Goal: Task Accomplishment & Management: Manage account settings

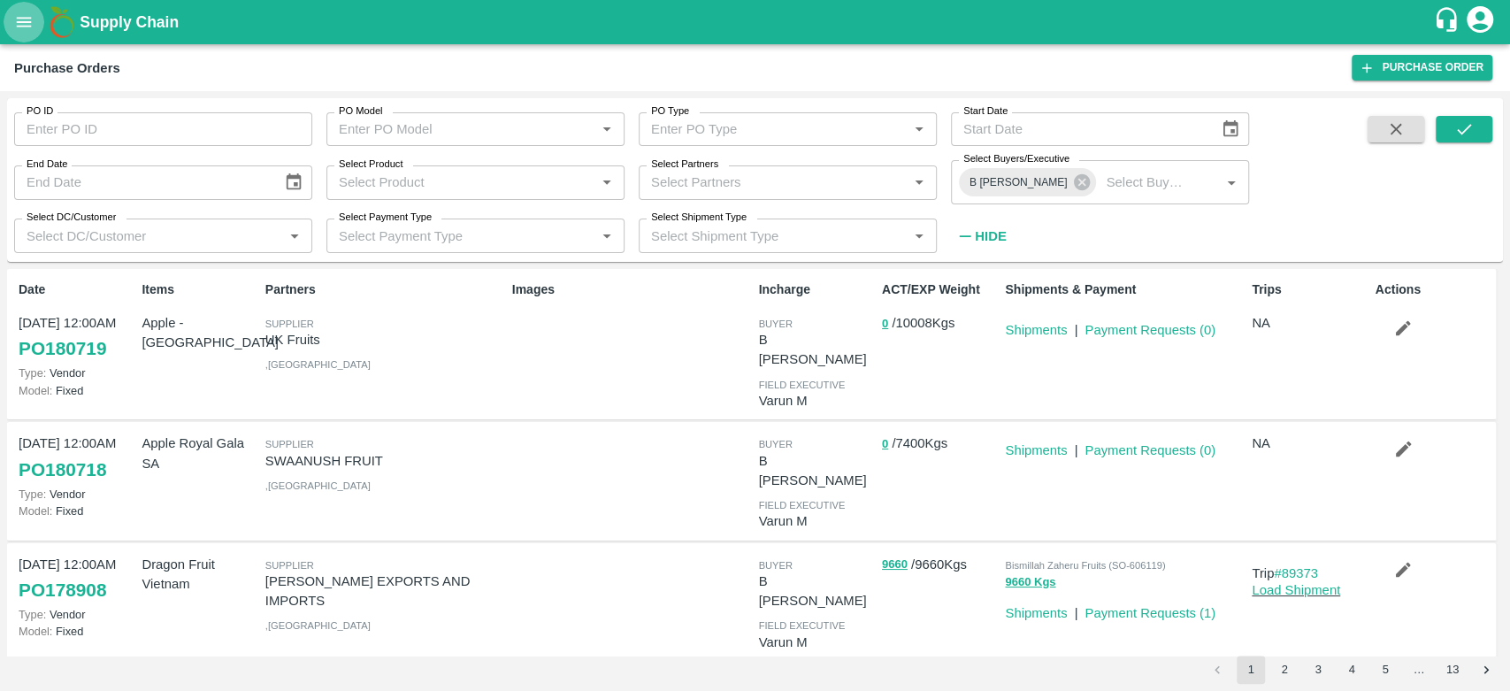
click at [6, 22] on button "open drawer" at bounding box center [24, 22] width 41 height 41
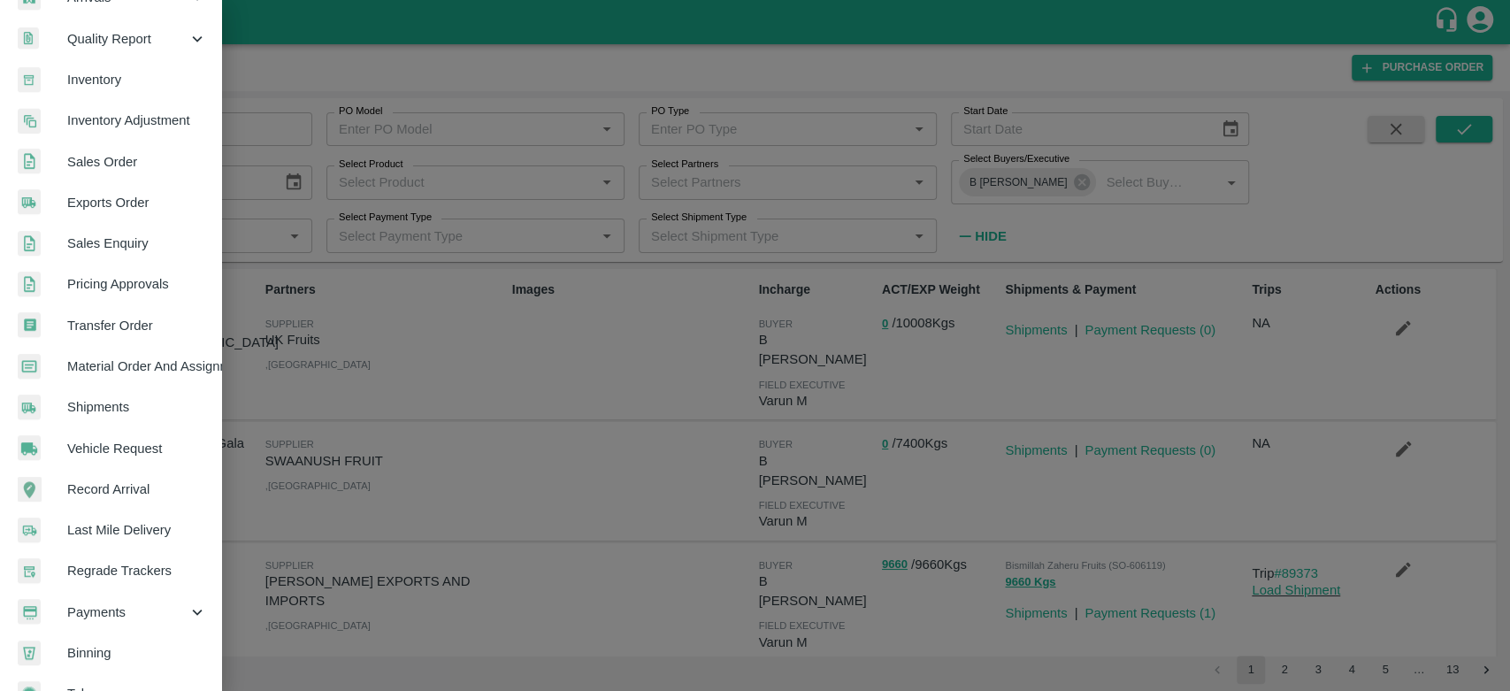
scroll to position [281, 0]
click at [127, 361] on span "Material Order And Assignment" at bounding box center [137, 364] width 140 height 19
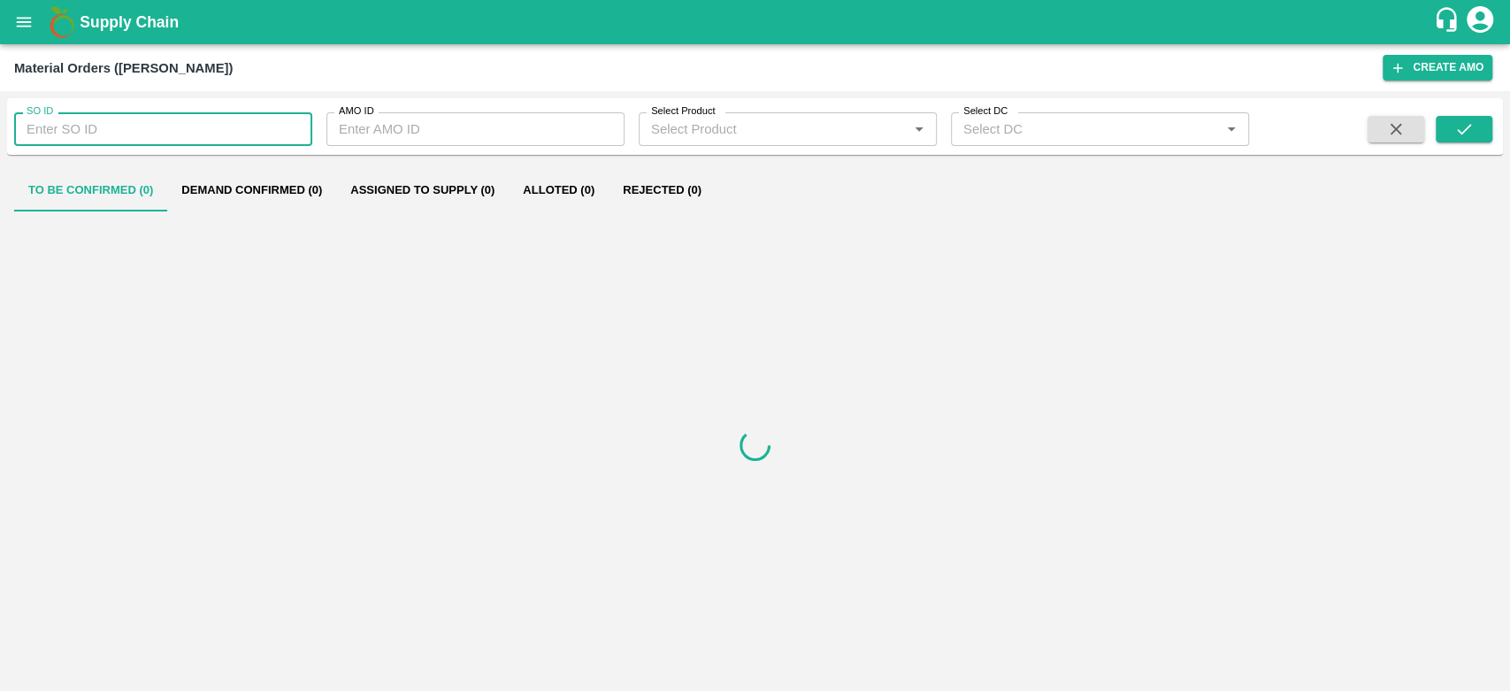
click at [135, 117] on input "SO ID" at bounding box center [163, 129] width 298 height 34
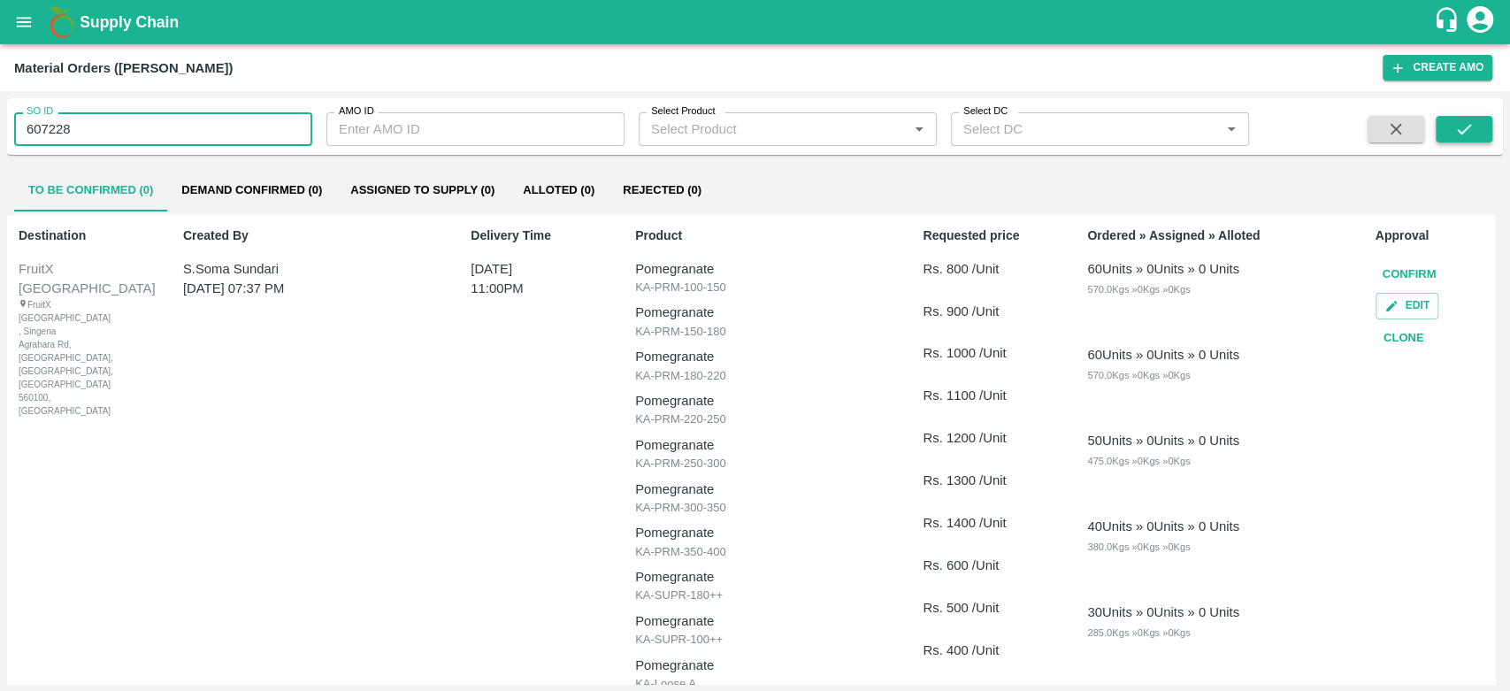
type input "607228"
click at [1464, 126] on icon "submit" at bounding box center [1464, 128] width 19 height 19
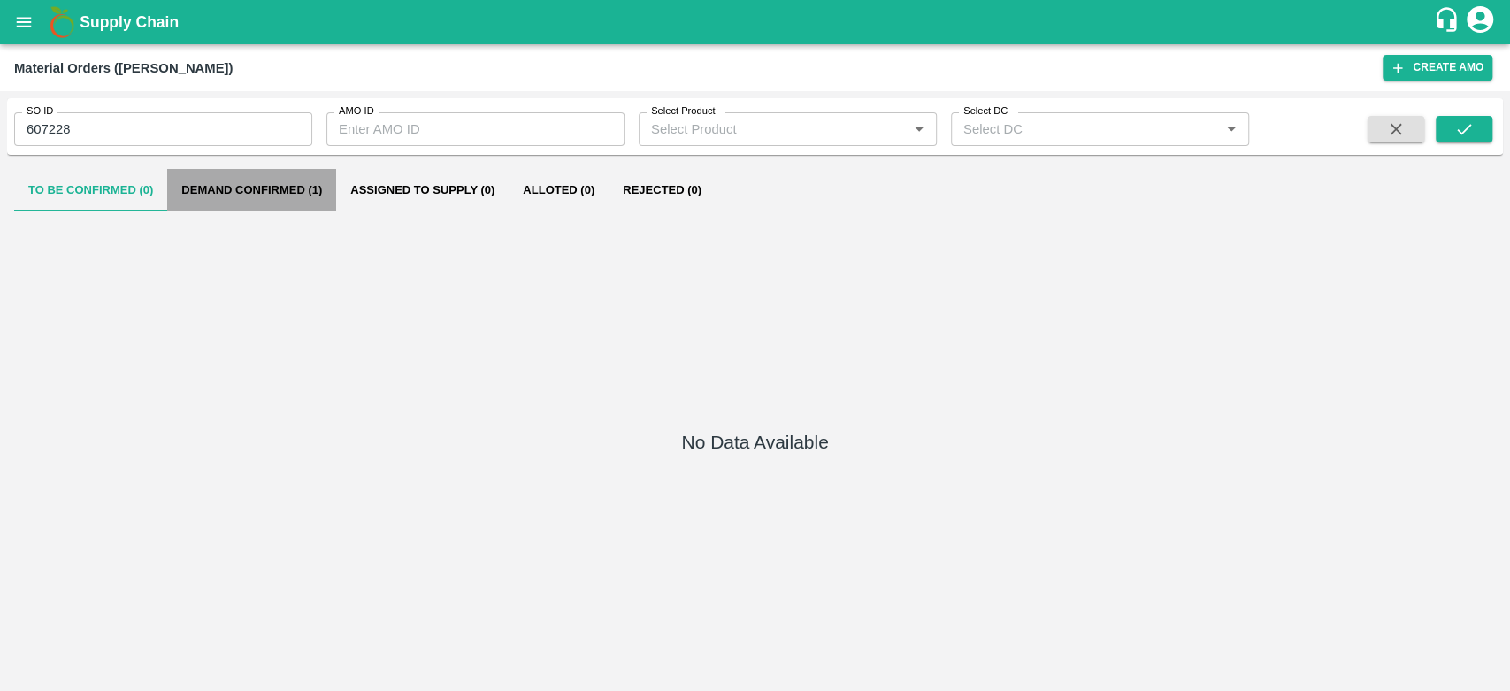
click at [279, 182] on button "Demand Confirmed (1)" at bounding box center [251, 190] width 169 height 42
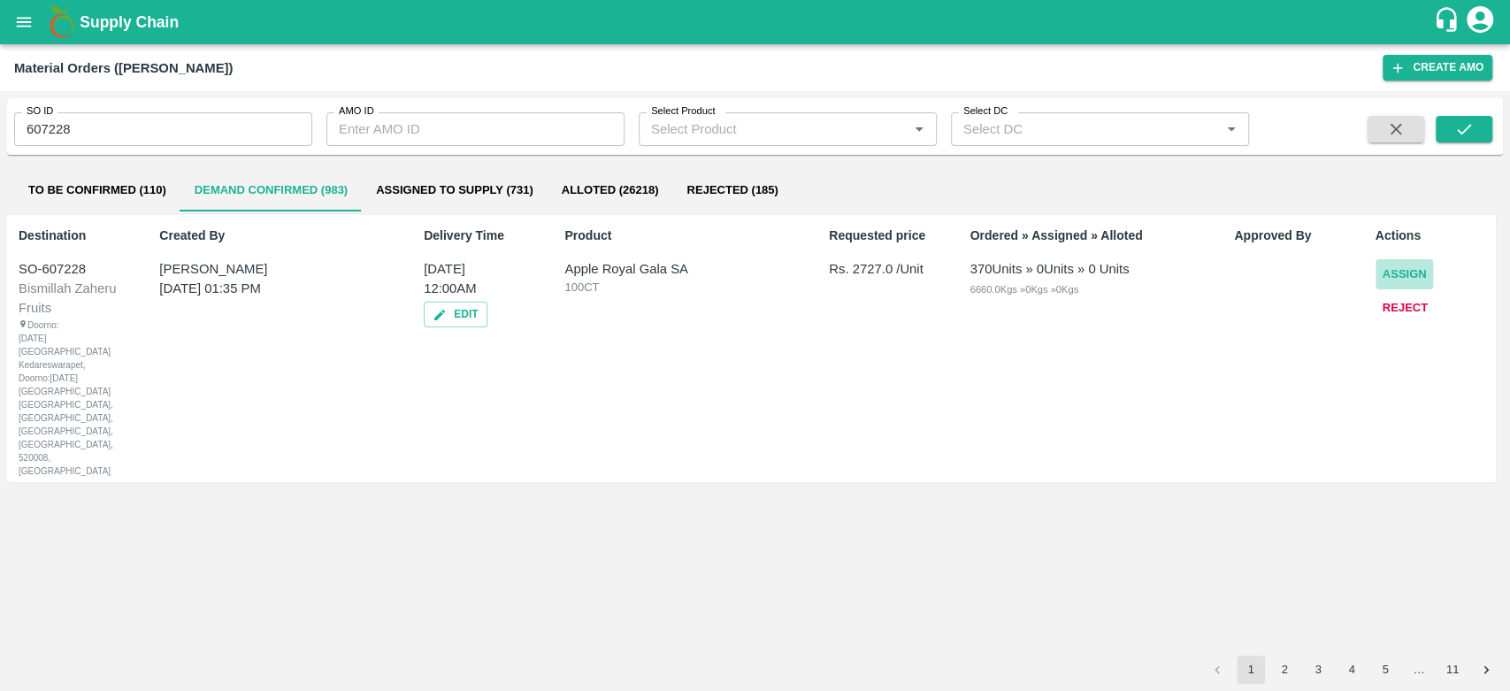
click at [1406, 278] on button "Assign" at bounding box center [1405, 274] width 58 height 31
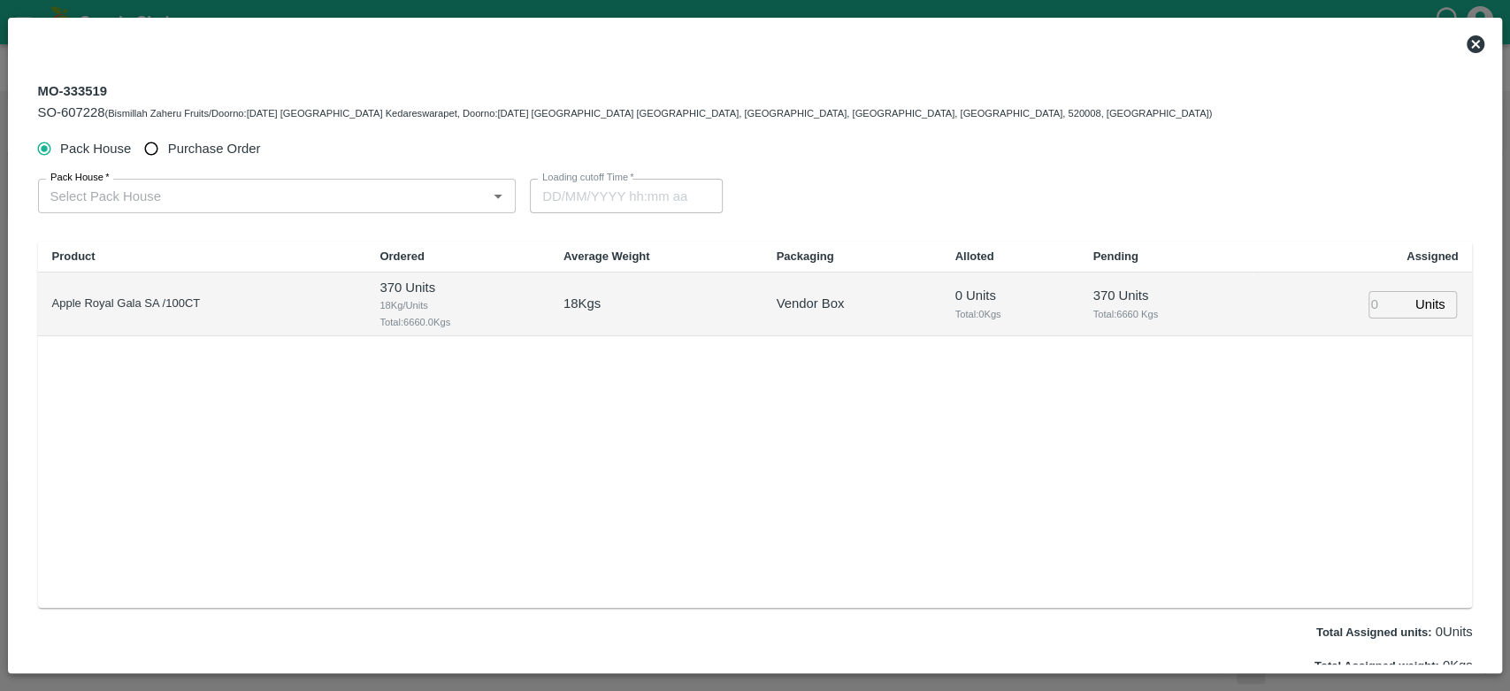
type input "16/10/2025 12:00 AM"
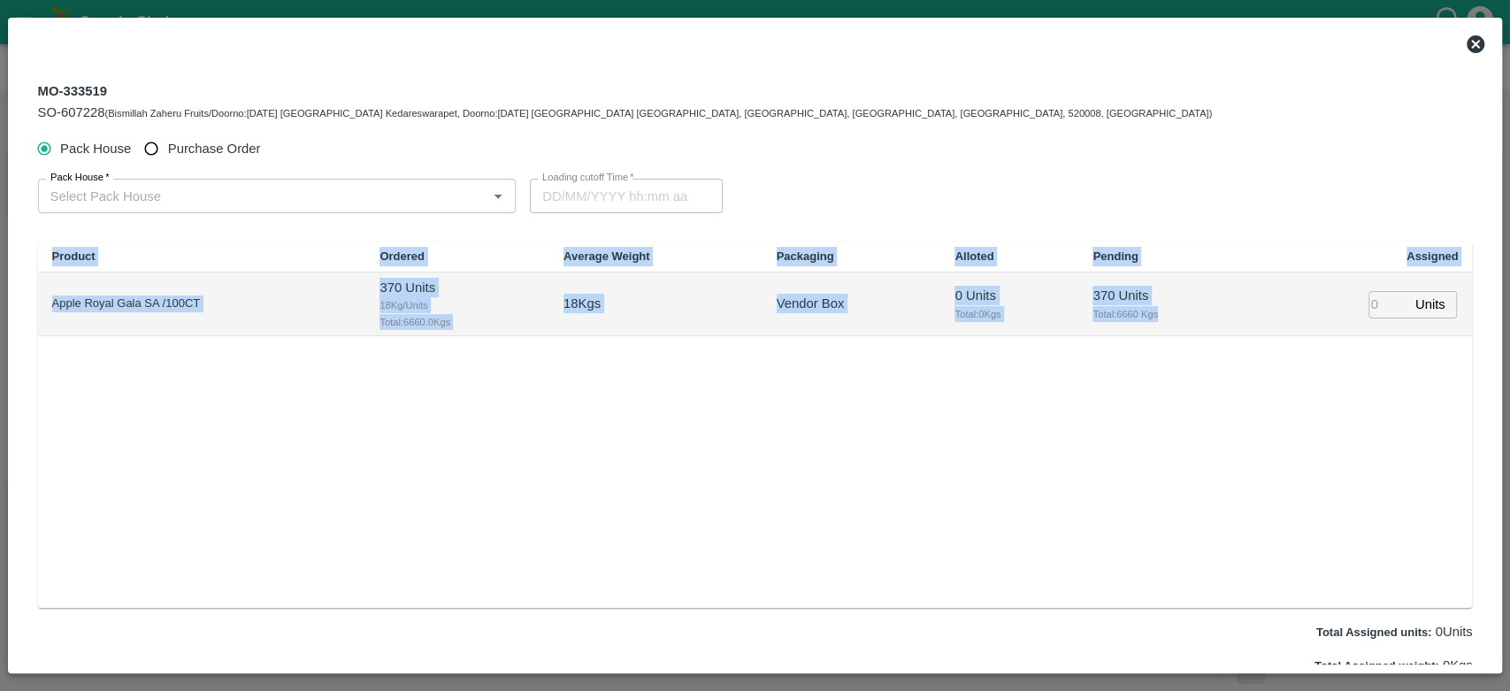
drag, startPoint x: 1406, startPoint y: 279, endPoint x: 1005, endPoint y: 199, distance: 408.7
click at [1005, 199] on div "Pack House Purchase Order Pack House   * Pack House   * Loading cutoff Time   *…" at bounding box center [755, 427] width 1435 height 588
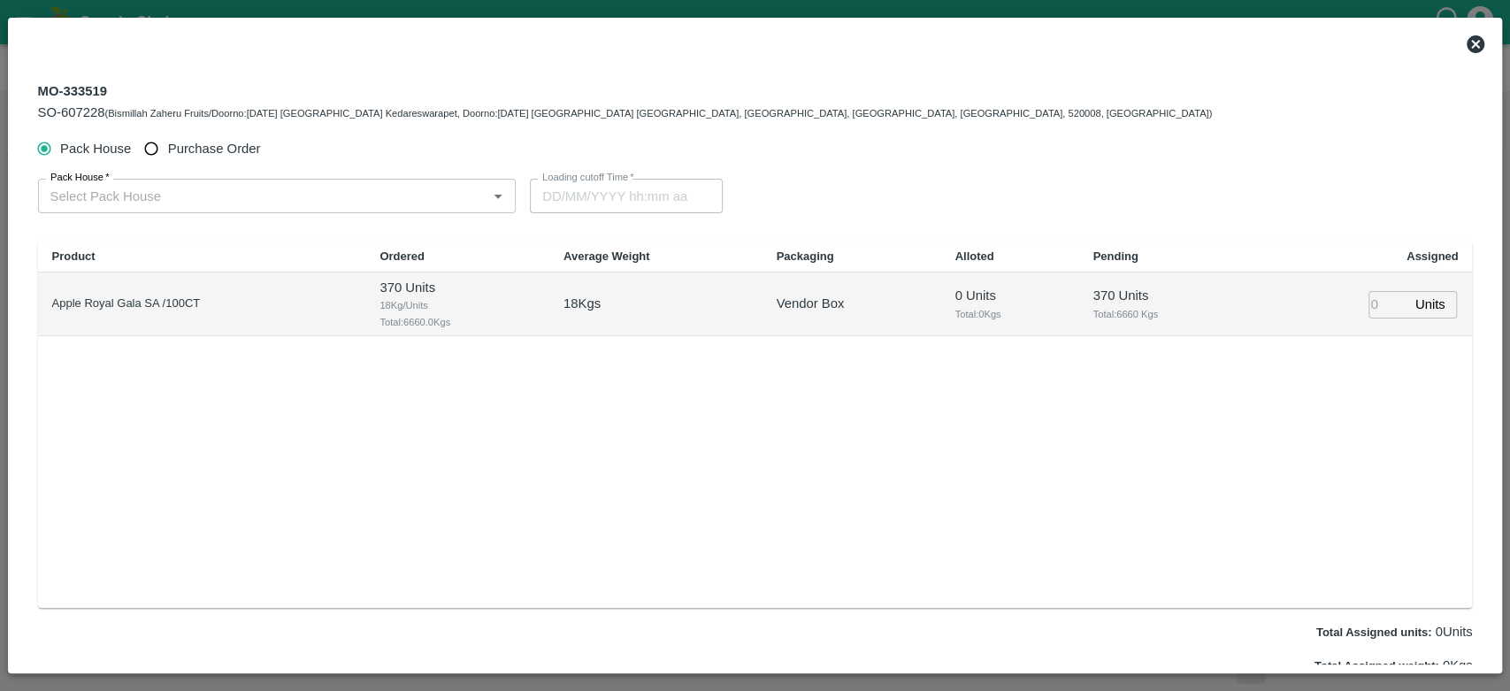
click at [251, 144] on span "Purchase Order" at bounding box center [214, 148] width 93 height 19
click at [168, 144] on input "Purchase Order" at bounding box center [151, 149] width 33 height 33
radio input "true"
click at [287, 208] on div "PO   *" at bounding box center [270, 196] width 465 height 34
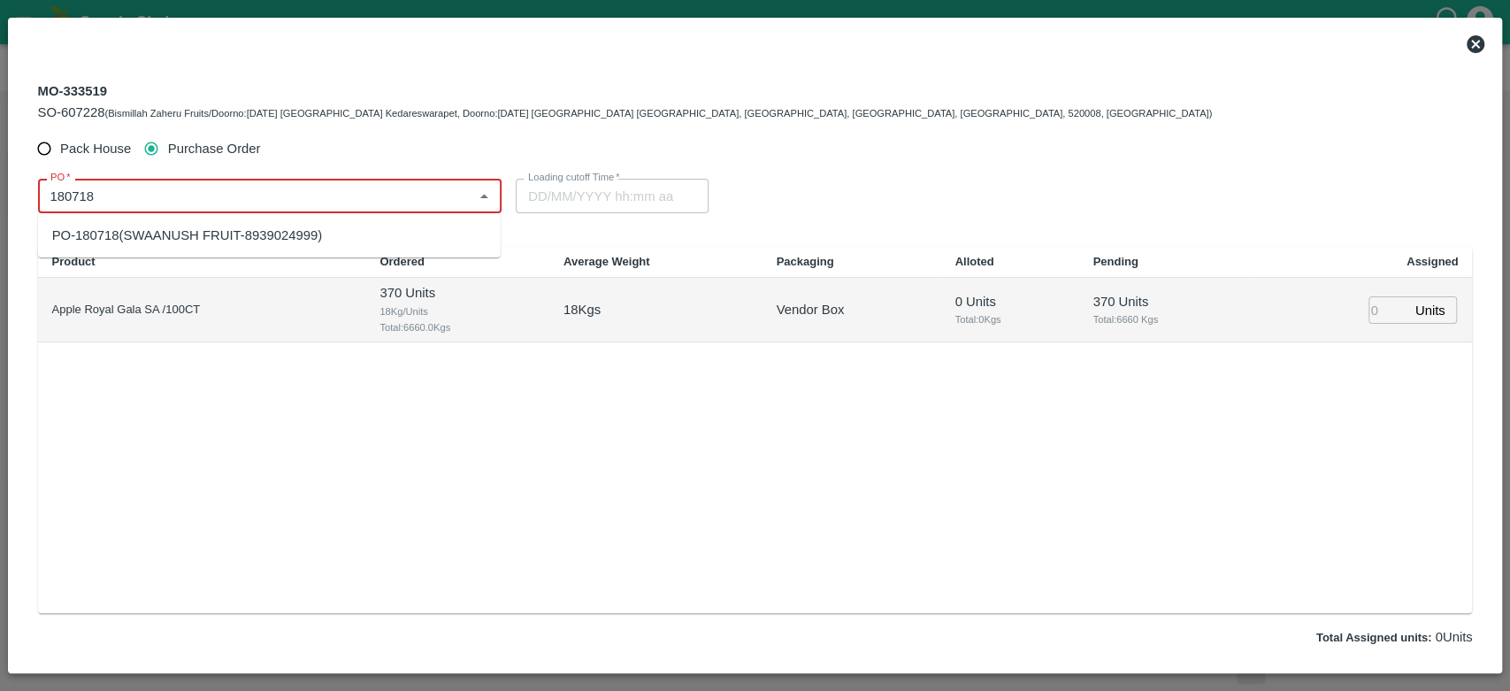
click at [173, 228] on div "PO-180718(SWAANUSH FRUIT-8939024999)" at bounding box center [187, 235] width 271 height 19
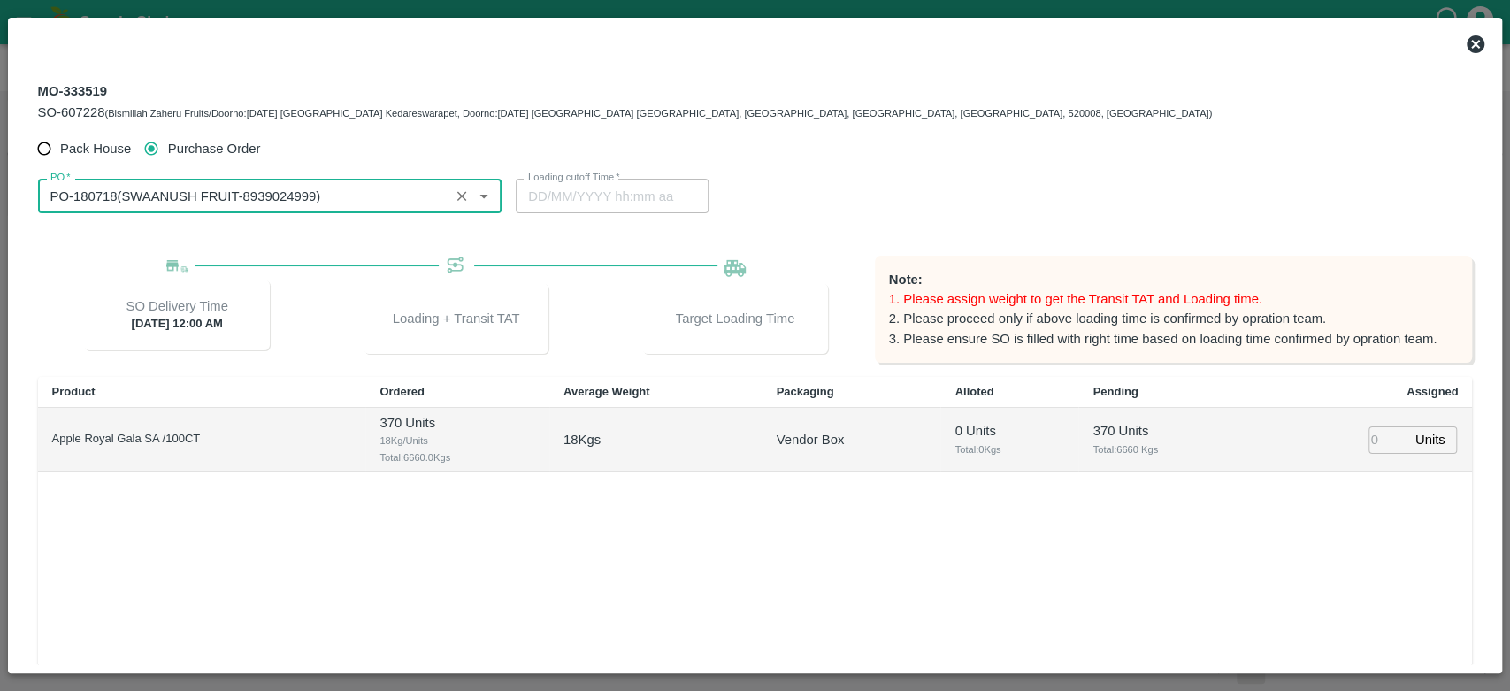
type input "PO-180718(SWAANUSH FRUIT-8939024999)"
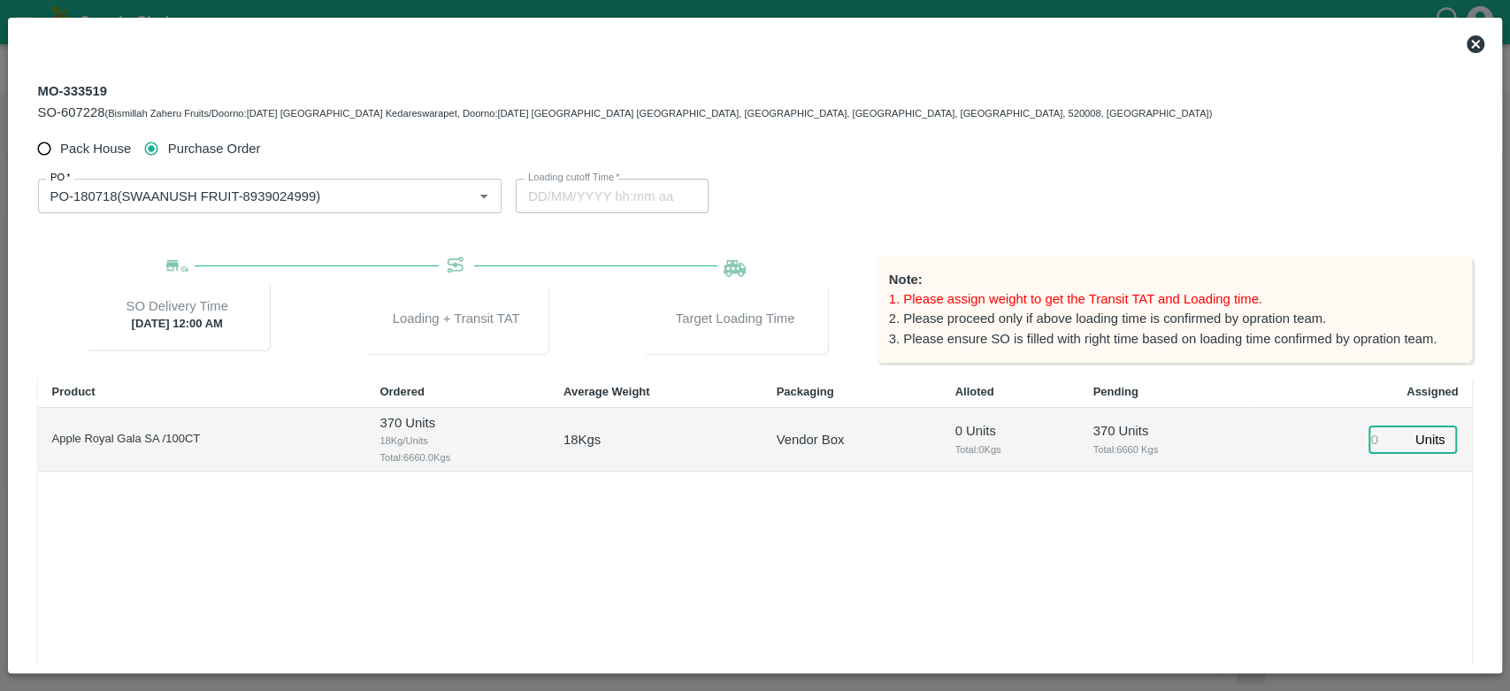
click at [1373, 438] on input "number" at bounding box center [1388, 439] width 39 height 27
type input "370"
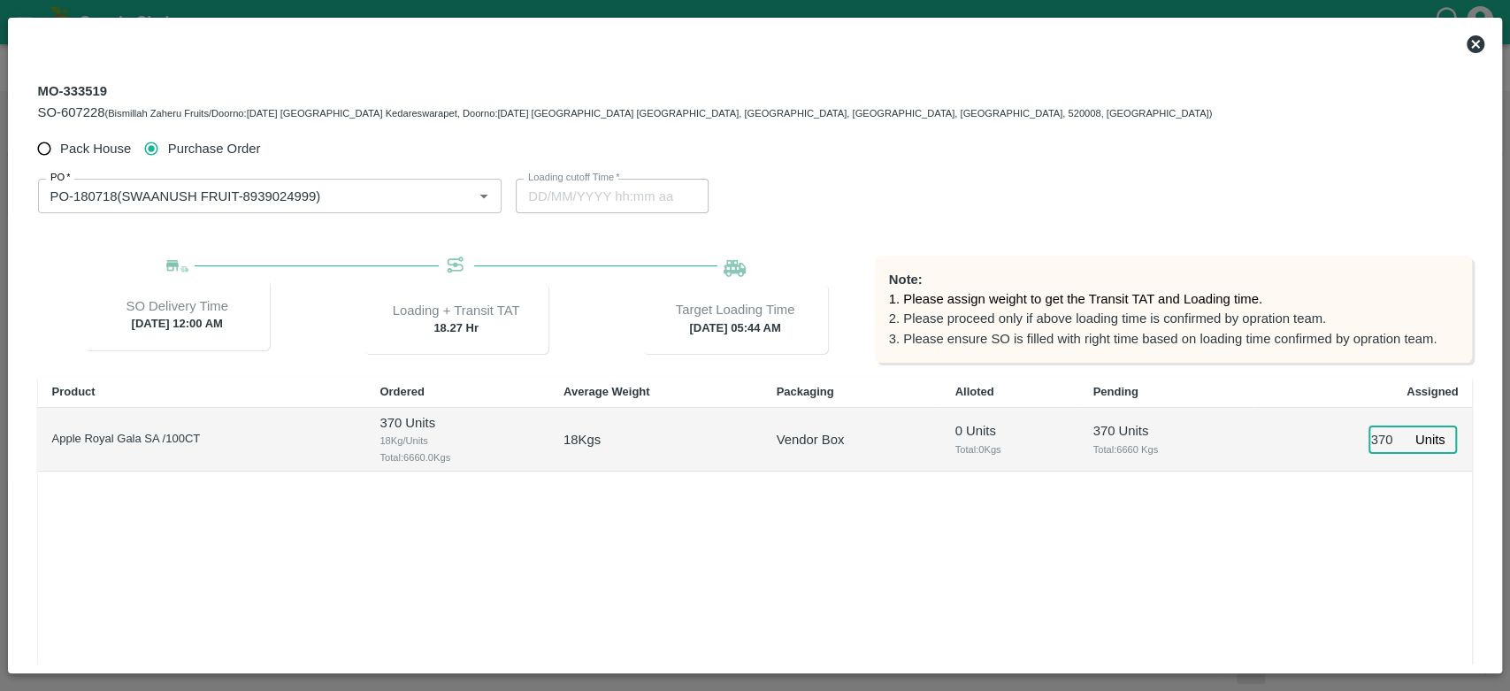
type input "15/10/2025 05:44 AM"
type input "370"
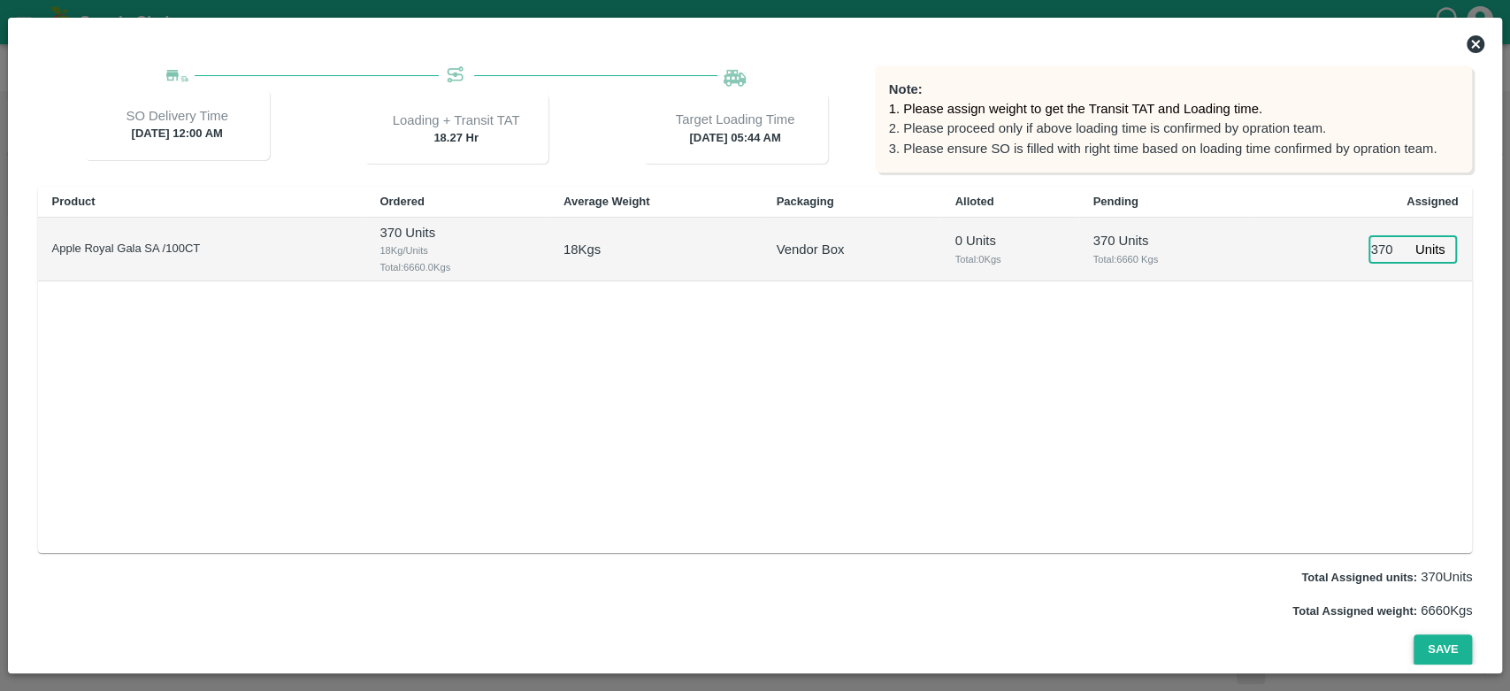
click at [1449, 664] on button "Save" at bounding box center [1443, 649] width 58 height 31
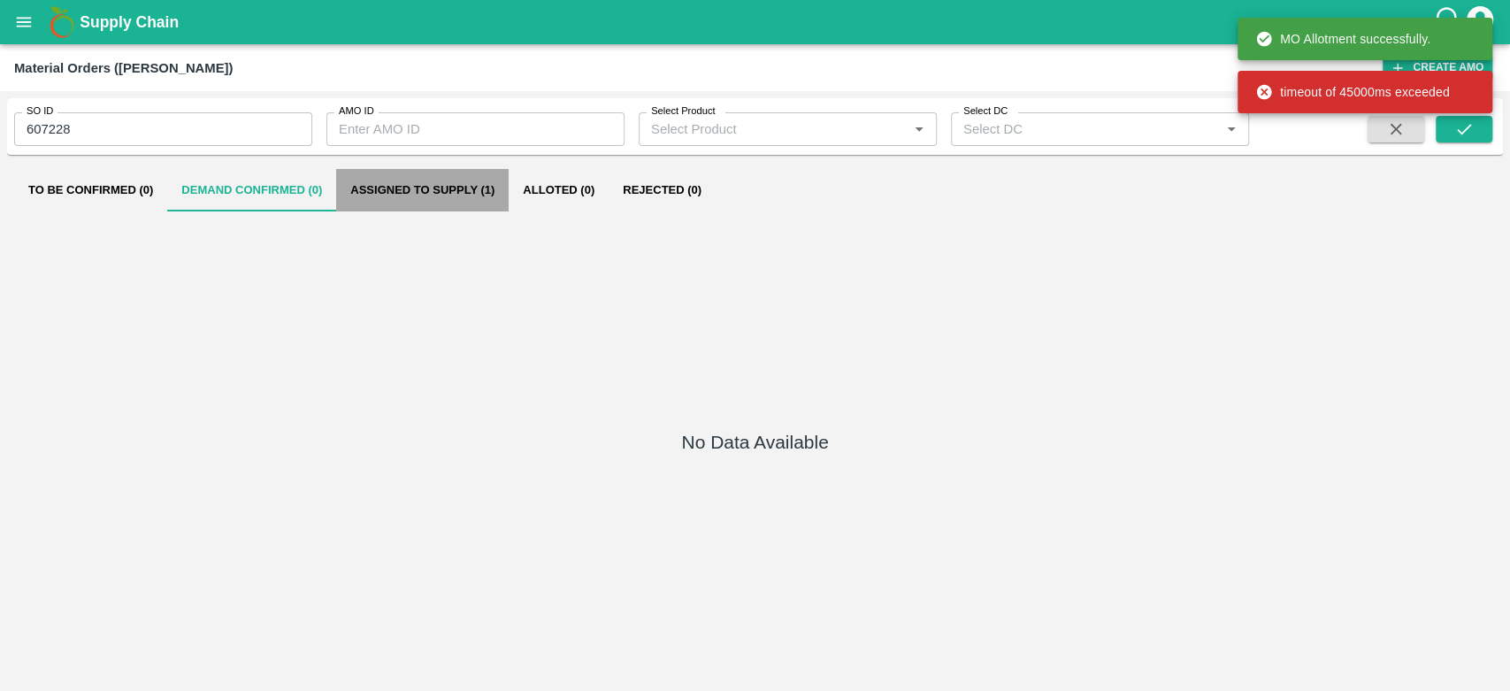
click at [419, 180] on button "Assigned to Supply (1)" at bounding box center [422, 190] width 173 height 42
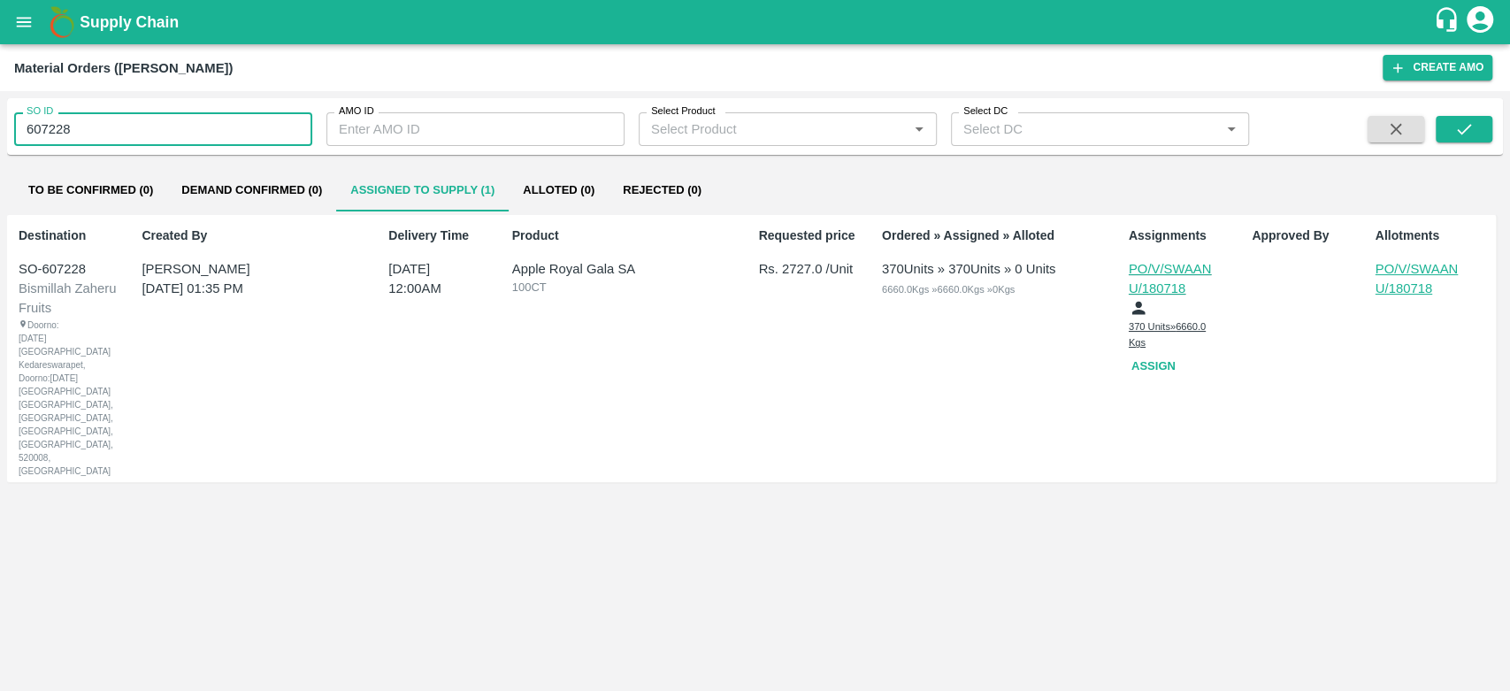
click at [54, 126] on input "607228" at bounding box center [163, 129] width 298 height 34
click at [35, 15] on button "open drawer" at bounding box center [24, 22] width 41 height 41
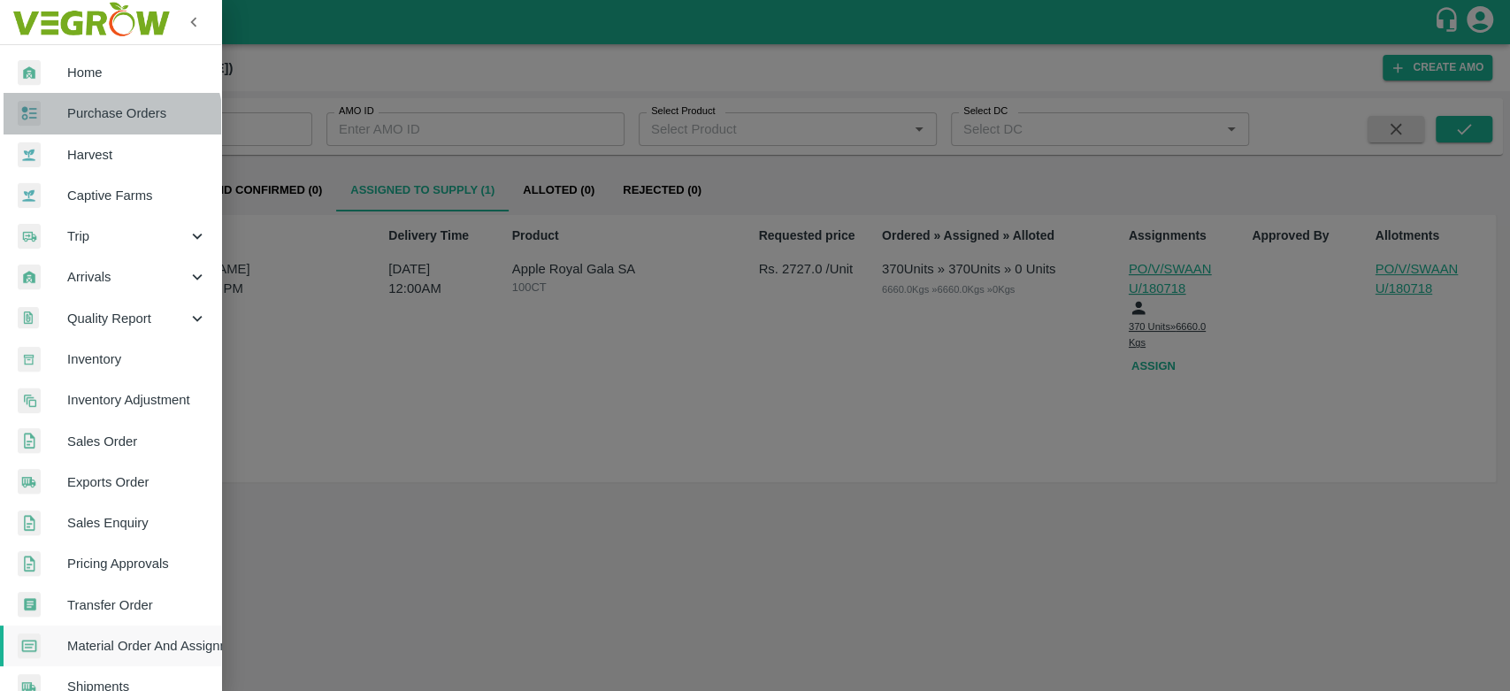
click at [97, 126] on link "Purchase Orders" at bounding box center [110, 113] width 221 height 41
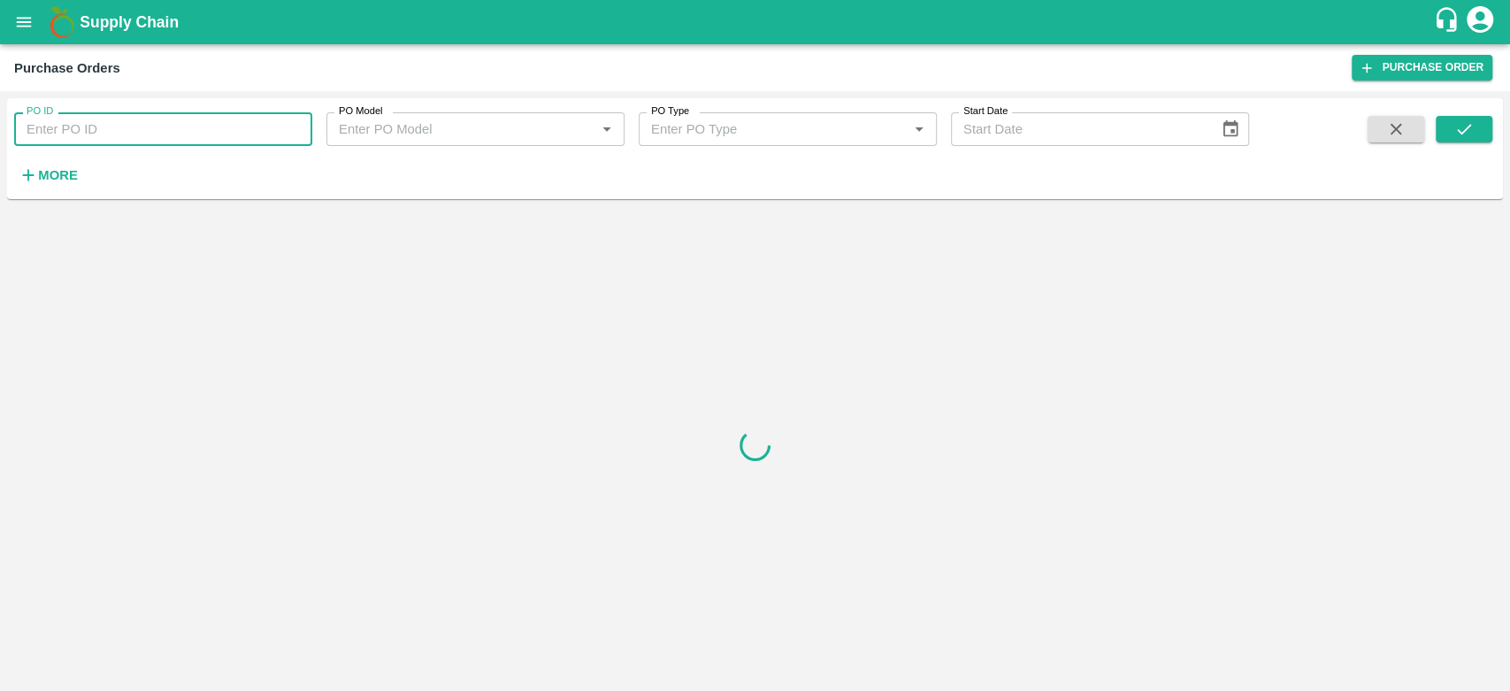
click at [96, 116] on input "PO ID" at bounding box center [163, 129] width 298 height 34
type input "180718"
click at [1458, 142] on span at bounding box center [1464, 152] width 57 height 73
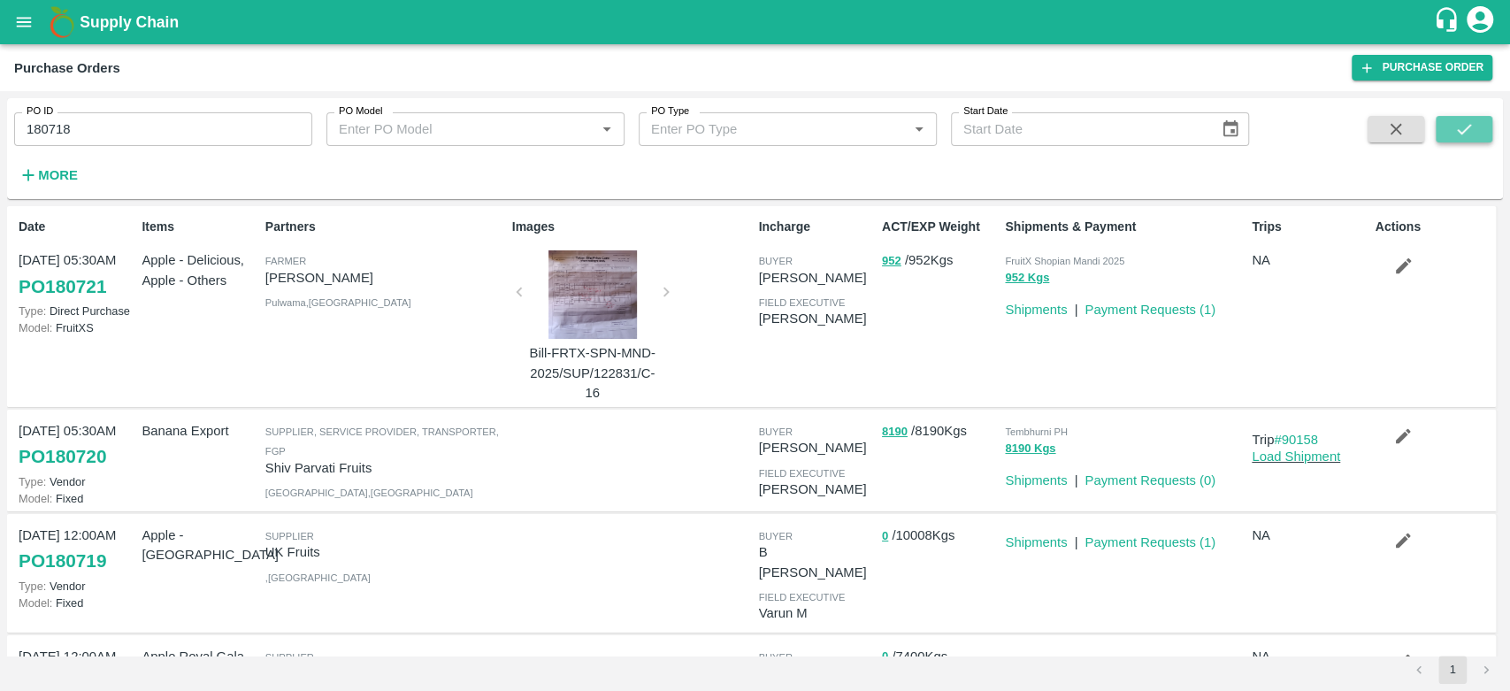
click at [1464, 132] on icon "submit" at bounding box center [1464, 129] width 14 height 11
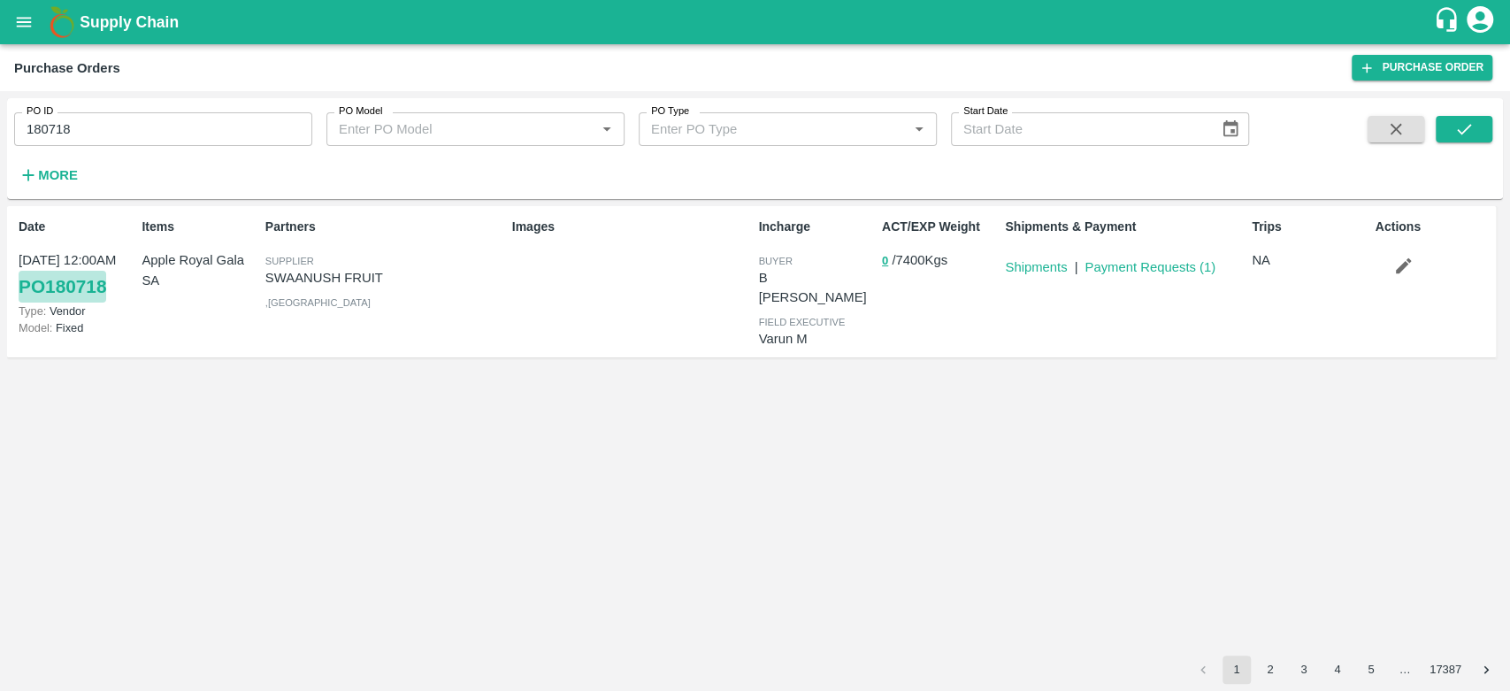
click at [90, 284] on link "PO 180718" at bounding box center [63, 287] width 88 height 32
click at [12, 20] on button "open drawer" at bounding box center [24, 22] width 41 height 41
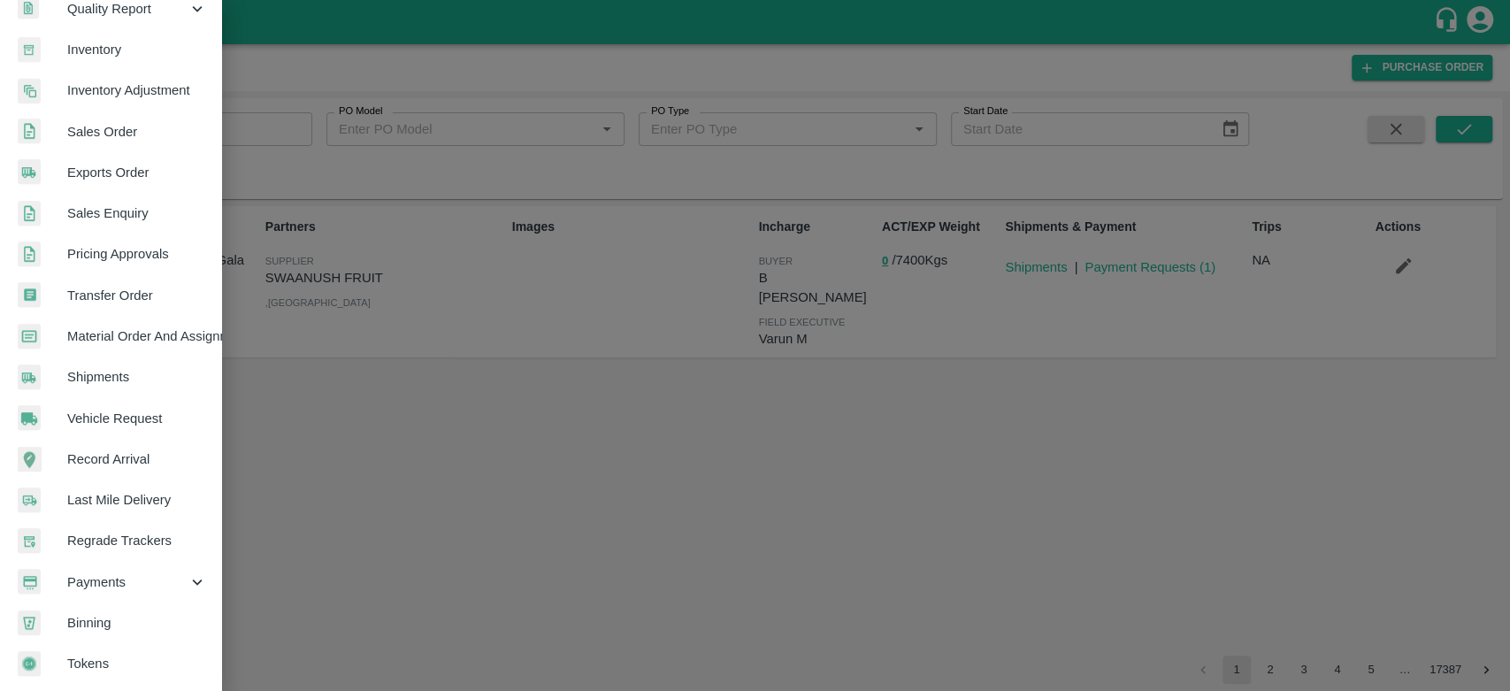
scroll to position [178, 0]
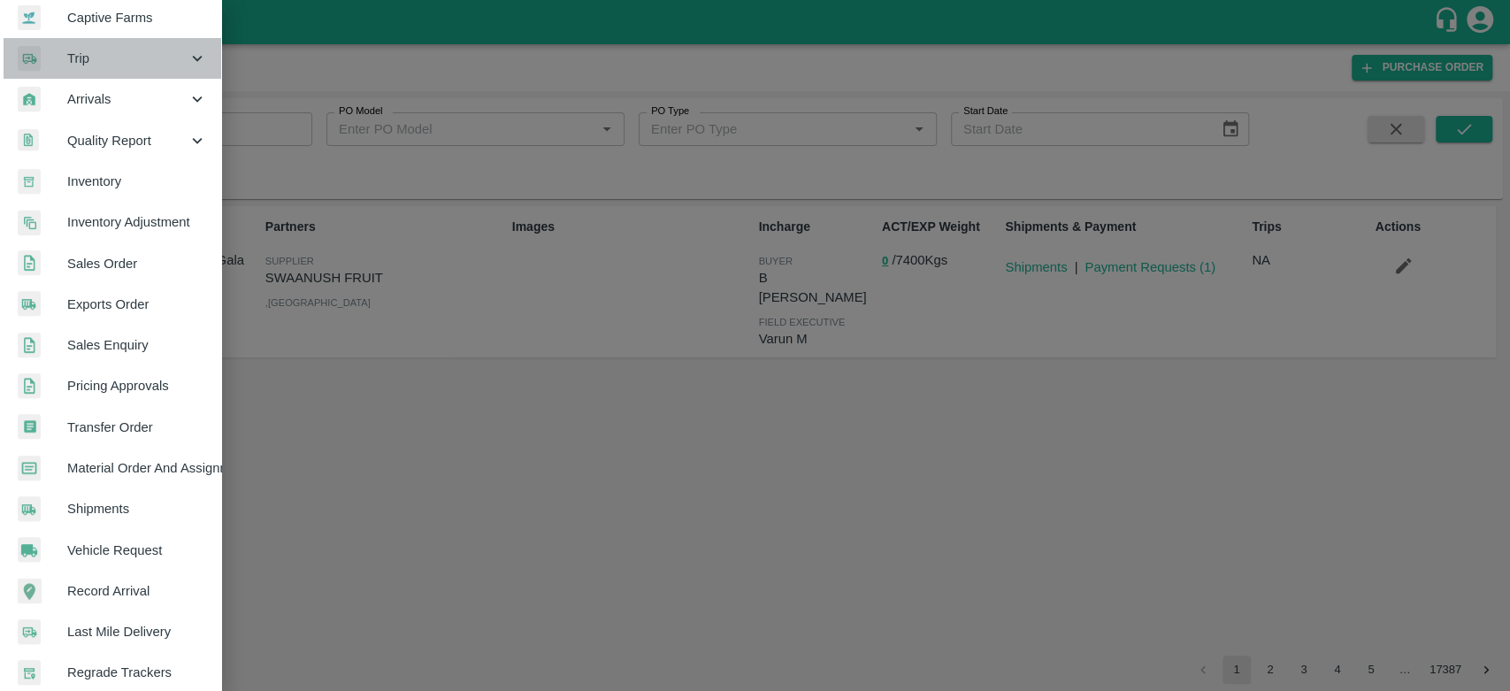
click at [128, 60] on span "Trip" at bounding box center [127, 58] width 120 height 19
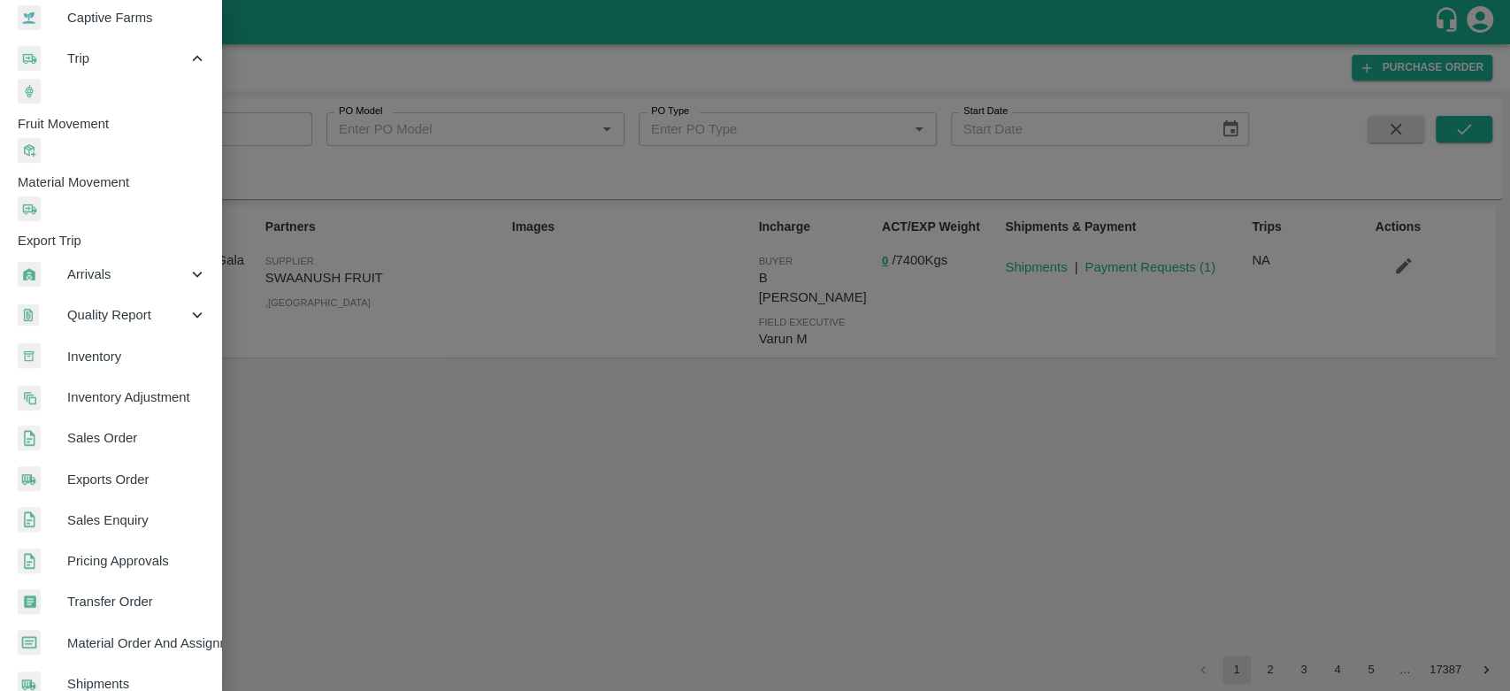
click at [123, 114] on span "Fruit Movement" at bounding box center [120, 123] width 204 height 19
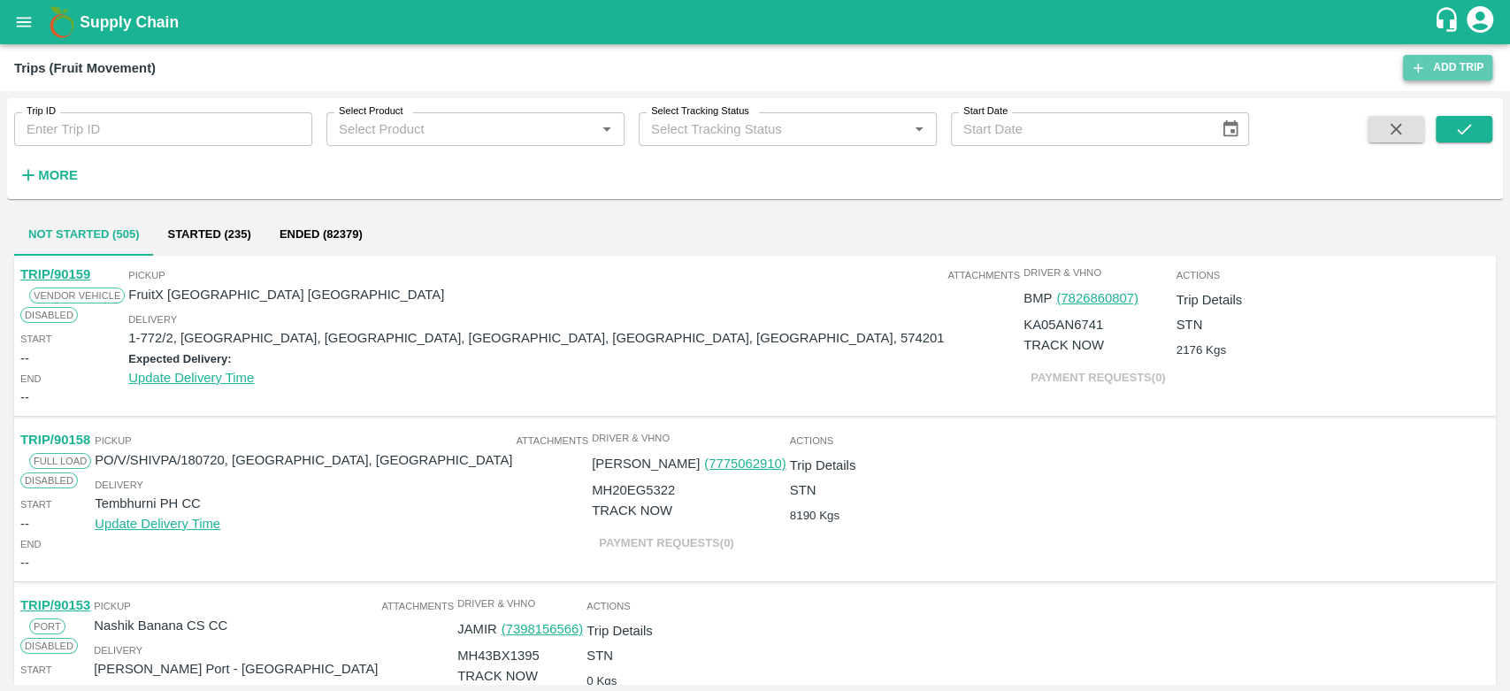
click at [1457, 65] on link "Add Trip" at bounding box center [1447, 68] width 89 height 26
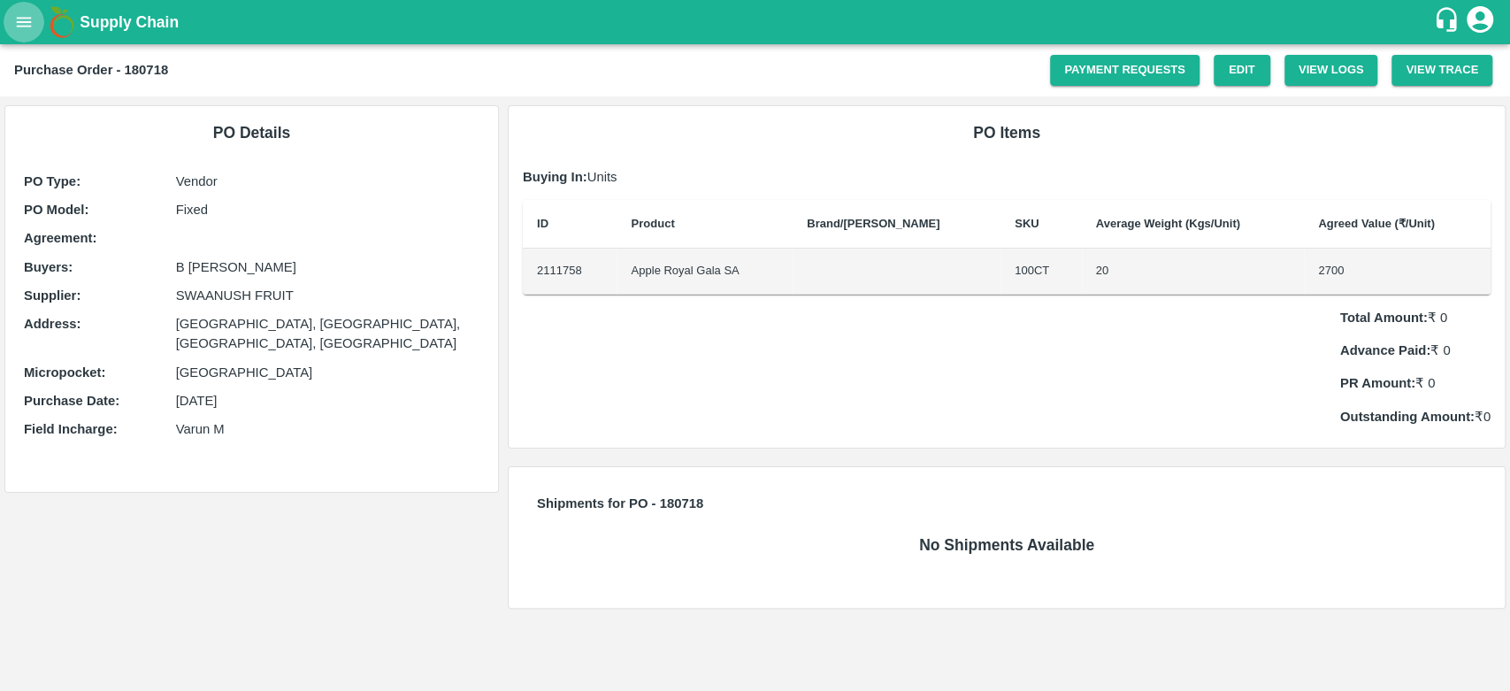
click at [25, 19] on icon "open drawer" at bounding box center [23, 21] width 19 height 19
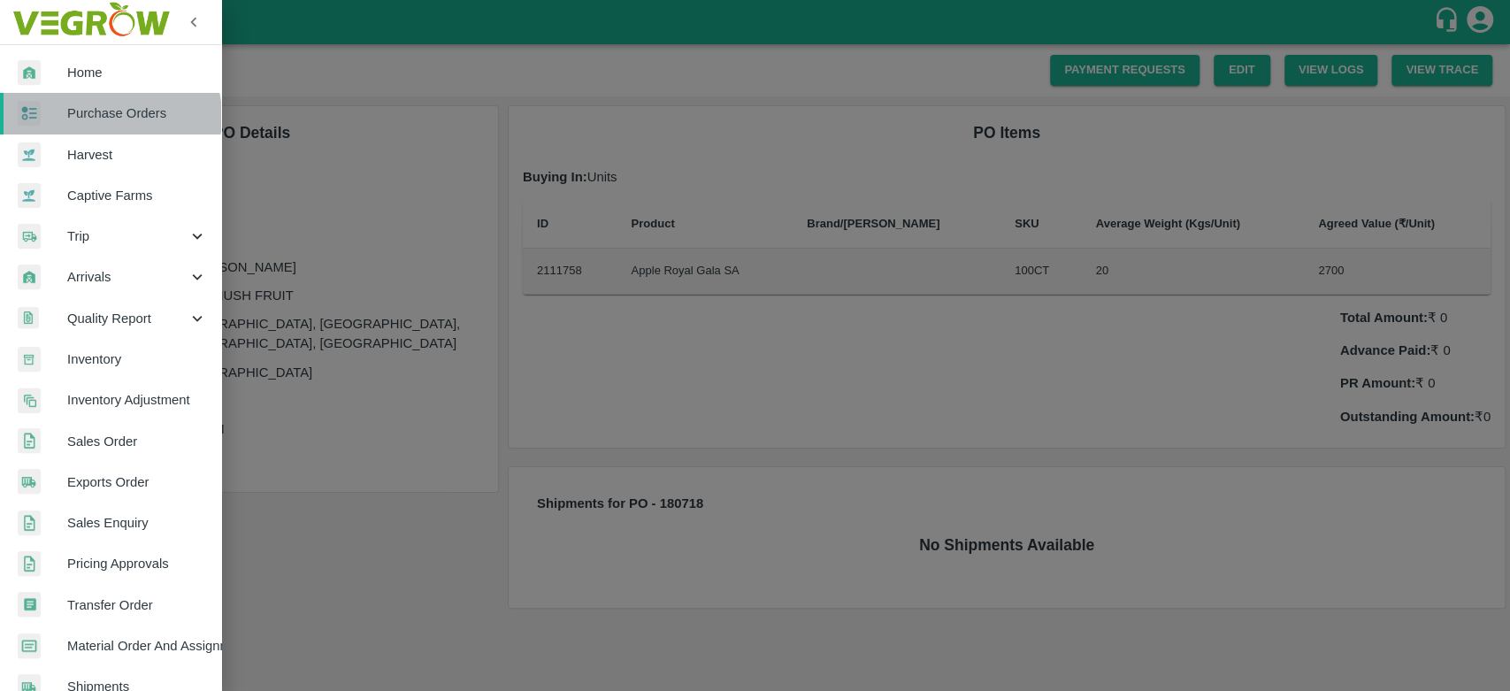
click at [106, 117] on span "Purchase Orders" at bounding box center [137, 113] width 140 height 19
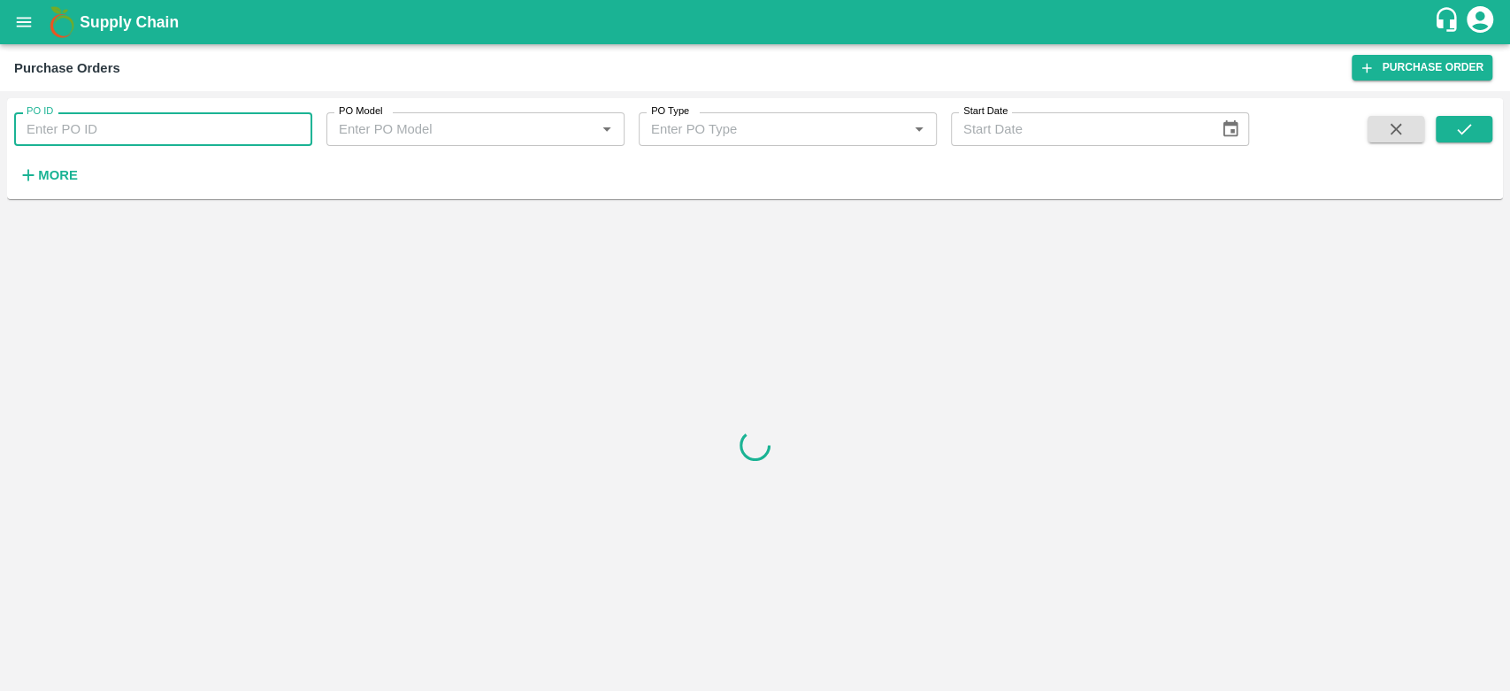
click at [130, 119] on input "PO ID" at bounding box center [163, 129] width 298 height 34
type input "180719"
click at [1470, 129] on icon "submit" at bounding box center [1464, 128] width 19 height 19
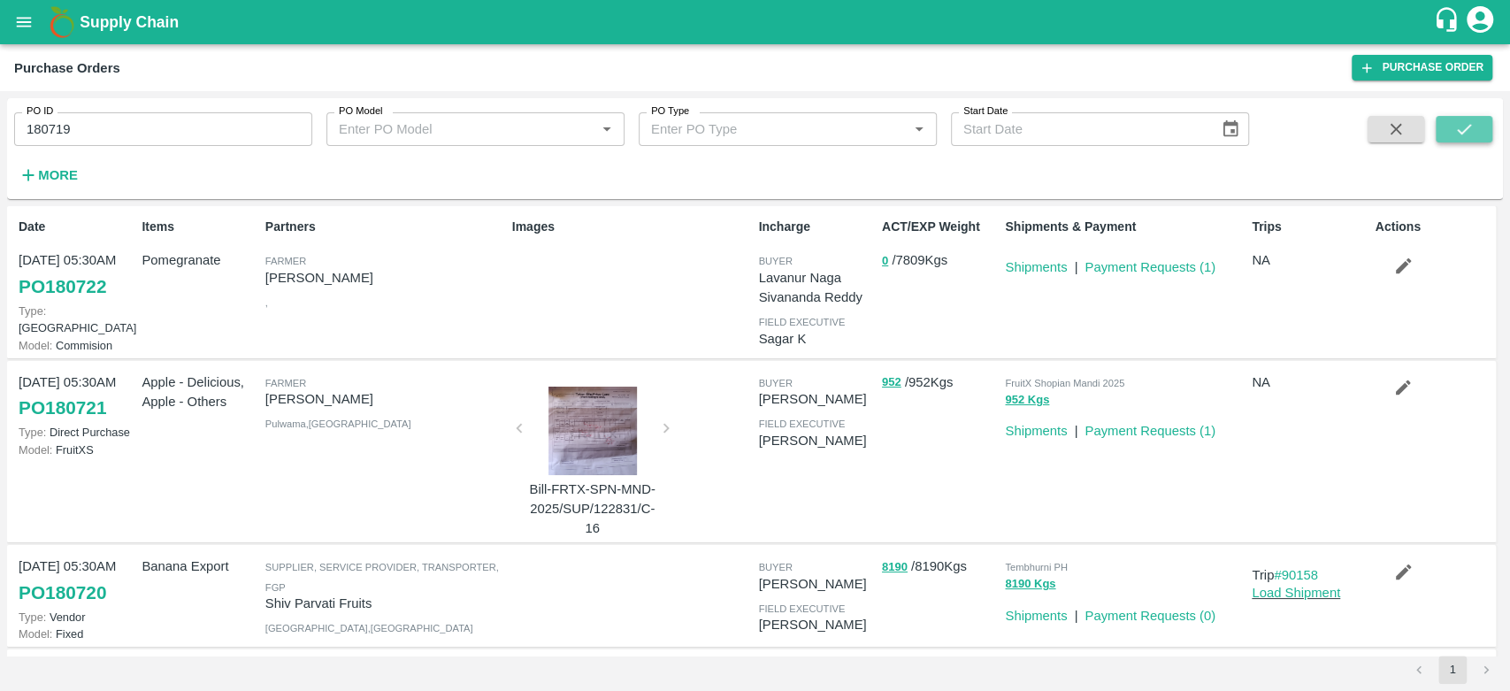
click at [1463, 132] on icon "submit" at bounding box center [1464, 129] width 14 height 11
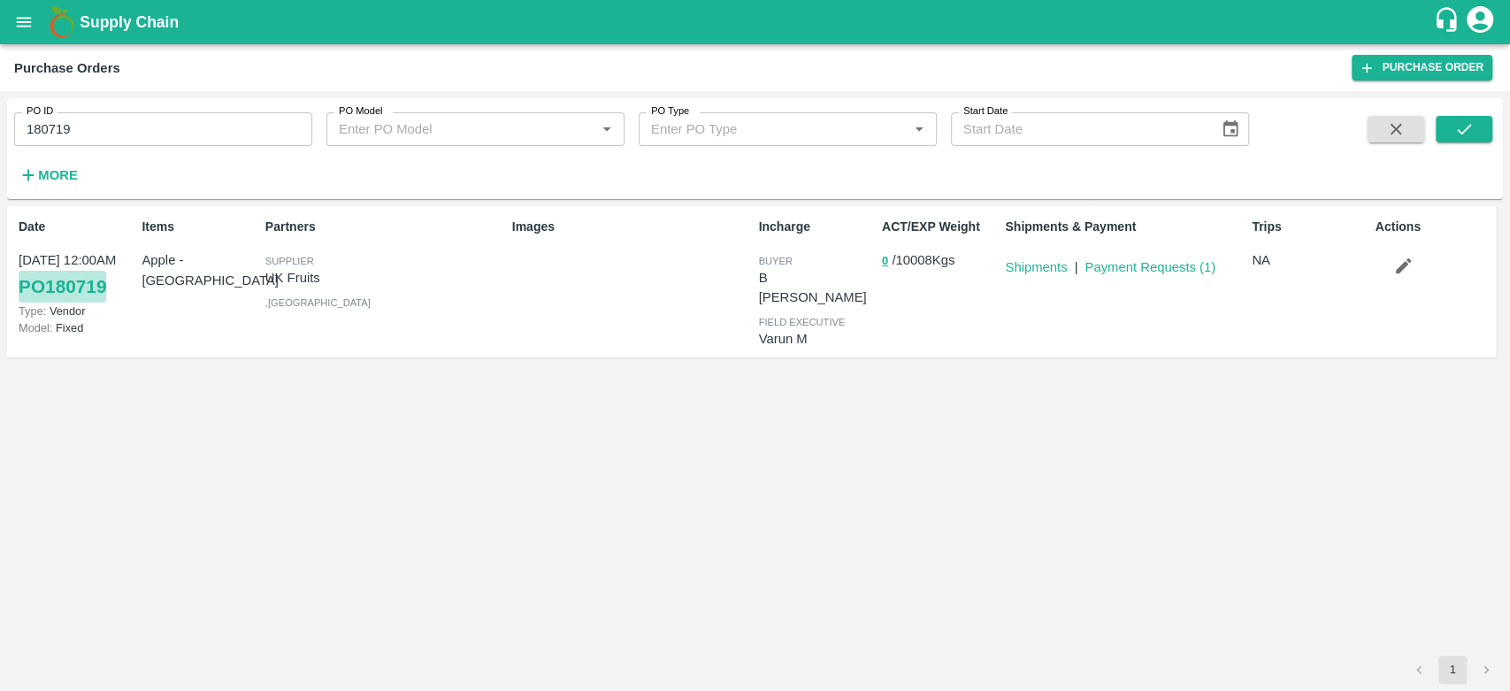
click at [60, 287] on link "PO 180719" at bounding box center [63, 287] width 88 height 32
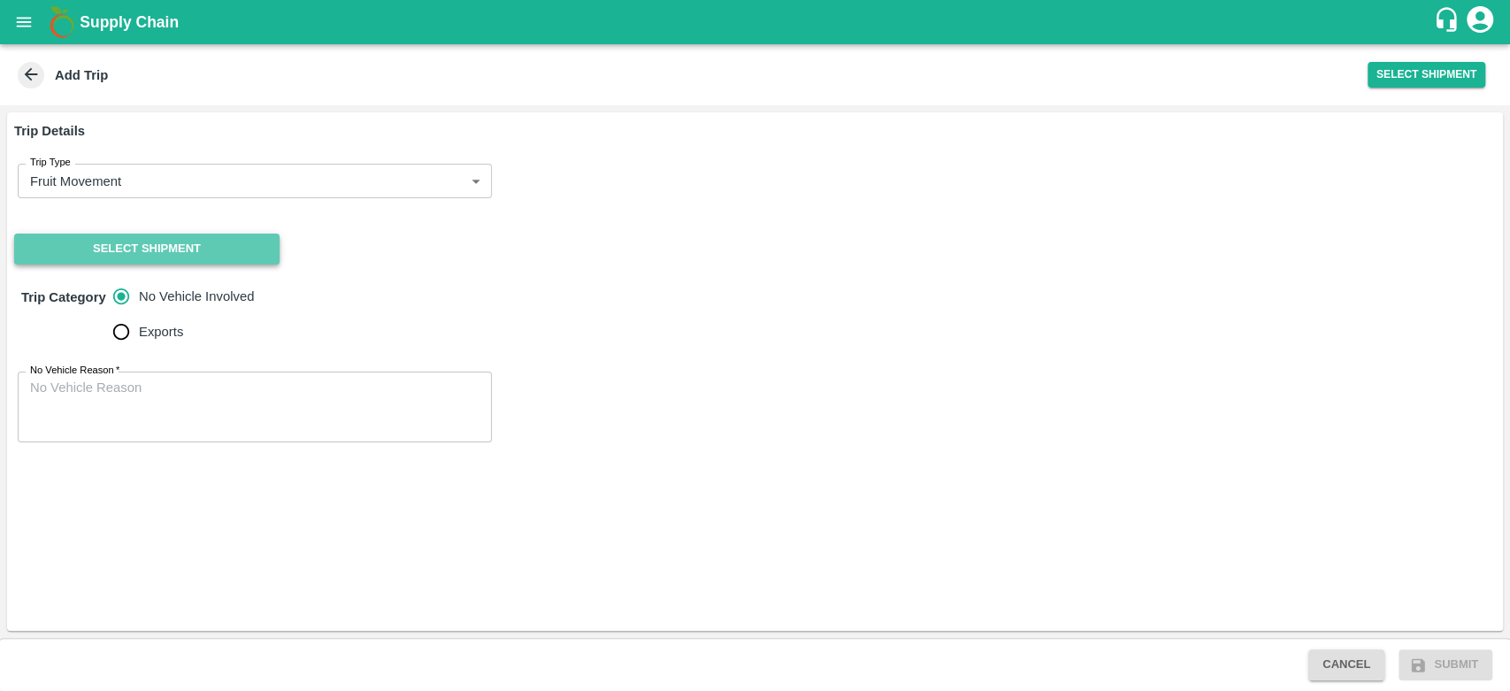
click at [161, 249] on button "Select Shipment" at bounding box center [146, 249] width 265 height 31
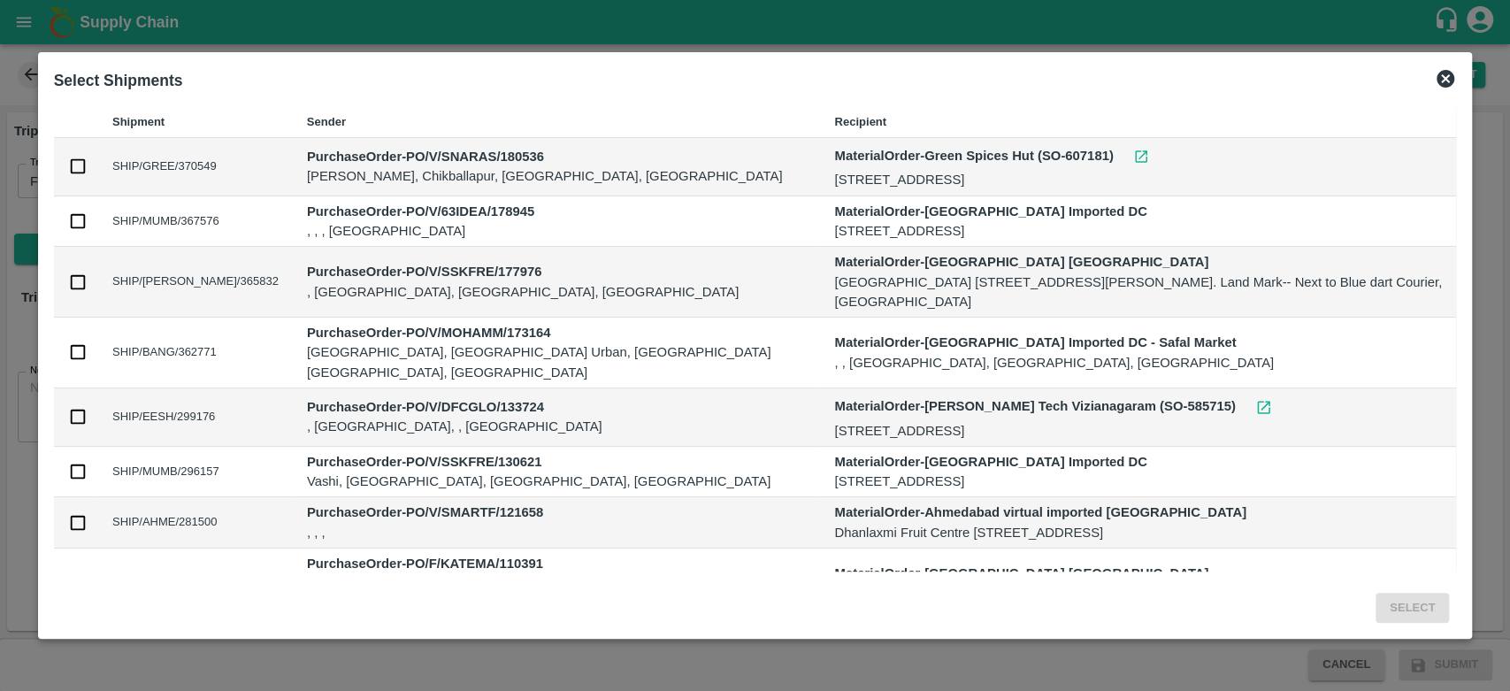
click at [1449, 81] on icon at bounding box center [1445, 78] width 21 height 21
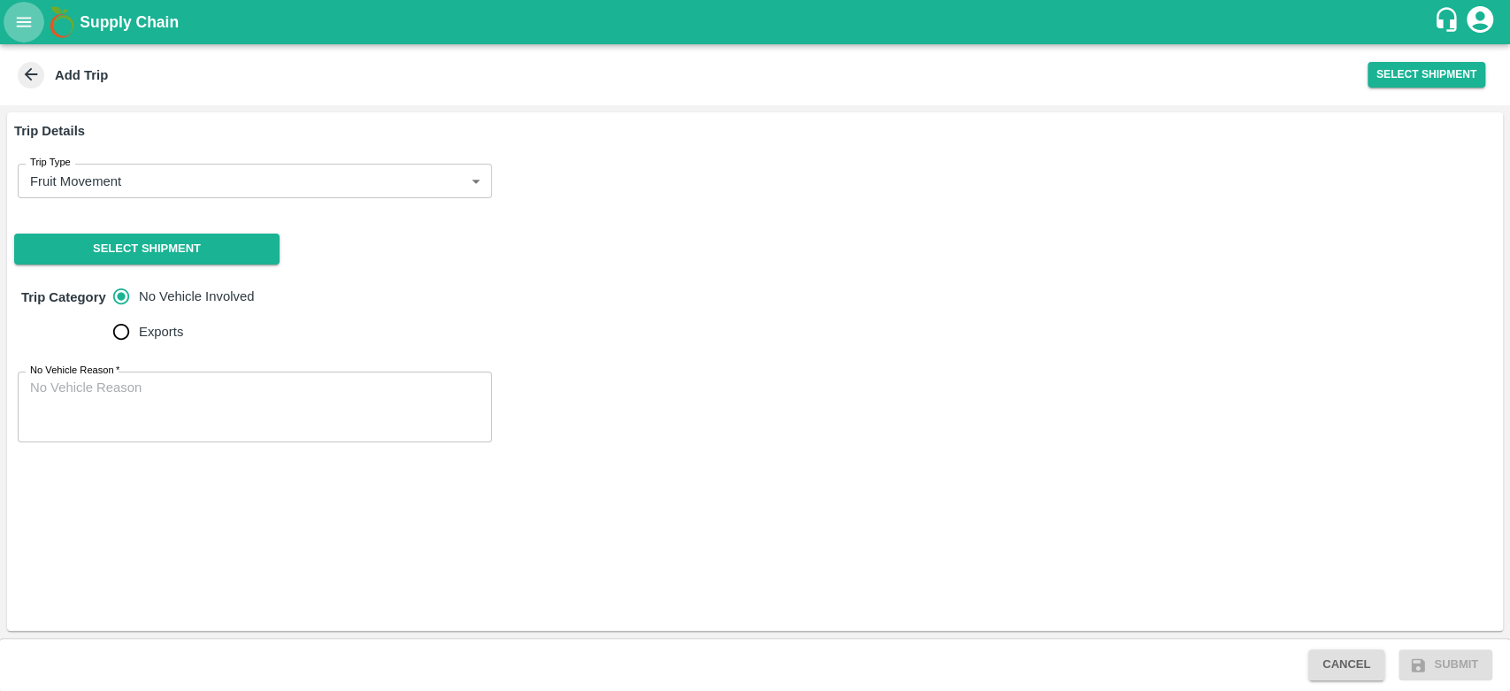
click at [14, 19] on icon "open drawer" at bounding box center [23, 21] width 19 height 19
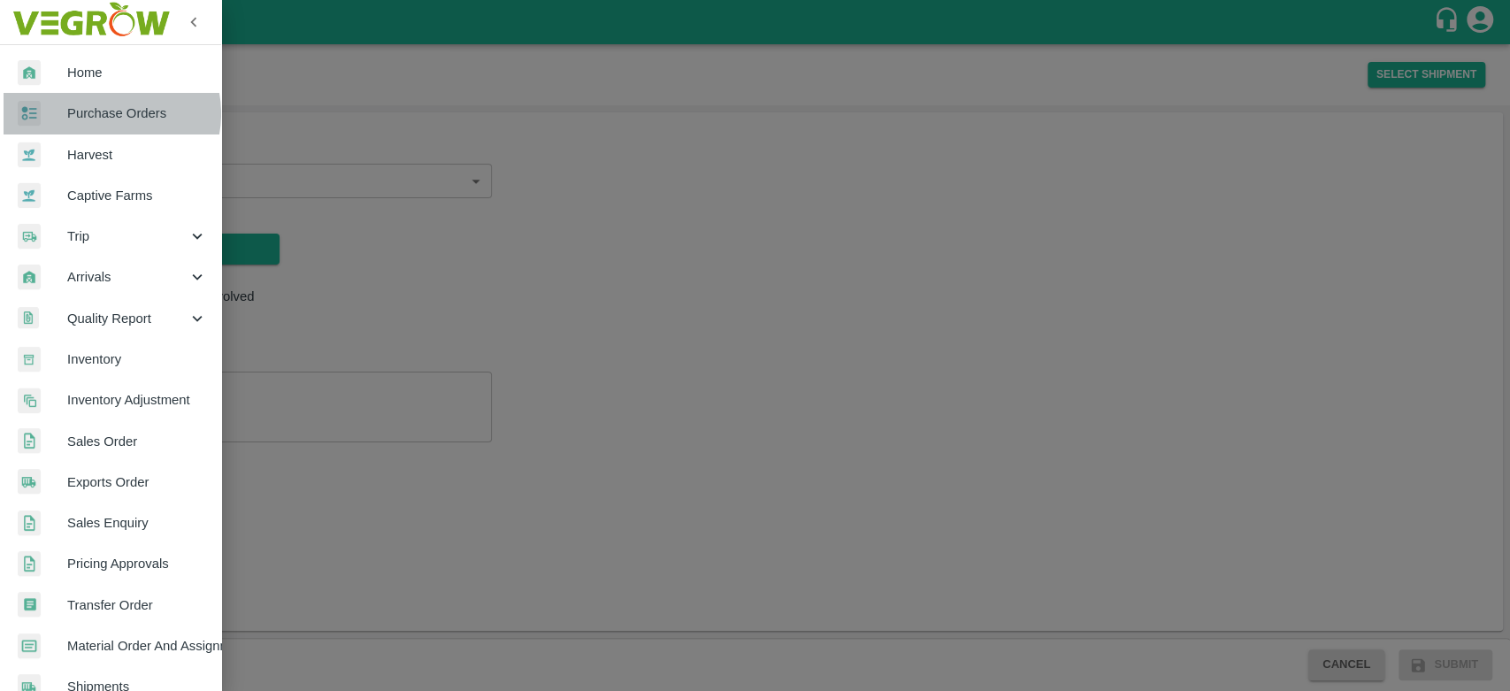
click at [111, 113] on span "Purchase Orders" at bounding box center [137, 113] width 140 height 19
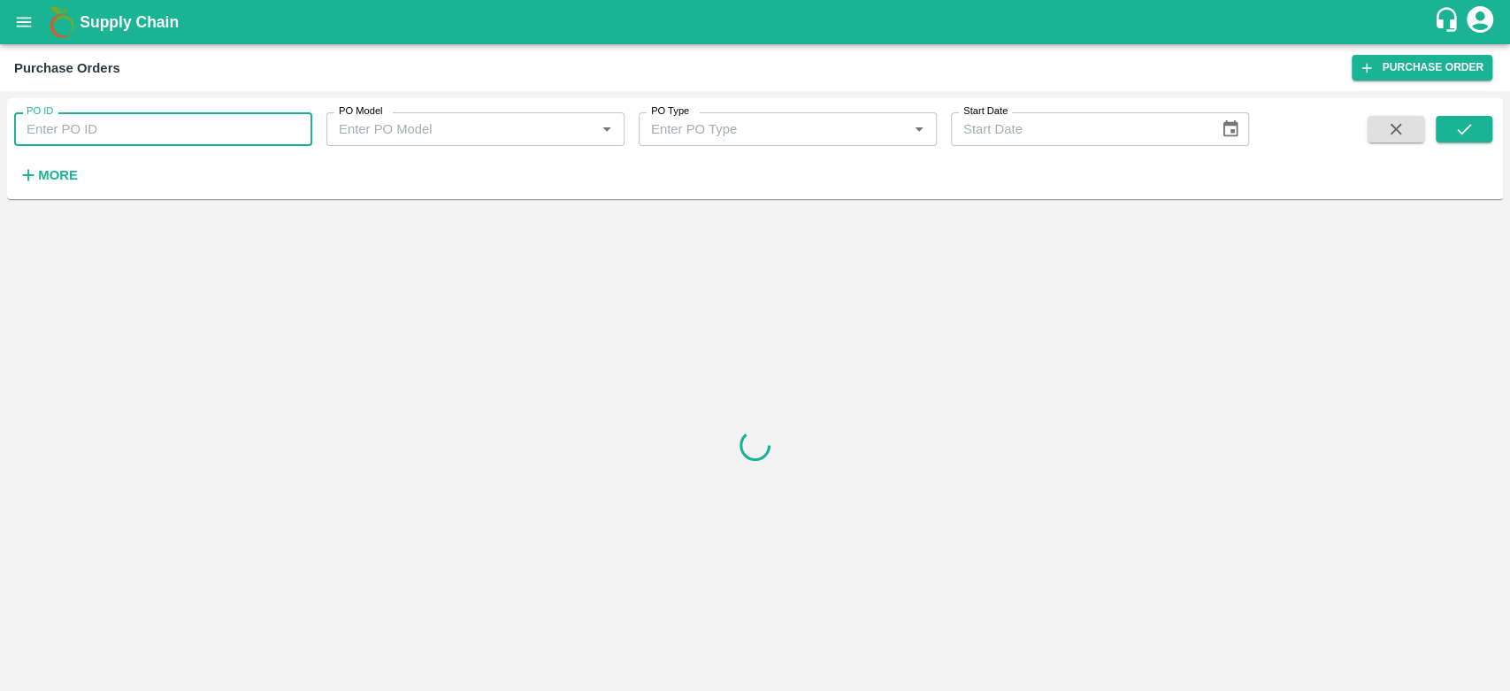
click at [88, 122] on input "PO ID" at bounding box center [163, 129] width 298 height 34
type input "180718"
click at [1480, 122] on button "submit" at bounding box center [1464, 129] width 57 height 27
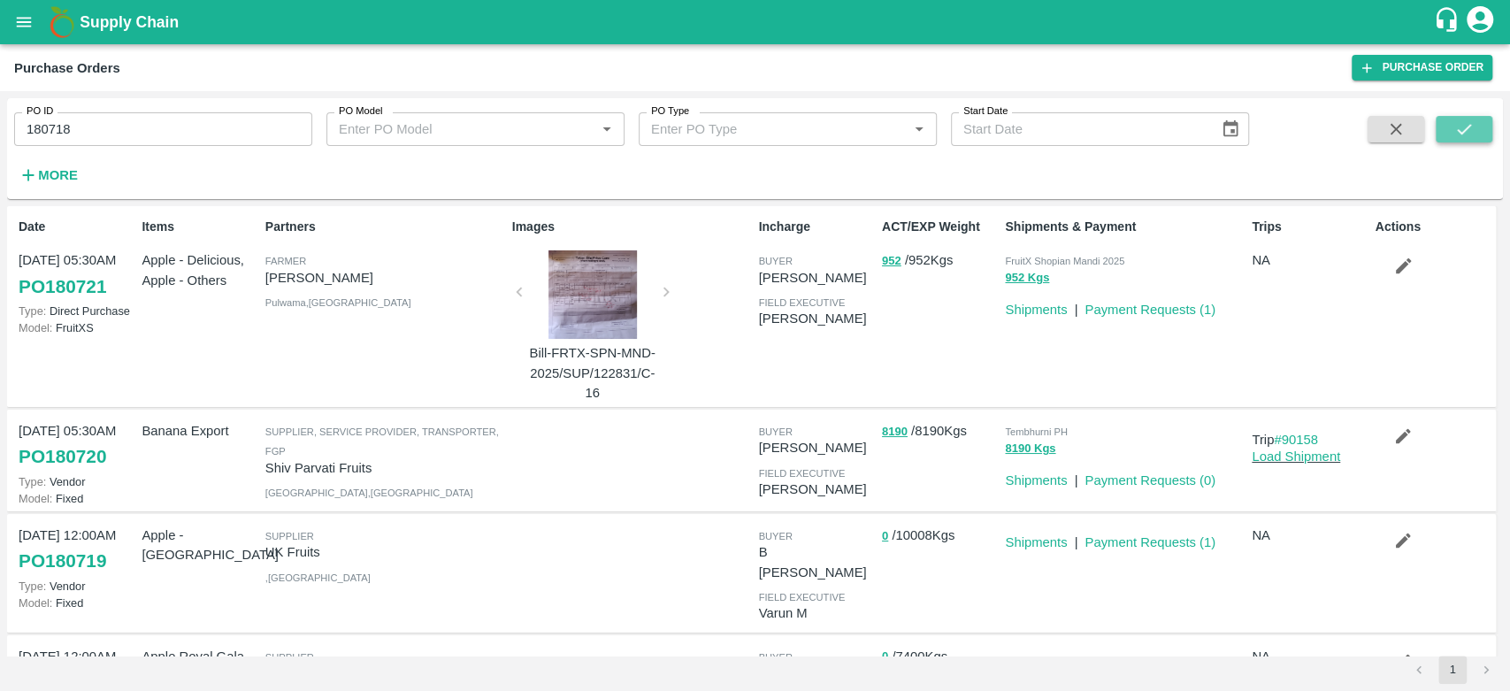
click at [1467, 126] on icon "submit" at bounding box center [1464, 128] width 19 height 19
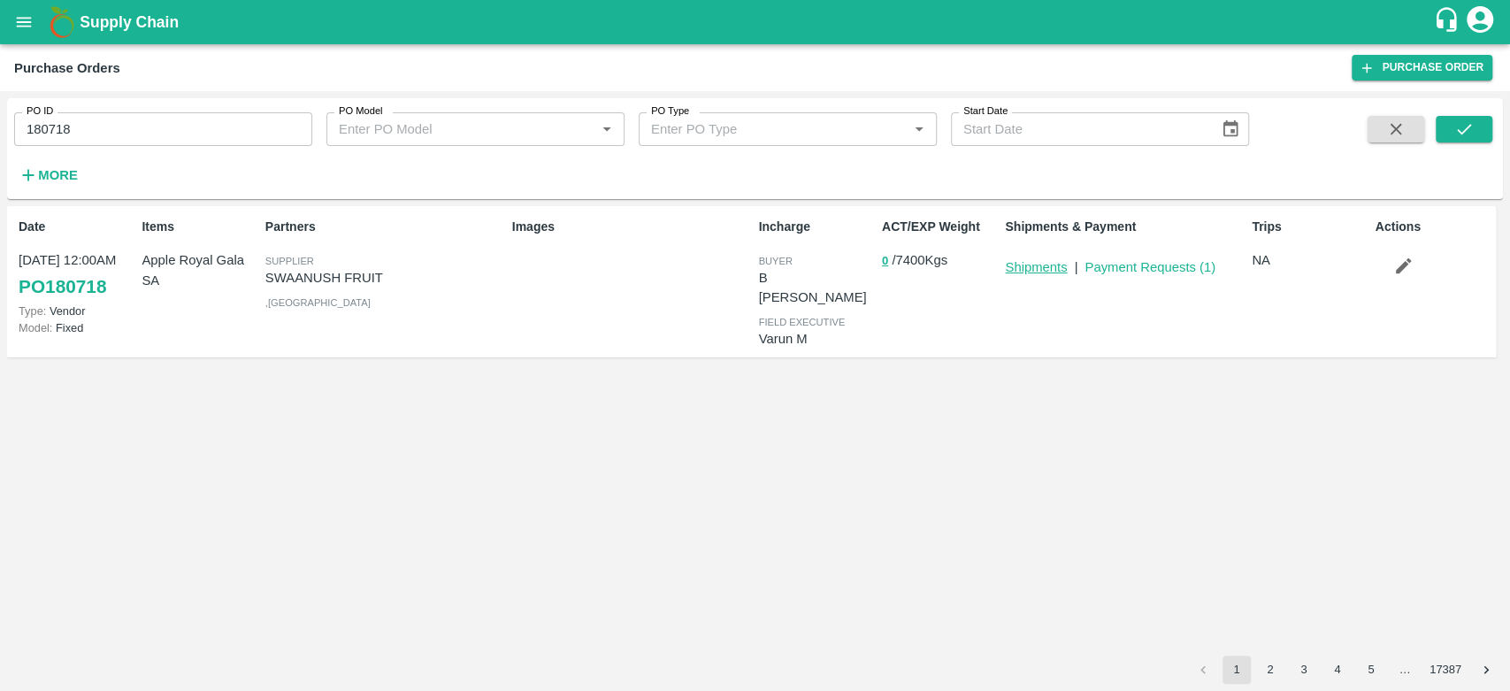
click at [1051, 265] on link "Shipments" at bounding box center [1036, 267] width 62 height 14
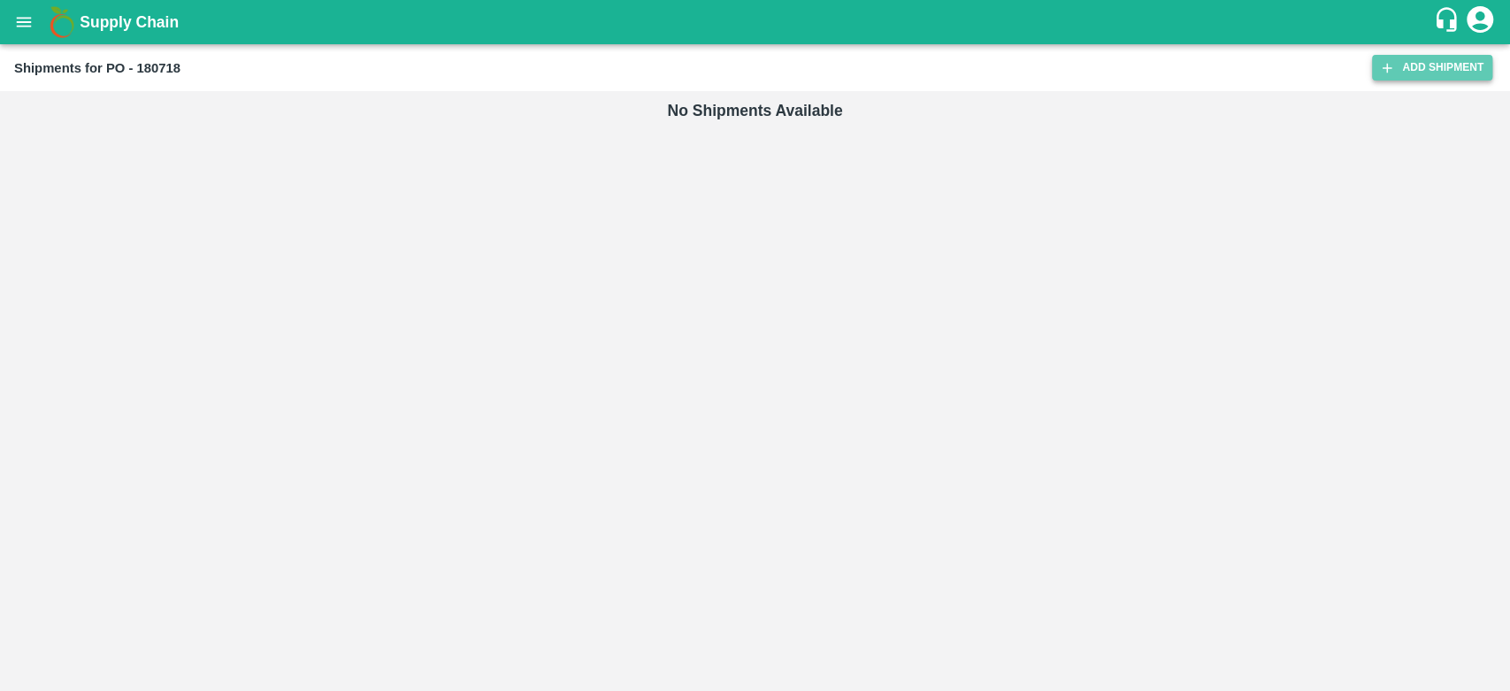
click at [1424, 65] on link "Add Shipment" at bounding box center [1432, 68] width 120 height 26
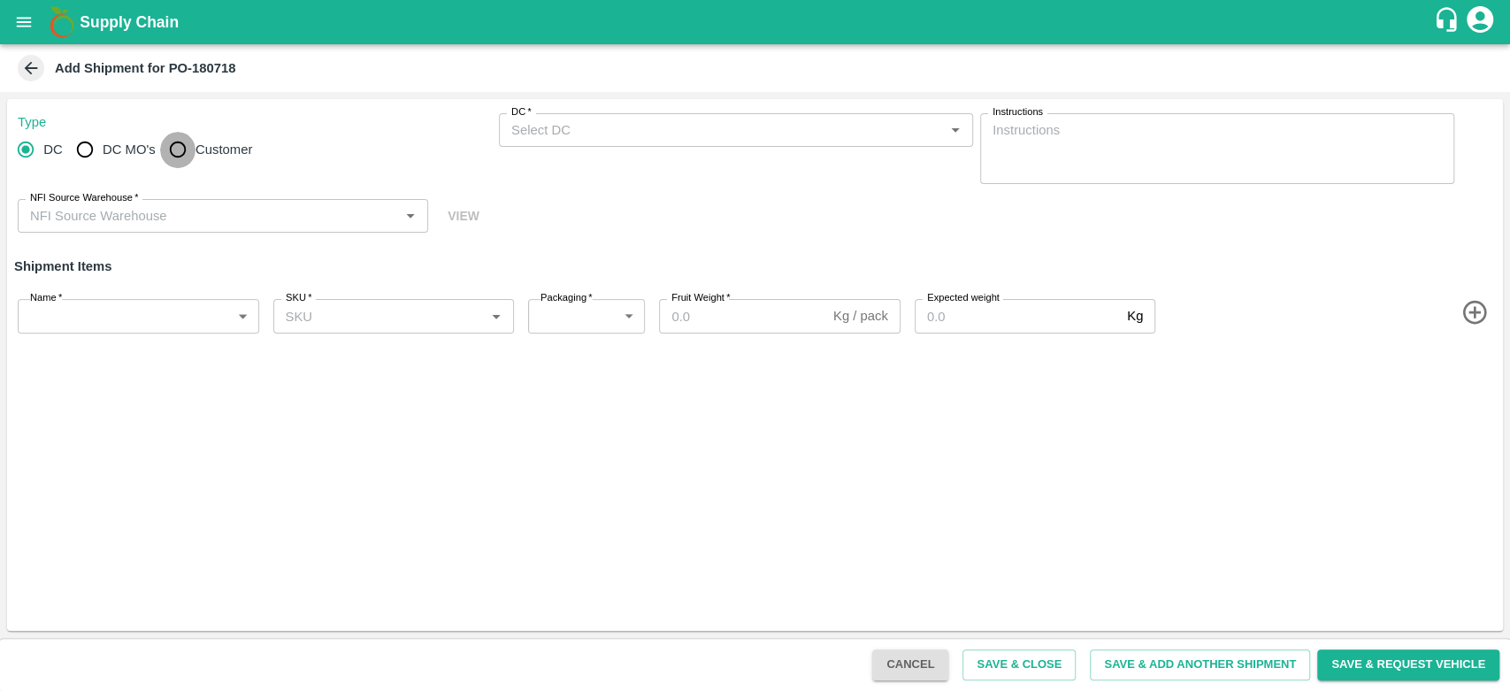
click at [181, 150] on input "Customer" at bounding box center [177, 149] width 35 height 35
radio input "true"
click at [597, 136] on input "DC   *" at bounding box center [721, 130] width 434 height 23
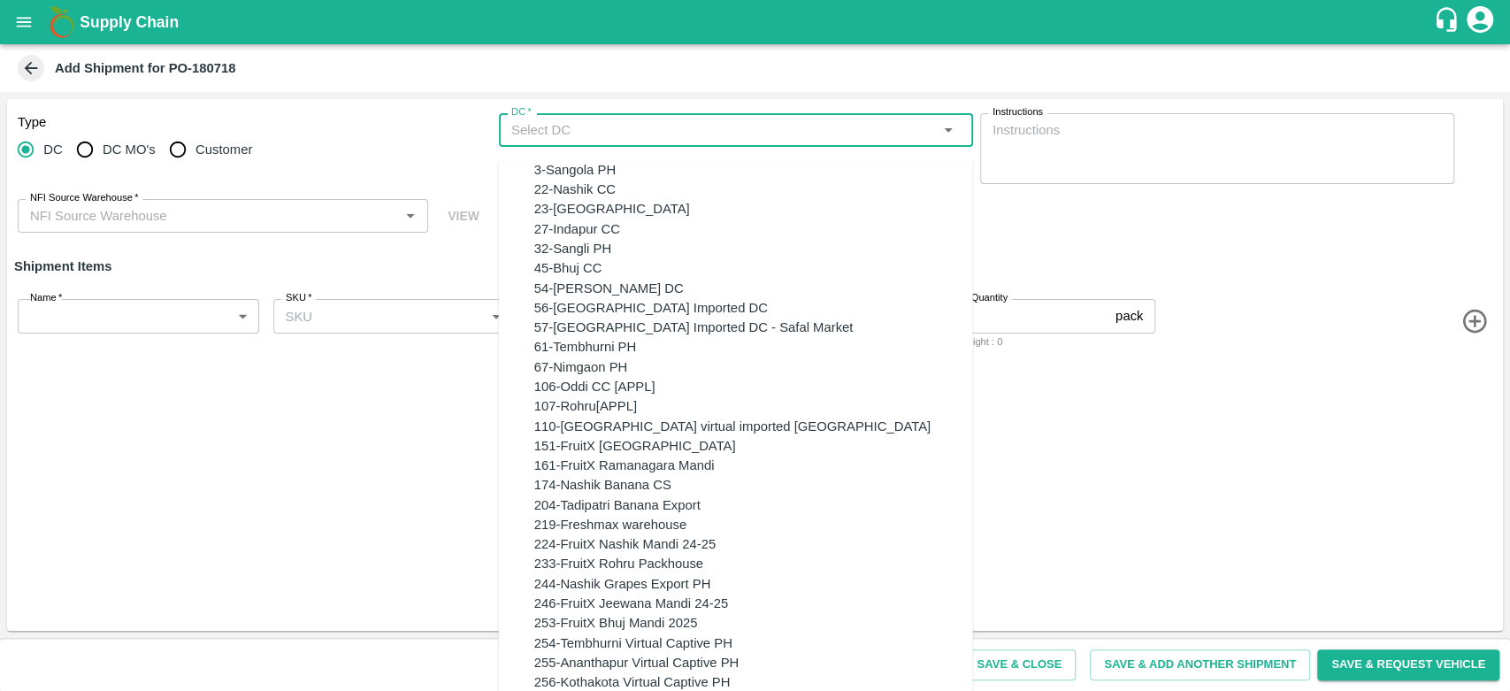
click at [597, 136] on input "DC   *" at bounding box center [721, 130] width 434 height 23
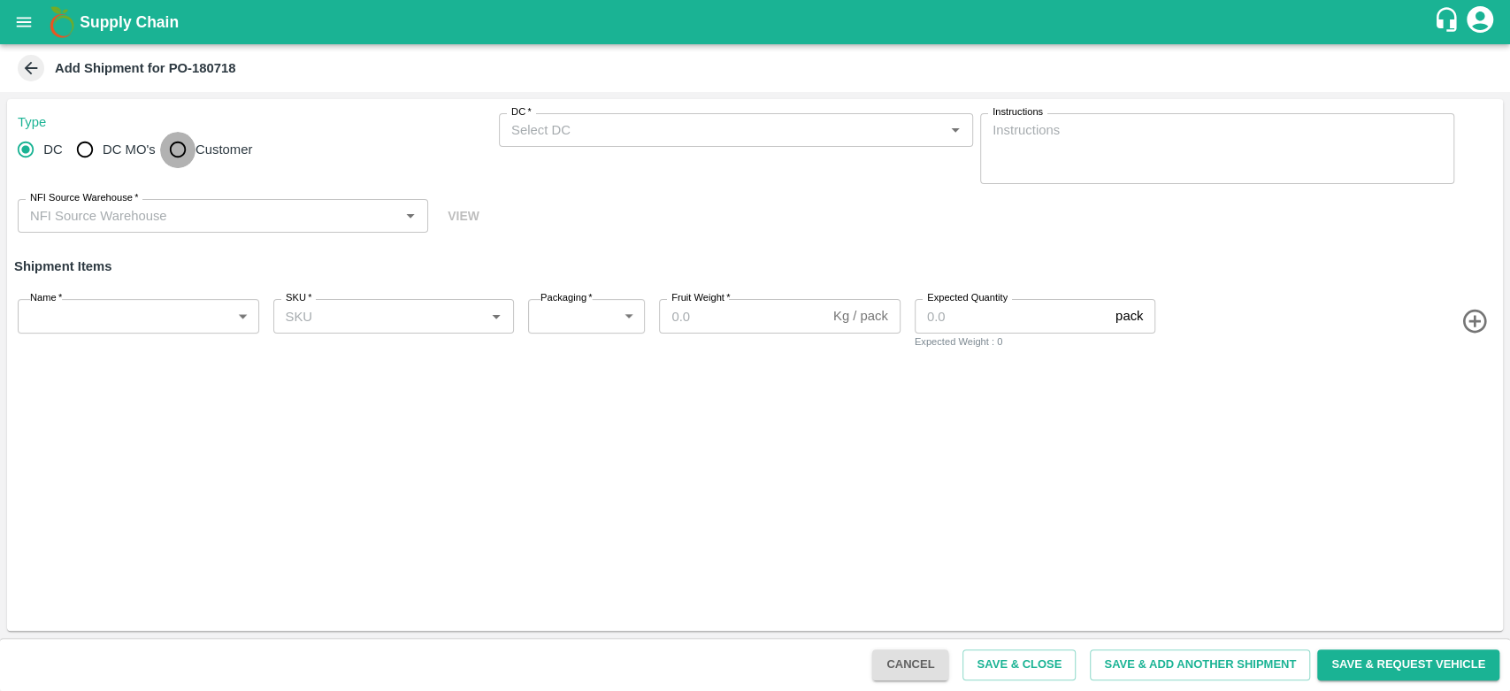
click at [191, 149] on input "Customer" at bounding box center [177, 149] width 35 height 35
radio input "true"
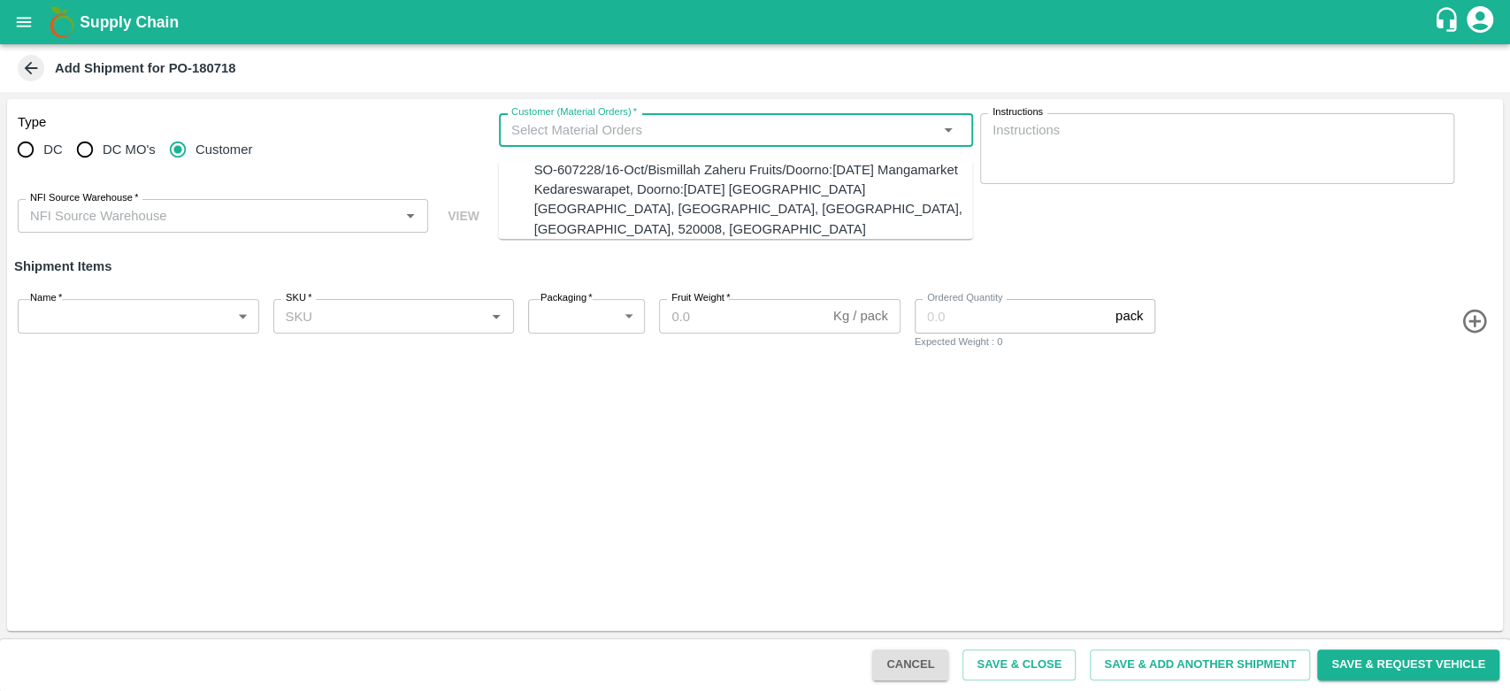
click at [533, 138] on input "Customer (Material Orders)   *" at bounding box center [721, 130] width 434 height 23
click at [565, 170] on div "SO-607228/16-Oct/Bismillah Zaheru Fruits/Doorno:[DATE] Mangamarket Kedareswarap…" at bounding box center [753, 199] width 439 height 79
type input "SO-607228/16-Oct/Bismillah Zaheru Fruits/Doorno:[DATE] Mangamarket Kedareswarap…"
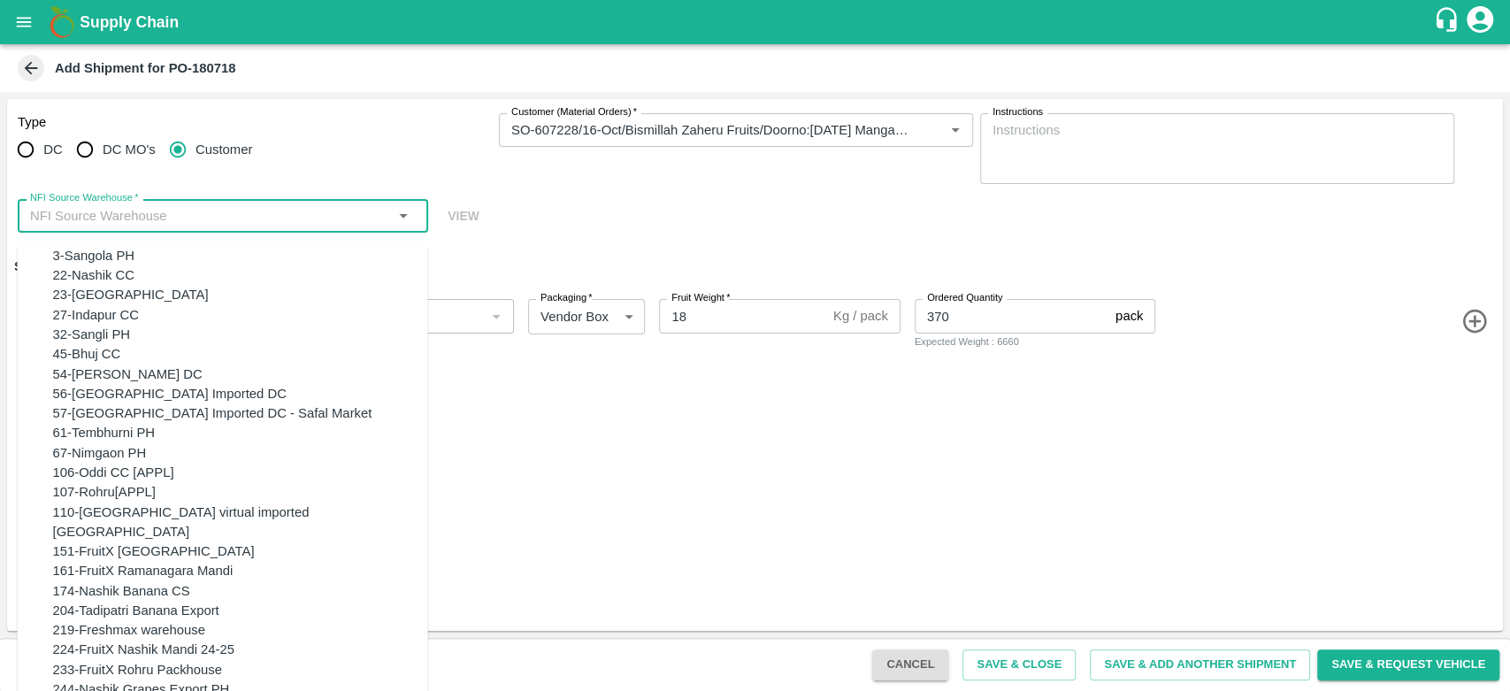
click at [293, 208] on input "NFI Source Warehouse   *" at bounding box center [208, 215] width 371 height 23
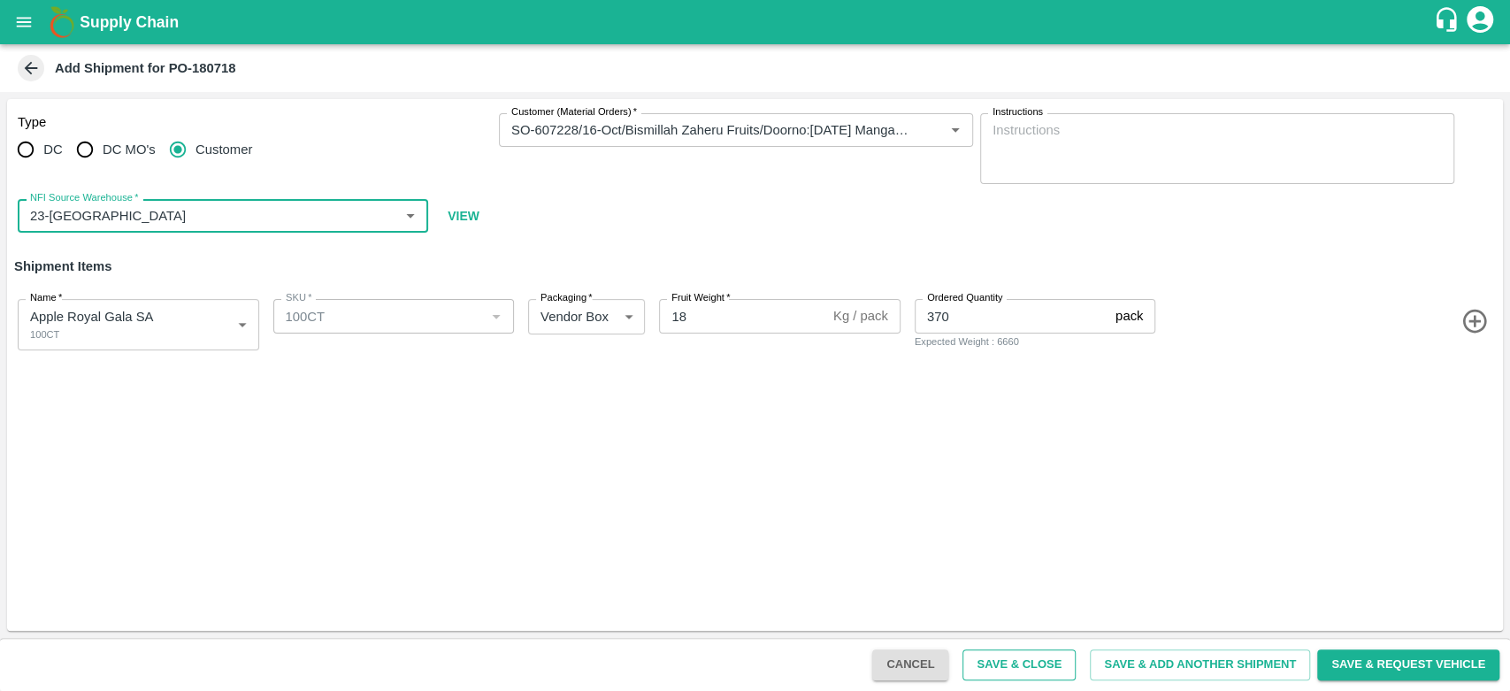
type input "23-Chennai DC"
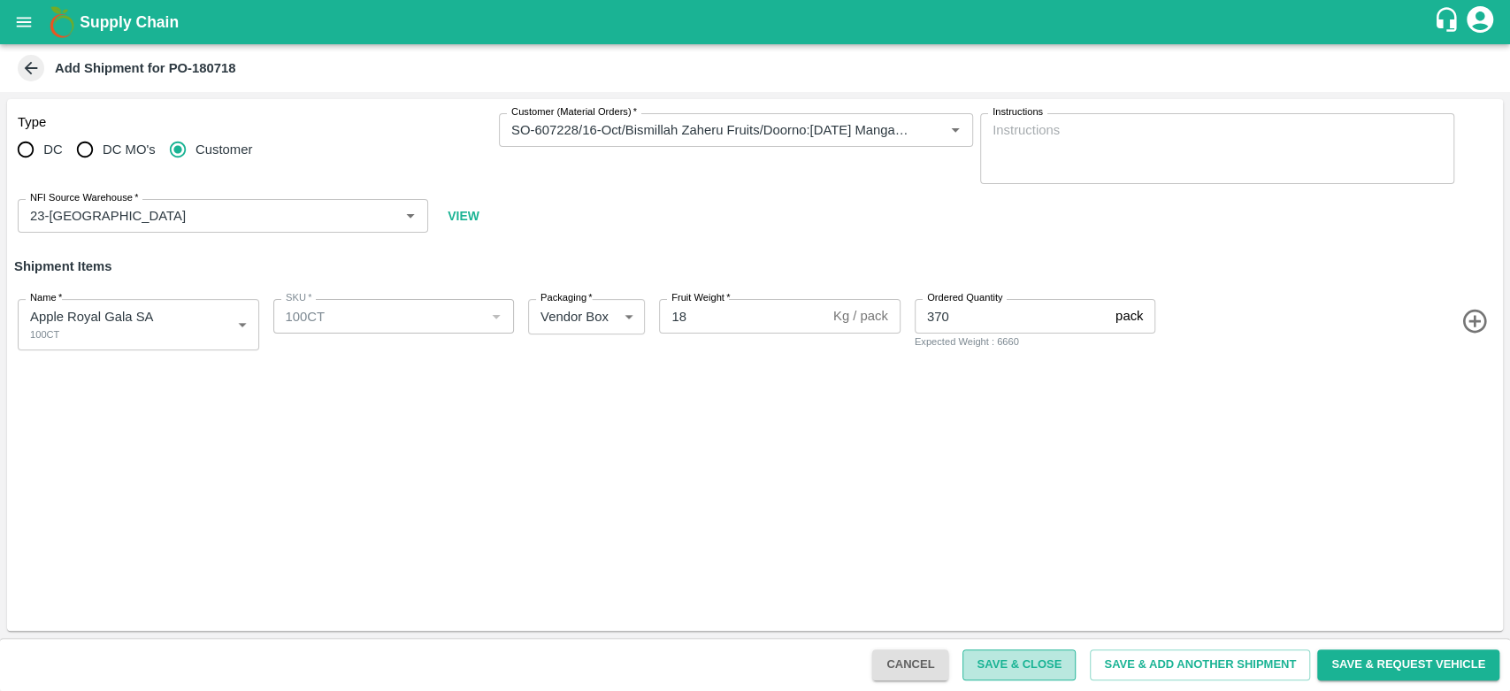
click at [1041, 661] on button "Save & Close" at bounding box center [1019, 664] width 113 height 31
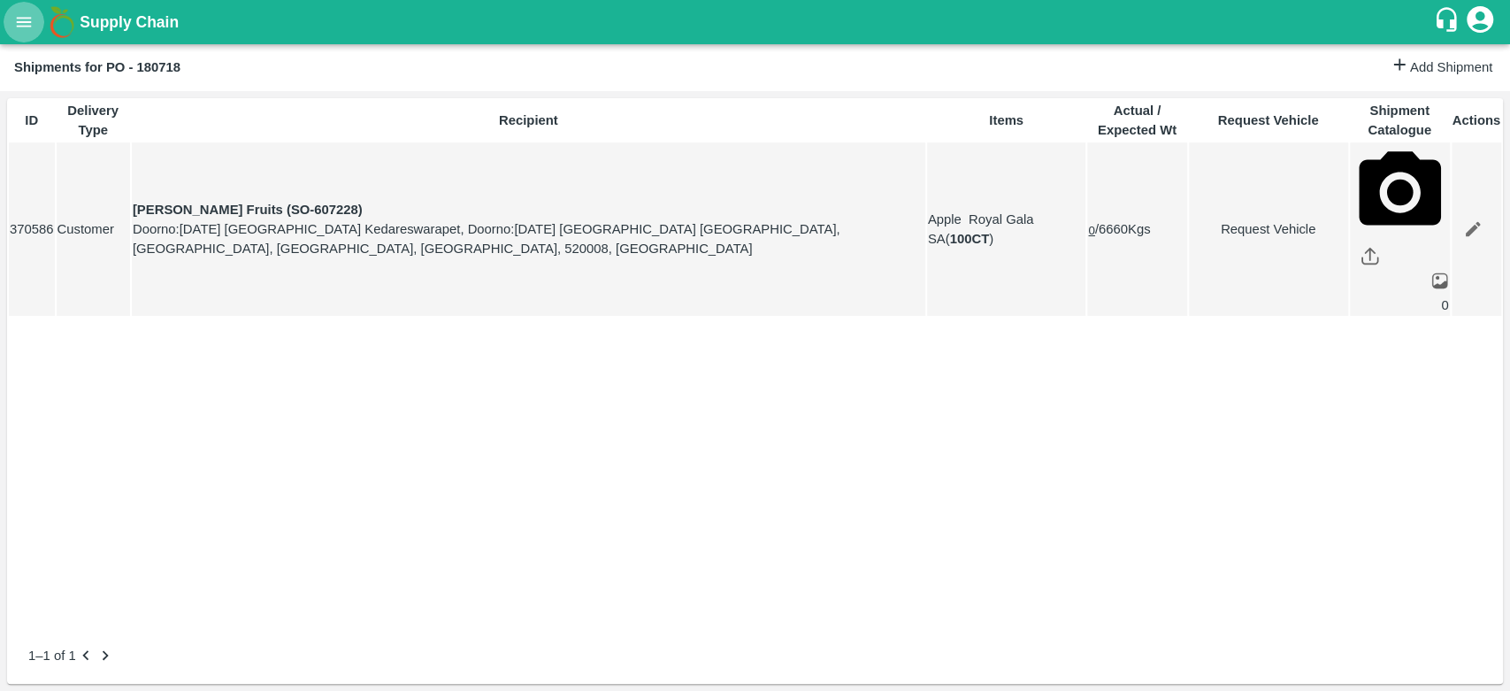
click at [19, 22] on icon "open drawer" at bounding box center [24, 22] width 15 height 10
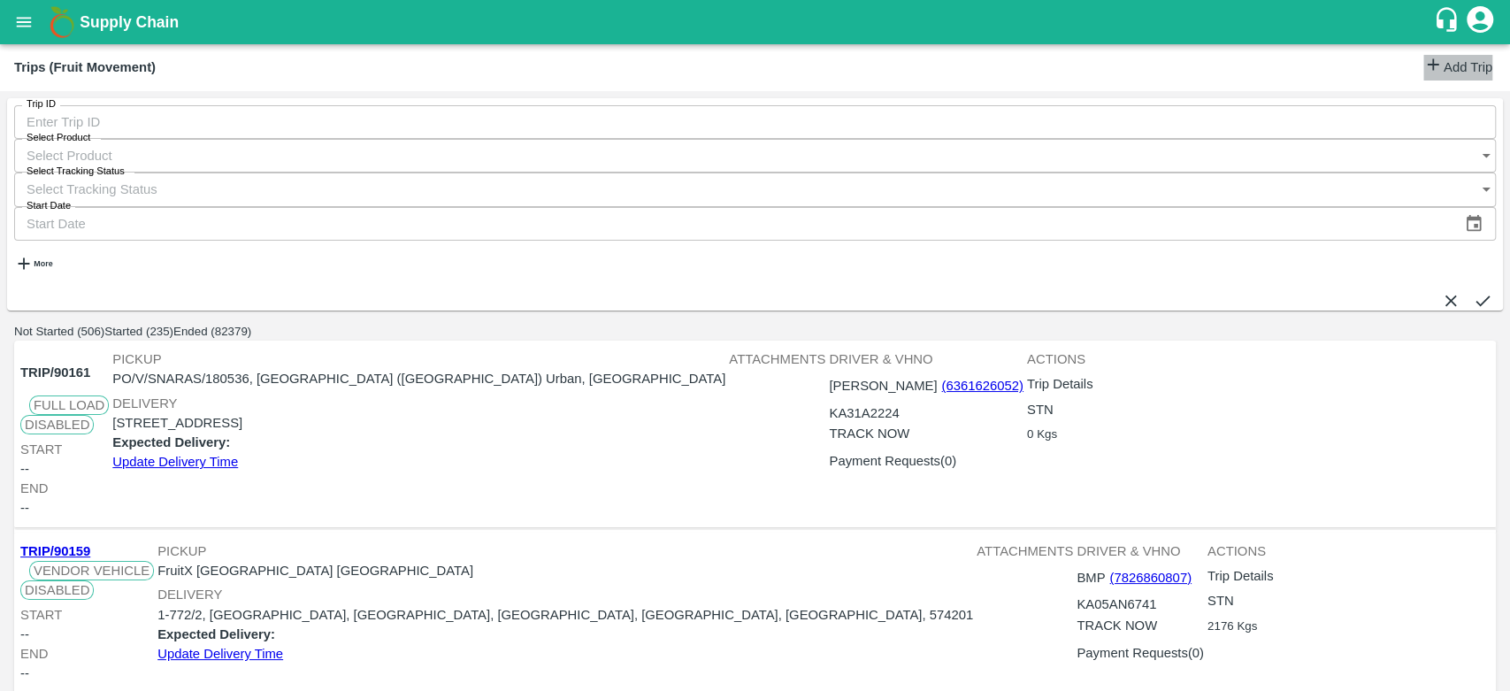
click at [1427, 77] on link "Add Trip" at bounding box center [1458, 68] width 69 height 26
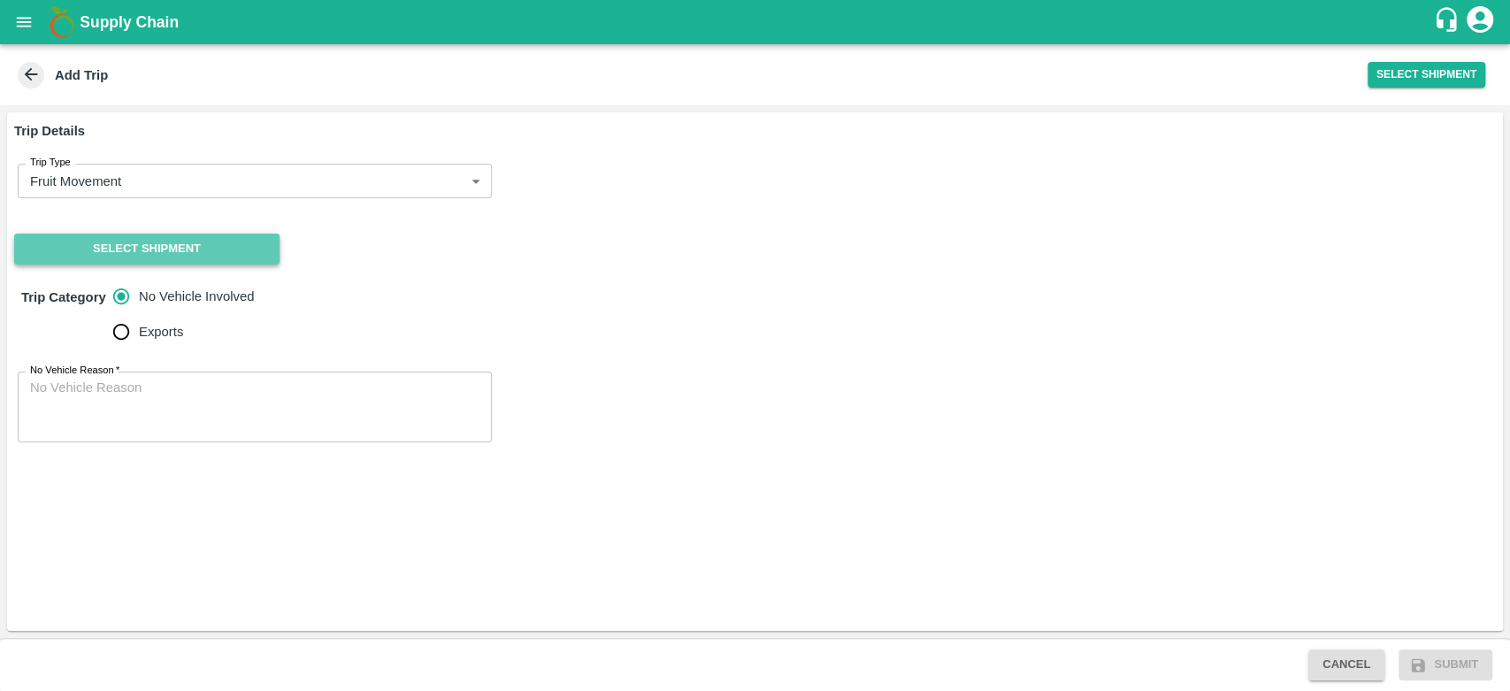
click at [134, 247] on button "Select Shipment" at bounding box center [146, 249] width 265 height 31
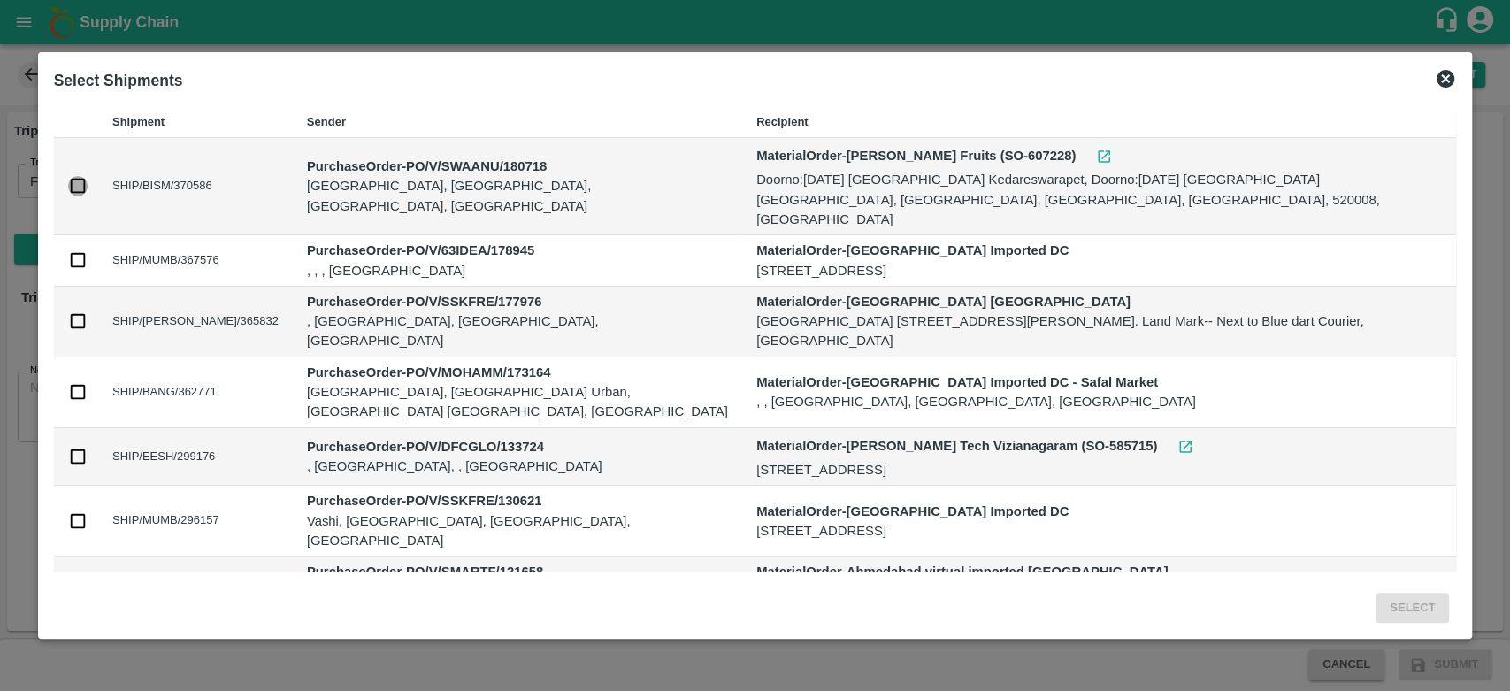
click at [72, 182] on input "checkbox" at bounding box center [77, 185] width 19 height 19
checkbox input "true"
click at [1407, 595] on button "Select" at bounding box center [1412, 608] width 73 height 31
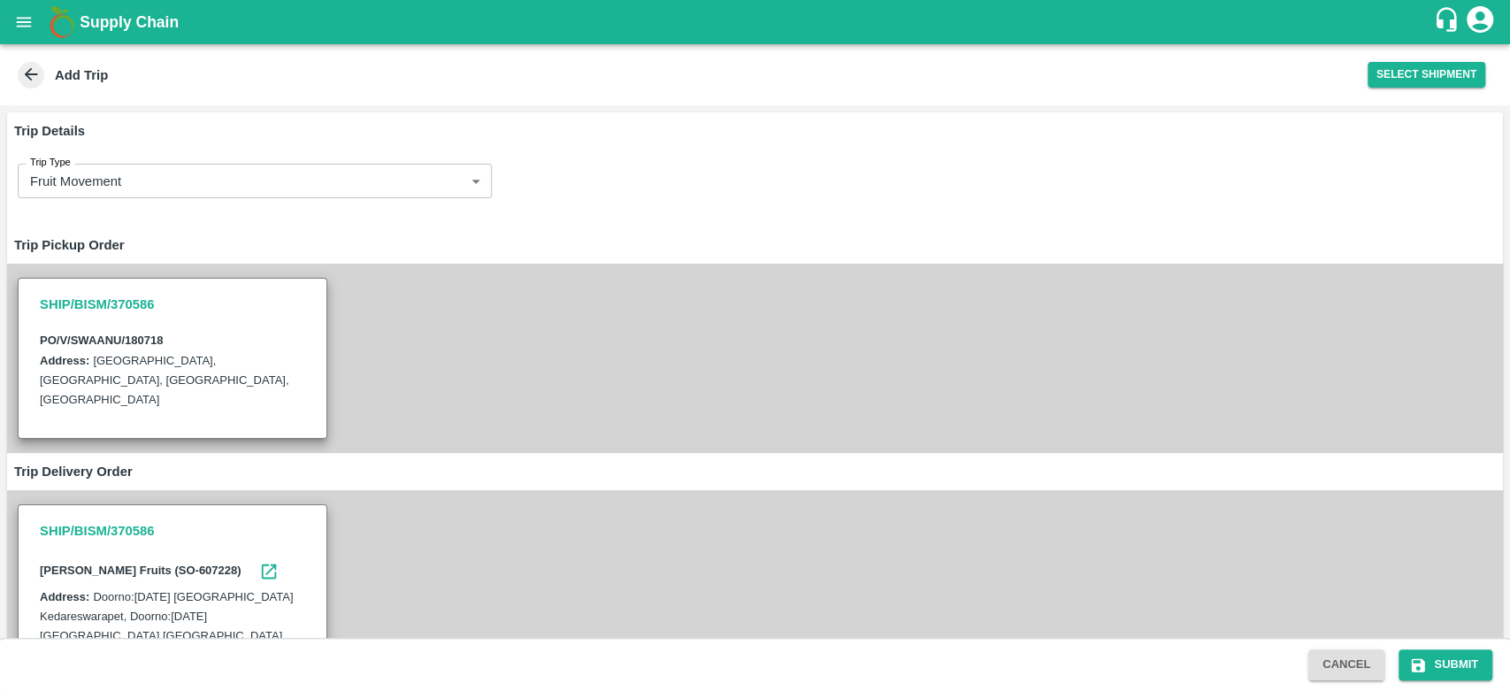
scroll to position [277, 0]
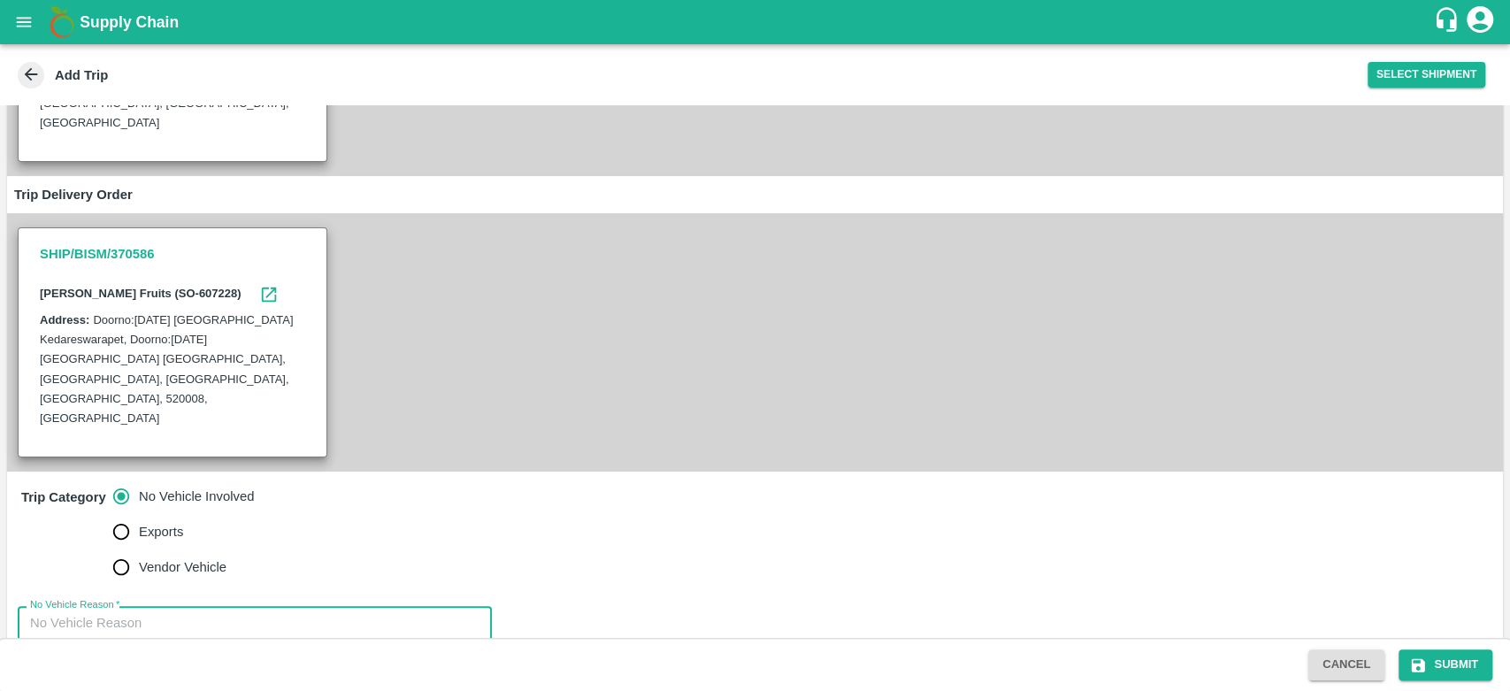
click at [153, 614] on textarea "No Vehicle Reason   *" at bounding box center [254, 642] width 449 height 56
type textarea "N/A"
click at [1455, 666] on button "Submit" at bounding box center [1446, 664] width 94 height 31
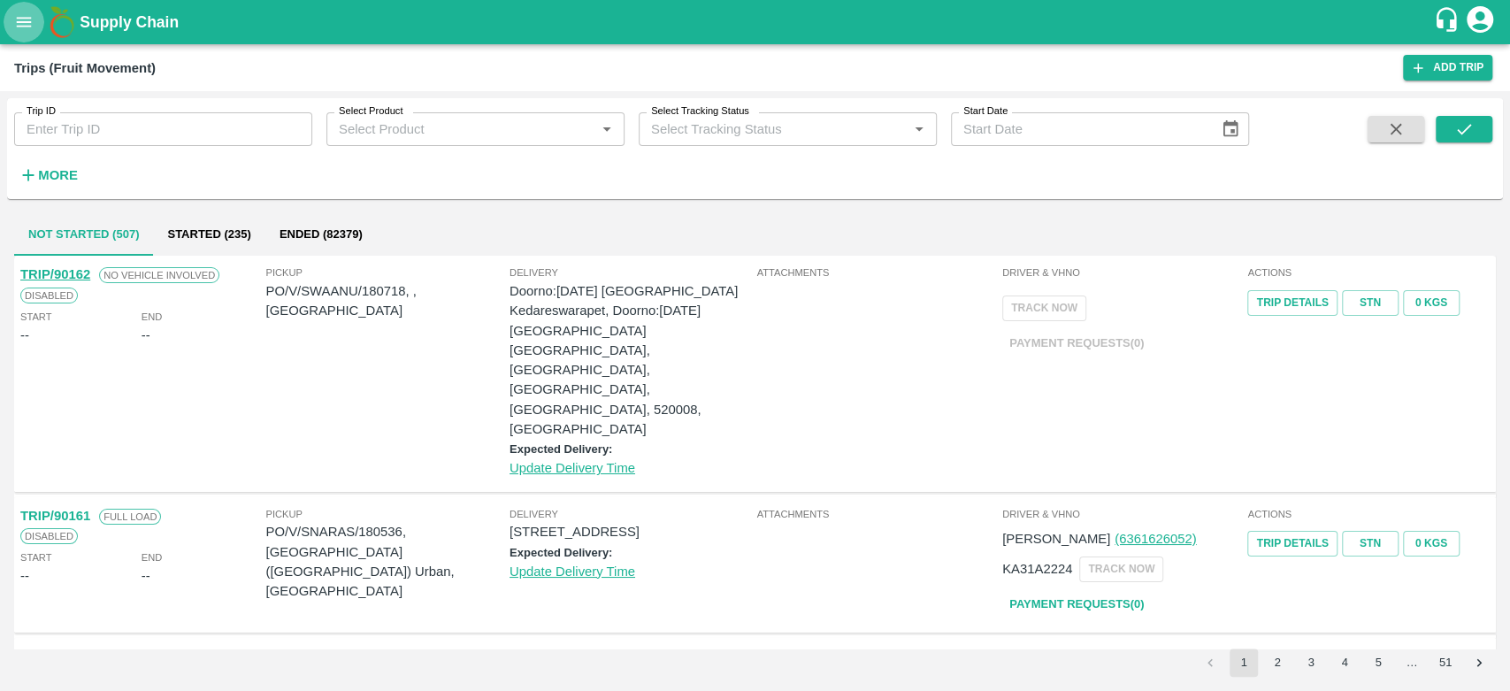
click at [23, 6] on button "open drawer" at bounding box center [24, 22] width 41 height 41
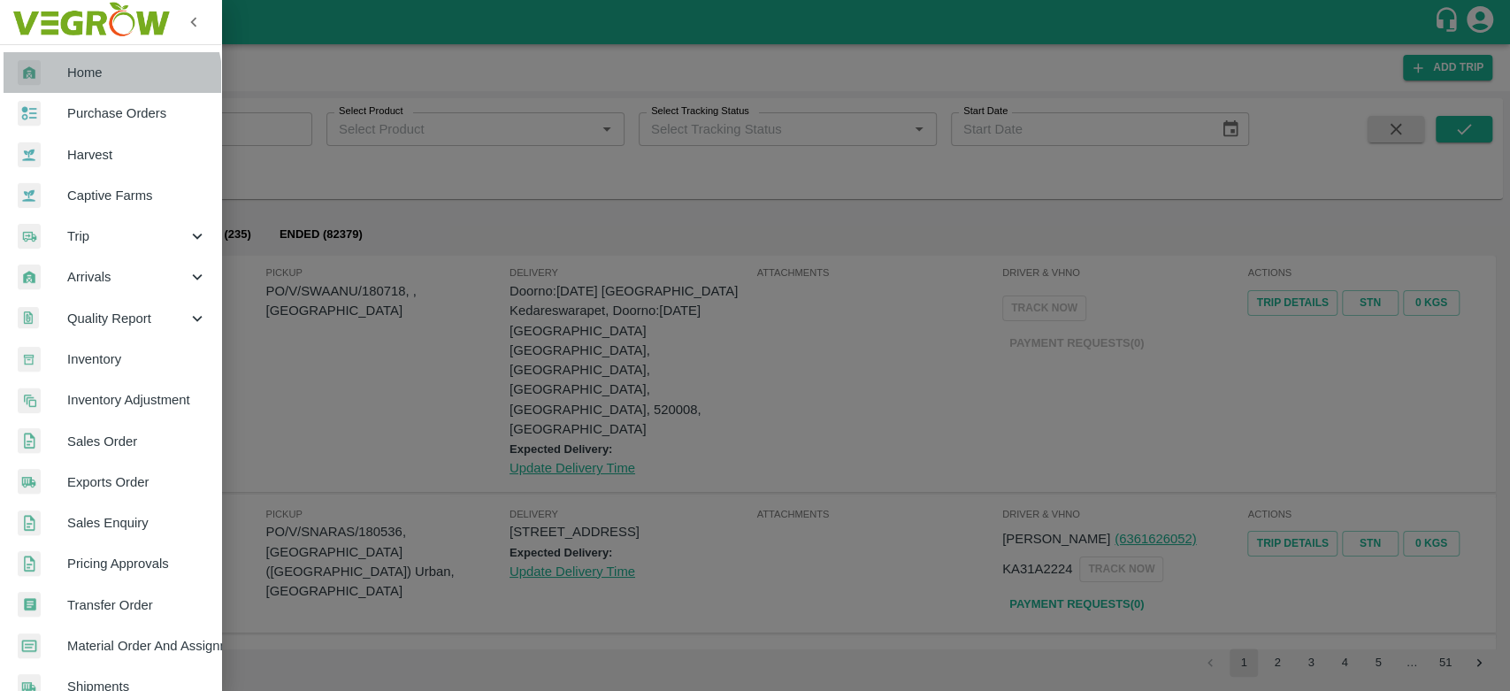
click at [82, 84] on link "Home" at bounding box center [110, 72] width 221 height 41
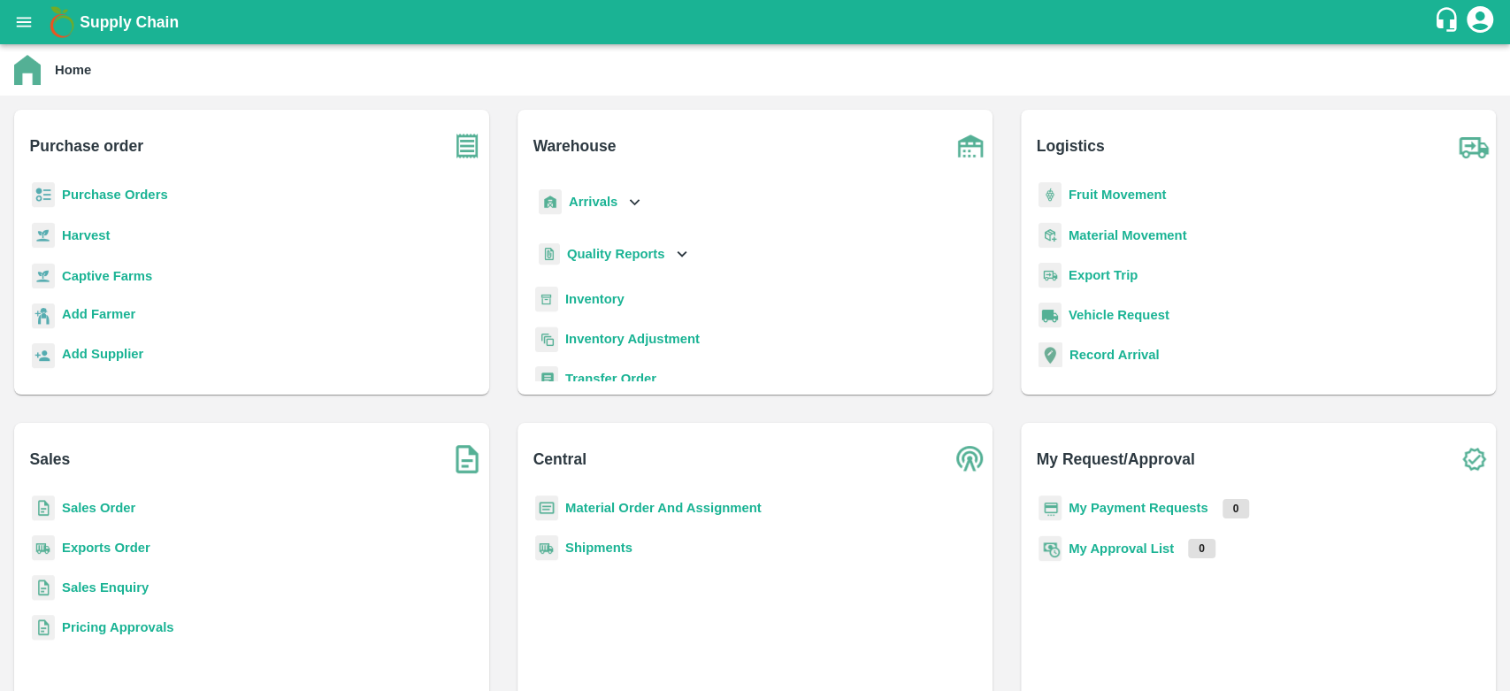
click at [143, 196] on b "Purchase Orders" at bounding box center [115, 195] width 106 height 14
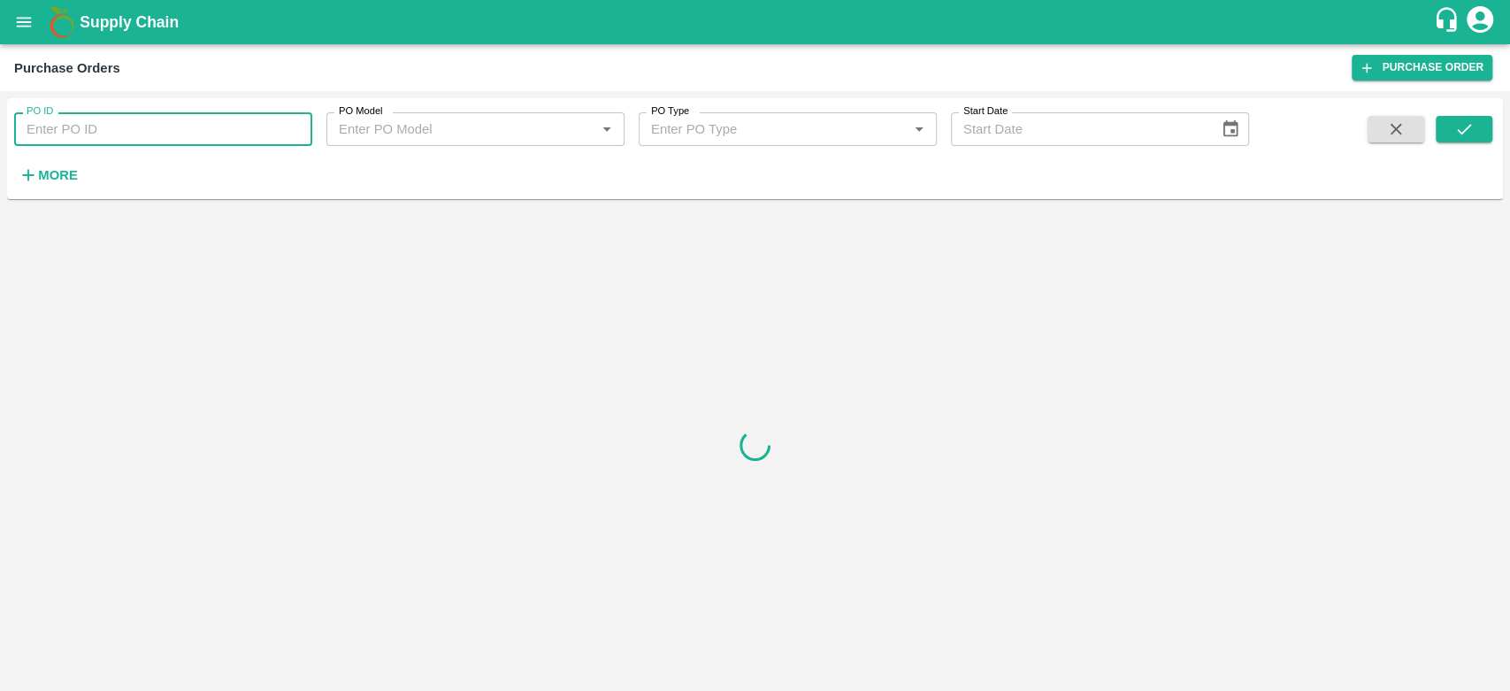
click at [104, 127] on input "PO ID" at bounding box center [163, 129] width 298 height 34
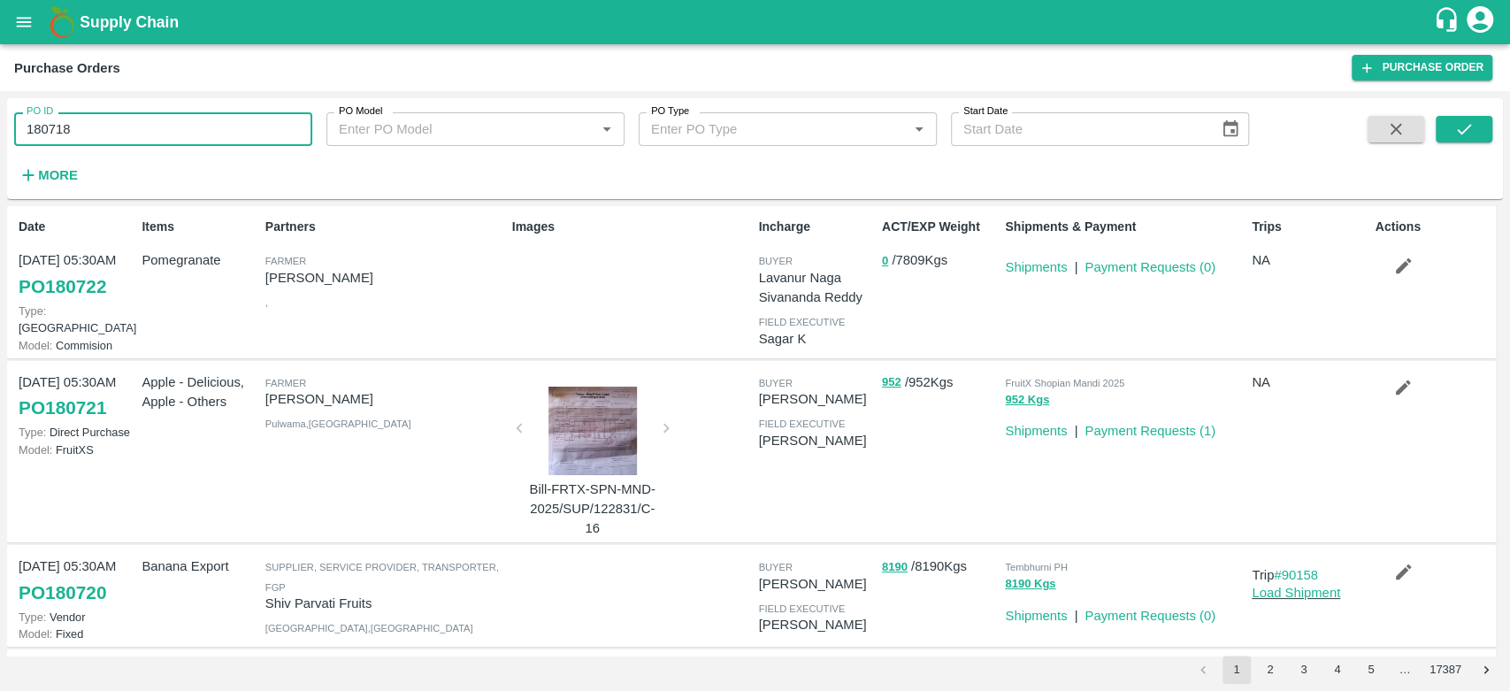
type input "180718"
click at [1454, 145] on span at bounding box center [1464, 152] width 57 height 73
click at [1460, 134] on icon "submit" at bounding box center [1464, 128] width 19 height 19
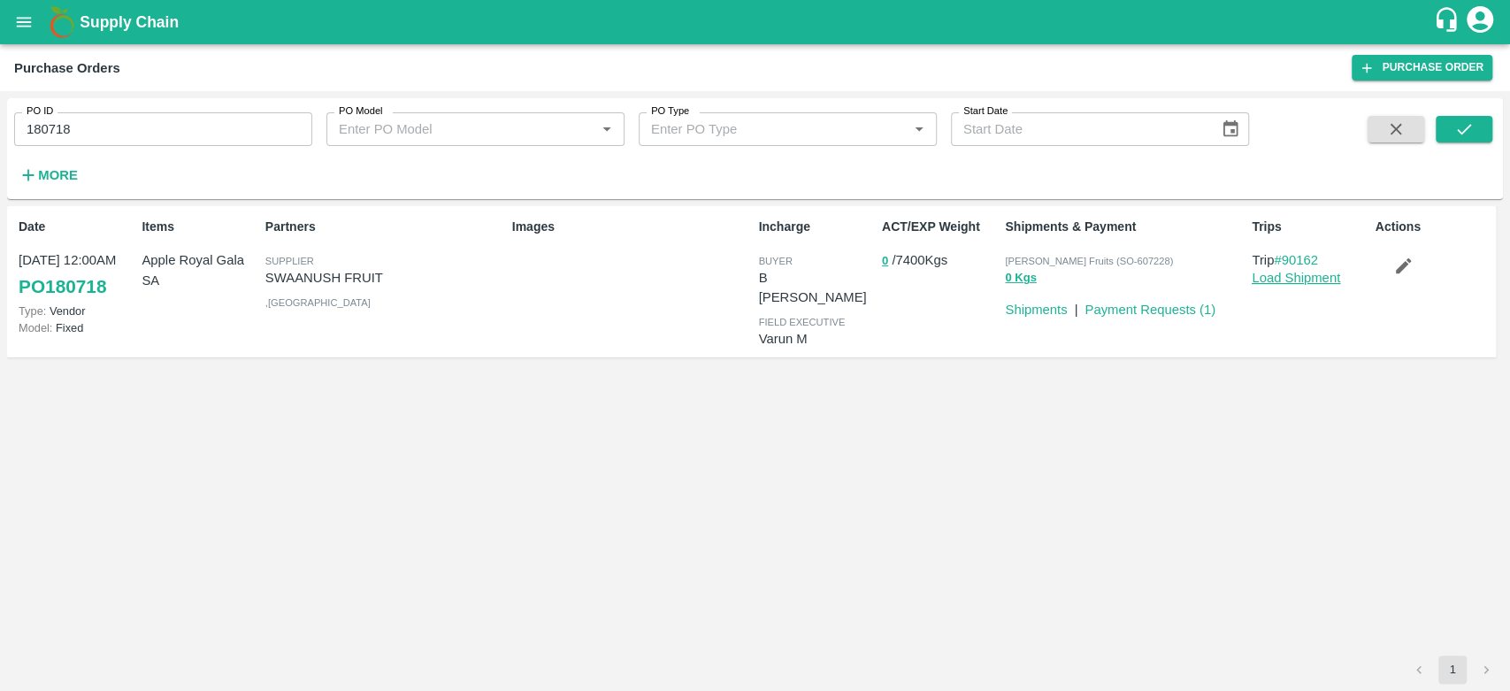
click at [1323, 273] on link "Load Shipment" at bounding box center [1296, 278] width 88 height 14
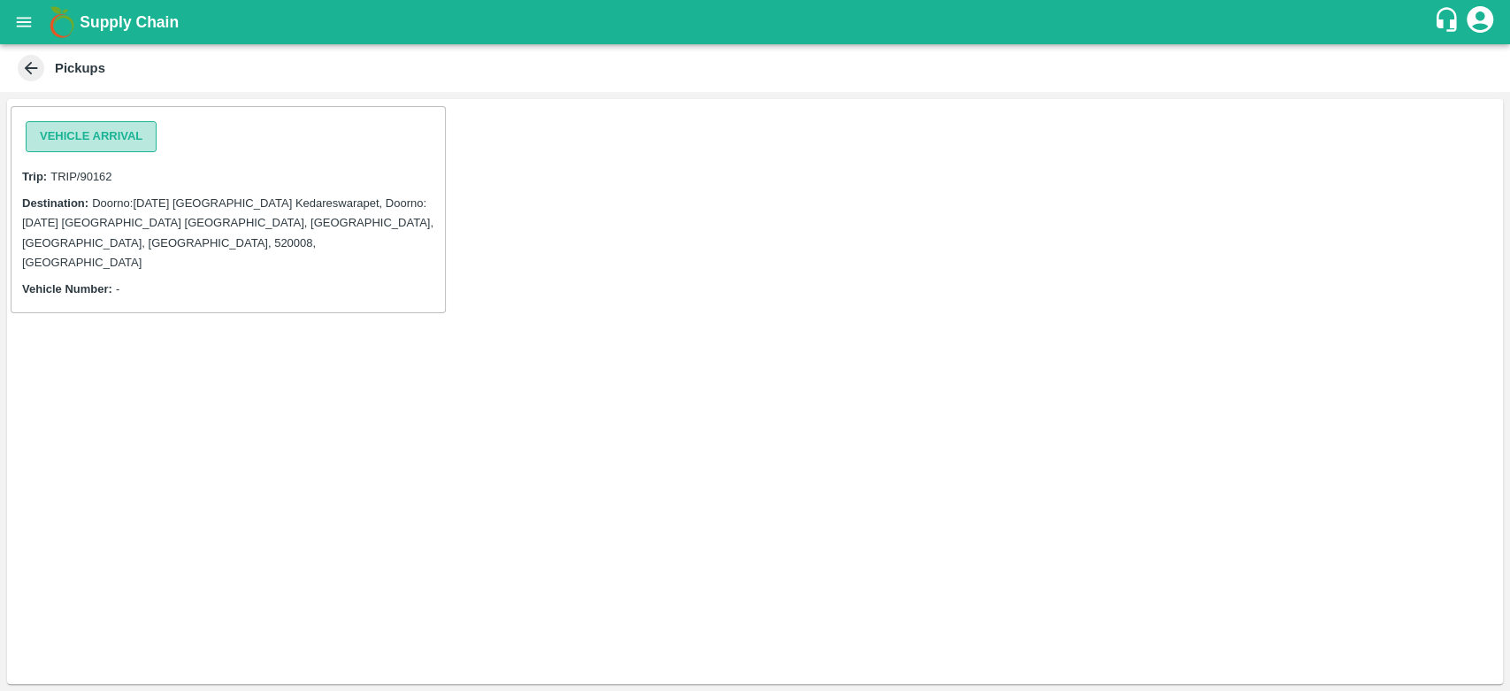
click at [104, 130] on button "Vehicle Arrival" at bounding box center [91, 136] width 131 height 31
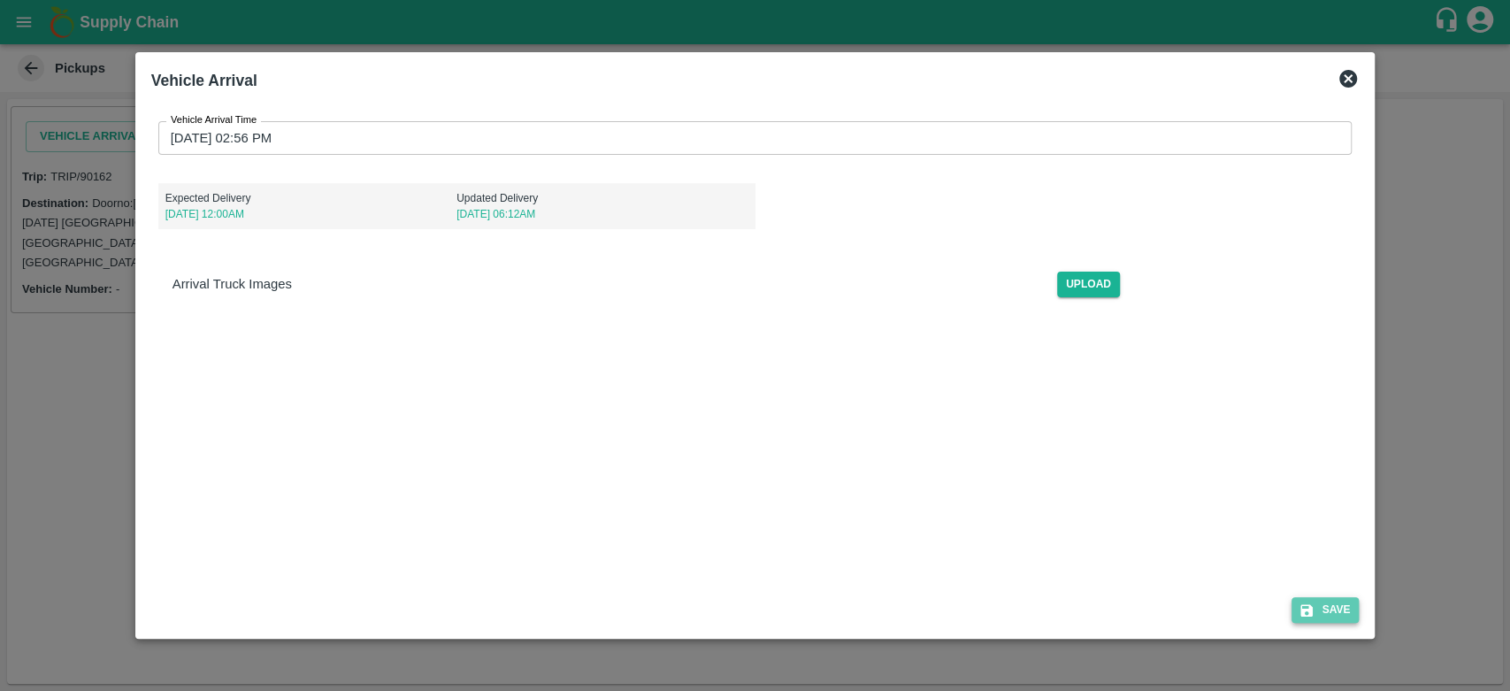
click at [1325, 603] on button "Save" at bounding box center [1325, 610] width 67 height 26
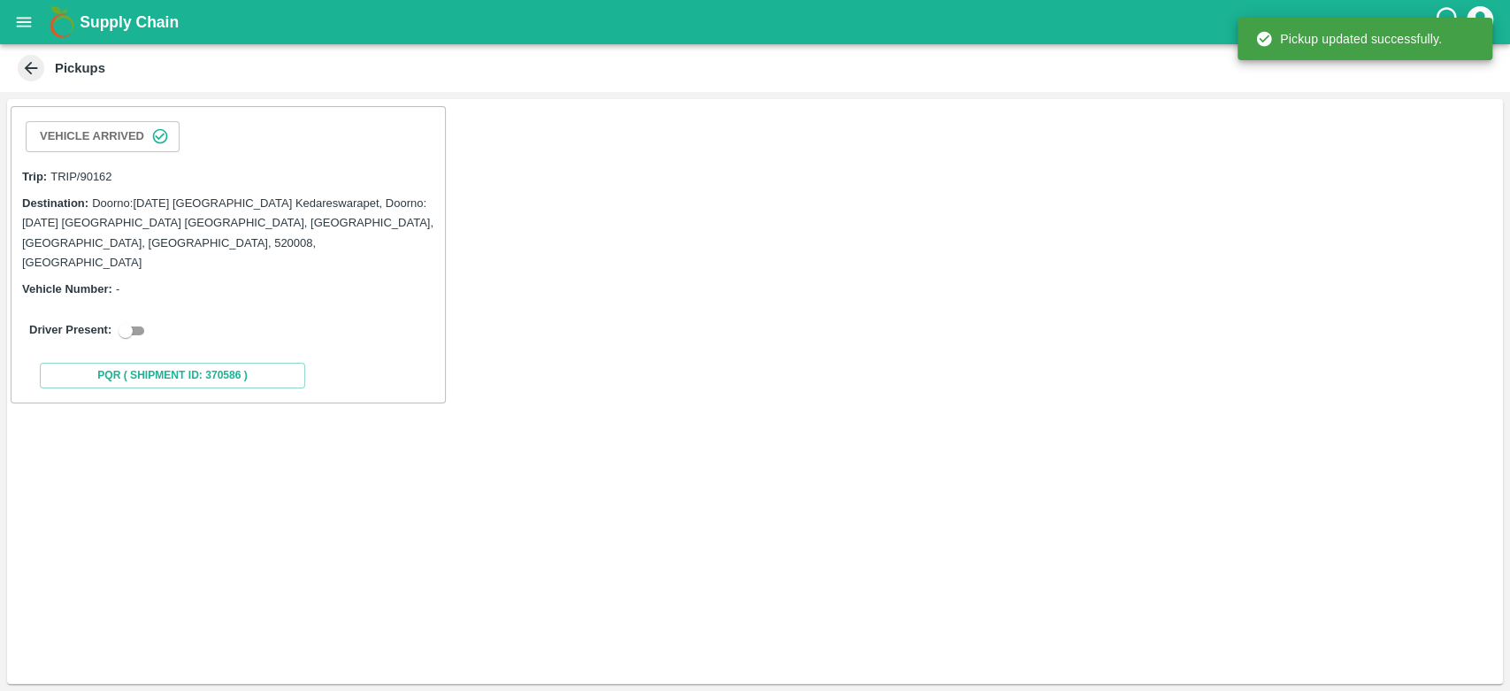
click at [142, 320] on input "checkbox" at bounding box center [126, 330] width 64 height 21
checkbox input "true"
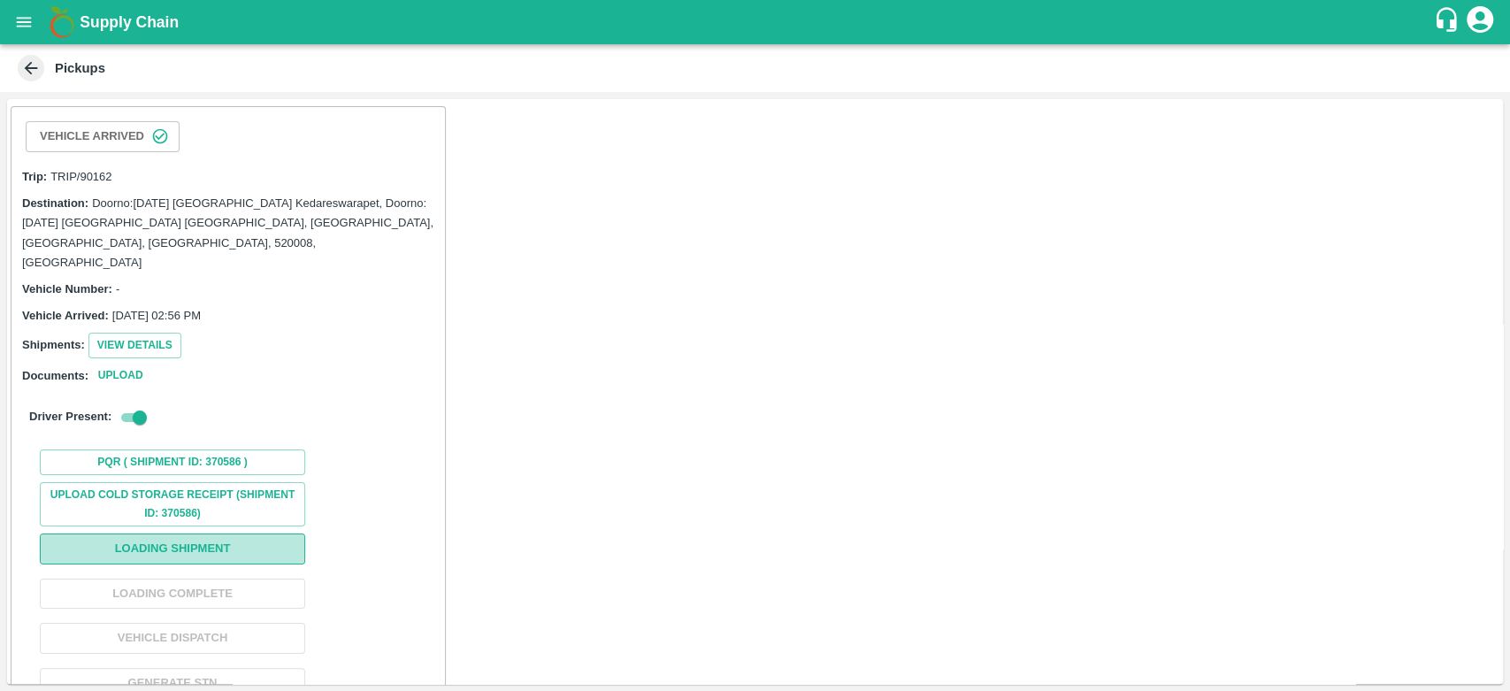
click at [241, 534] on button "Loading Shipment" at bounding box center [172, 549] width 265 height 31
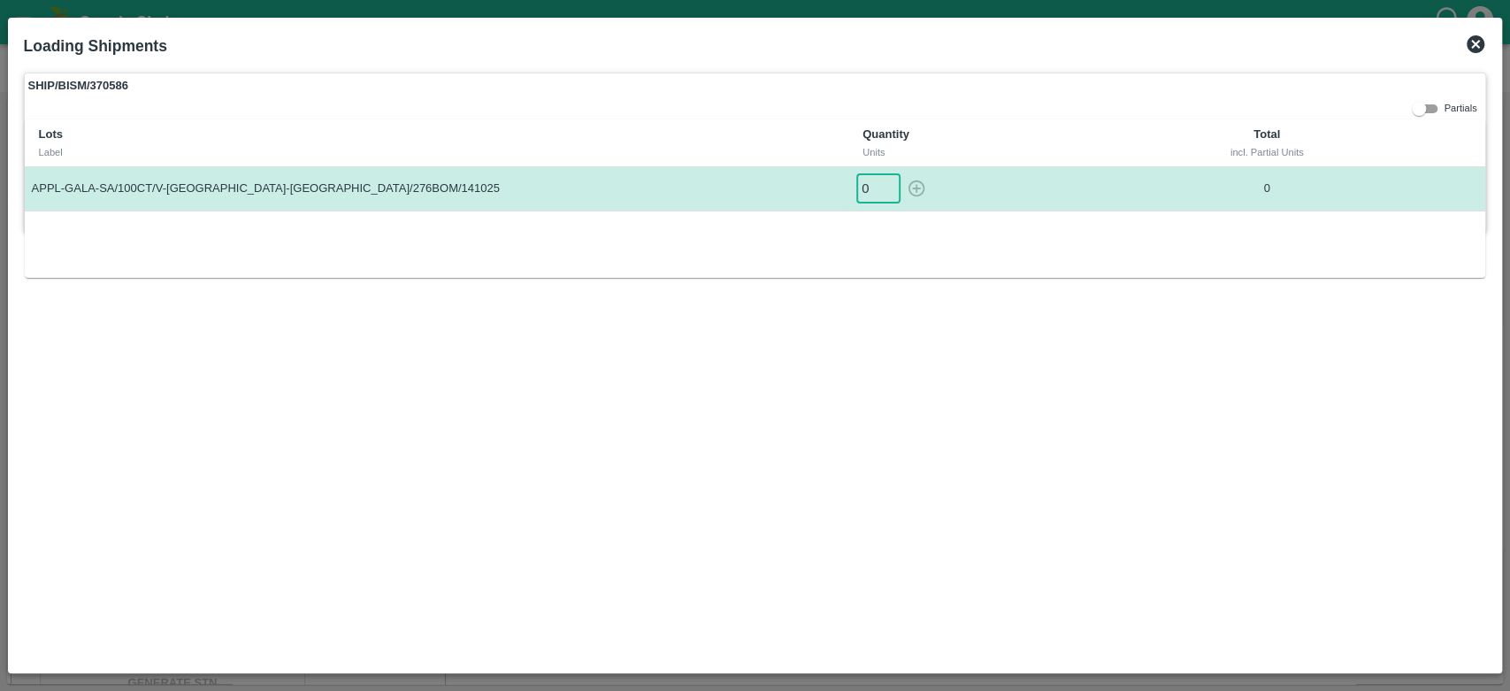
click at [871, 197] on input "0" at bounding box center [879, 188] width 44 height 29
click at [918, 189] on icon "button" at bounding box center [917, 189] width 17 height 17
type input "0"
click at [1475, 47] on icon at bounding box center [1476, 44] width 18 height 18
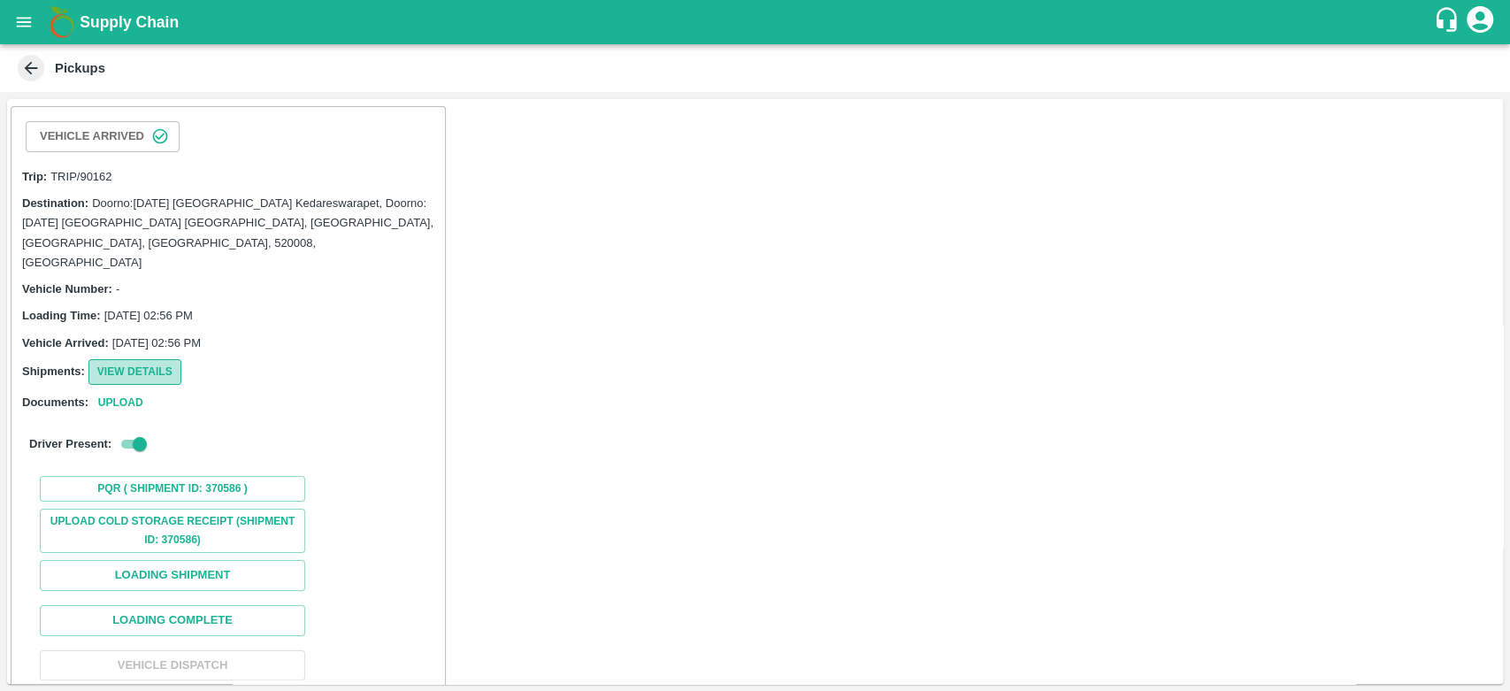
click at [130, 359] on button "View Details" at bounding box center [134, 372] width 93 height 26
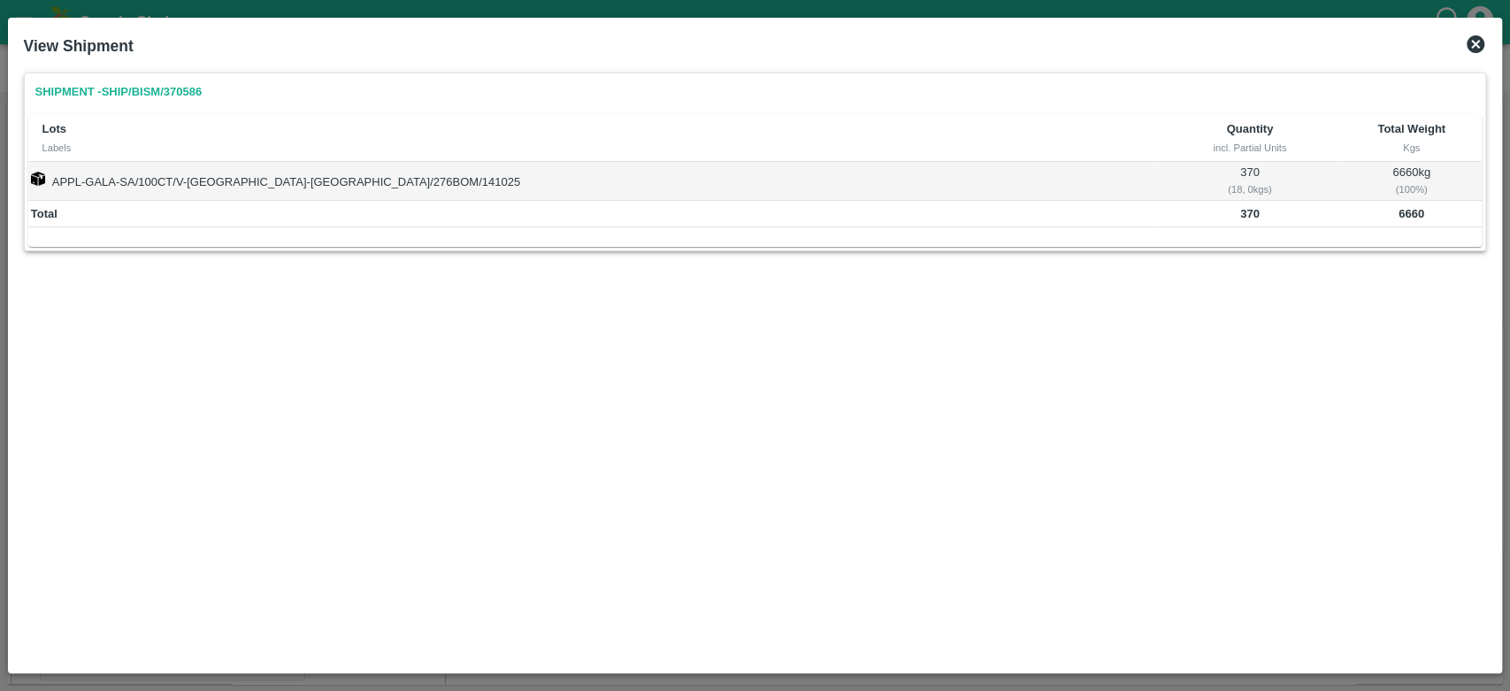
click at [1474, 42] on icon at bounding box center [1475, 44] width 21 height 21
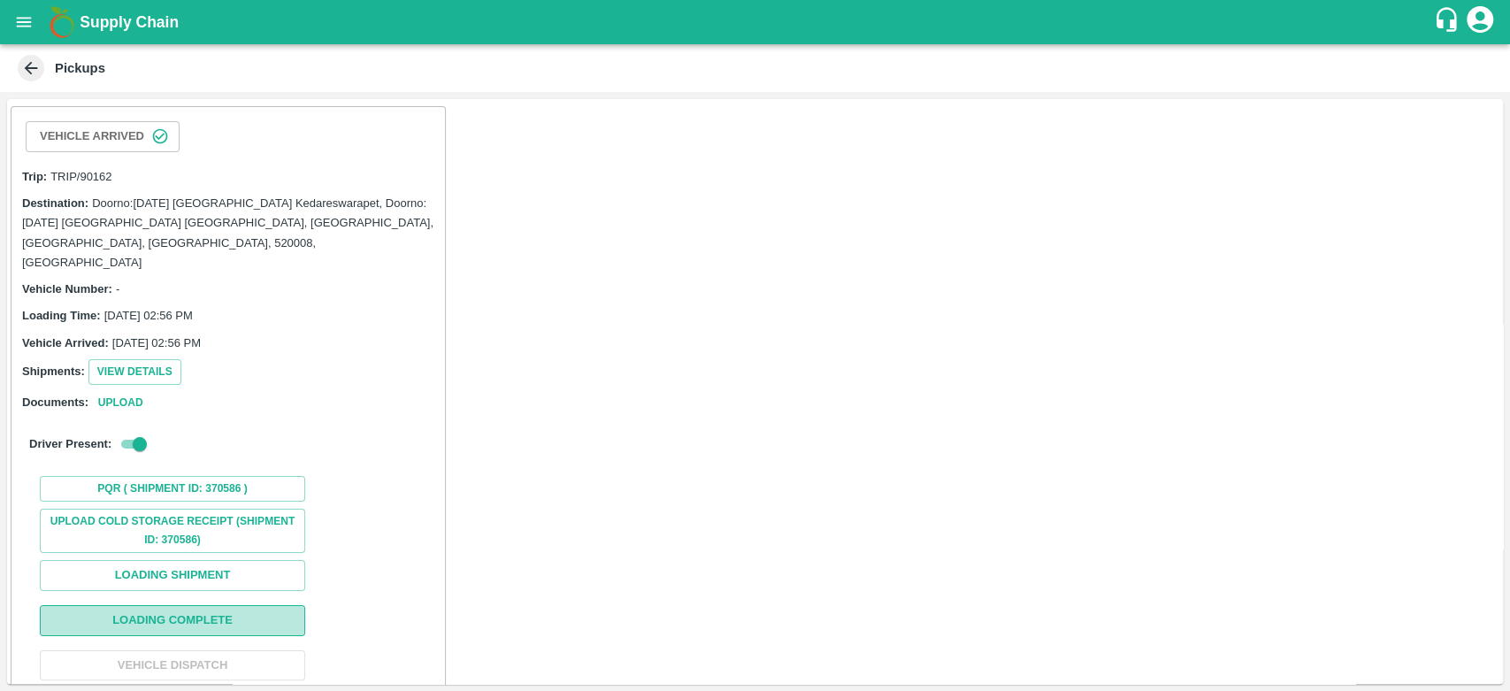
click at [216, 605] on button "Loading Complete" at bounding box center [172, 620] width 265 height 31
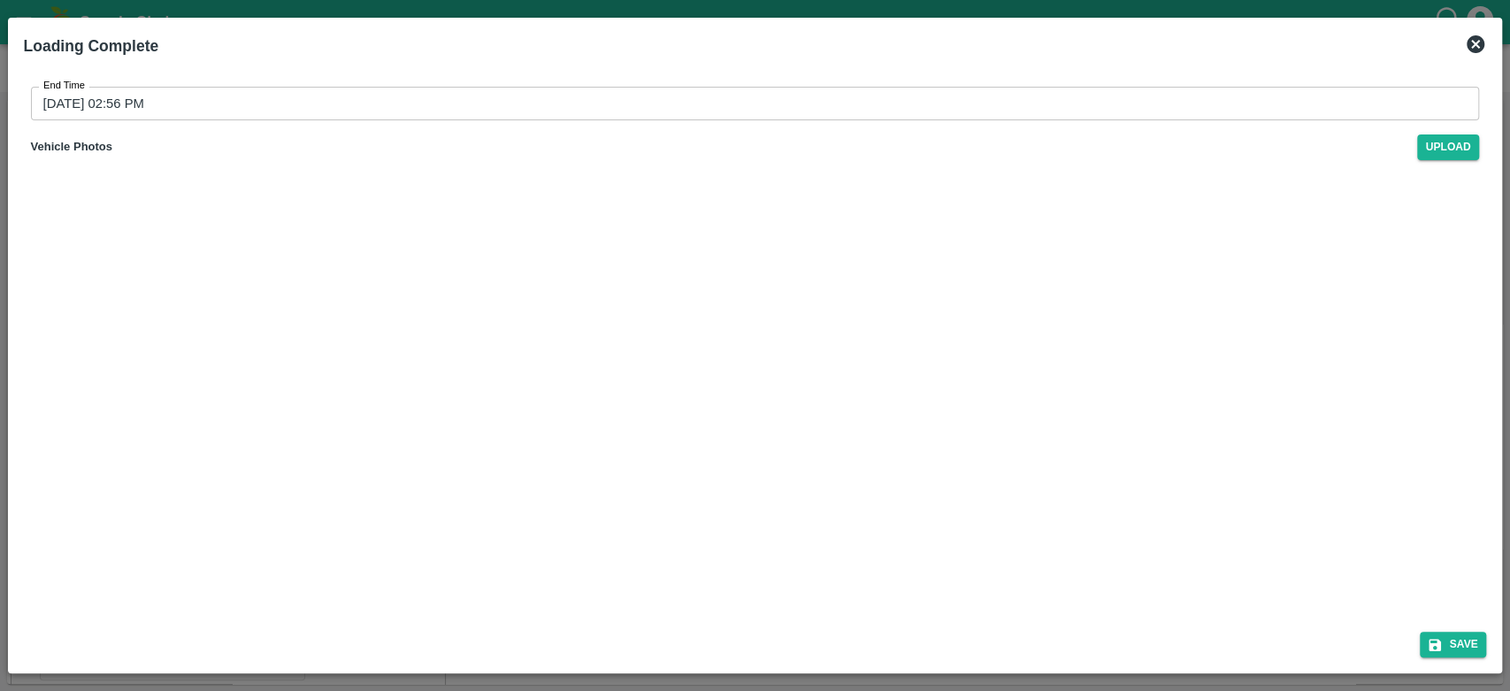
type input "[DATE] 02:57 PM"
click at [1462, 637] on button "Save" at bounding box center [1453, 645] width 67 height 26
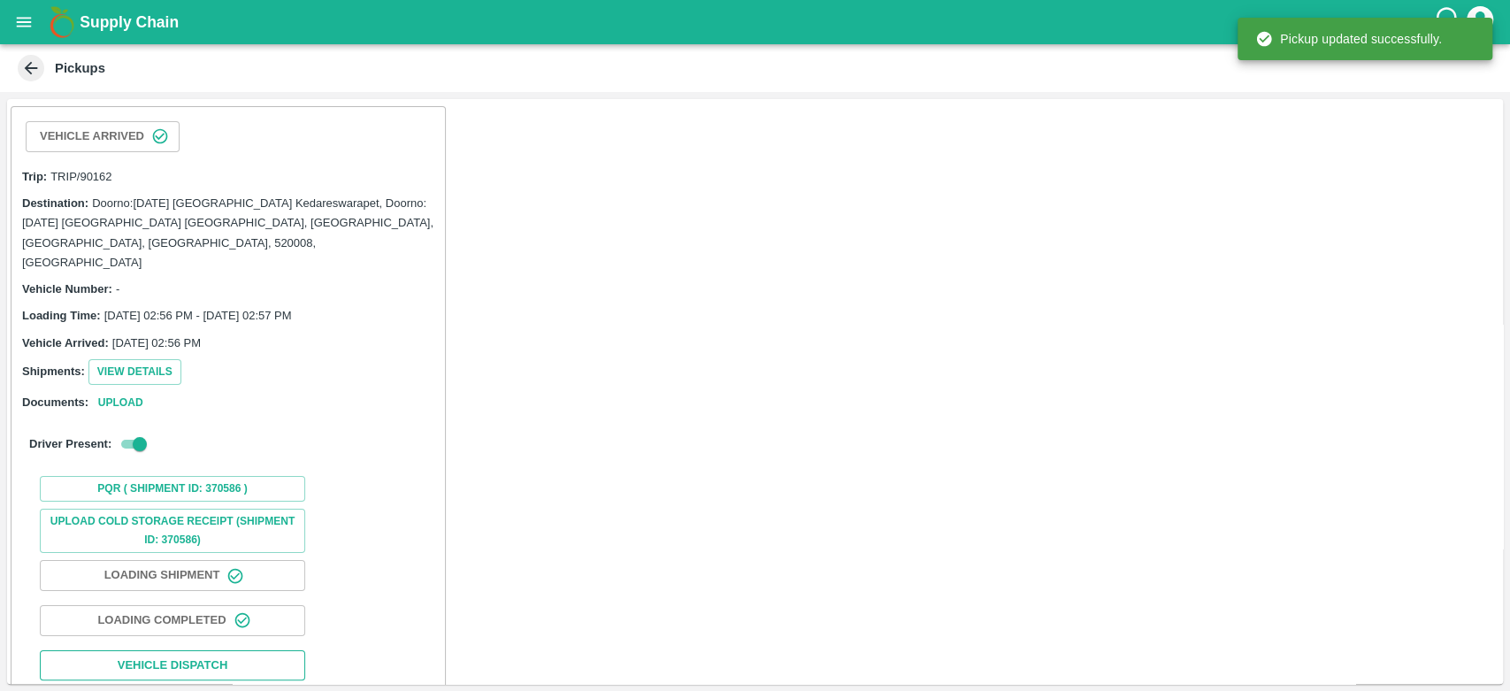
click at [205, 650] on button "Vehicle Dispatch" at bounding box center [172, 665] width 265 height 31
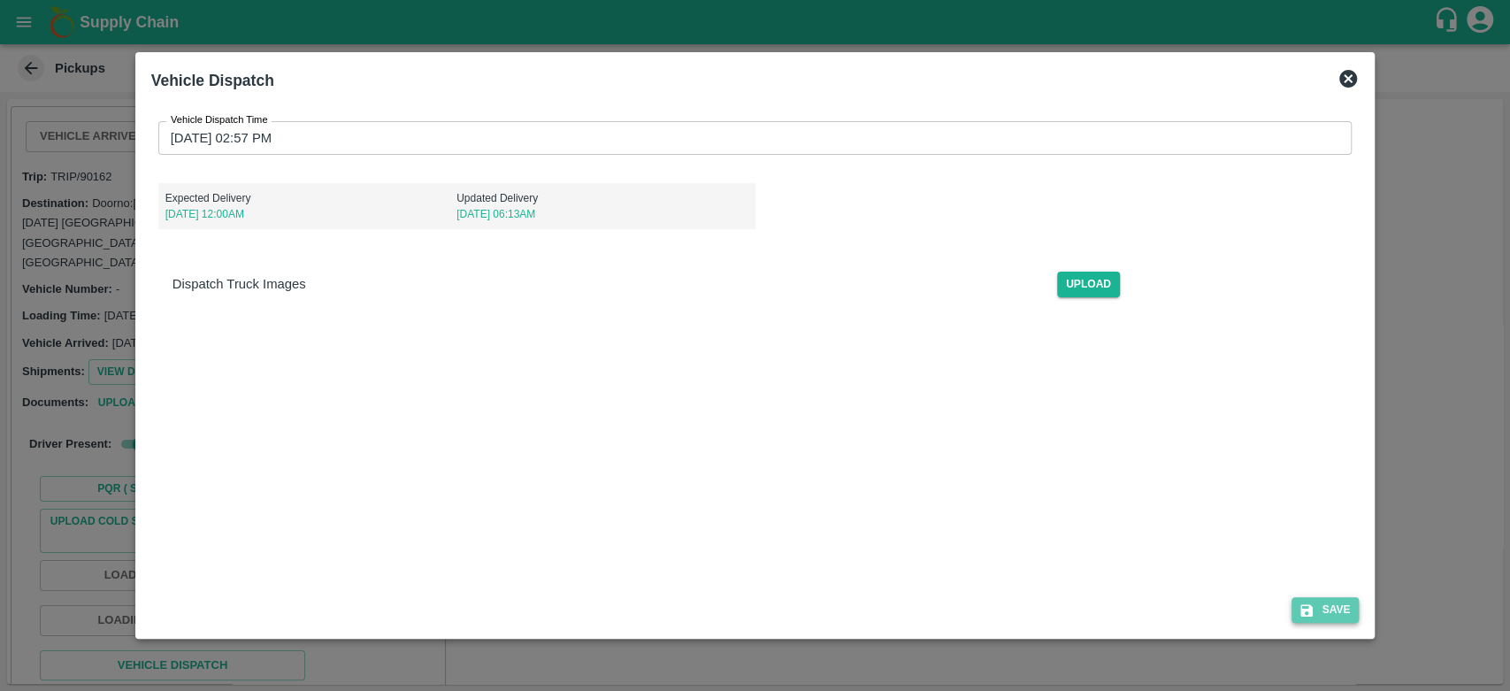
click at [1338, 614] on button "Save" at bounding box center [1325, 610] width 67 height 26
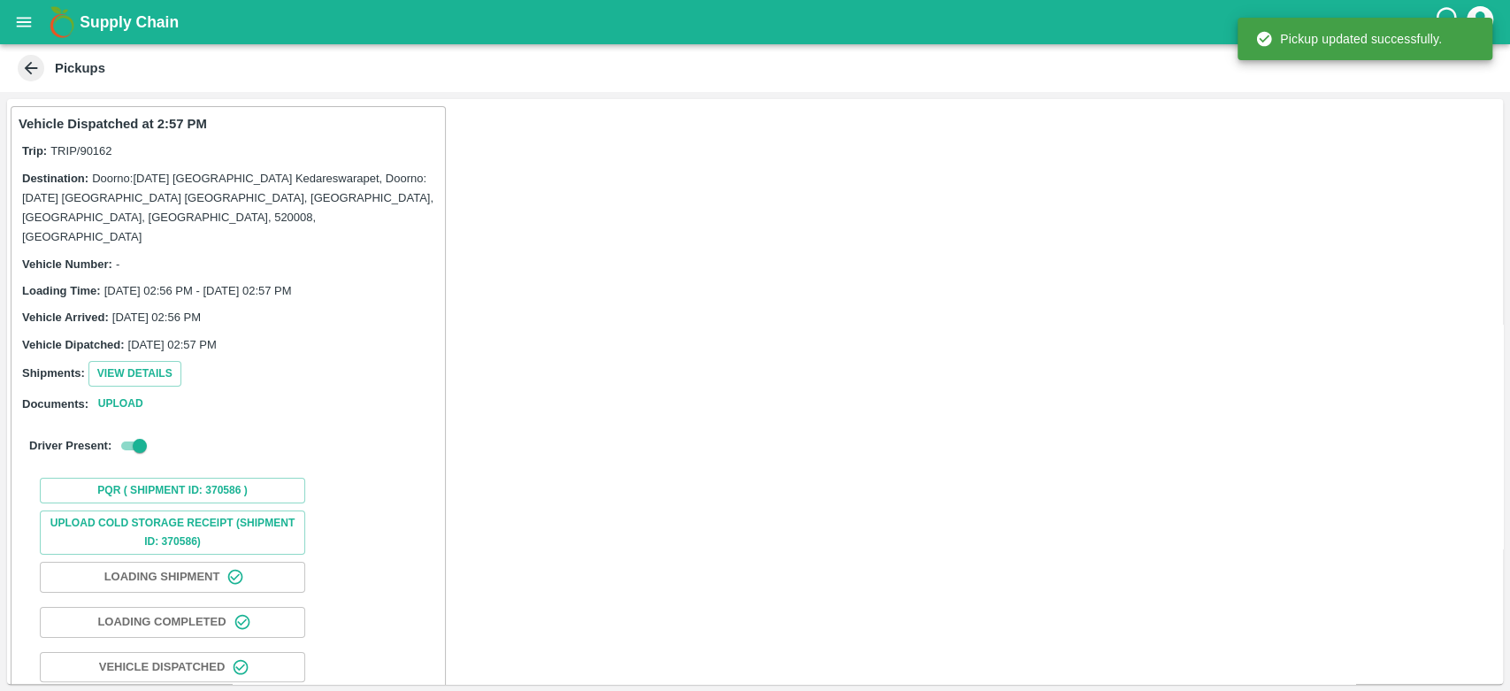
scroll to position [88, 0]
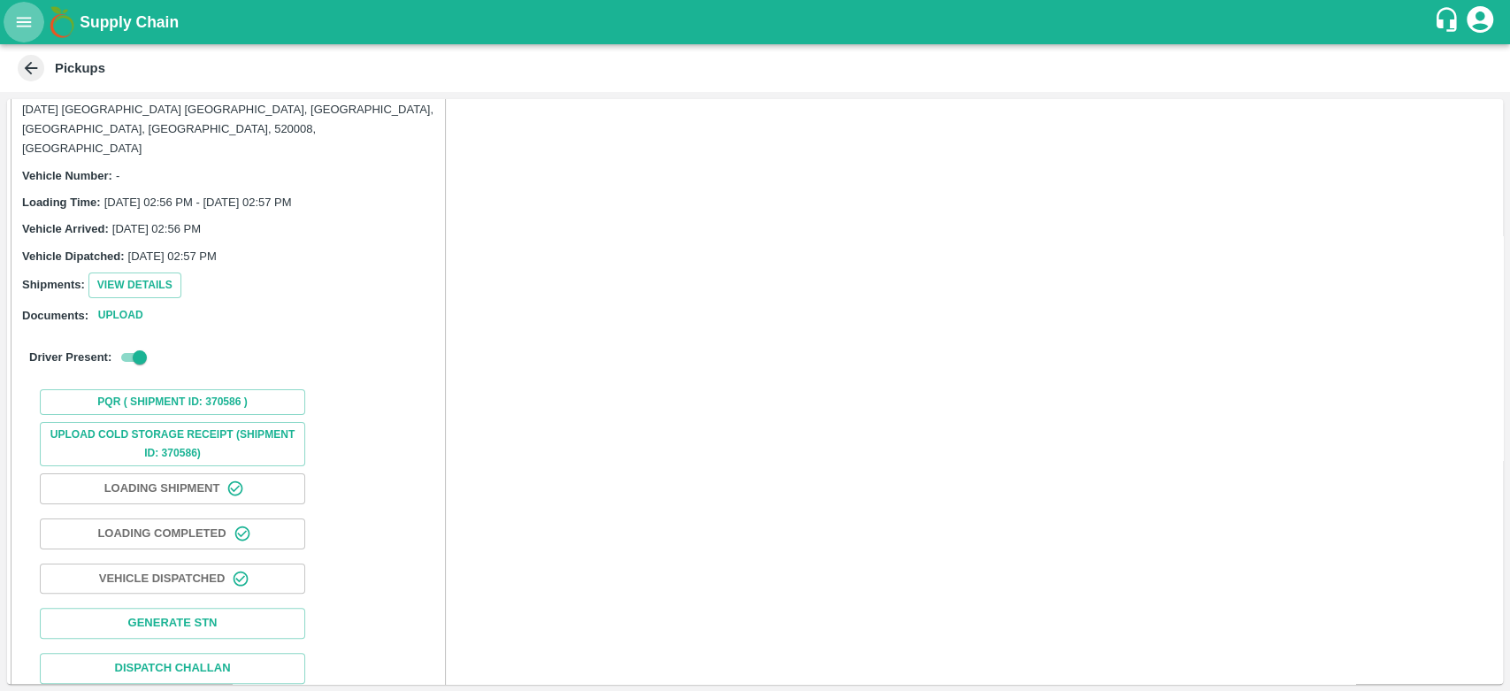
click at [19, 24] on icon "open drawer" at bounding box center [23, 21] width 19 height 19
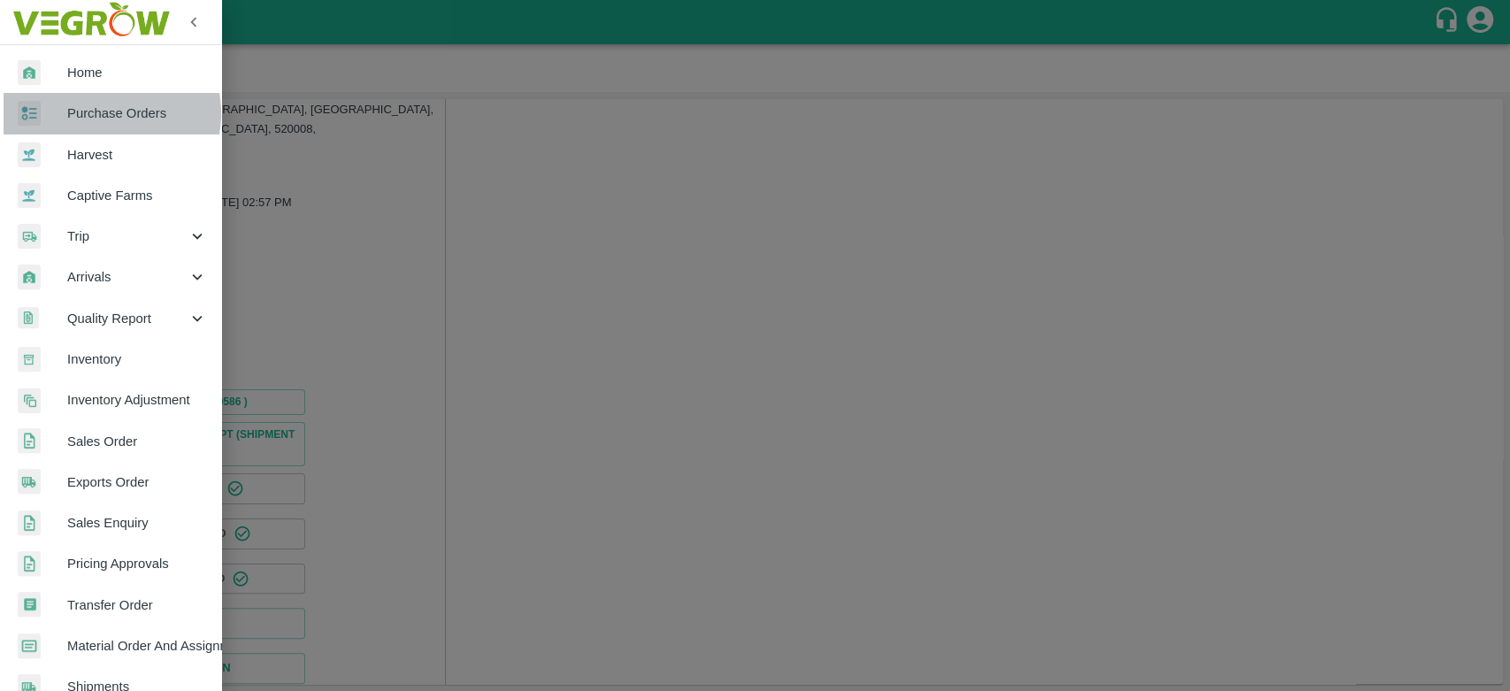
click at [101, 113] on span "Purchase Orders" at bounding box center [137, 113] width 140 height 19
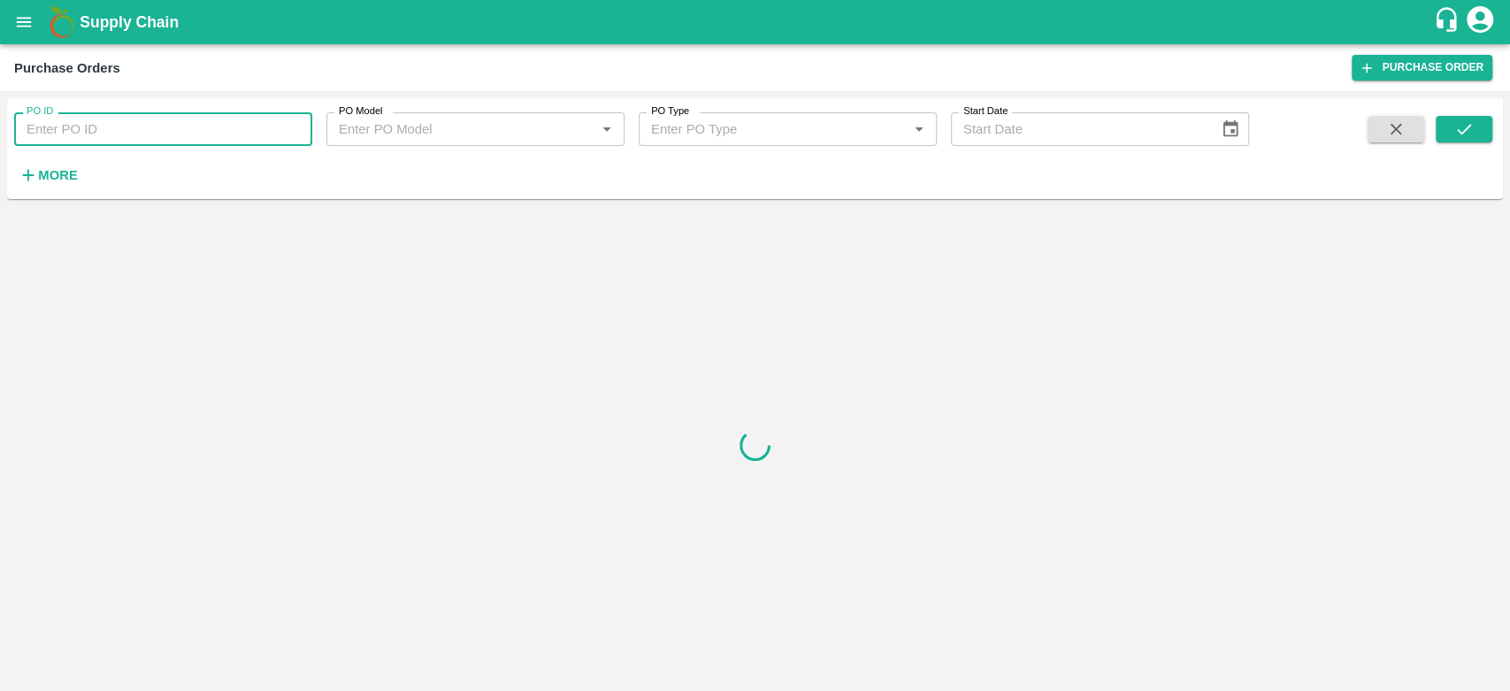
click at [127, 124] on input "PO ID" at bounding box center [163, 129] width 298 height 34
click at [1474, 136] on button "submit" at bounding box center [1464, 129] width 57 height 27
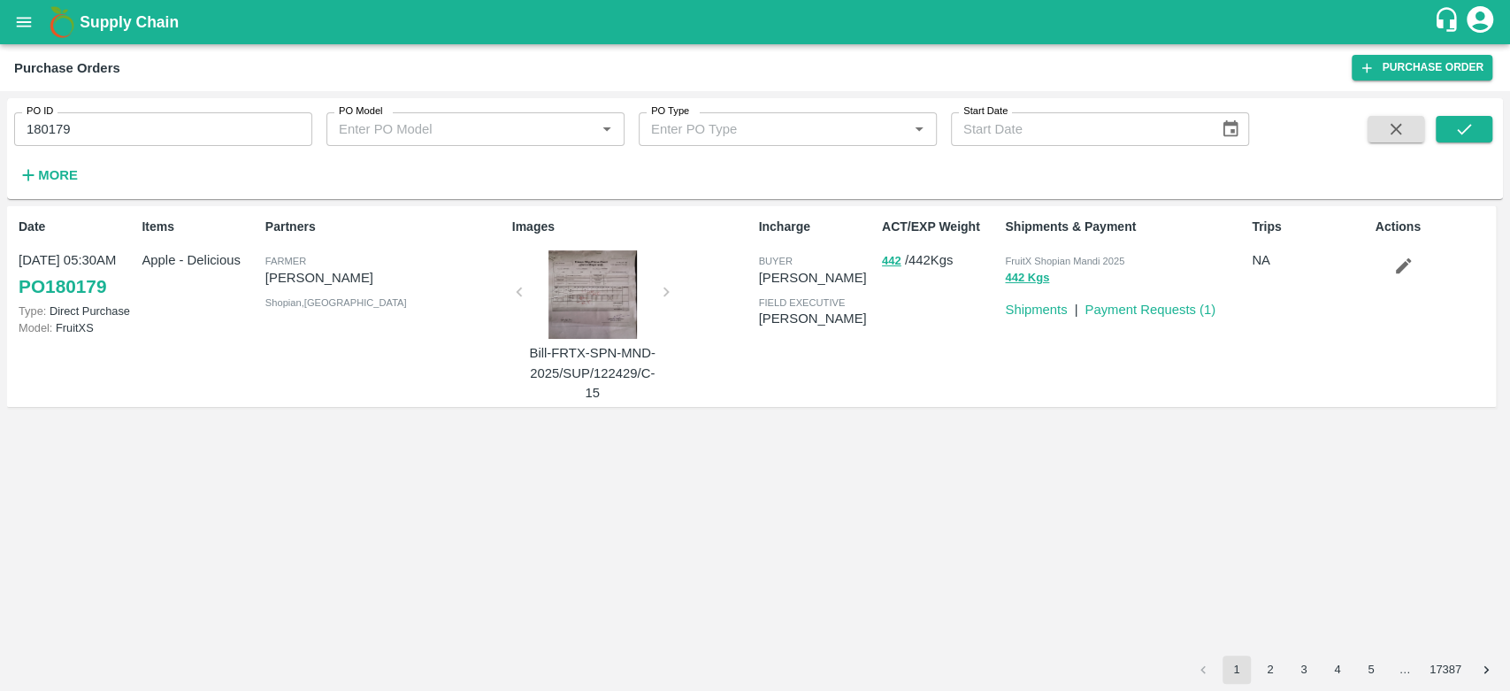
click at [130, 130] on input "180179" at bounding box center [163, 129] width 298 height 34
type input "180719"
click at [1477, 133] on button "submit" at bounding box center [1464, 129] width 57 height 27
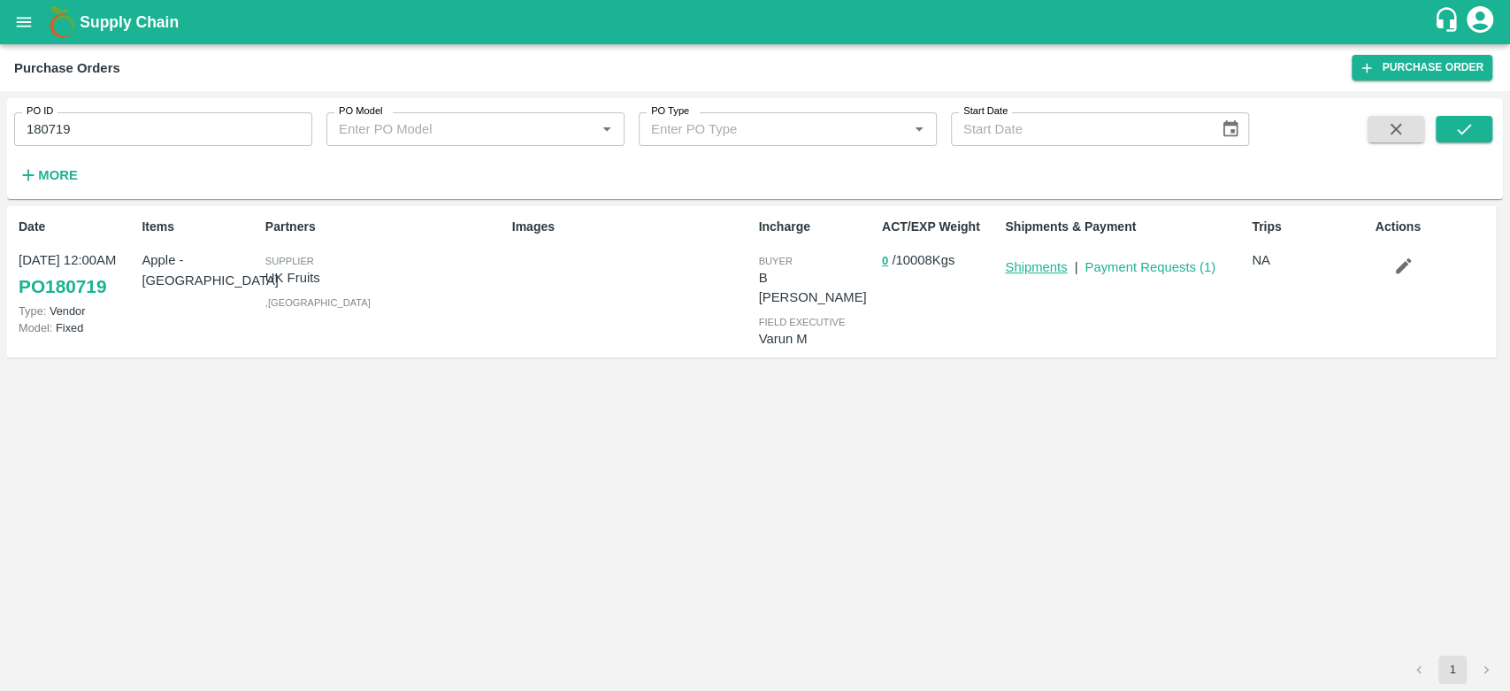
click at [1042, 263] on link "Shipments" at bounding box center [1036, 267] width 62 height 14
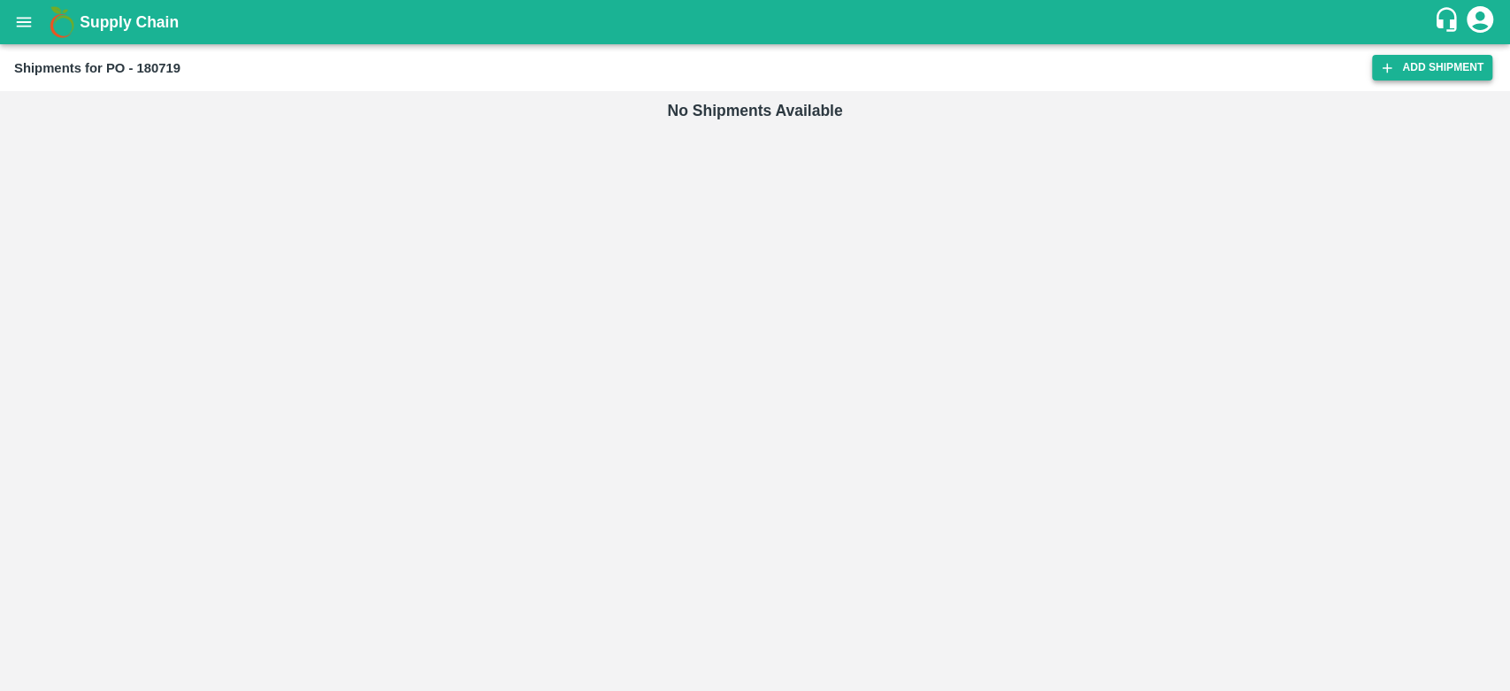
click at [1418, 54] on div "Shipments for PO - 180719 Add Shipment" at bounding box center [755, 67] width 1510 height 47
click at [1419, 63] on link "Add Shipment" at bounding box center [1432, 68] width 120 height 26
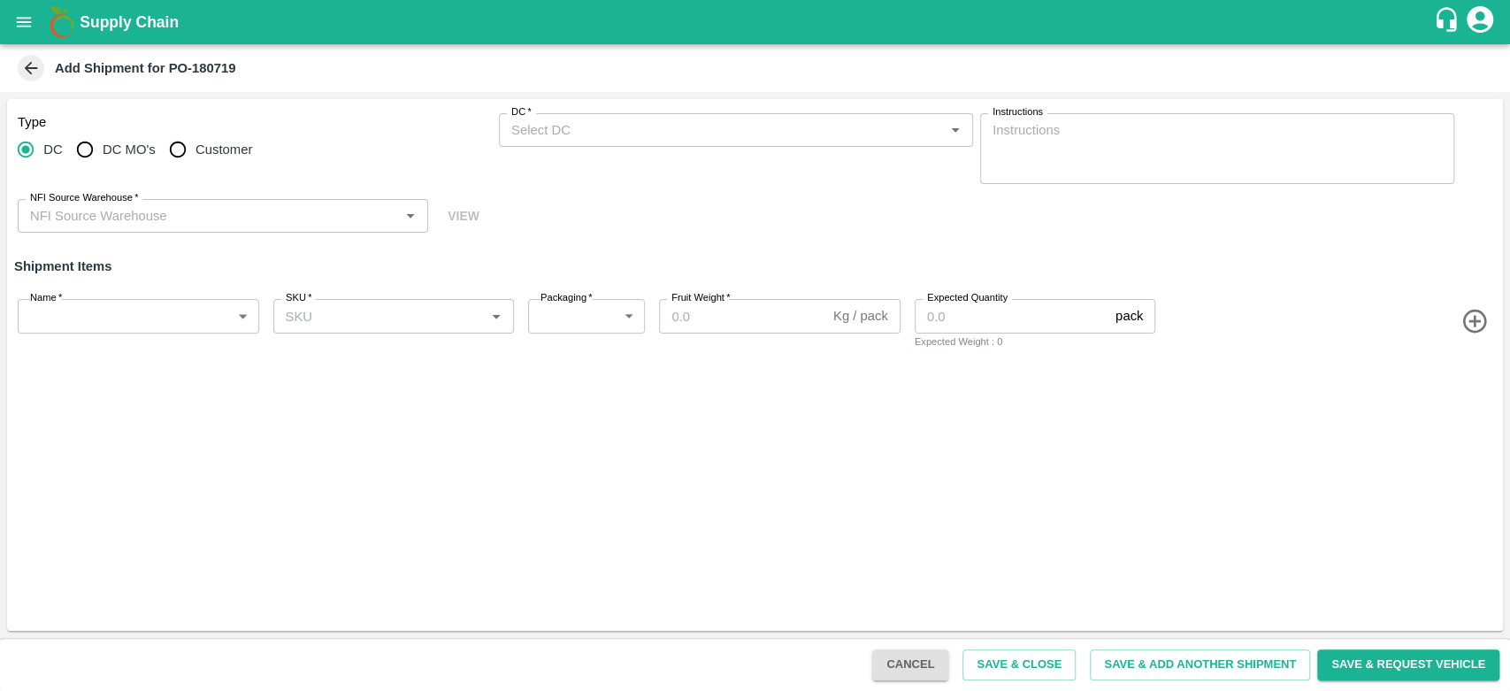
click at [230, 158] on span "Customer" at bounding box center [224, 149] width 57 height 19
click at [196, 158] on input "Customer" at bounding box center [177, 149] width 35 height 35
radio input "true"
click at [655, 142] on div "Customer (Material Orders)   *" at bounding box center [736, 130] width 474 height 34
click at [35, 29] on button "open drawer" at bounding box center [24, 22] width 41 height 41
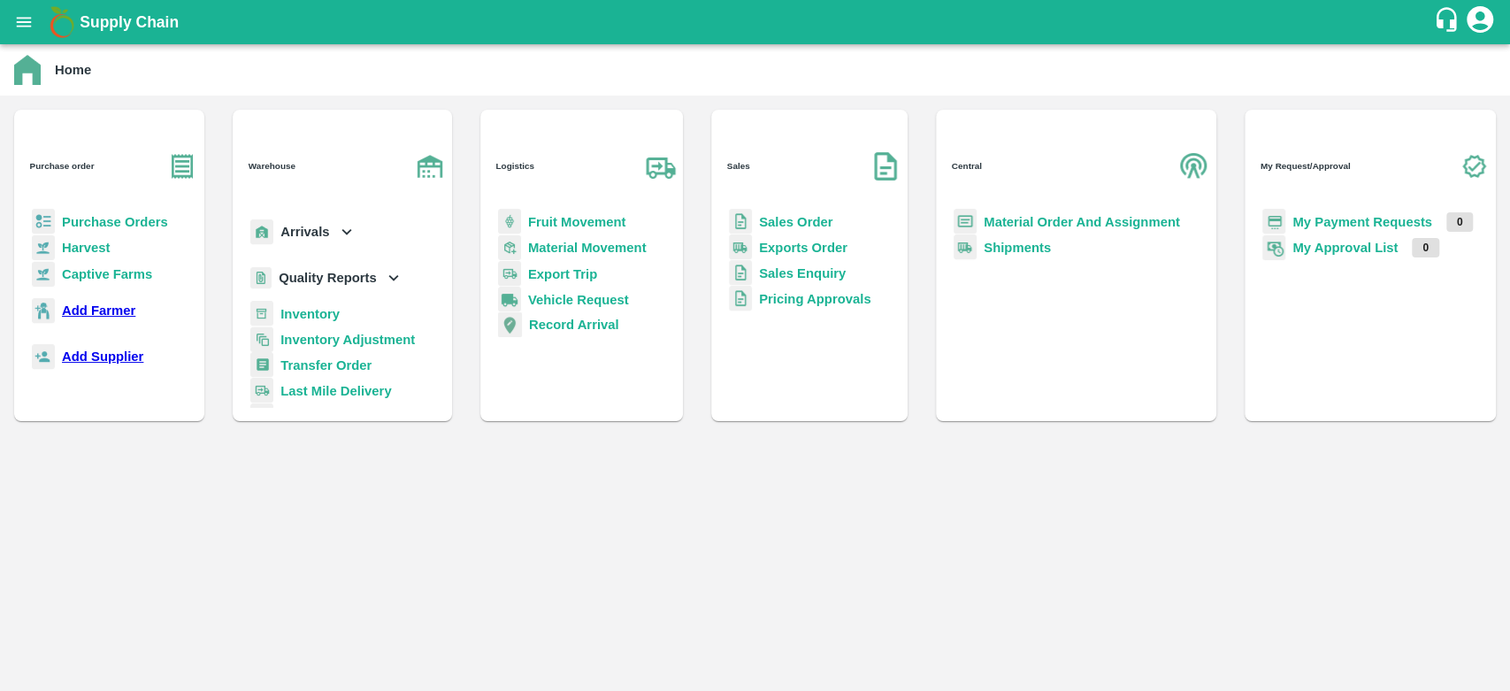
click at [134, 215] on b "Purchase Orders" at bounding box center [115, 222] width 106 height 14
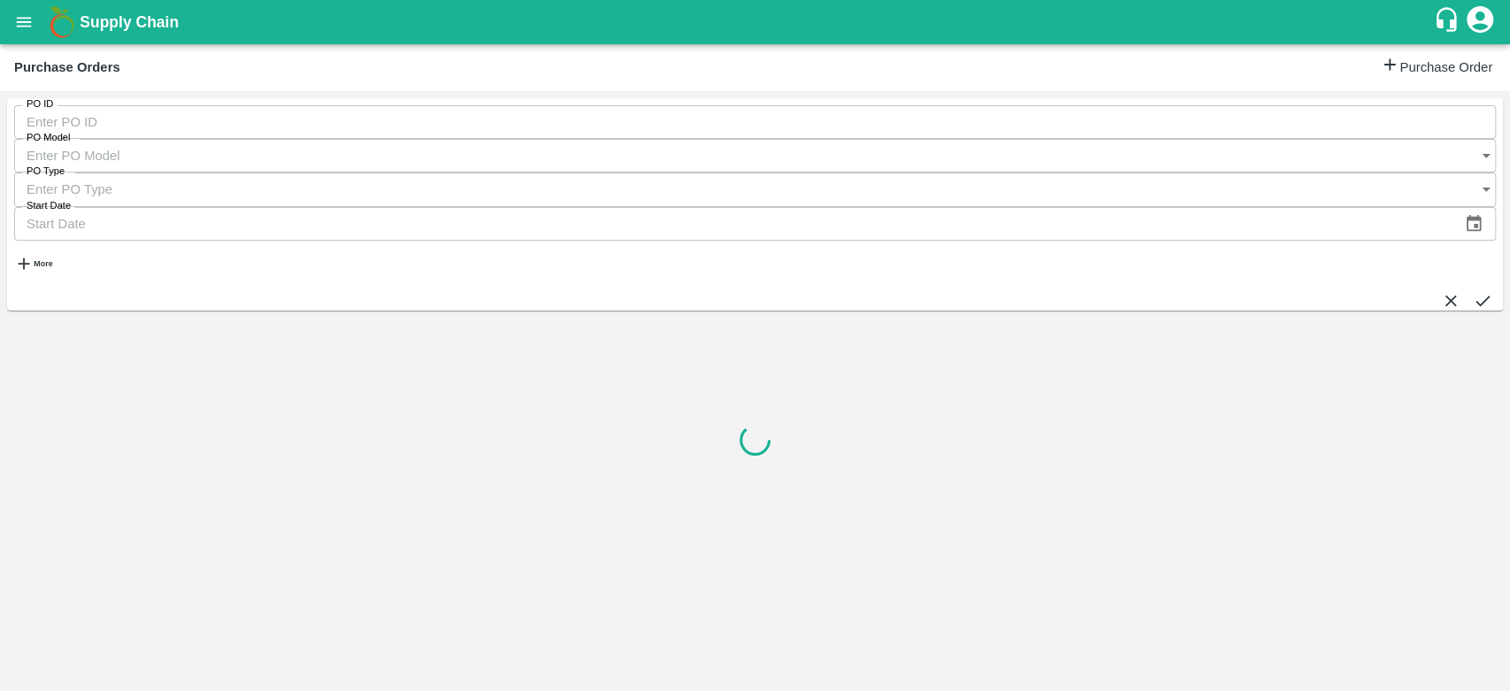
click at [138, 129] on input "PO ID" at bounding box center [755, 122] width 1482 height 34
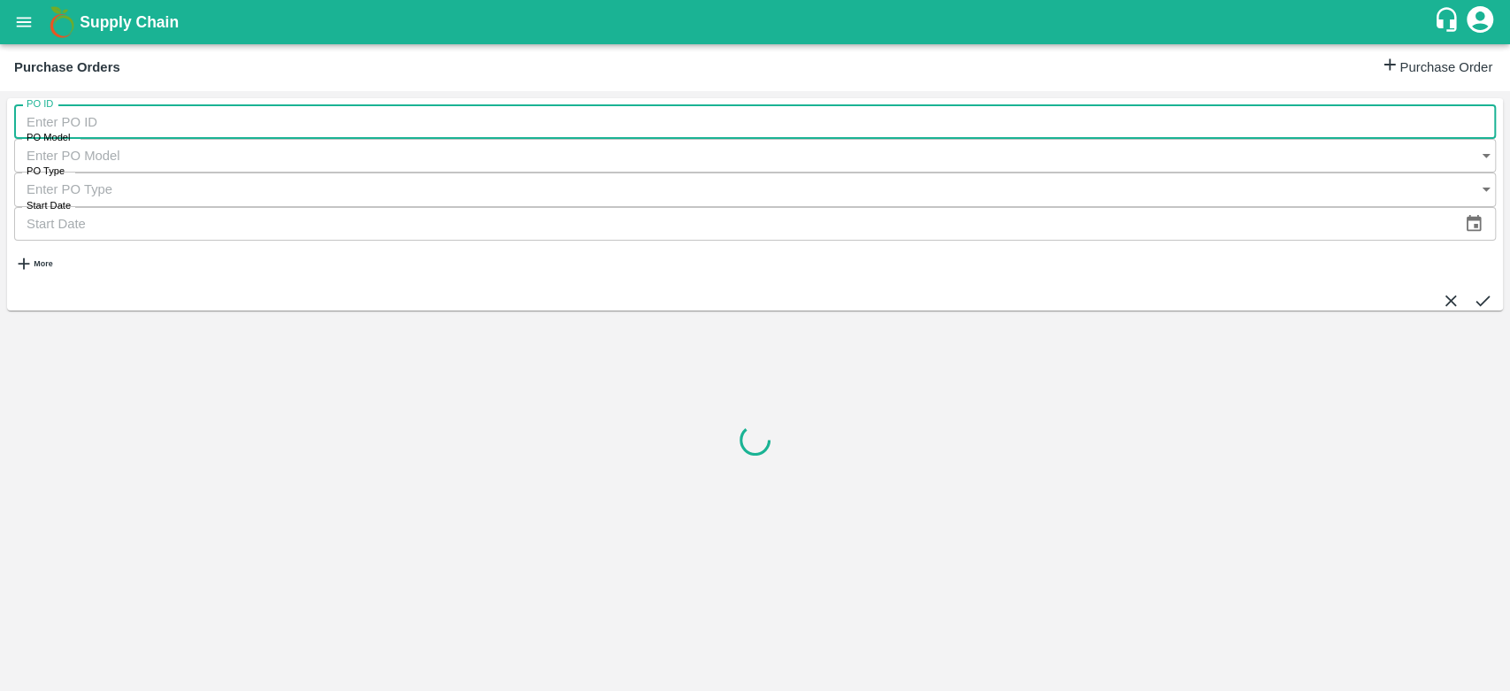
paste input "607228"
type input "607228"
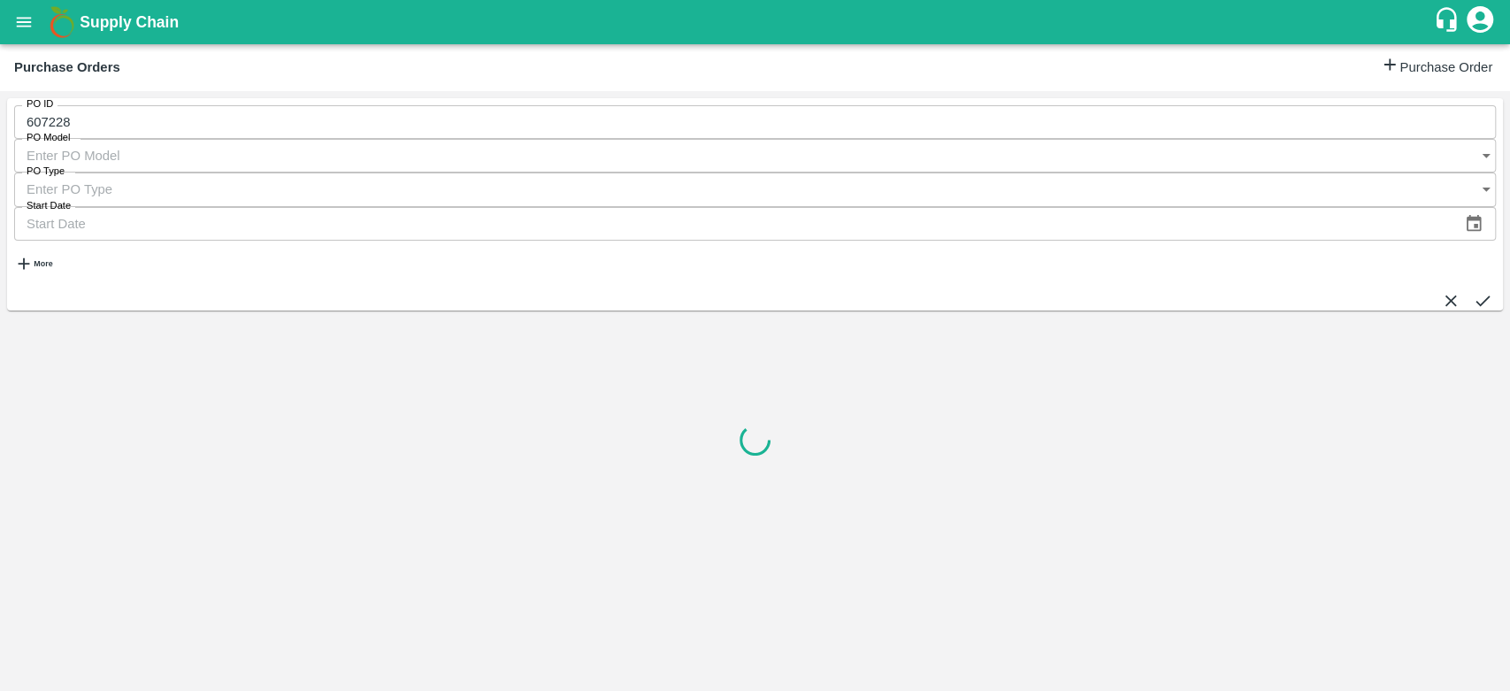
click at [1473, 291] on icon "submit" at bounding box center [1482, 300] width 19 height 19
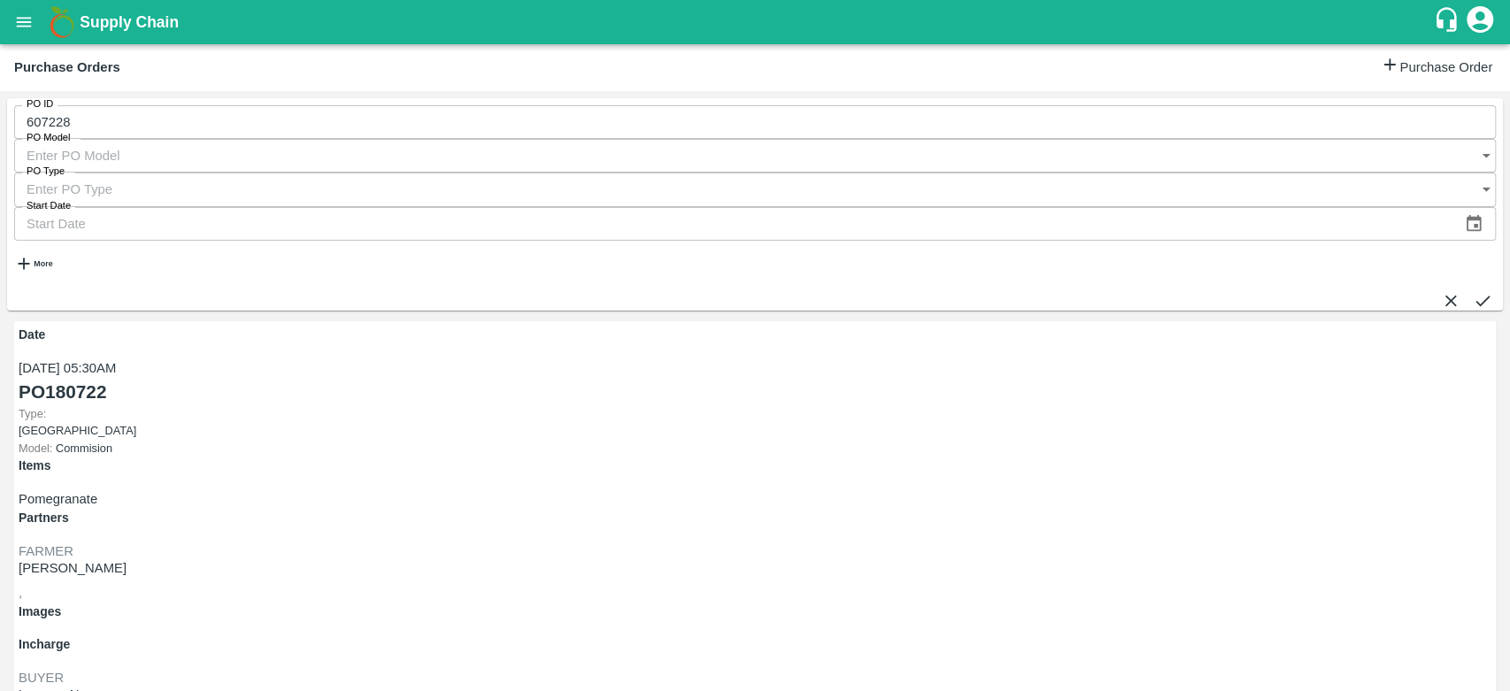
click at [19, 19] on icon "open drawer" at bounding box center [24, 22] width 15 height 10
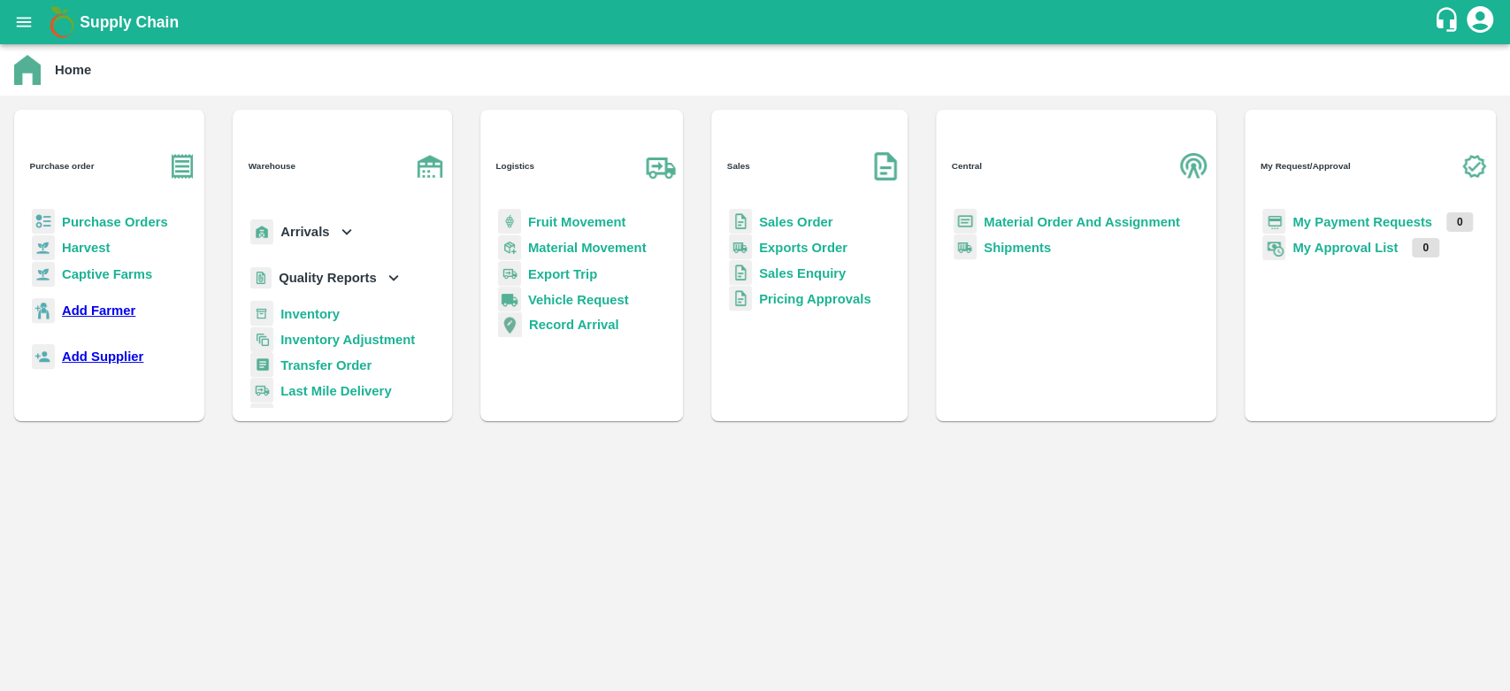
click at [101, 215] on b "Purchase Orders" at bounding box center [115, 222] width 106 height 14
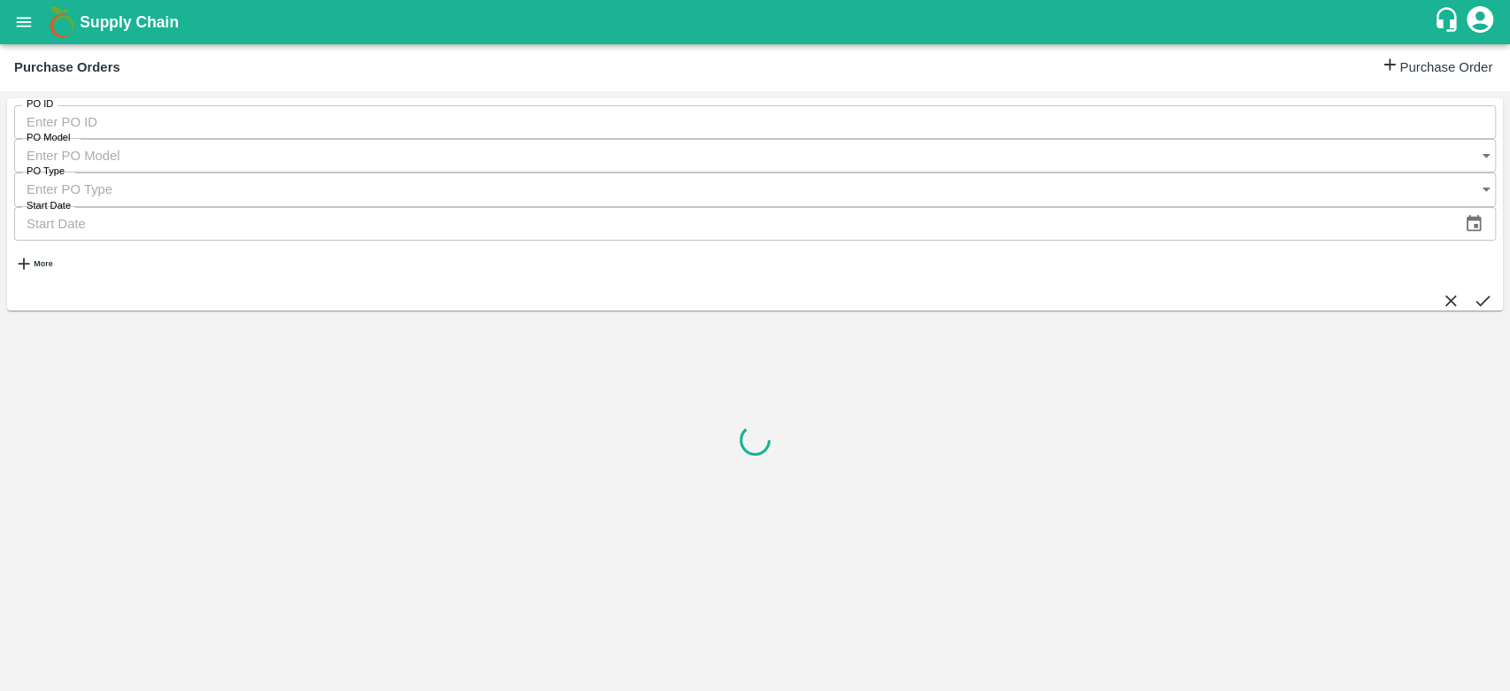
click at [30, 27] on icon "open drawer" at bounding box center [23, 21] width 19 height 19
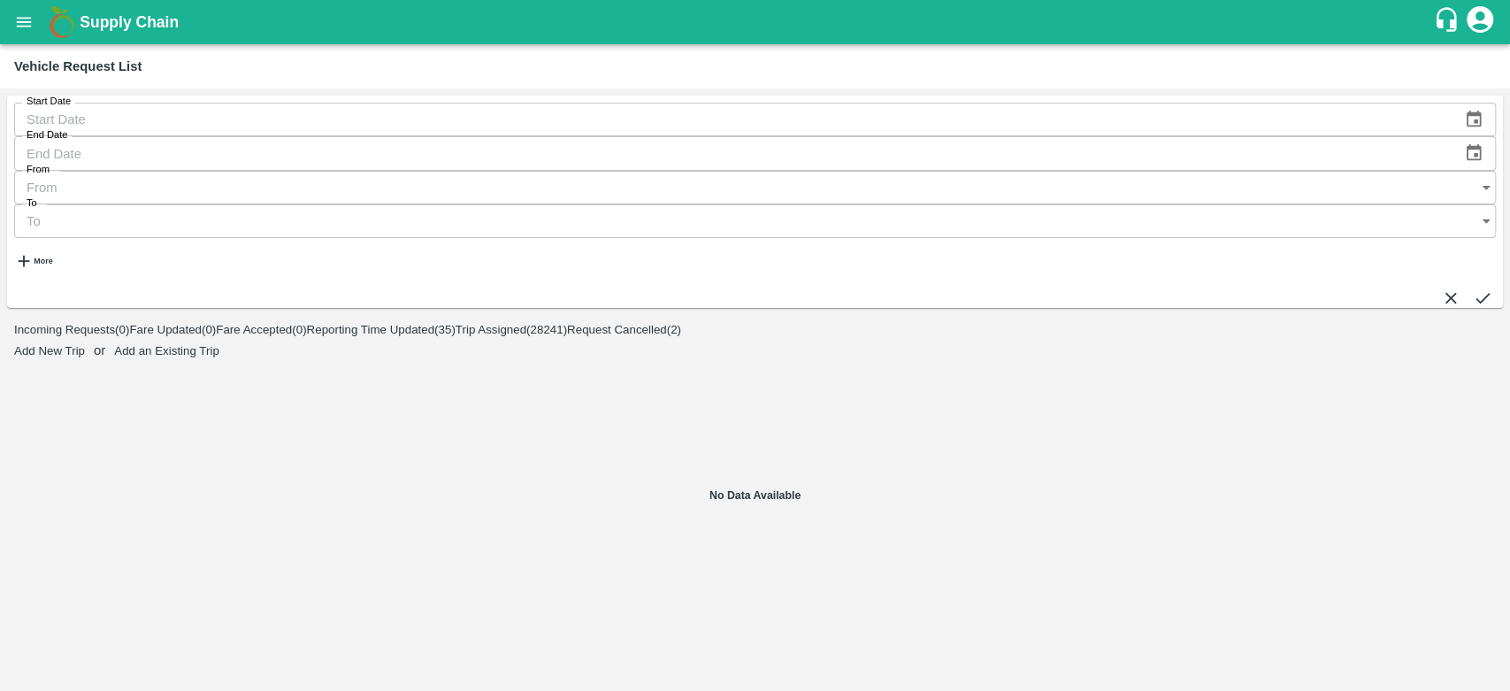
click at [29, 19] on icon "open drawer" at bounding box center [24, 22] width 15 height 10
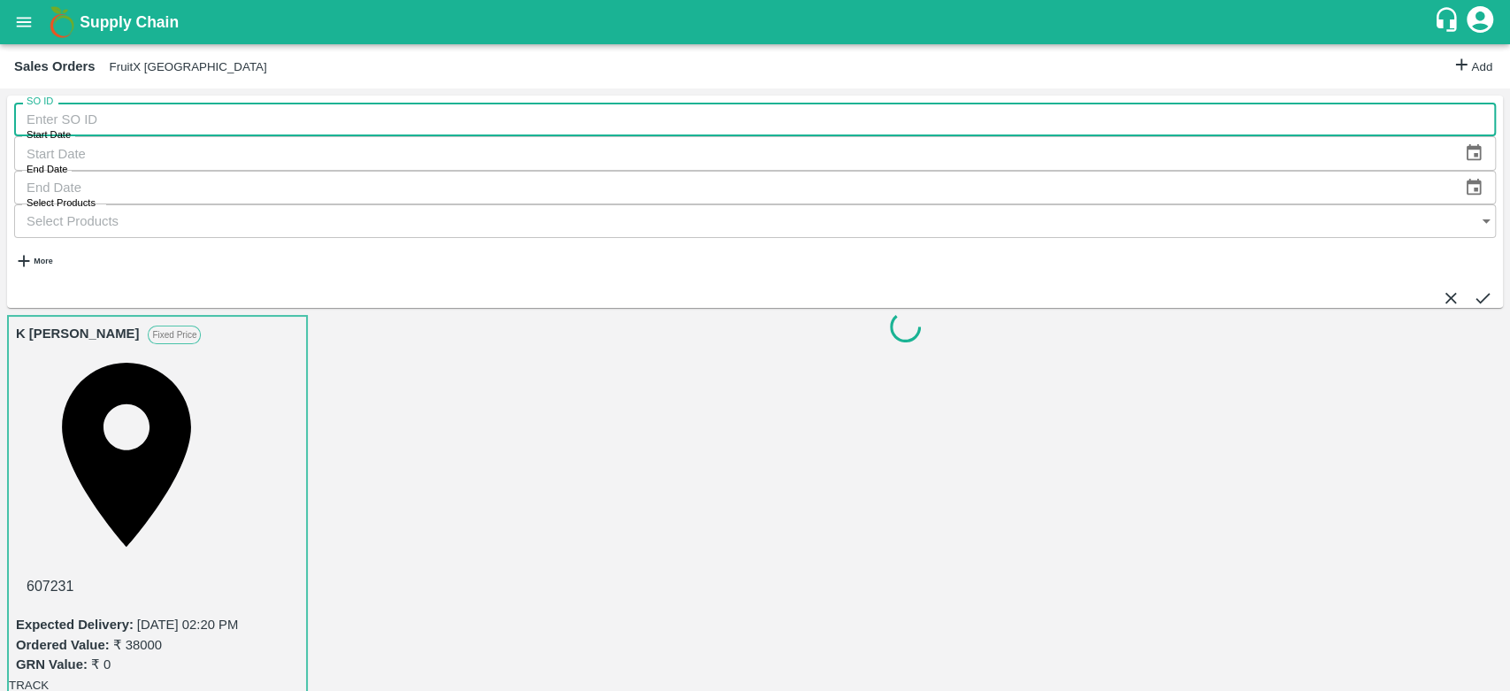
click at [120, 135] on input "SO ID" at bounding box center [755, 120] width 1482 height 34
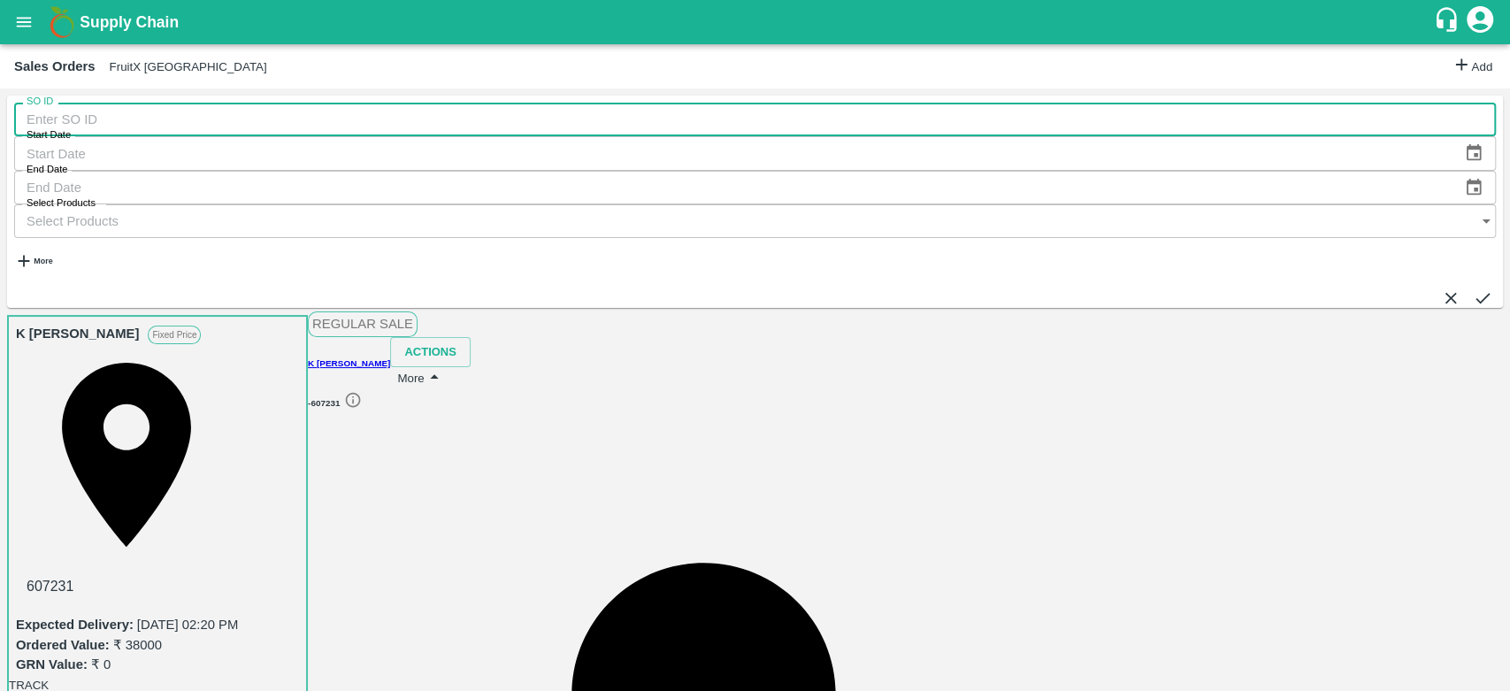
paste input "607228"
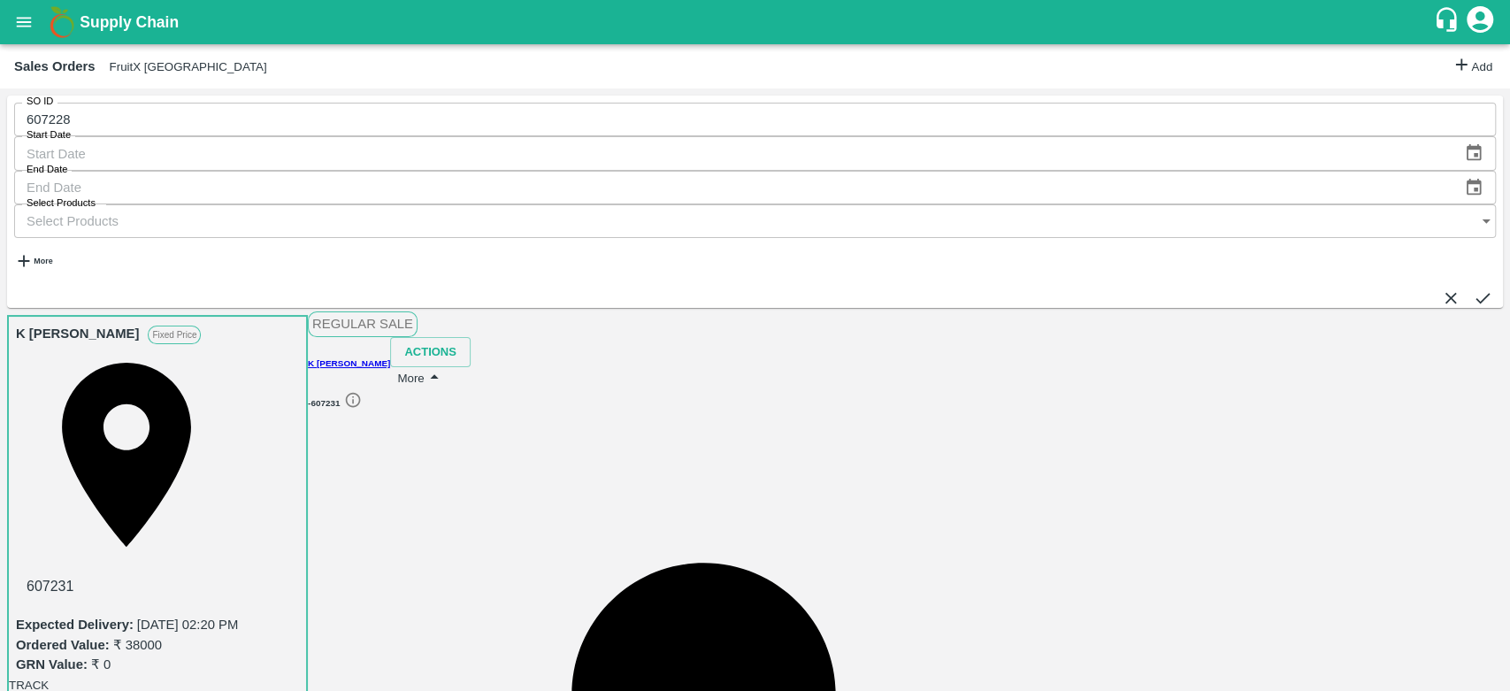
click at [1473, 288] on icon "submit" at bounding box center [1482, 297] width 19 height 19
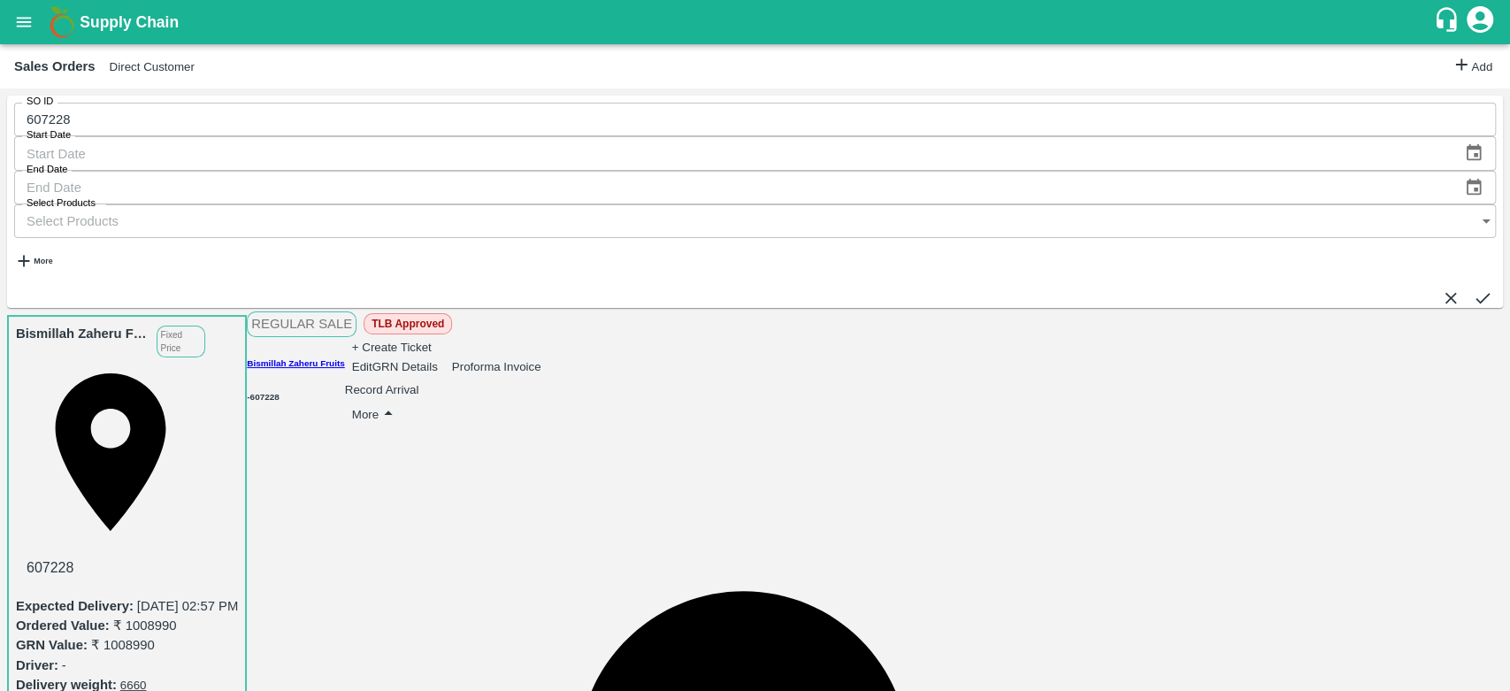
scroll to position [153, 0]
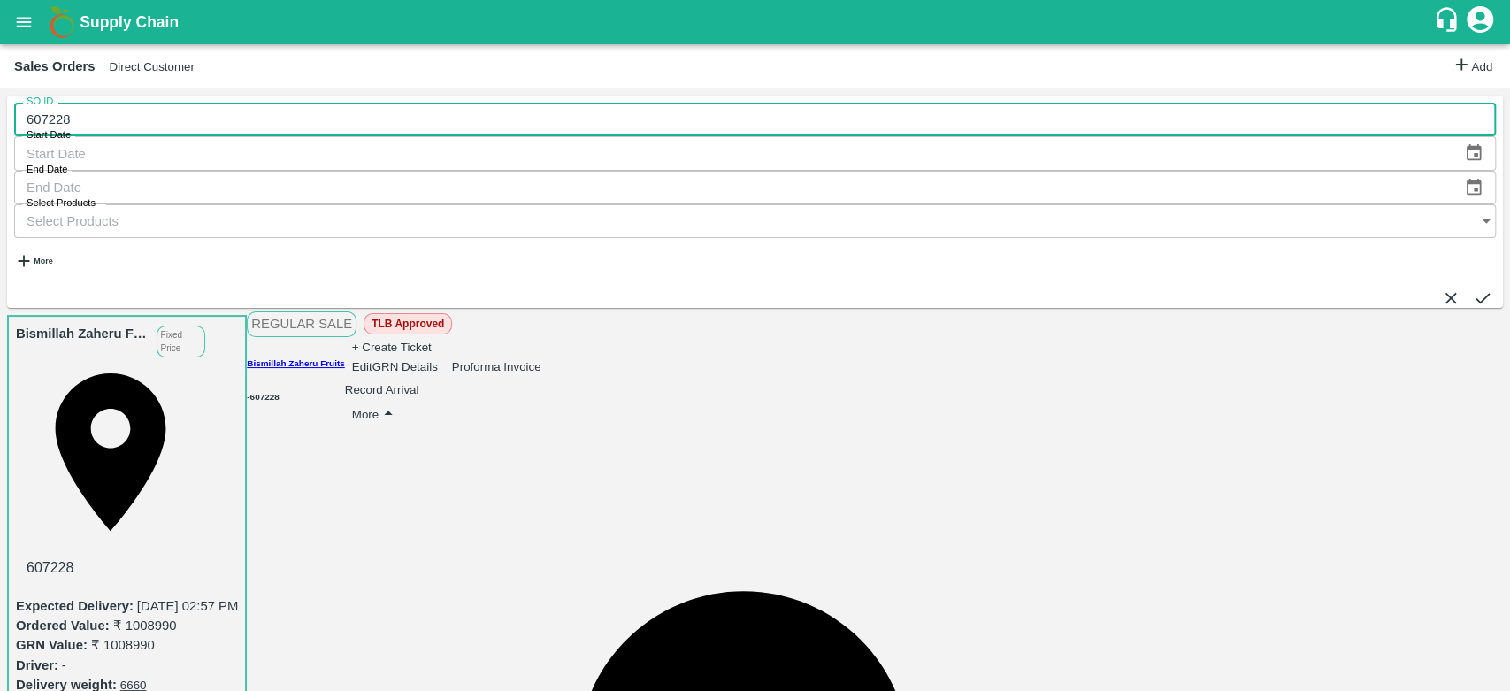
click at [172, 120] on input "607228" at bounding box center [755, 120] width 1482 height 34
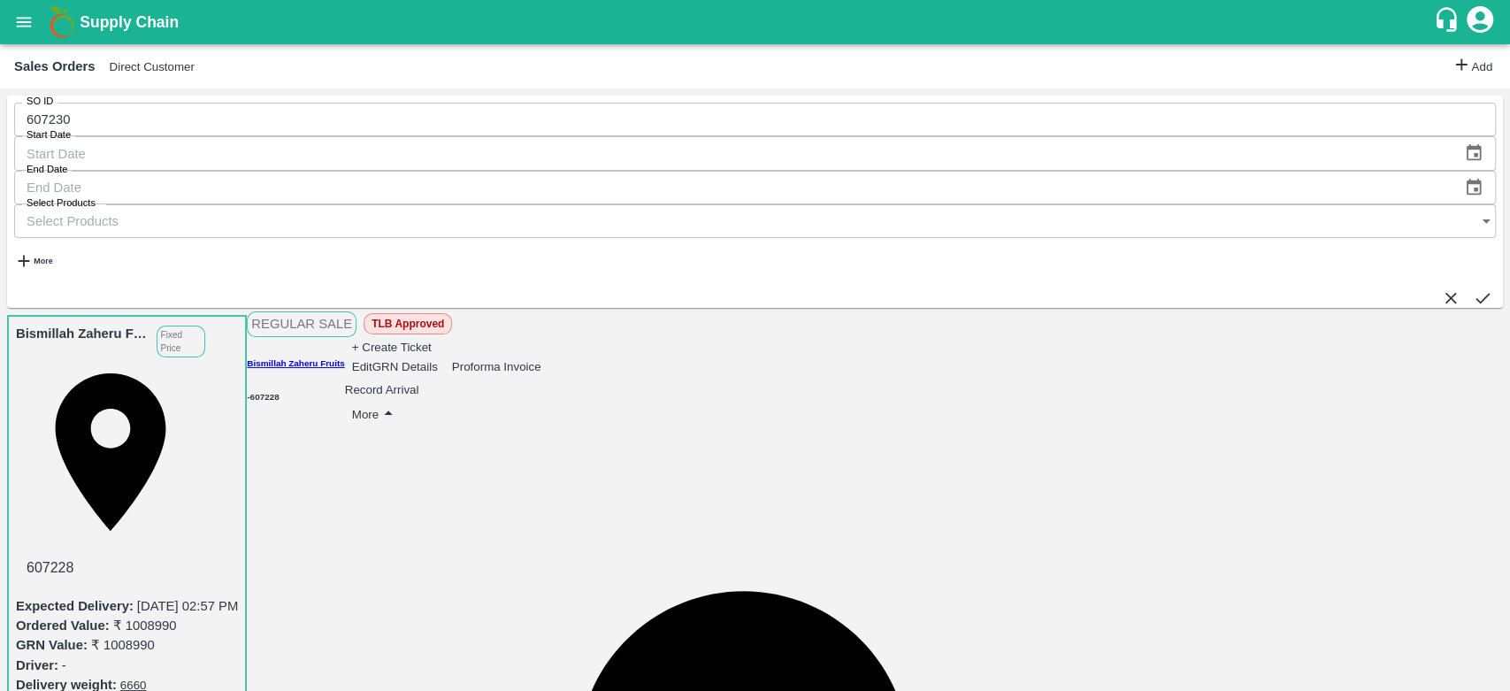
click at [1473, 288] on icon "submit" at bounding box center [1482, 297] width 19 height 19
copy b "1010808"
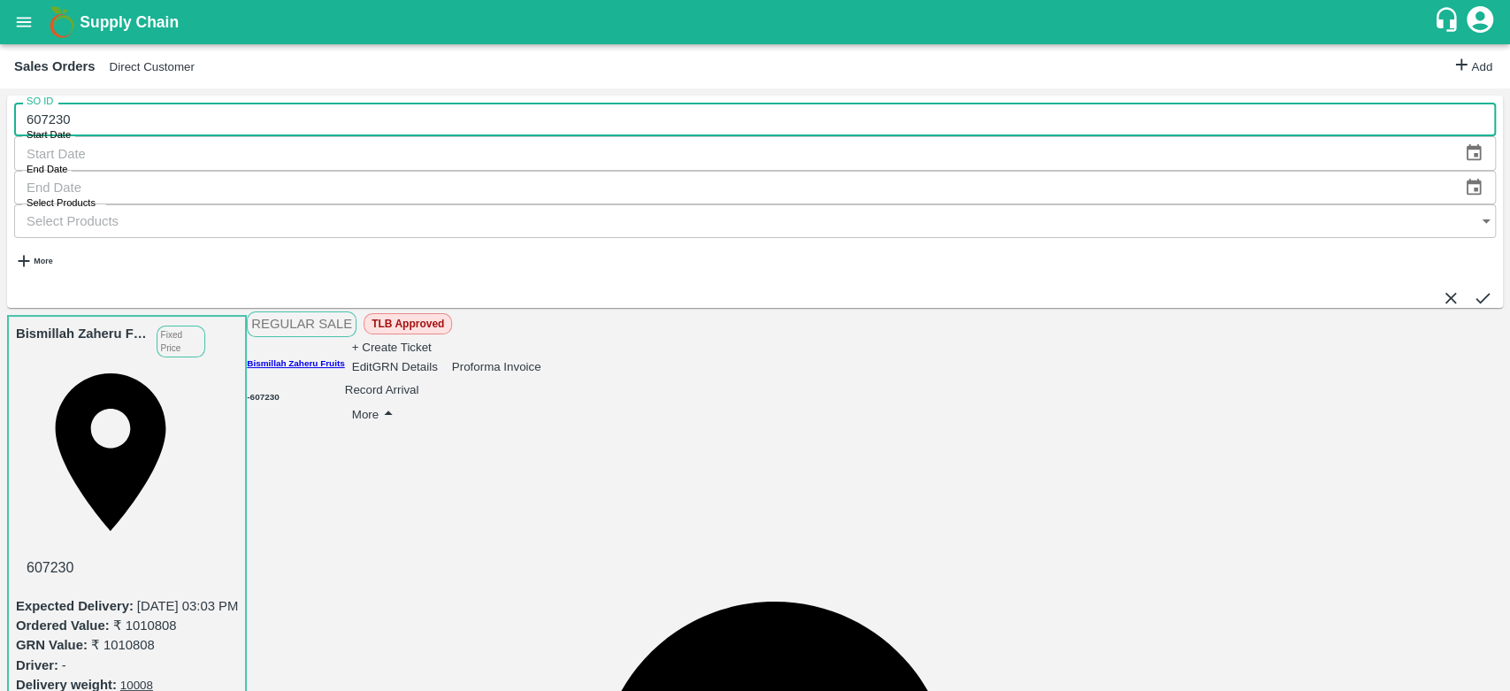
click at [98, 136] on input "607230" at bounding box center [755, 120] width 1482 height 34
type input "607230"
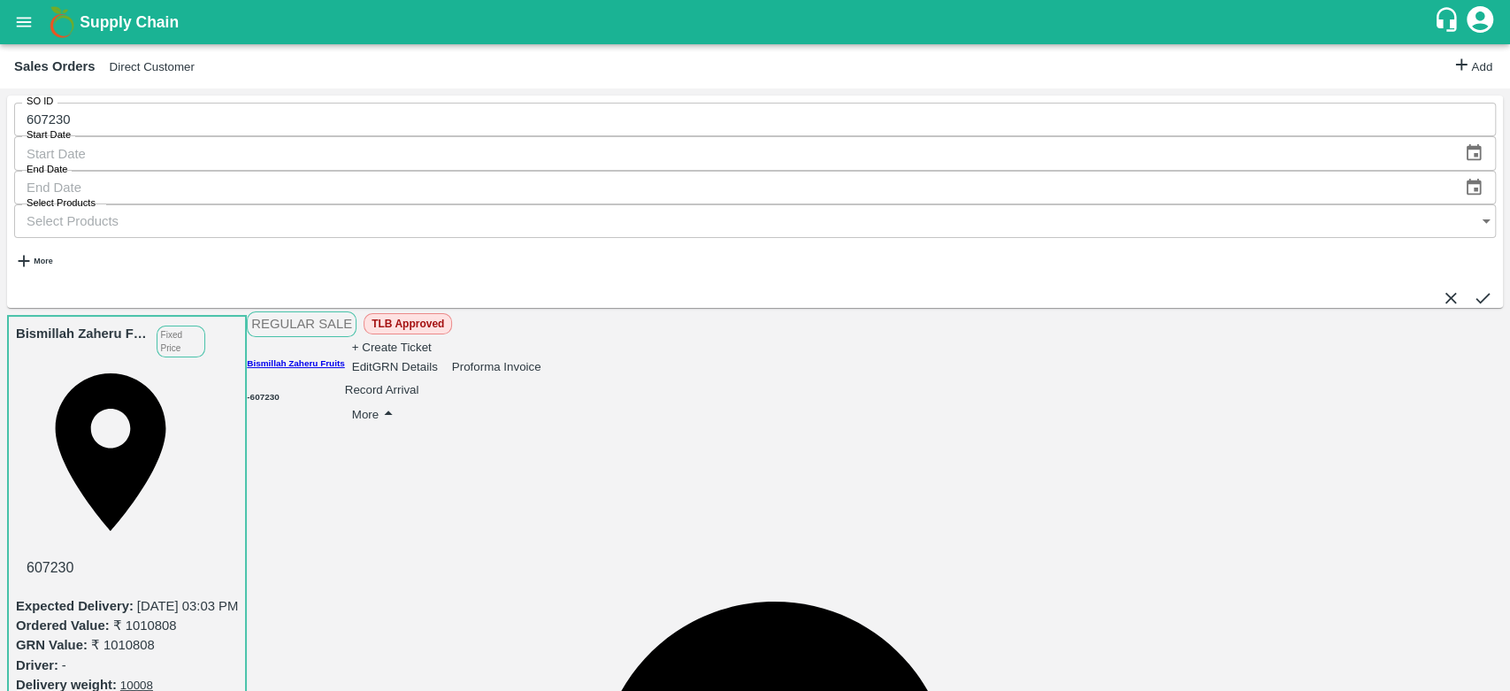
click at [1473, 288] on icon "submit" at bounding box center [1482, 297] width 19 height 19
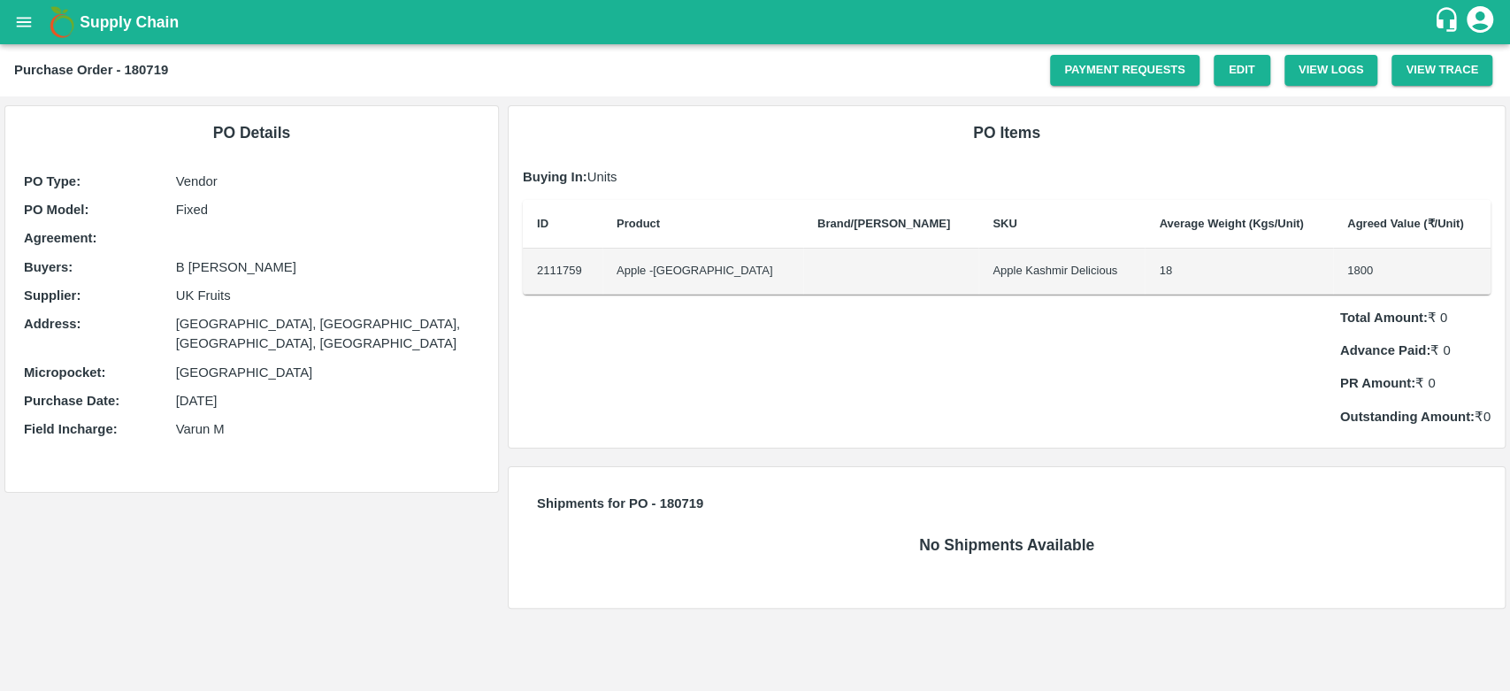
drag, startPoint x: 21, startPoint y: 0, endPoint x: 383, endPoint y: 111, distance: 378.7
click at [383, 111] on div "PO Details PO Type : Vendor PO Model : Fixed Agreement: Buyers : B [PERSON_NAME…" at bounding box center [251, 299] width 493 height 386
click at [13, 25] on button "open drawer" at bounding box center [24, 22] width 41 height 41
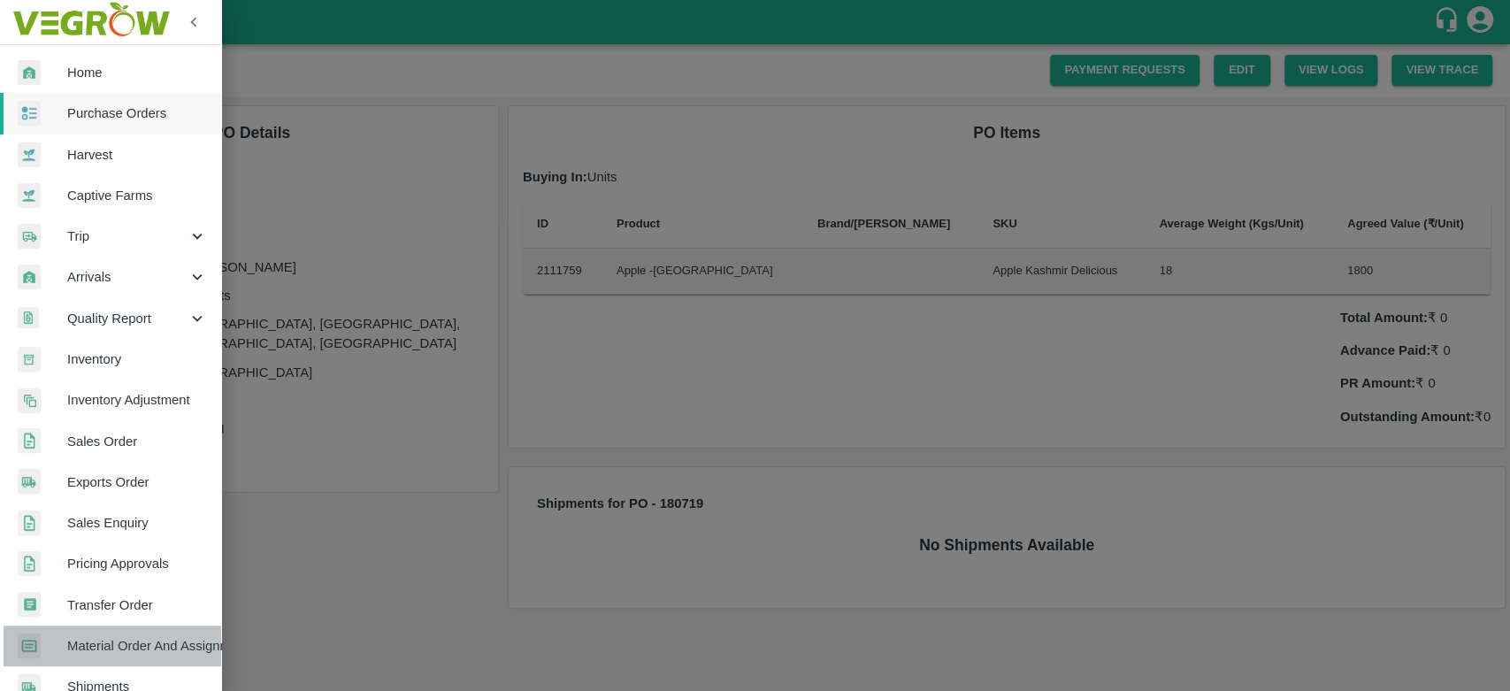
click at [148, 649] on span "Material Order And Assignment" at bounding box center [137, 645] width 140 height 19
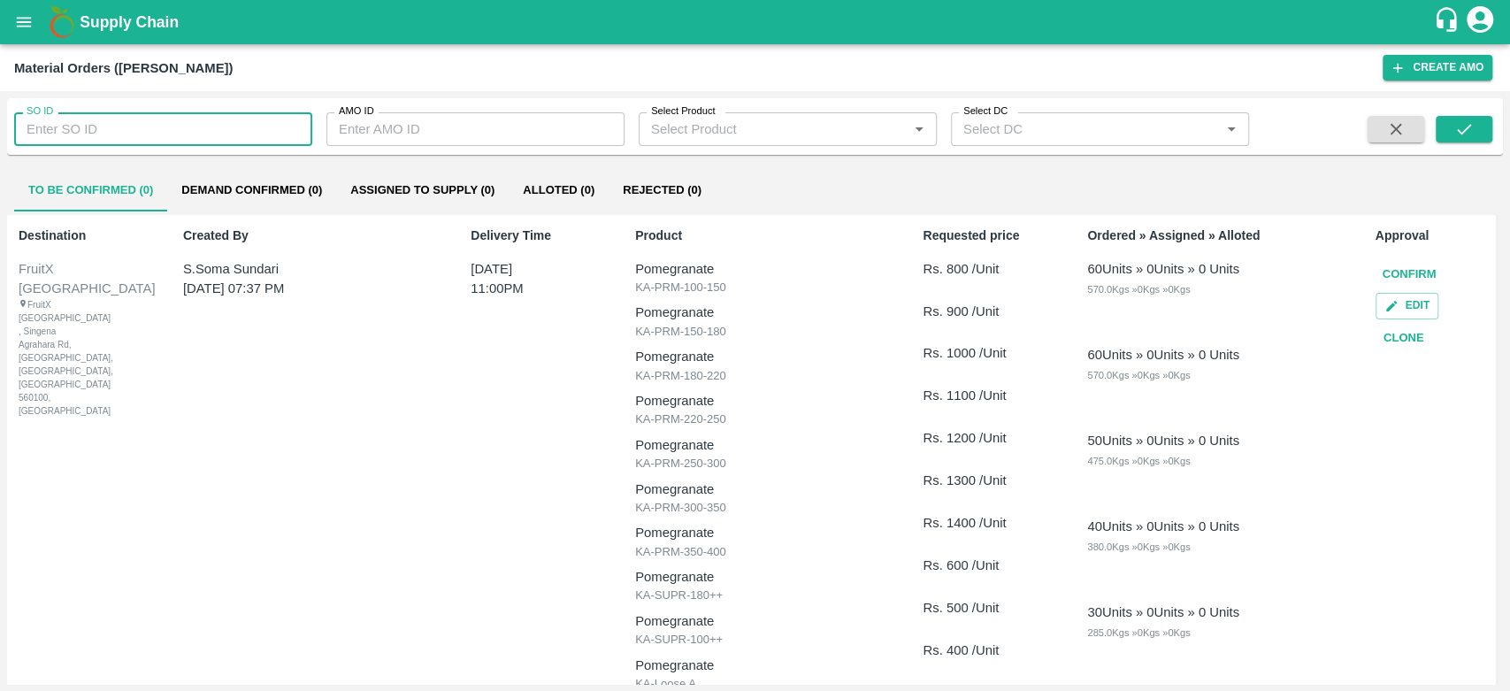
click at [142, 138] on input "SO ID" at bounding box center [163, 129] width 298 height 34
click at [1478, 132] on button "submit" at bounding box center [1464, 129] width 57 height 27
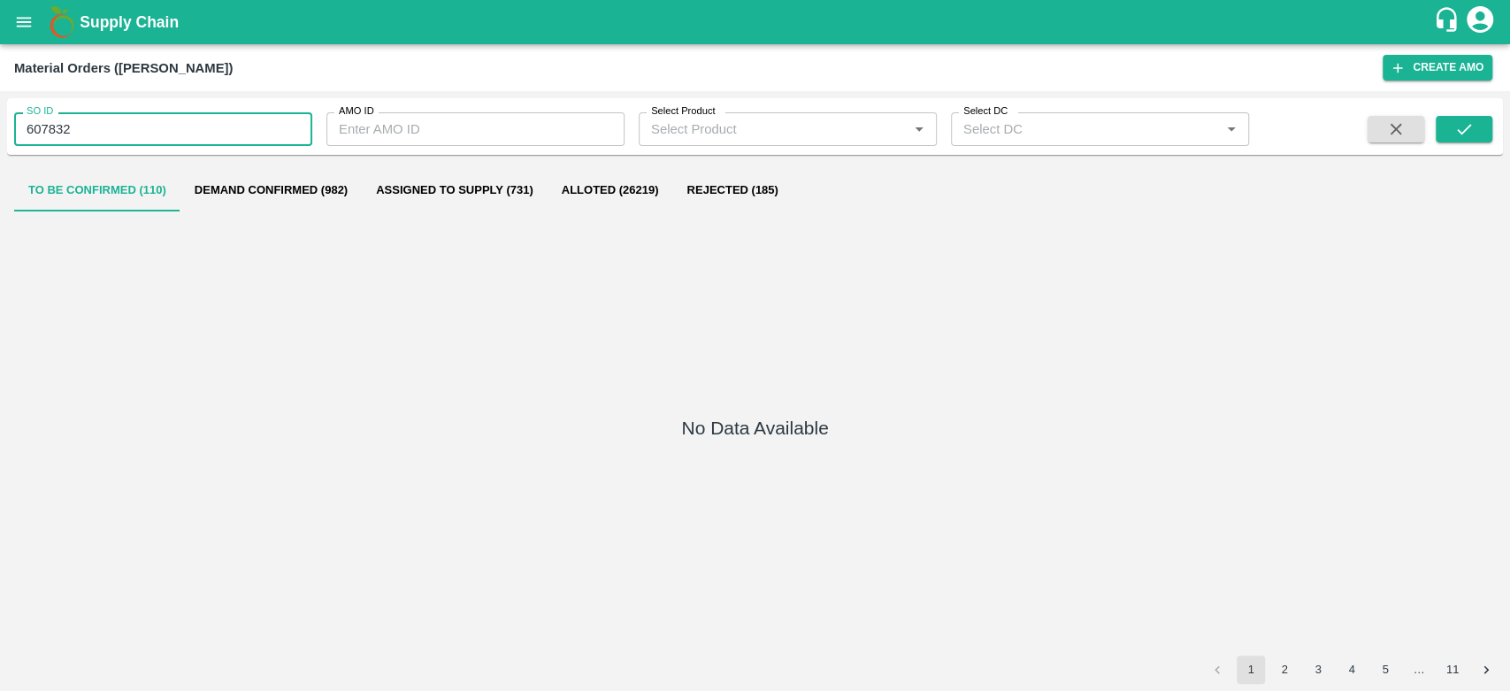
click at [128, 119] on input "607832" at bounding box center [163, 129] width 298 height 34
type input "607230"
click at [1474, 127] on button "submit" at bounding box center [1464, 129] width 57 height 27
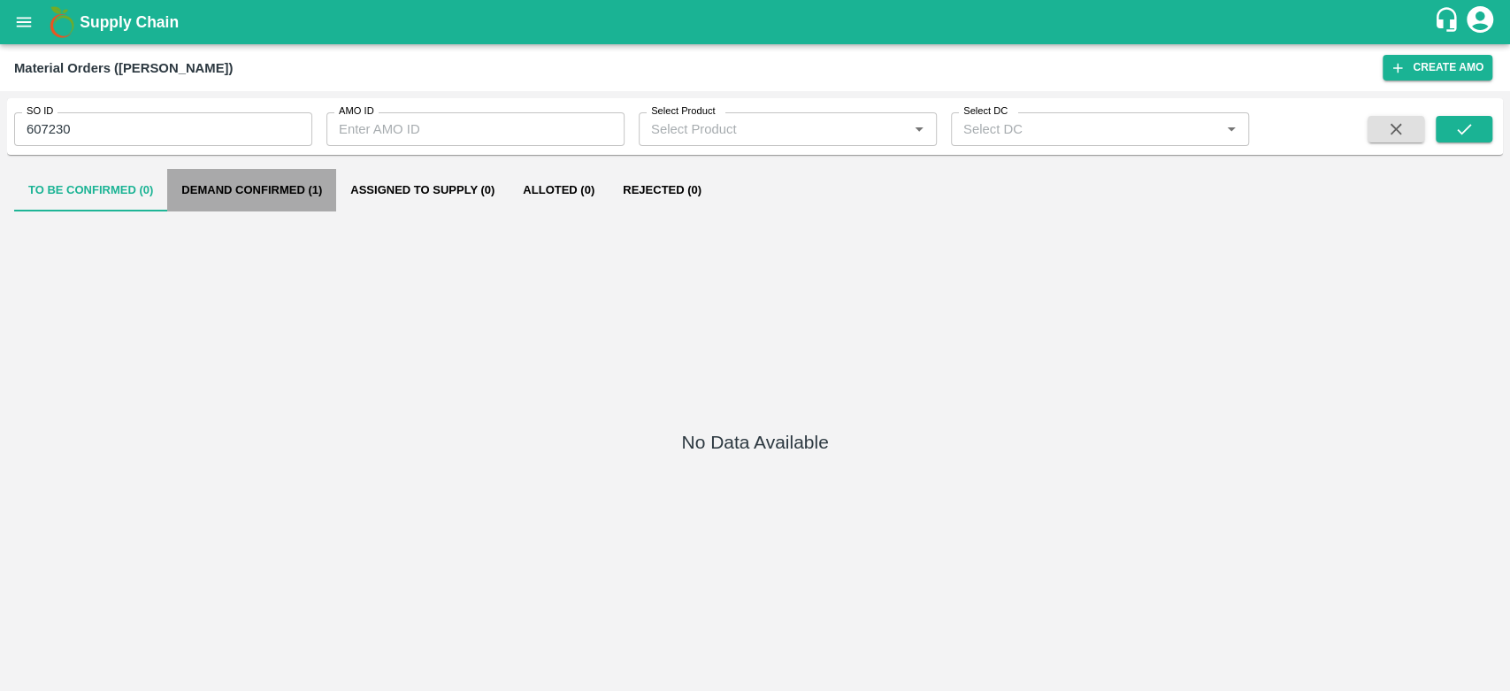
click at [224, 193] on button "Demand Confirmed (1)" at bounding box center [251, 190] width 169 height 42
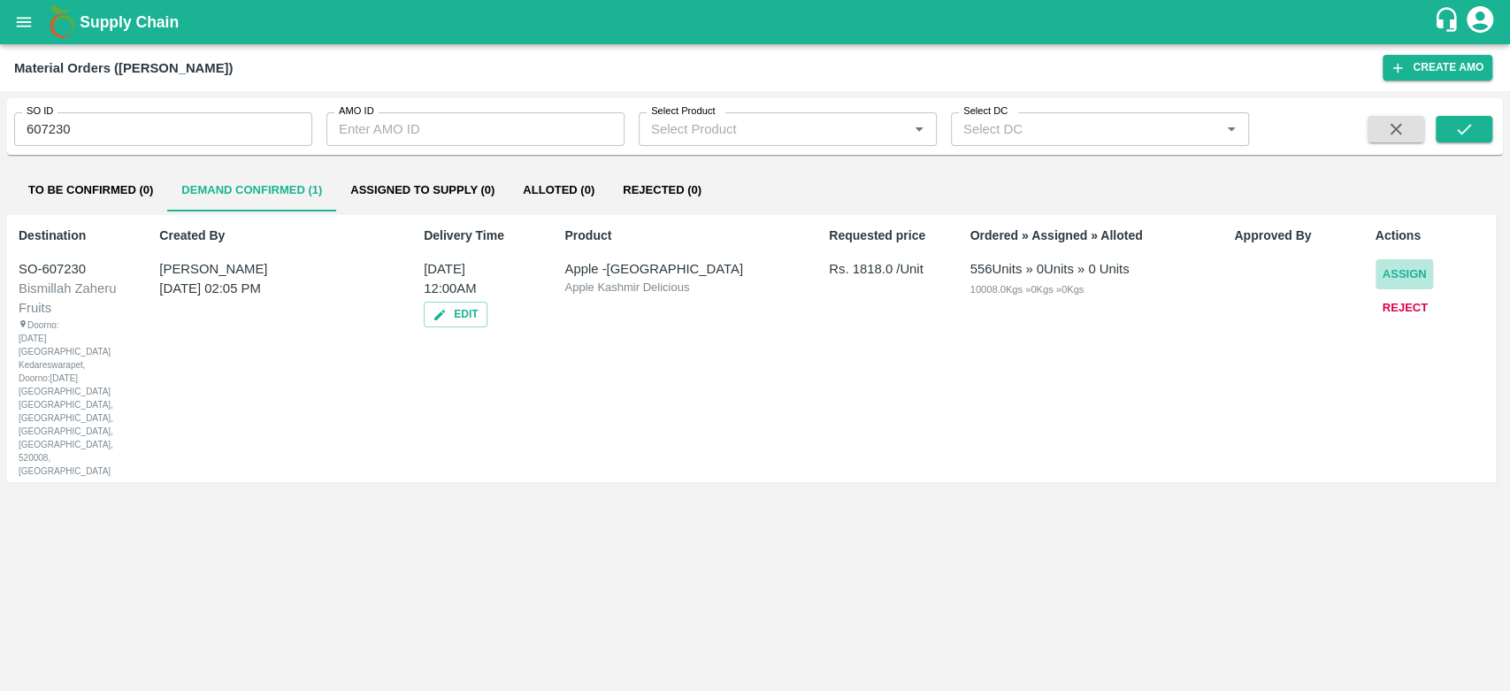
click at [1425, 272] on button "Assign" at bounding box center [1405, 274] width 58 height 31
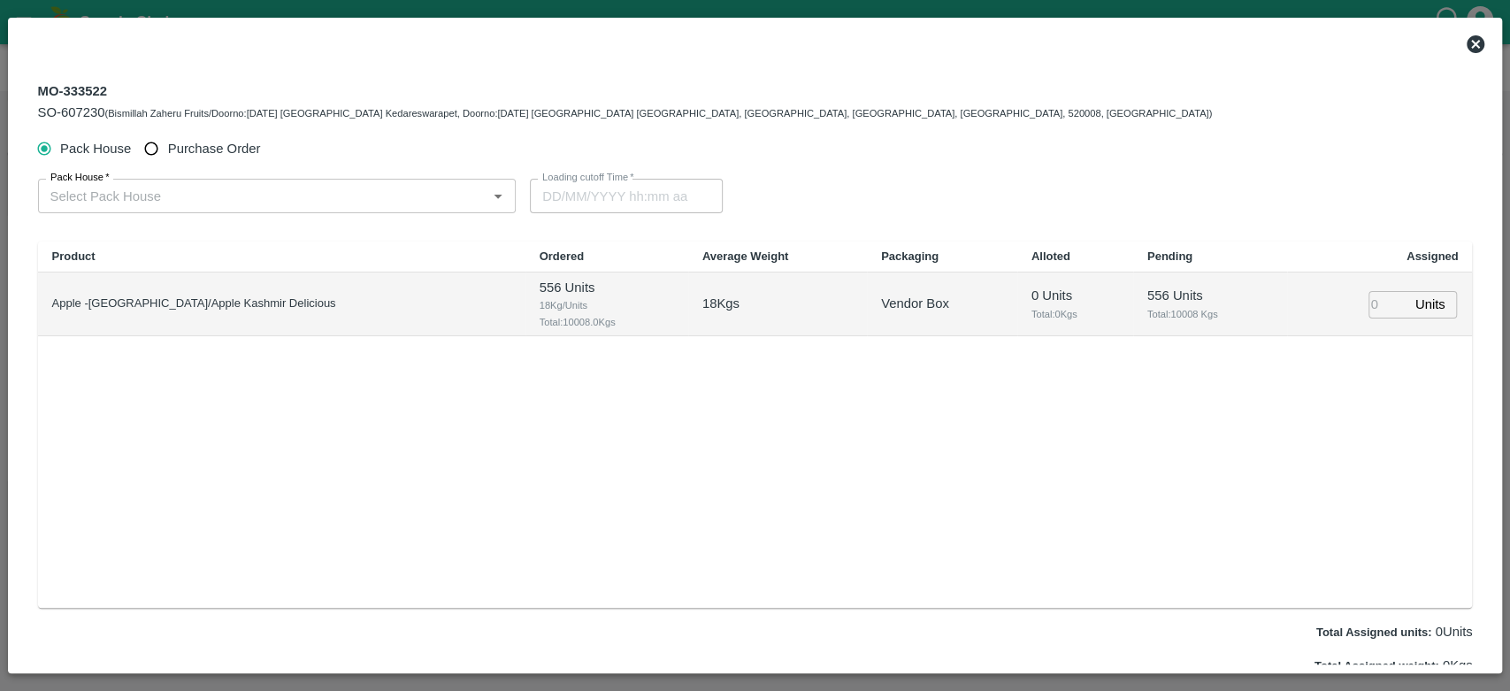
click at [231, 154] on span "Purchase Order" at bounding box center [214, 148] width 93 height 19
click at [168, 154] on input "Purchase Order" at bounding box center [151, 149] width 33 height 33
radio input "true"
click at [233, 195] on input "PO   *" at bounding box center [255, 195] width 425 height 23
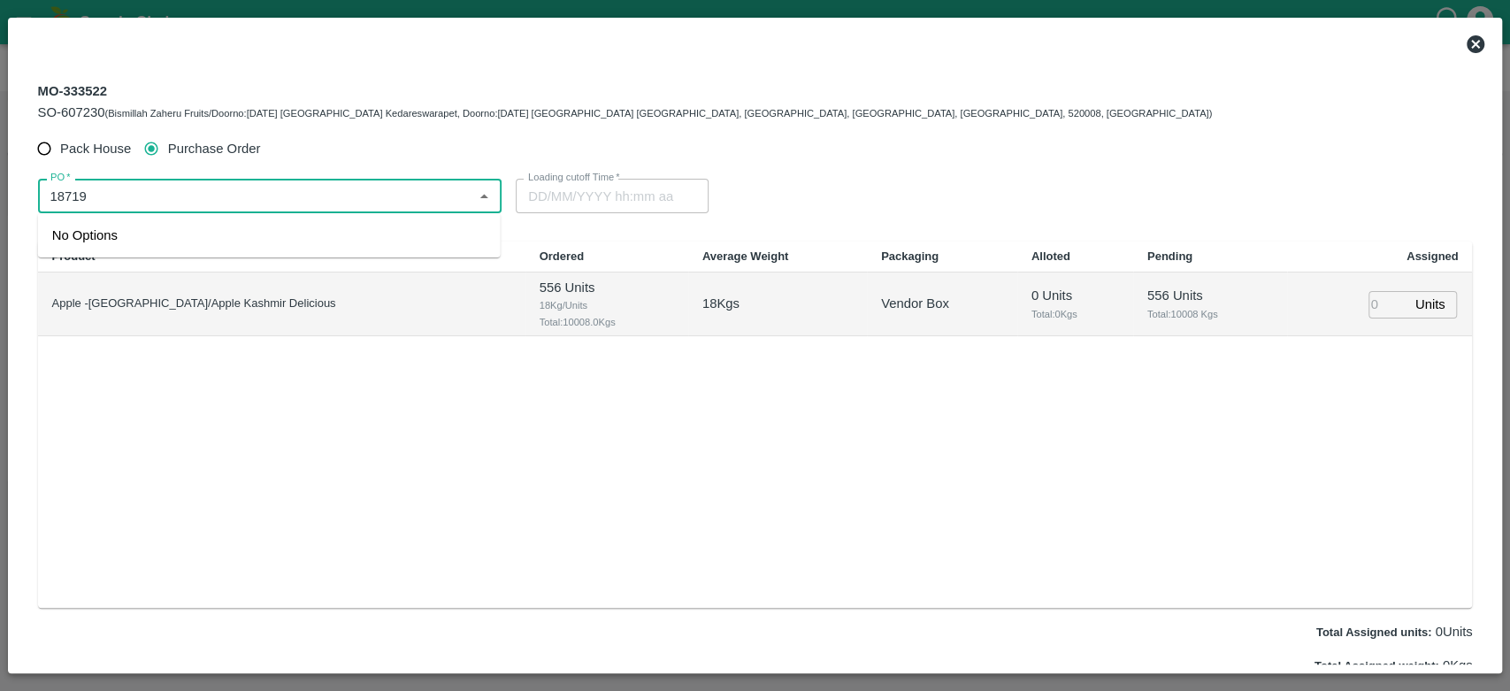
type input "18719"
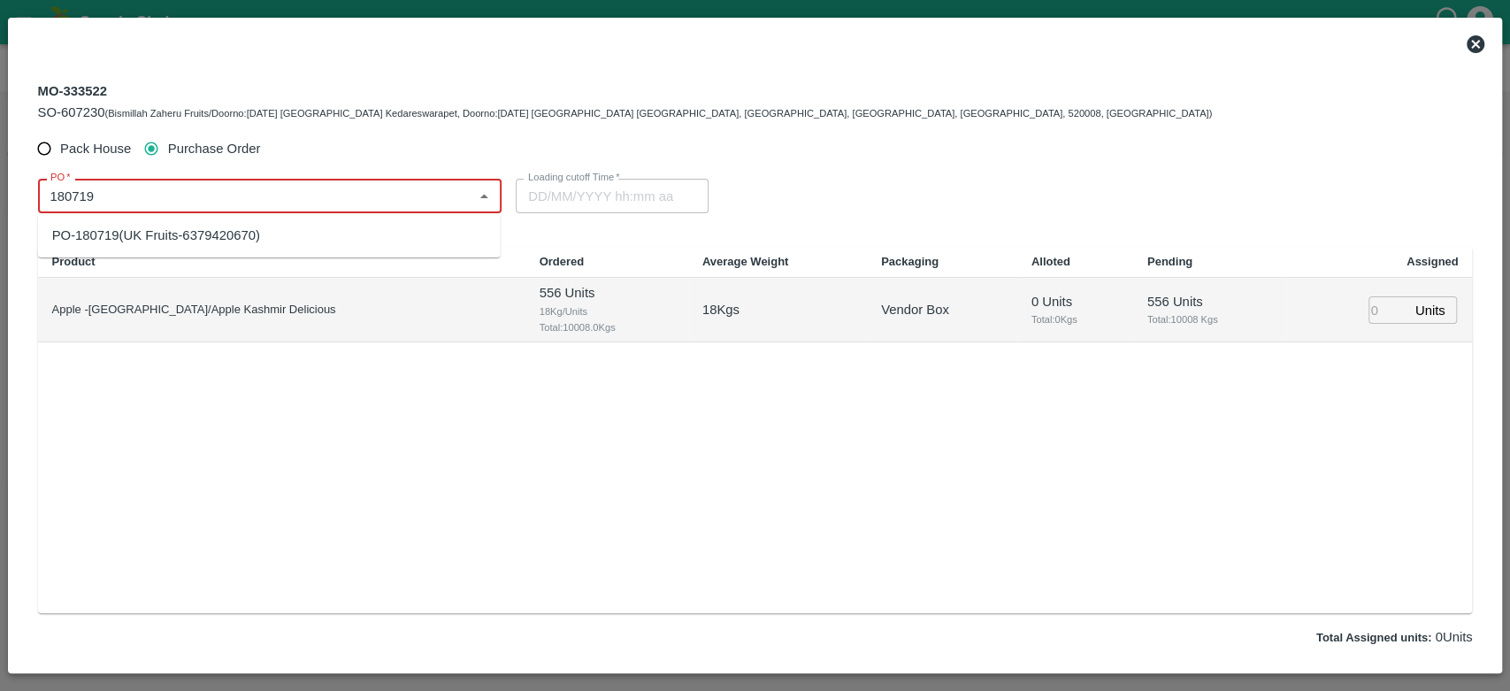
click at [217, 225] on div "PO-180719(UK Fruits-6379420670)" at bounding box center [269, 235] width 463 height 30
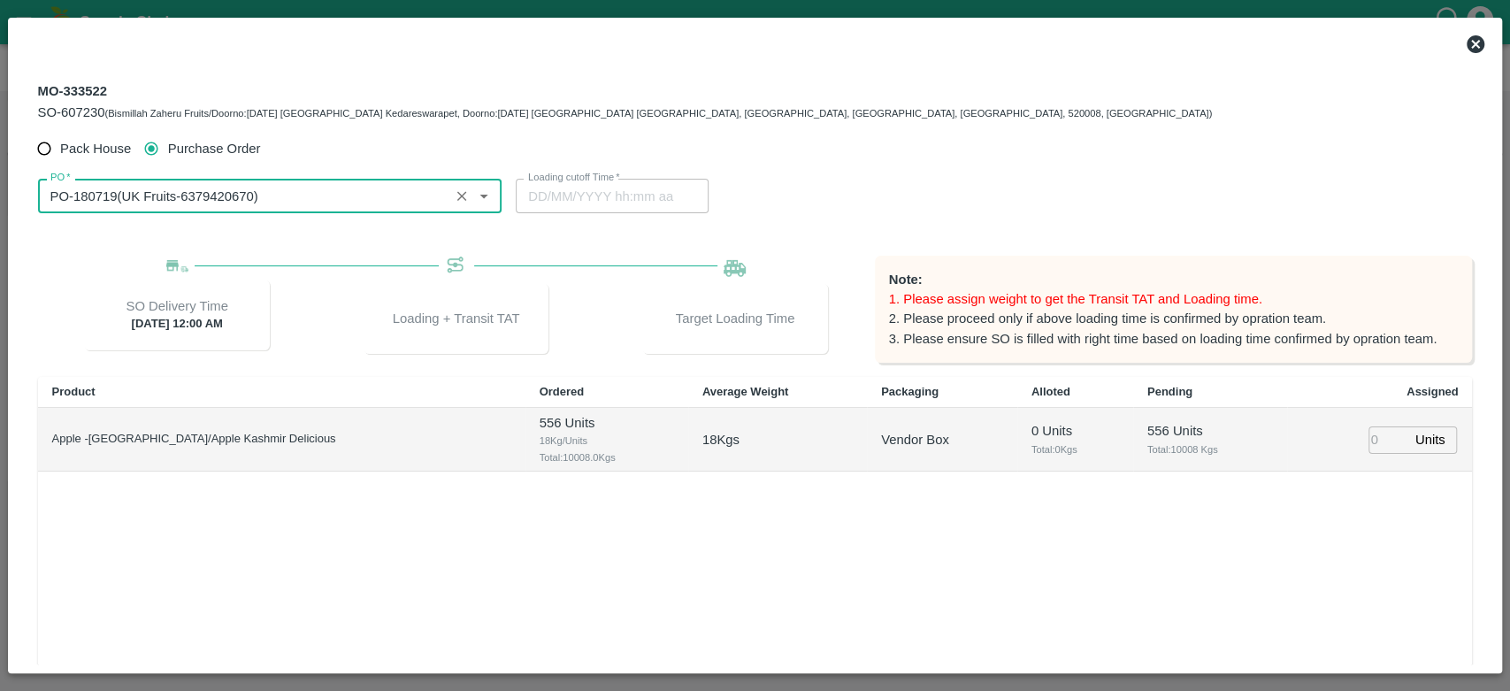
type input "PO-180719(UK Fruits-6379420670)"
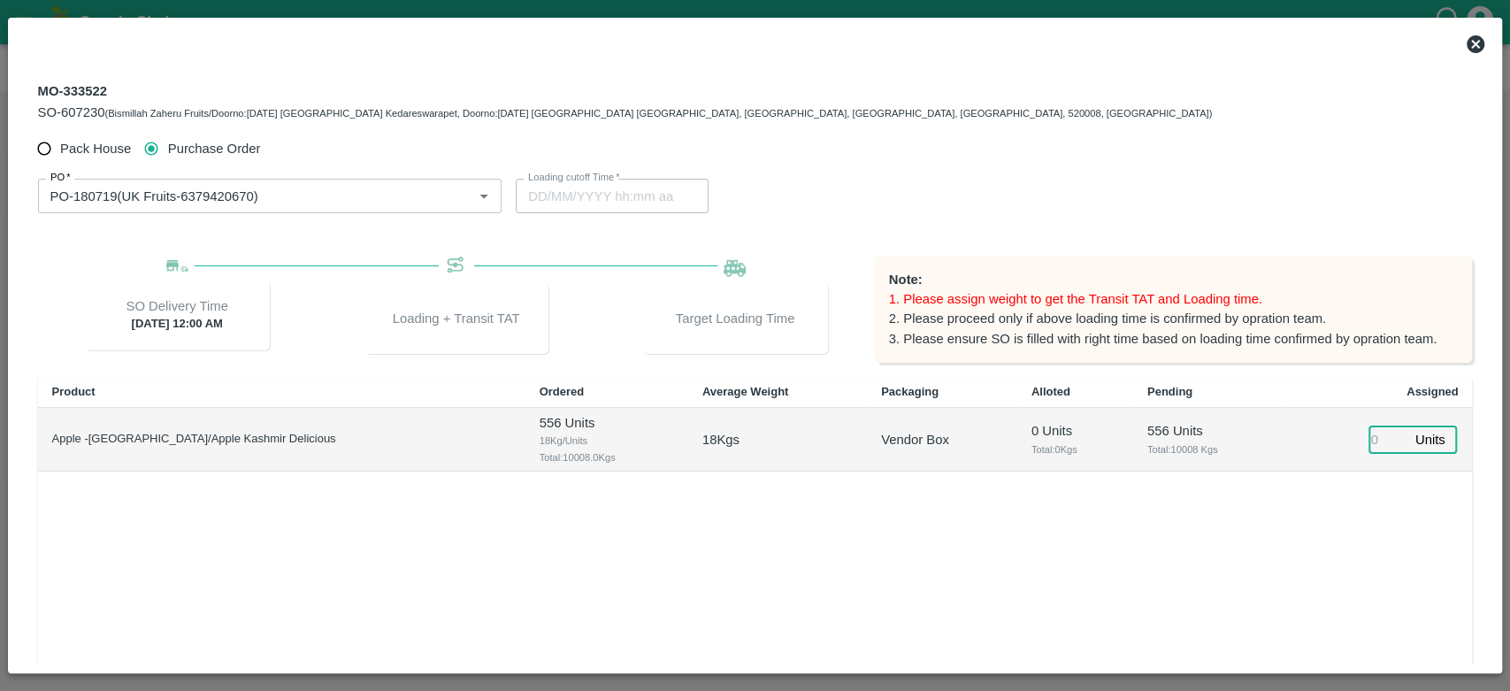
click at [1378, 446] on input "number" at bounding box center [1388, 439] width 39 height 27
type input "0556"
type input "15/10/2025 09:00 PM"
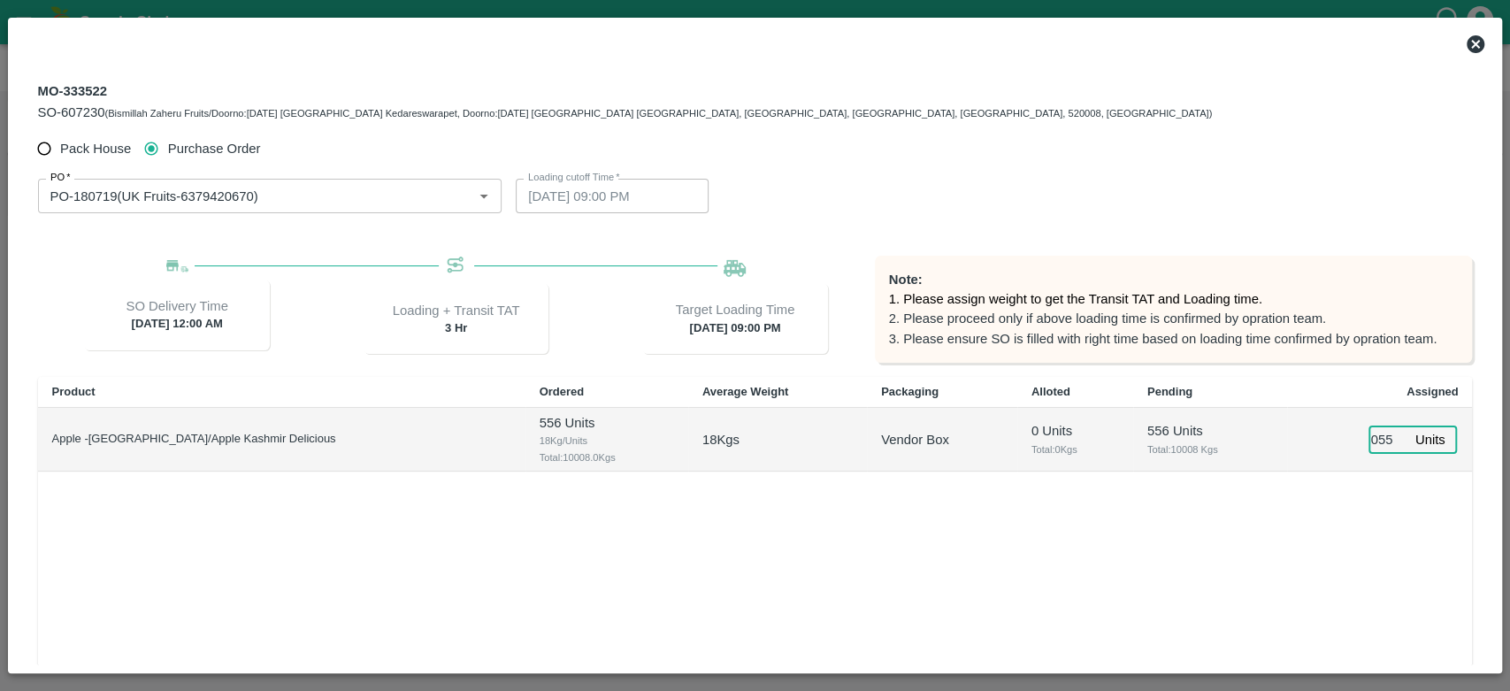
scroll to position [0, 0]
type input "0"
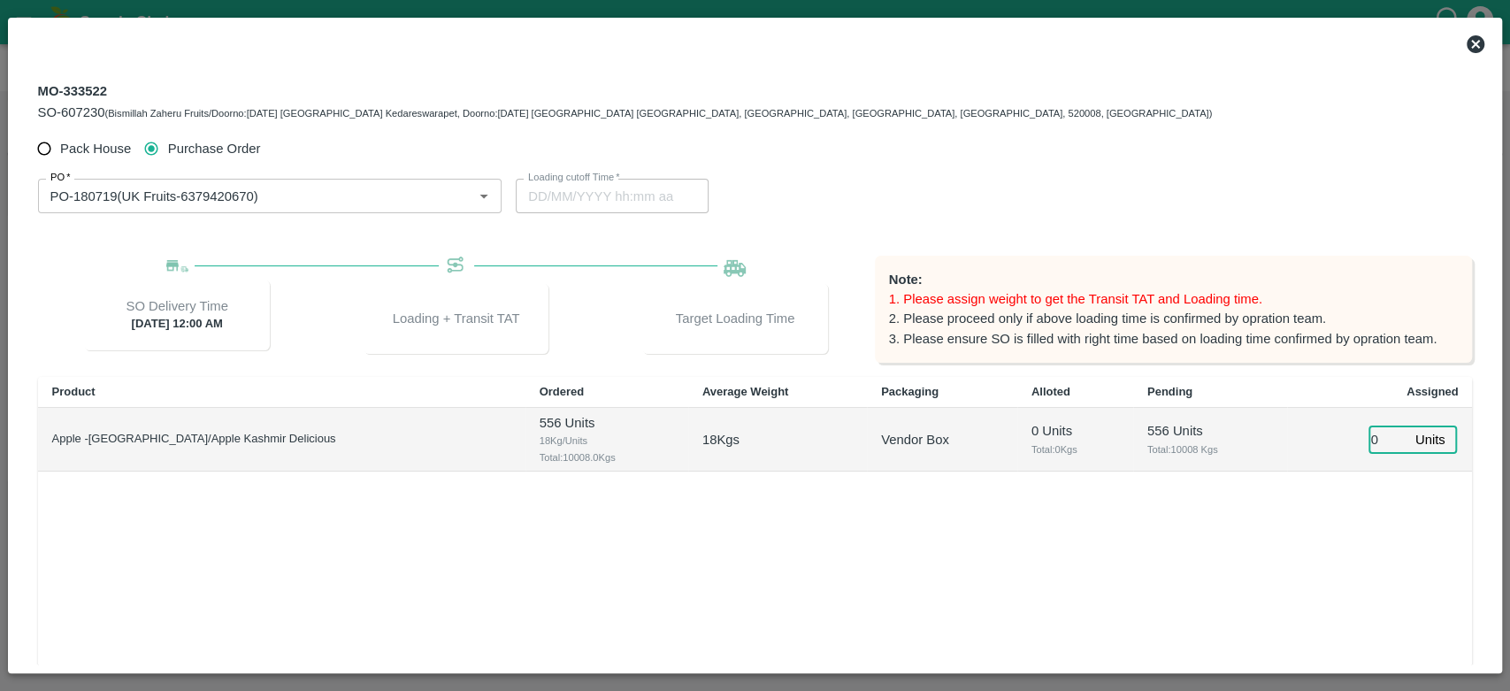
click at [1372, 438] on input "0" at bounding box center [1388, 439] width 39 height 27
type input "0556"
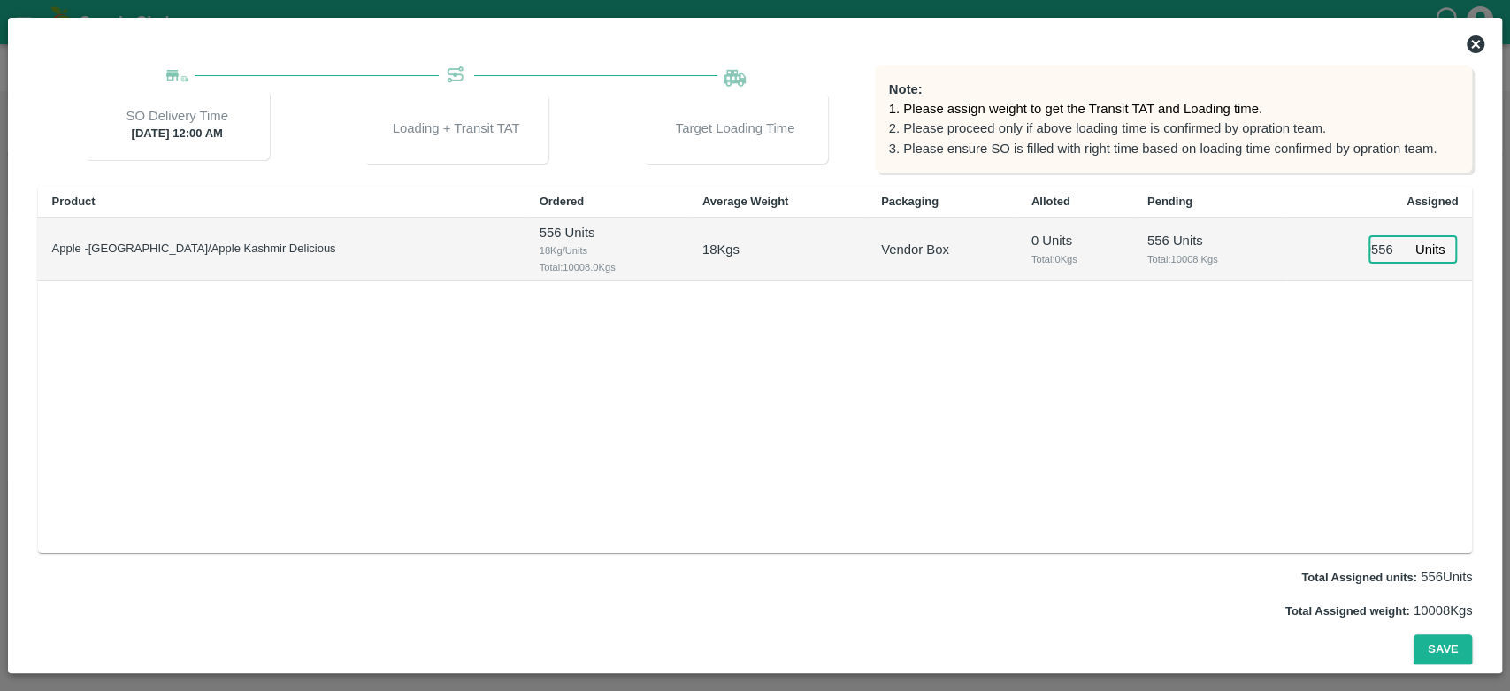
type input "15/10/2025 09:00 PM"
type input "0556"
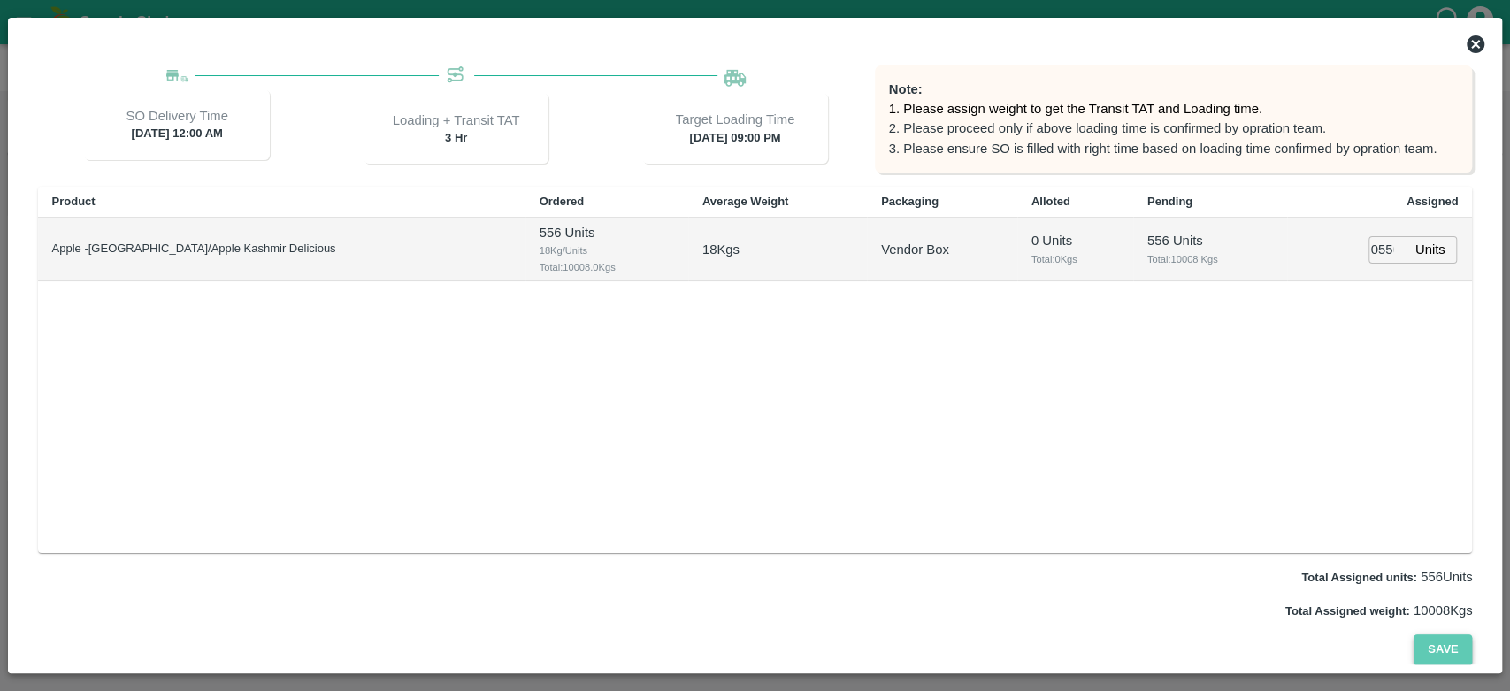
click at [1455, 640] on button "Save" at bounding box center [1443, 649] width 58 height 31
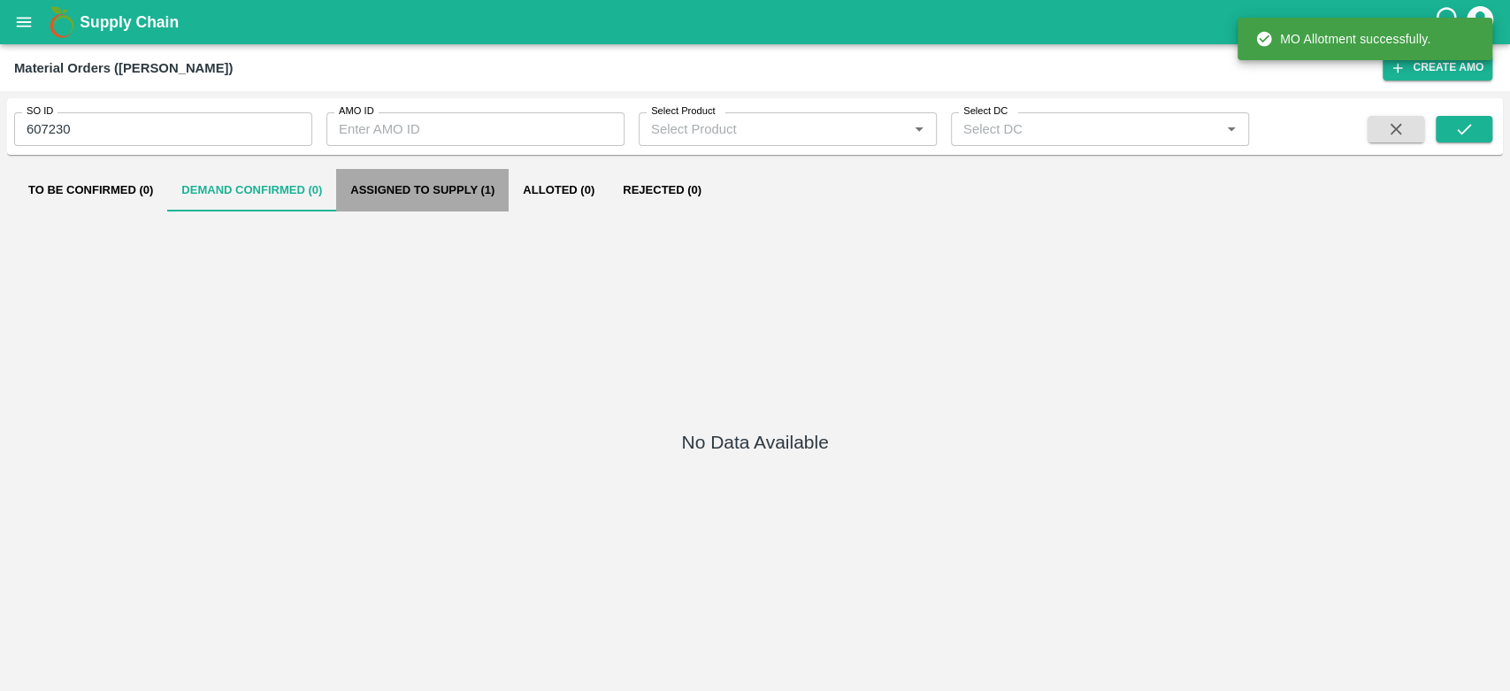
click at [473, 187] on button "Assigned to Supply (1)" at bounding box center [422, 190] width 173 height 42
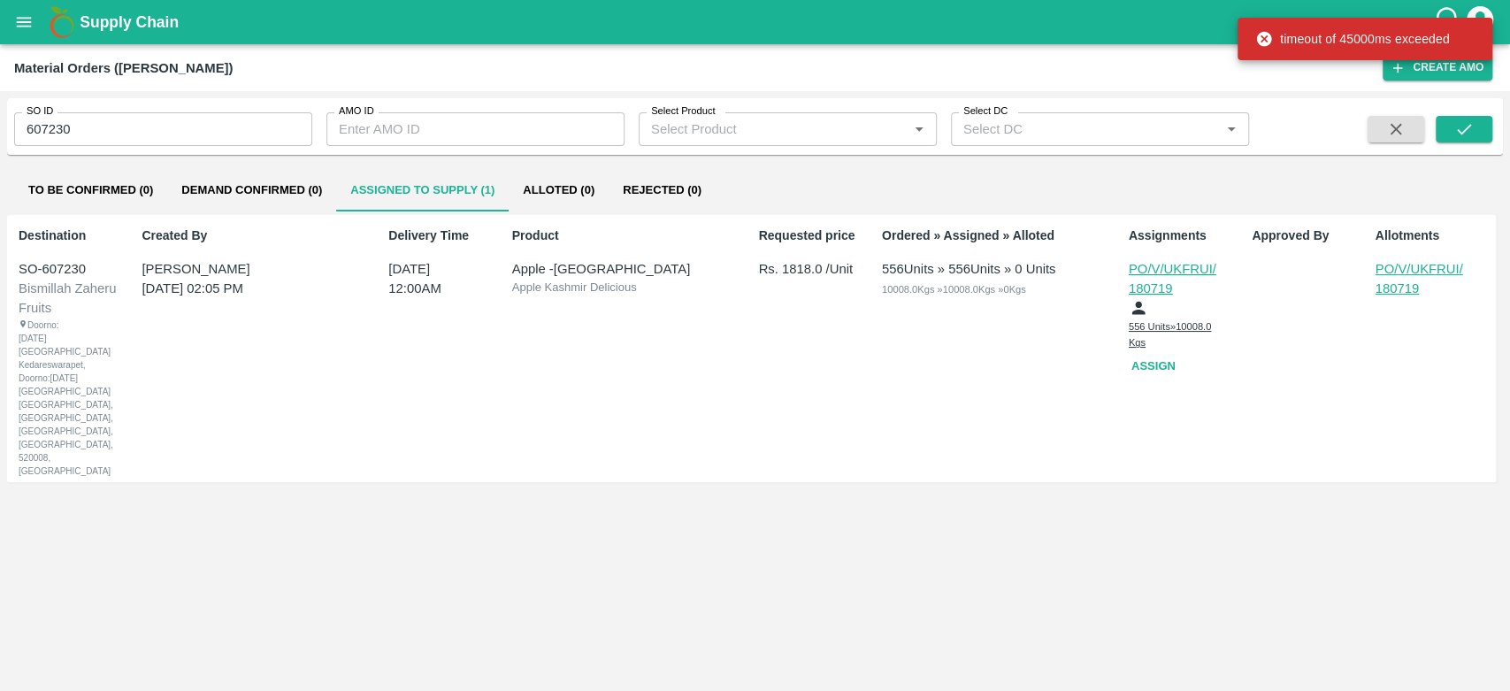
click at [19, 22] on icon "open drawer" at bounding box center [24, 22] width 15 height 10
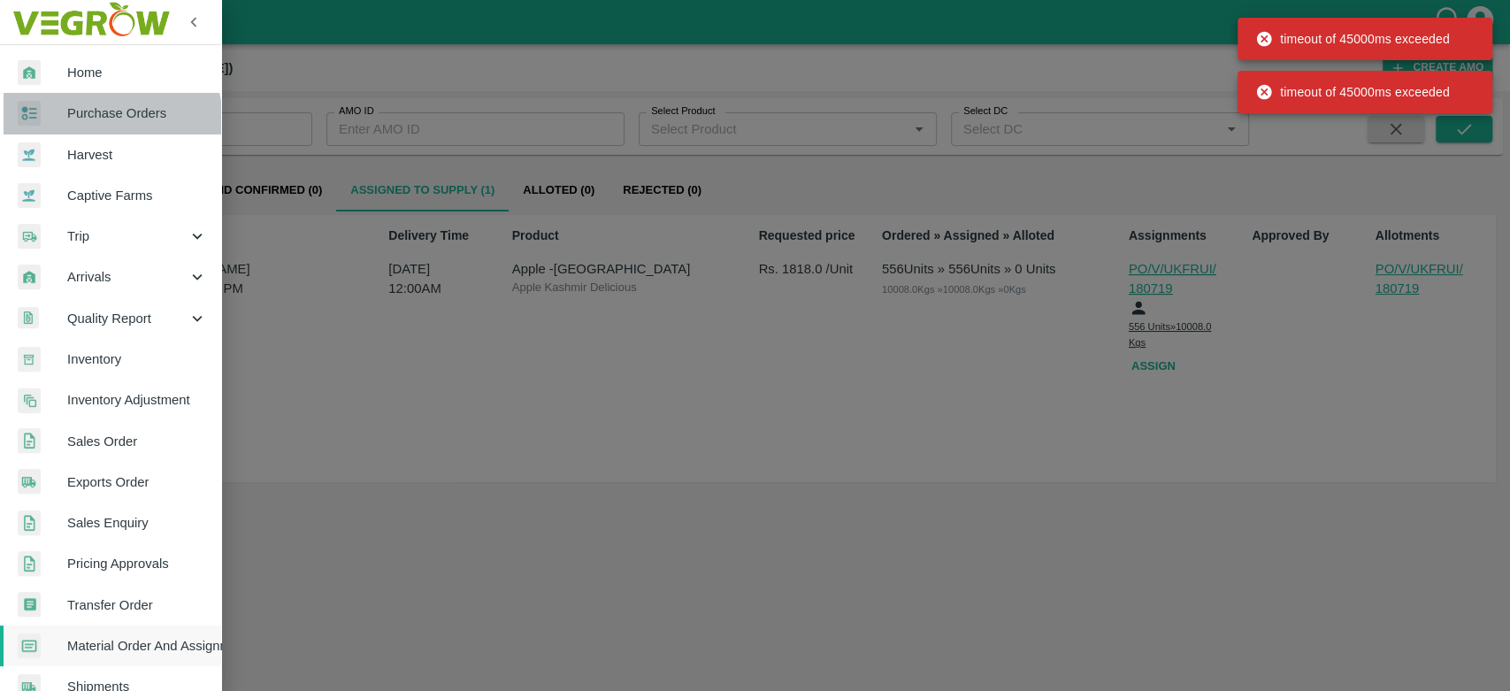
click at [82, 124] on link "Purchase Orders" at bounding box center [110, 113] width 221 height 41
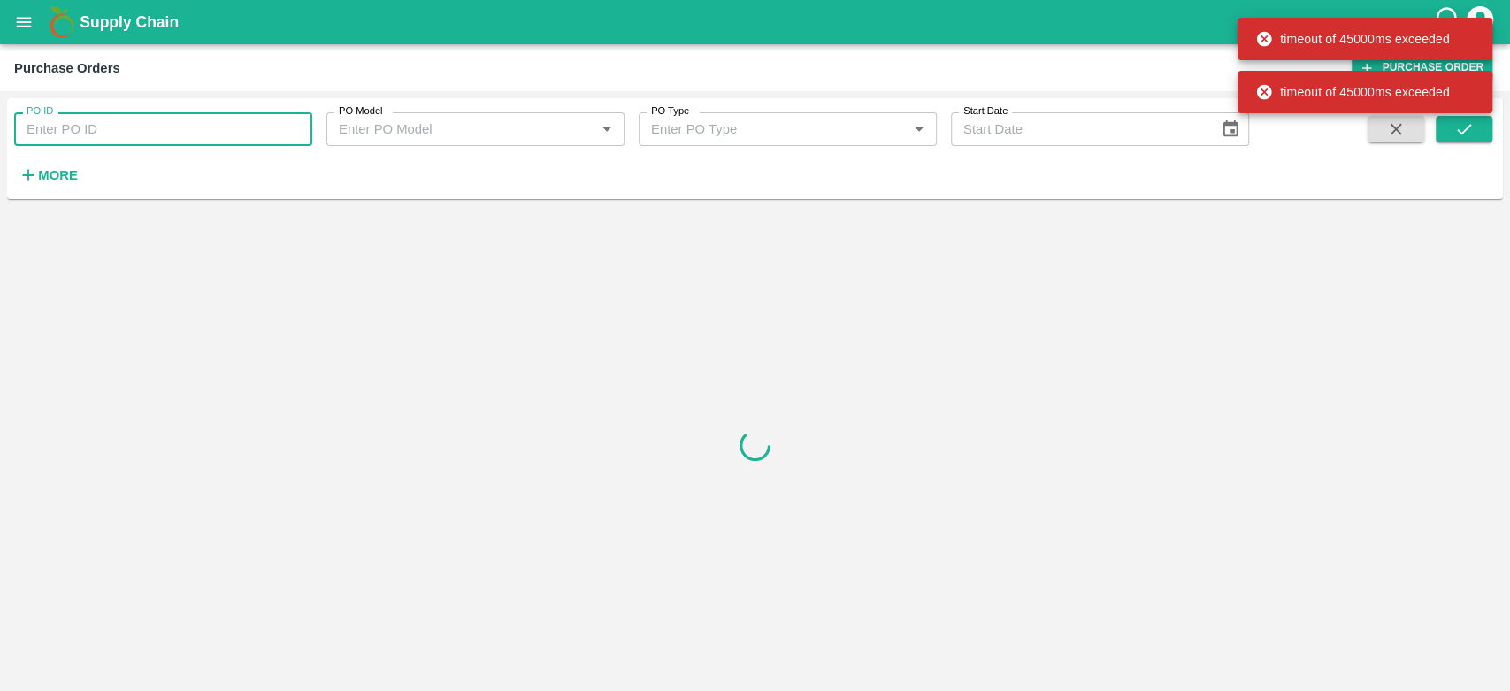
click at [82, 133] on input "PO ID" at bounding box center [163, 129] width 298 height 34
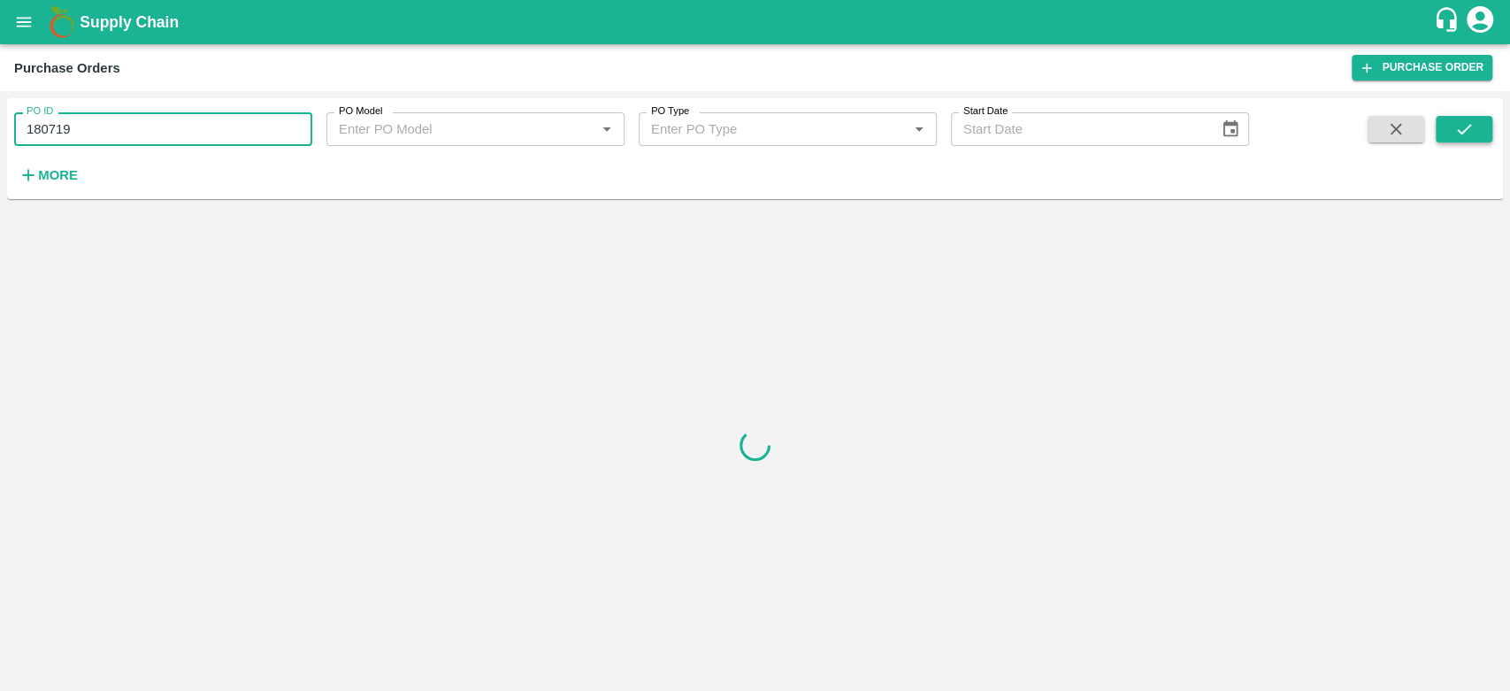
type input "180719"
click at [1471, 128] on icon "submit" at bounding box center [1464, 128] width 19 height 19
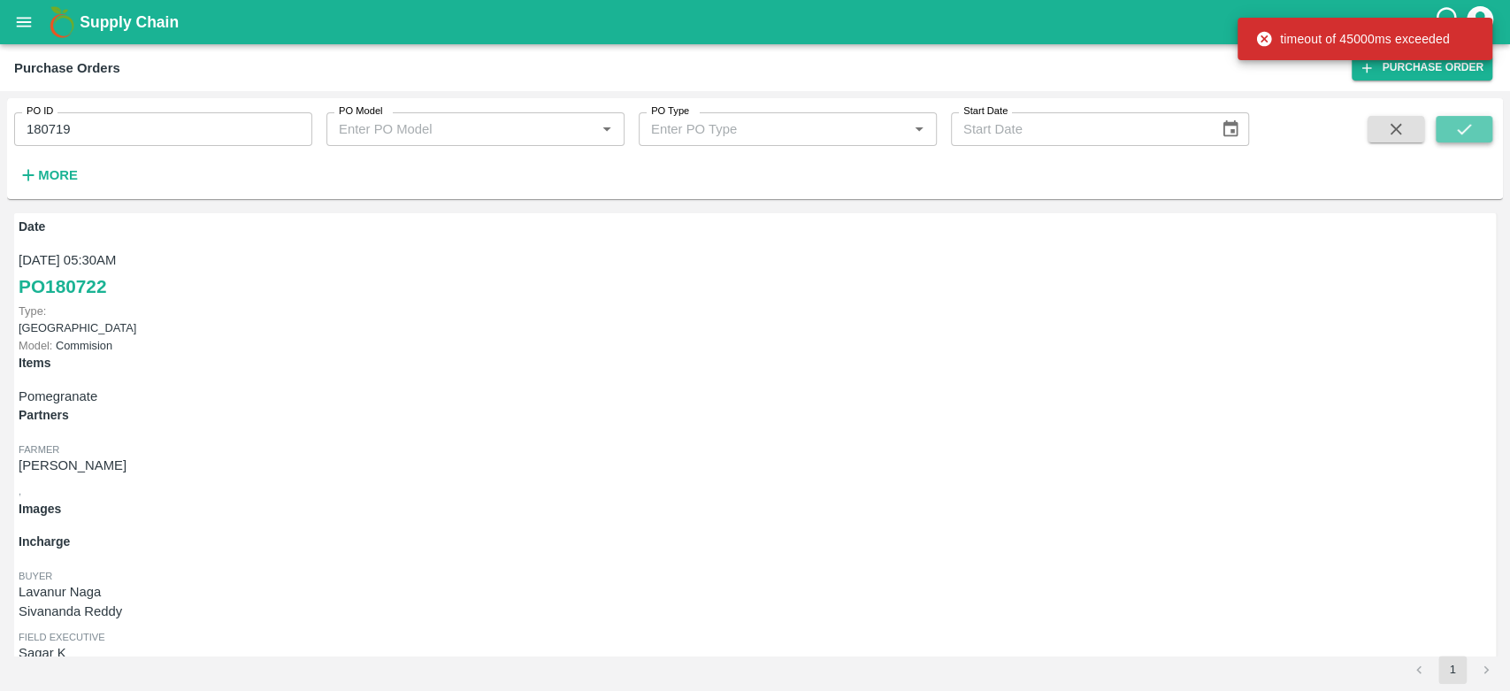
click at [1476, 135] on button "submit" at bounding box center [1464, 129] width 57 height 27
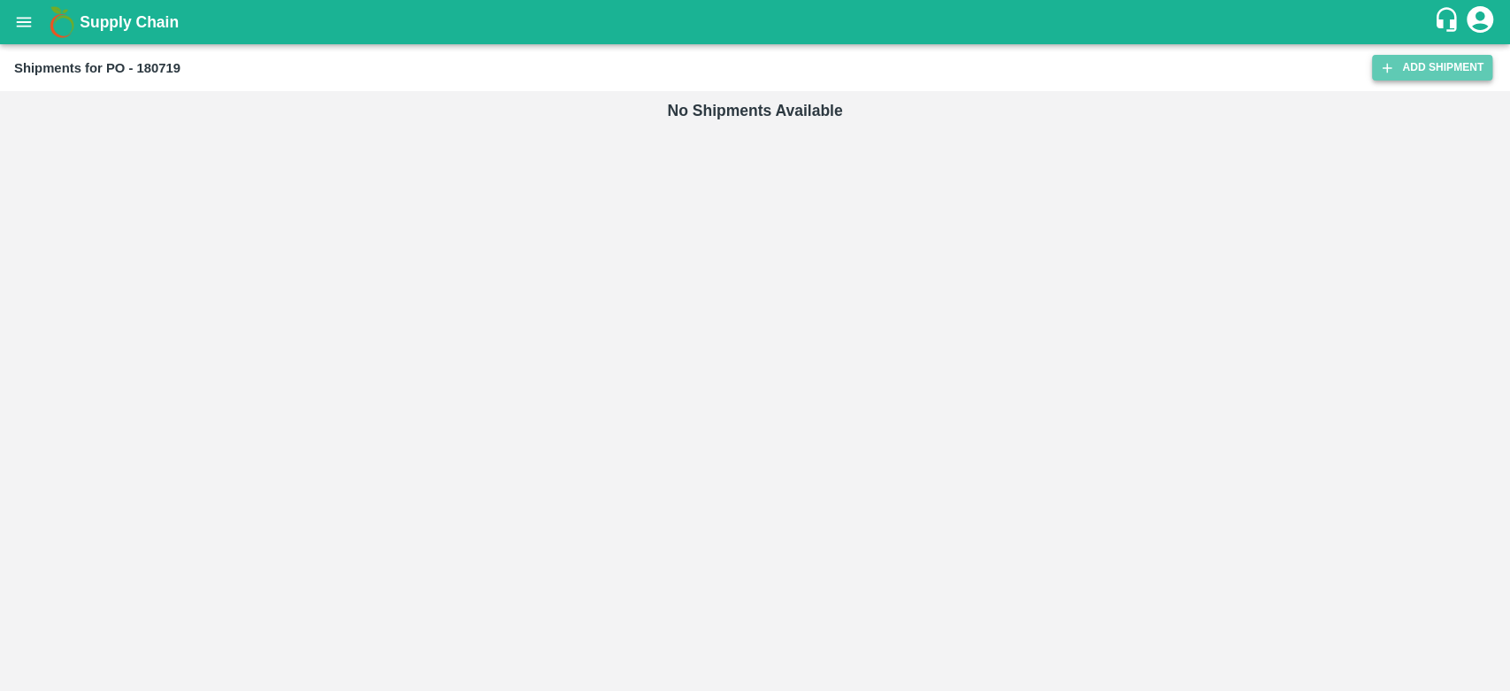
click at [1398, 77] on link "Add Shipment" at bounding box center [1432, 68] width 120 height 26
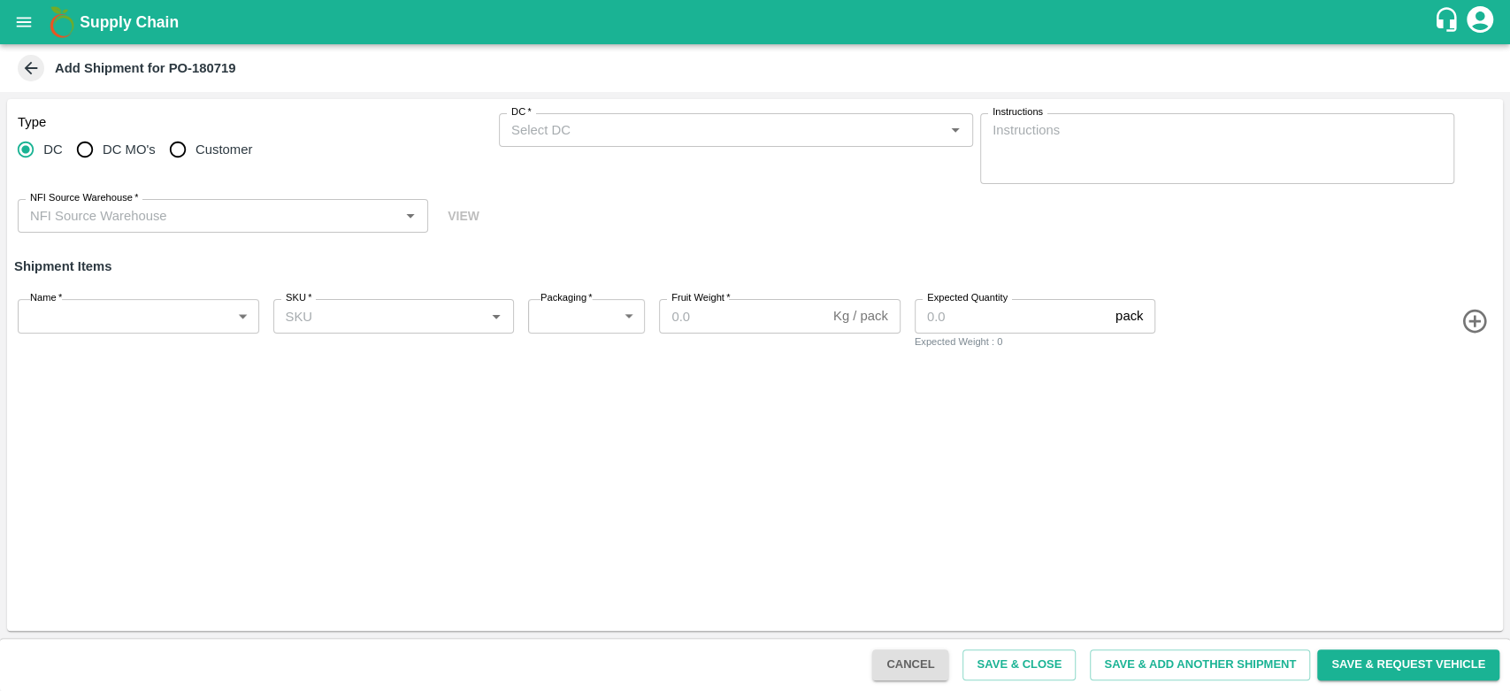
click at [230, 157] on span "Customer" at bounding box center [224, 149] width 57 height 19
click at [196, 157] on input "Customer" at bounding box center [177, 149] width 35 height 35
radio input "true"
click at [585, 133] on input "Customer (Material Orders)   *" at bounding box center [721, 130] width 434 height 23
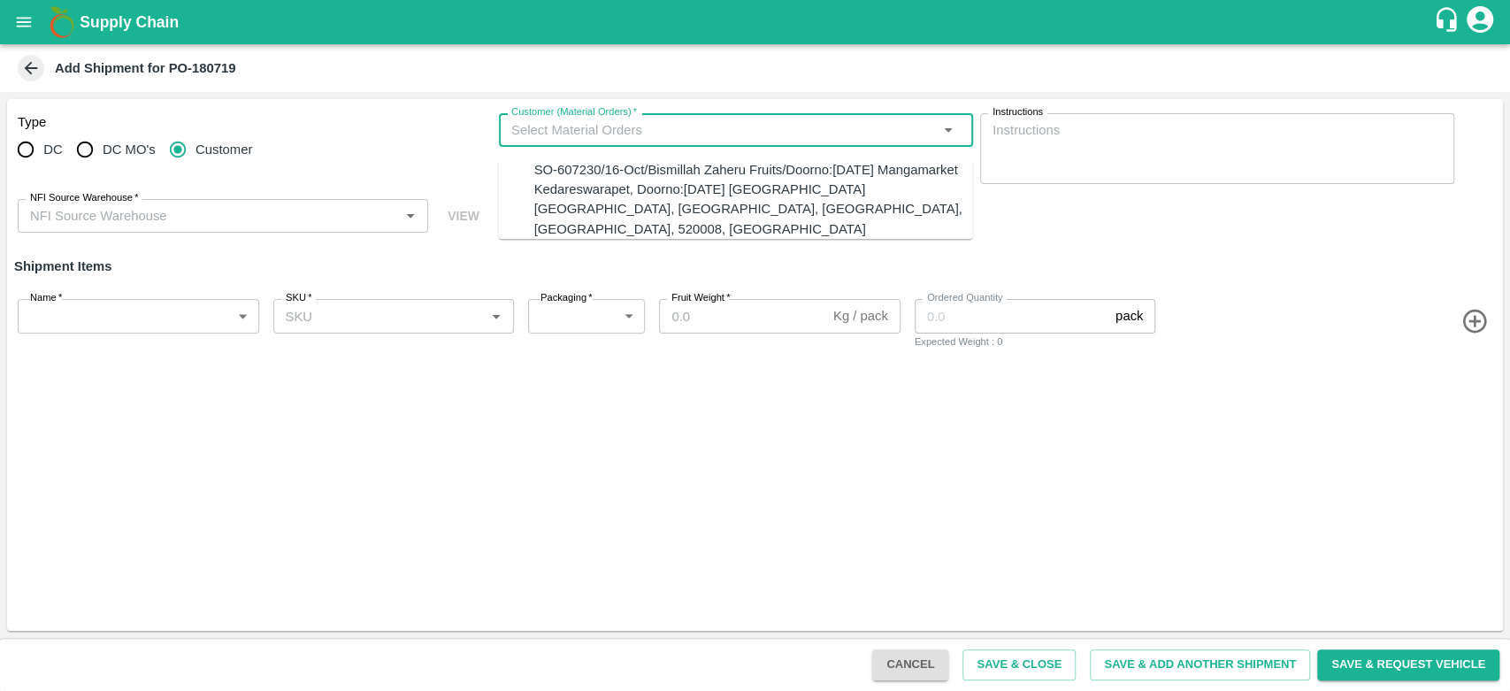
click at [596, 181] on div "SO-607230/16-Oct/Bismillah Zaheru Fruits/Doorno:18-1-55 Mangamarket Kedareswara…" at bounding box center [753, 199] width 439 height 79
type input "SO-607230/16-Oct/Bismillah Zaheru Fruits/Doorno:18-1-55 Mangamarket Kedareswara…"
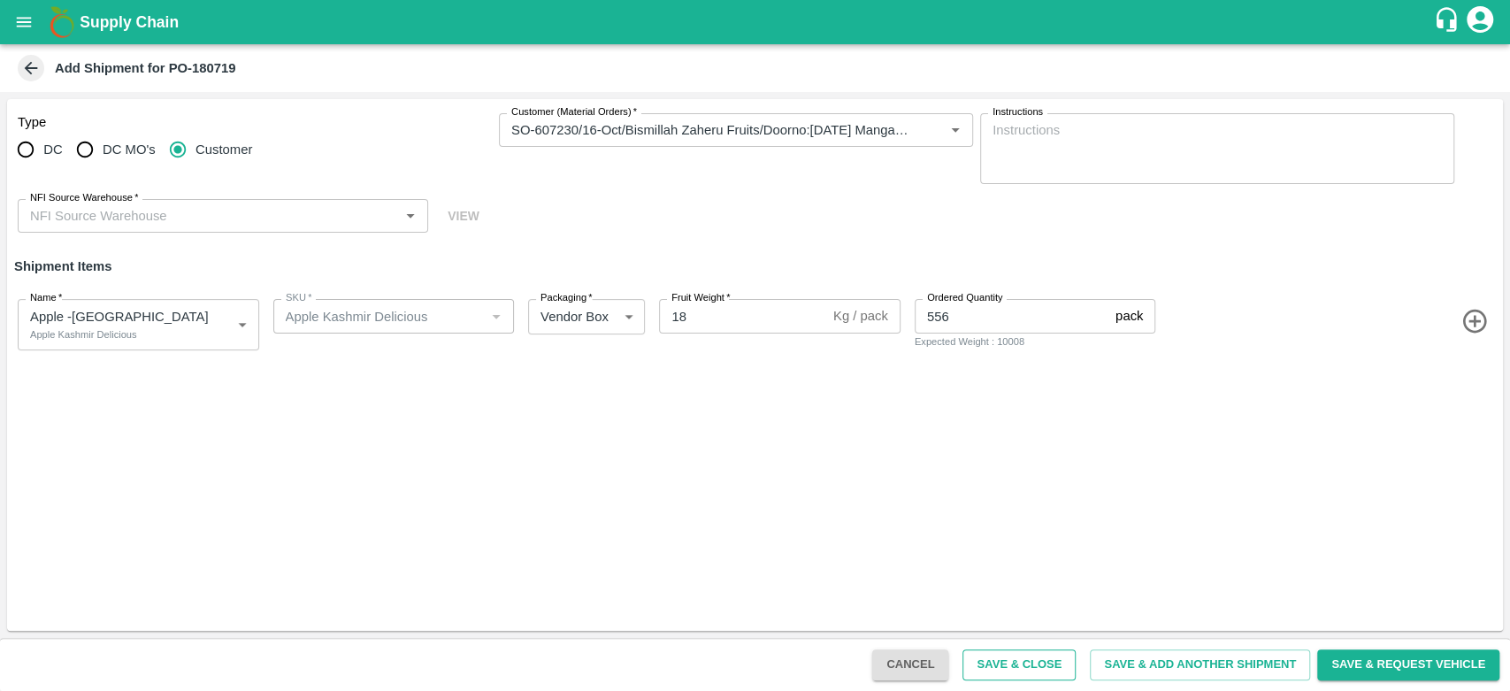
click at [1048, 652] on button "Save & Close" at bounding box center [1019, 664] width 113 height 31
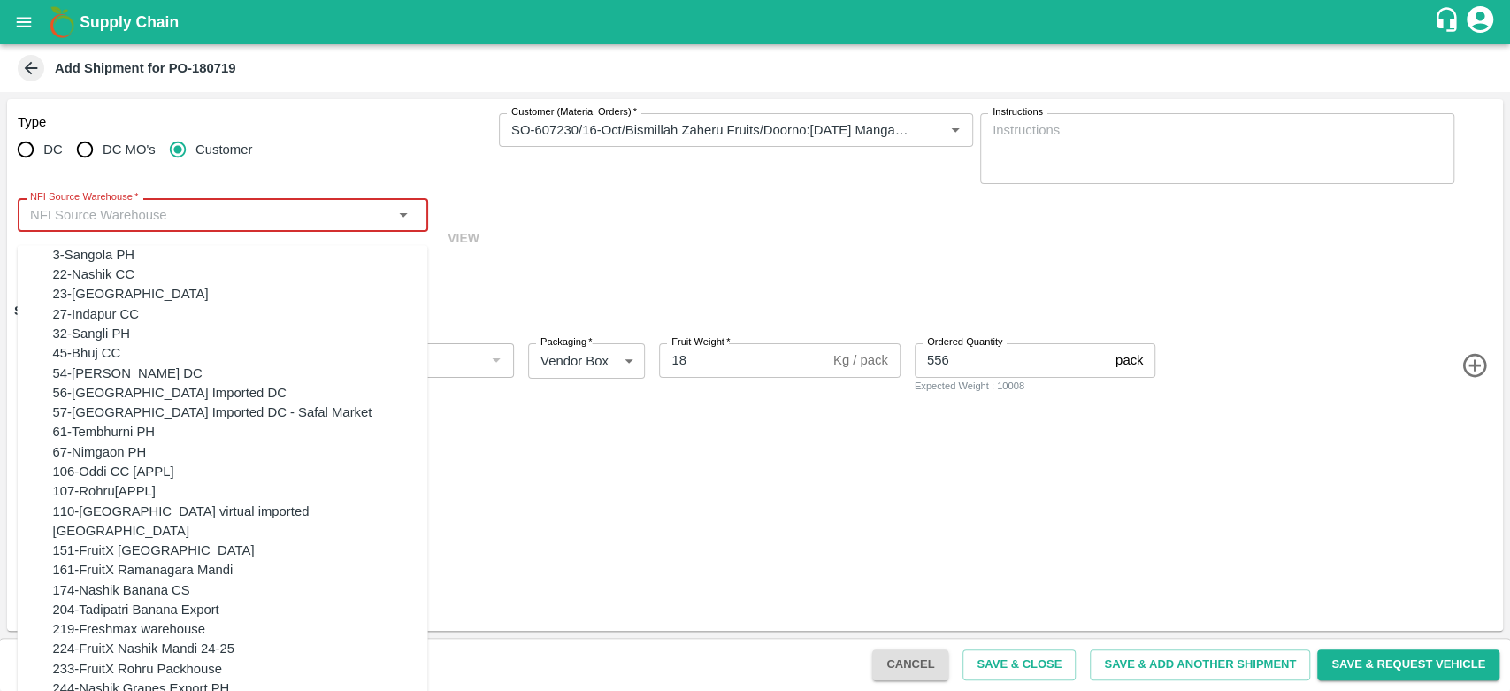
click at [255, 209] on input "NFI Source Warehouse   *" at bounding box center [208, 215] width 371 height 23
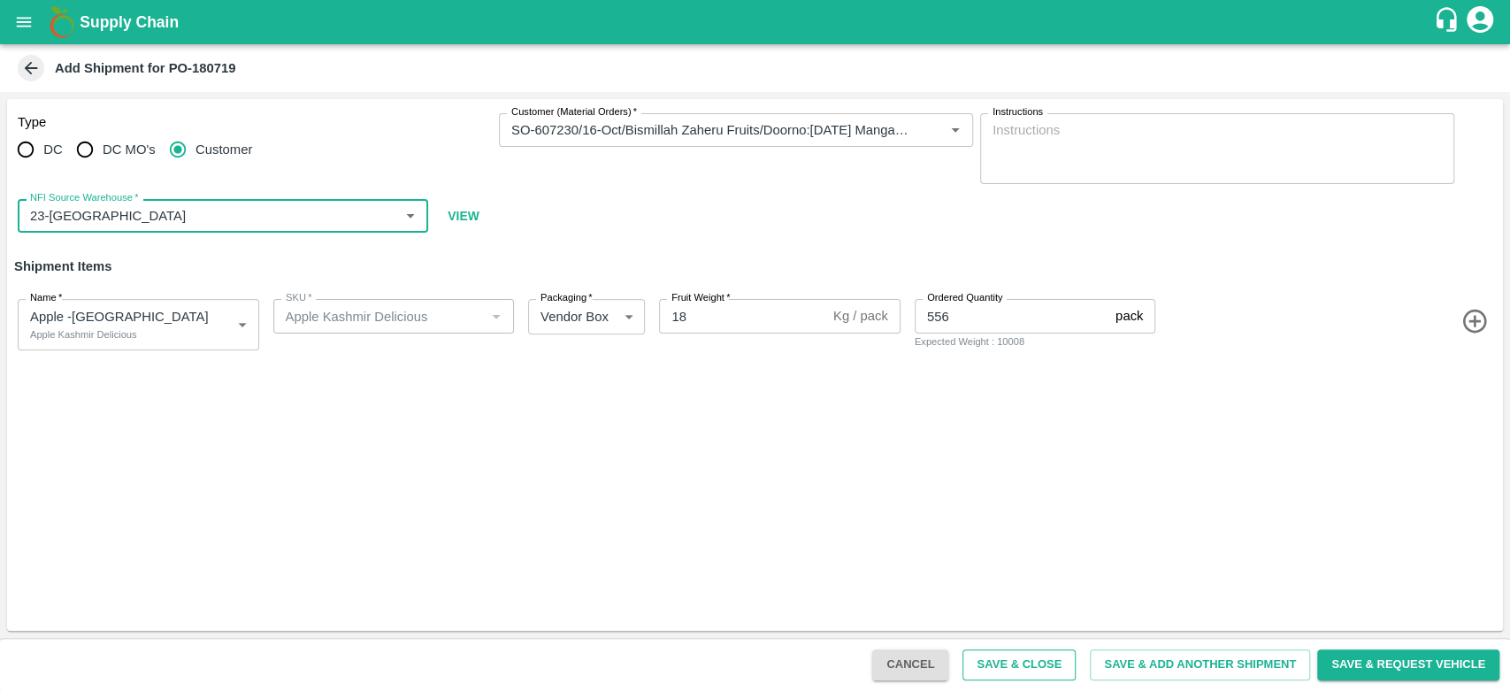
type input "23-Chennai DC"
click at [1006, 660] on button "Save & Close" at bounding box center [1019, 664] width 113 height 31
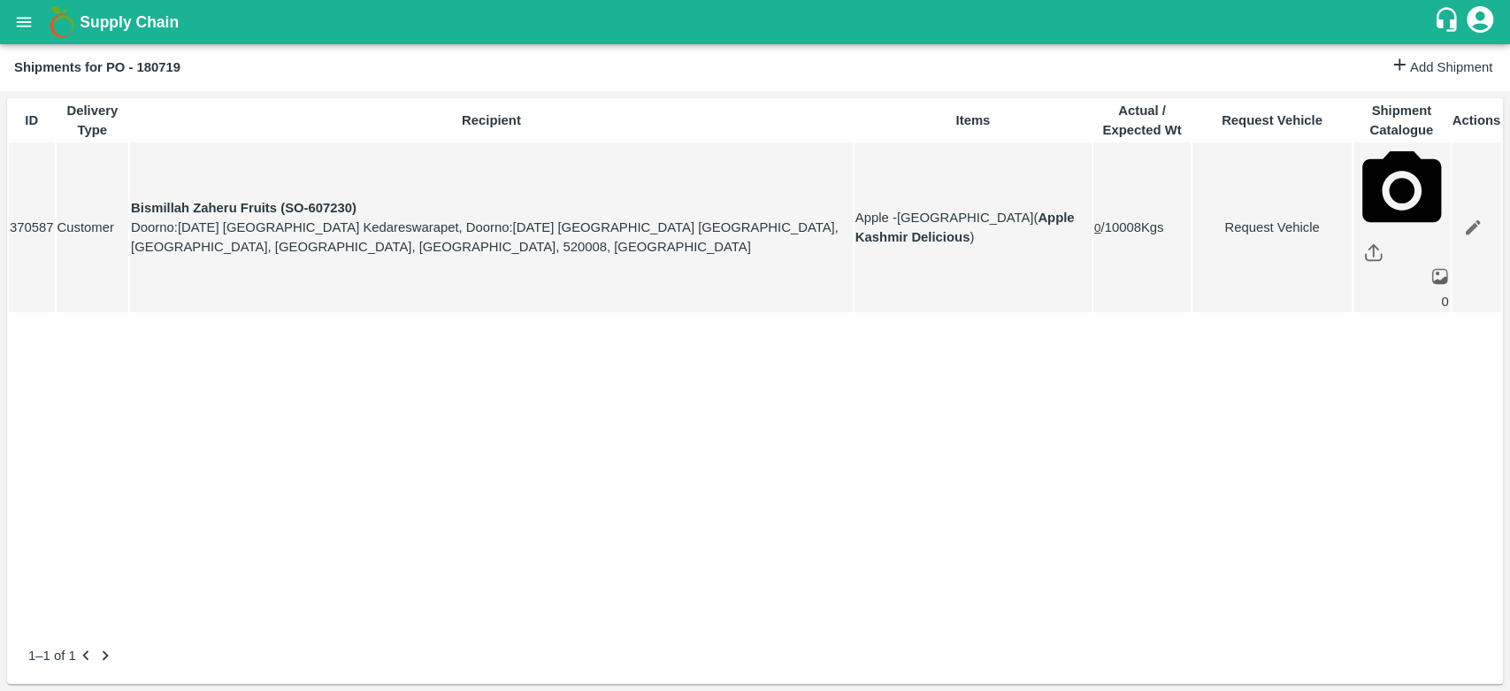
click at [18, 18] on icon "open drawer" at bounding box center [24, 22] width 15 height 10
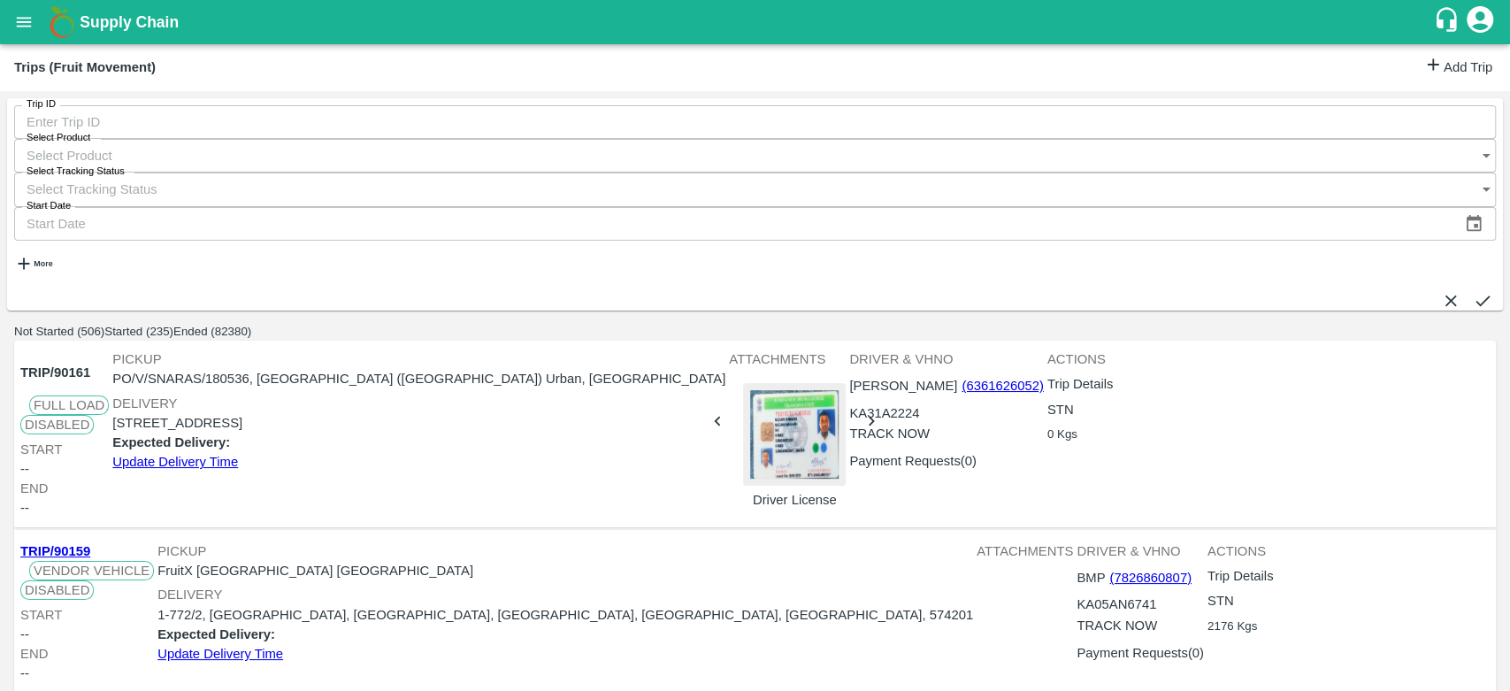
click at [1427, 65] on link "Add Trip" at bounding box center [1458, 68] width 69 height 26
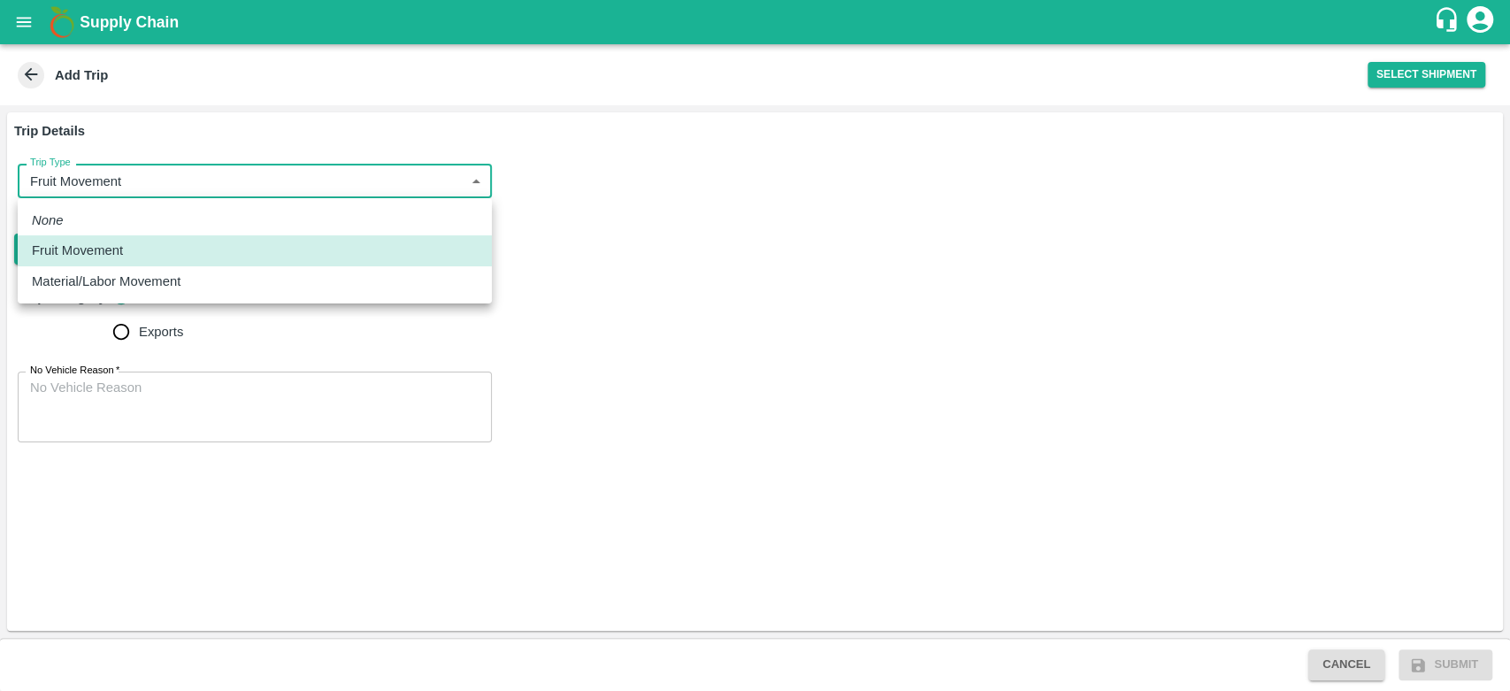
click at [175, 177] on body "Supply Chain Add Trip Select Shipment Trip Details Trip Type Fruit Movement 1 T…" at bounding box center [755, 345] width 1510 height 691
drag, startPoint x: 583, startPoint y: 225, endPoint x: 642, endPoint y: 400, distance: 184.7
click at [642, 400] on div at bounding box center [755, 345] width 1510 height 691
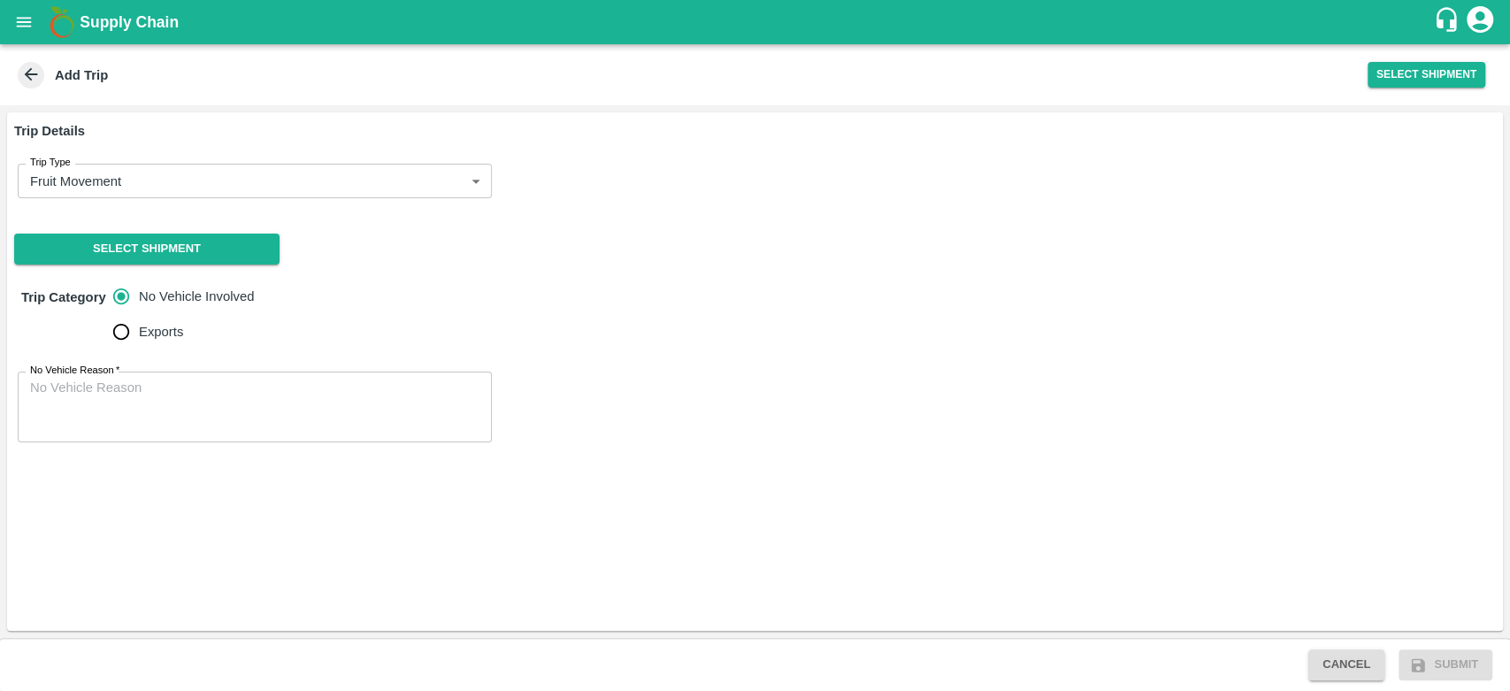
click at [642, 400] on div "No Vehicle Reason   * x No Vehicle Reason" at bounding box center [755, 406] width 1496 height 99
click at [188, 245] on button "Select Shipment" at bounding box center [146, 249] width 265 height 31
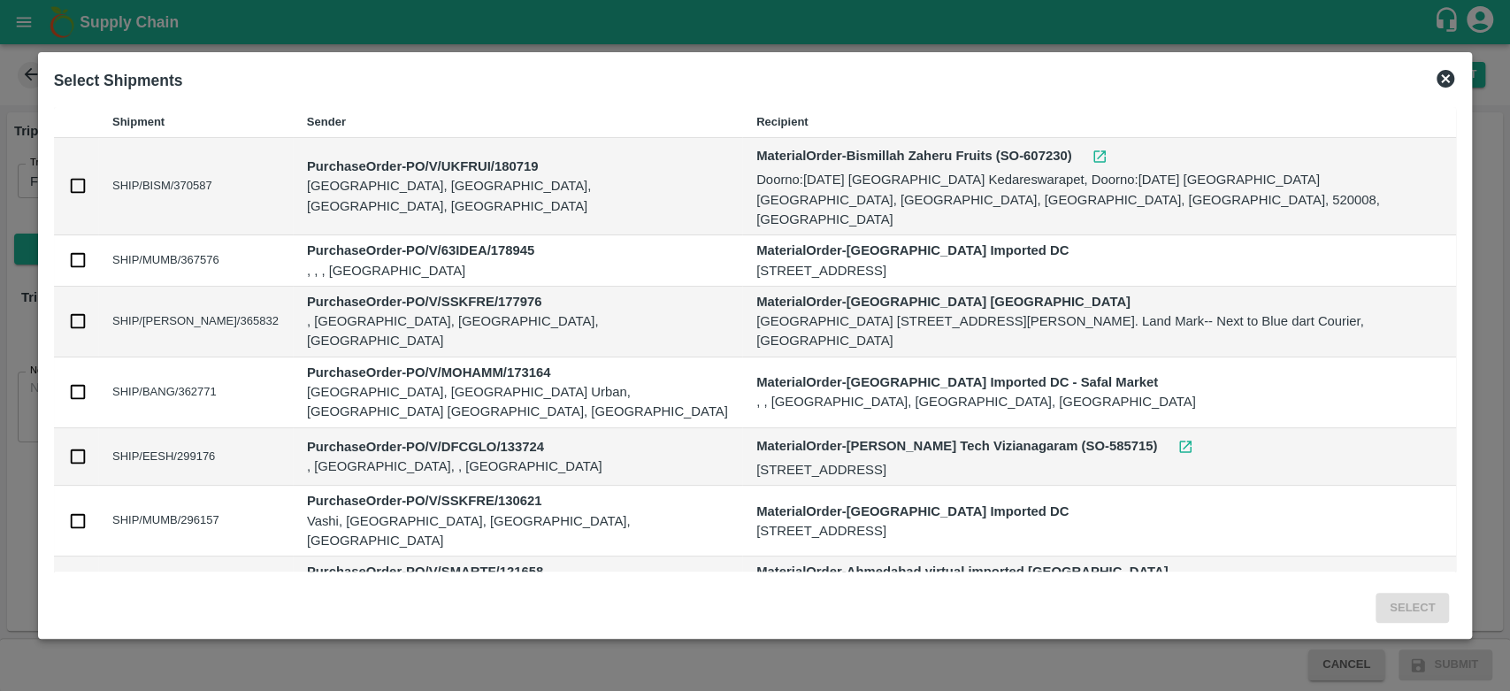
click at [65, 179] on td at bounding box center [76, 186] width 44 height 97
click at [73, 179] on input "checkbox" at bounding box center [77, 185] width 19 height 19
checkbox input "true"
click at [1420, 610] on button "Select" at bounding box center [1412, 608] width 73 height 31
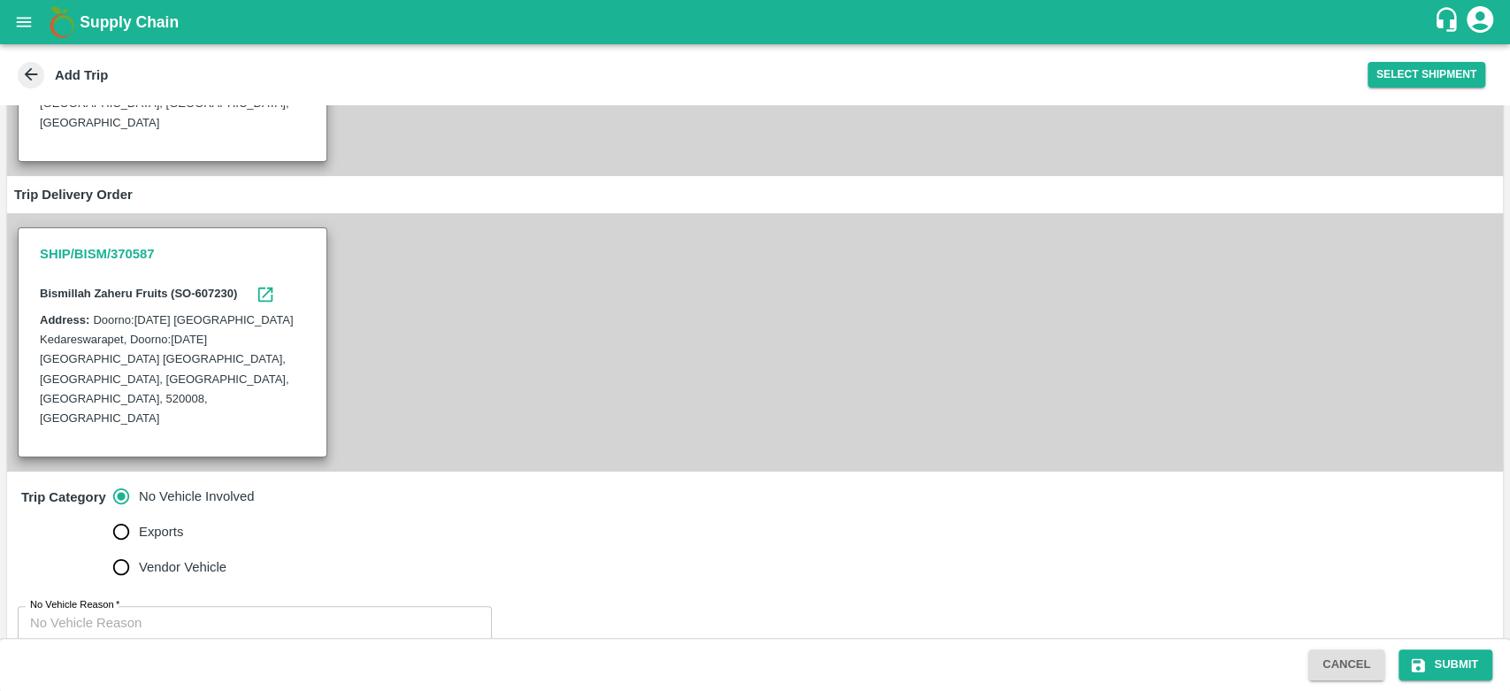
scroll to position [276, 0]
click at [262, 615] on textarea "No Vehicle Reason   *" at bounding box center [254, 643] width 449 height 56
type textarea "N/A"
click at [1463, 654] on button "Submit" at bounding box center [1446, 664] width 94 height 31
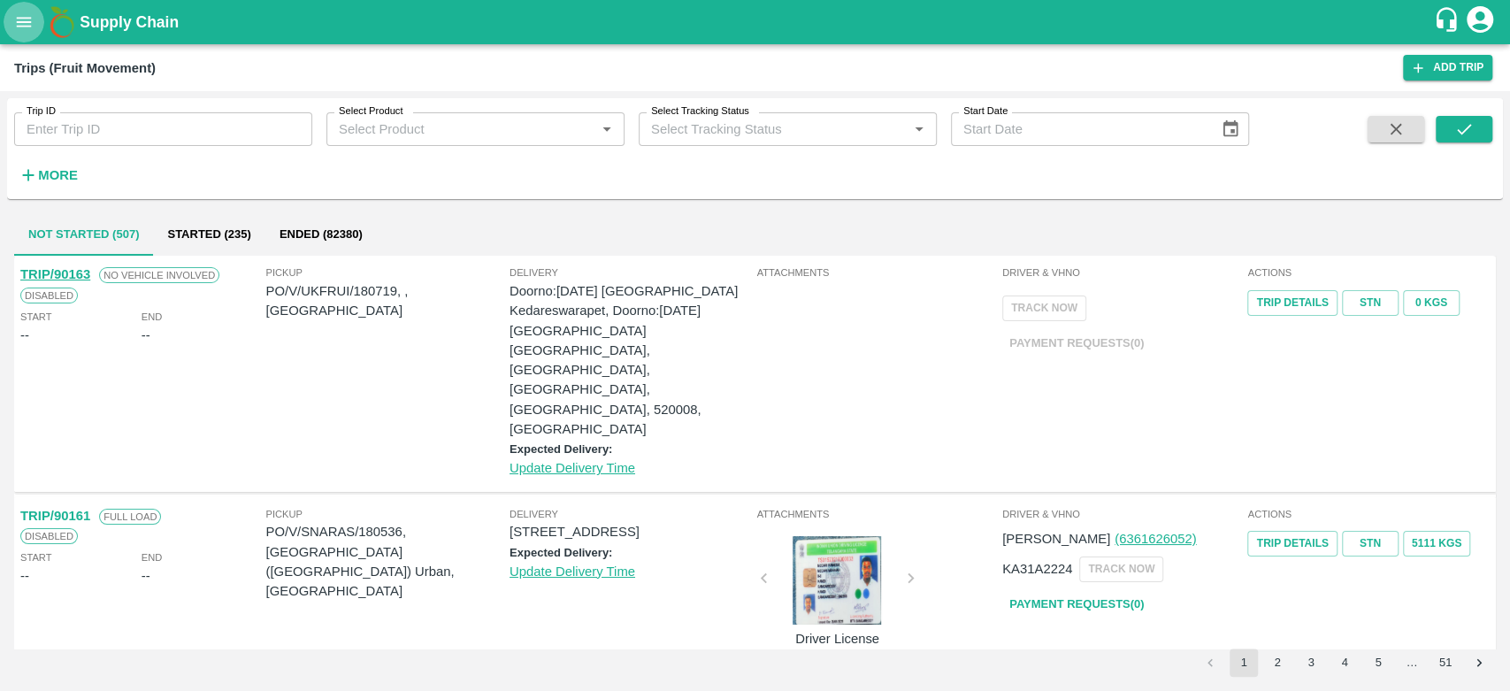
click at [12, 17] on button "open drawer" at bounding box center [24, 22] width 41 height 41
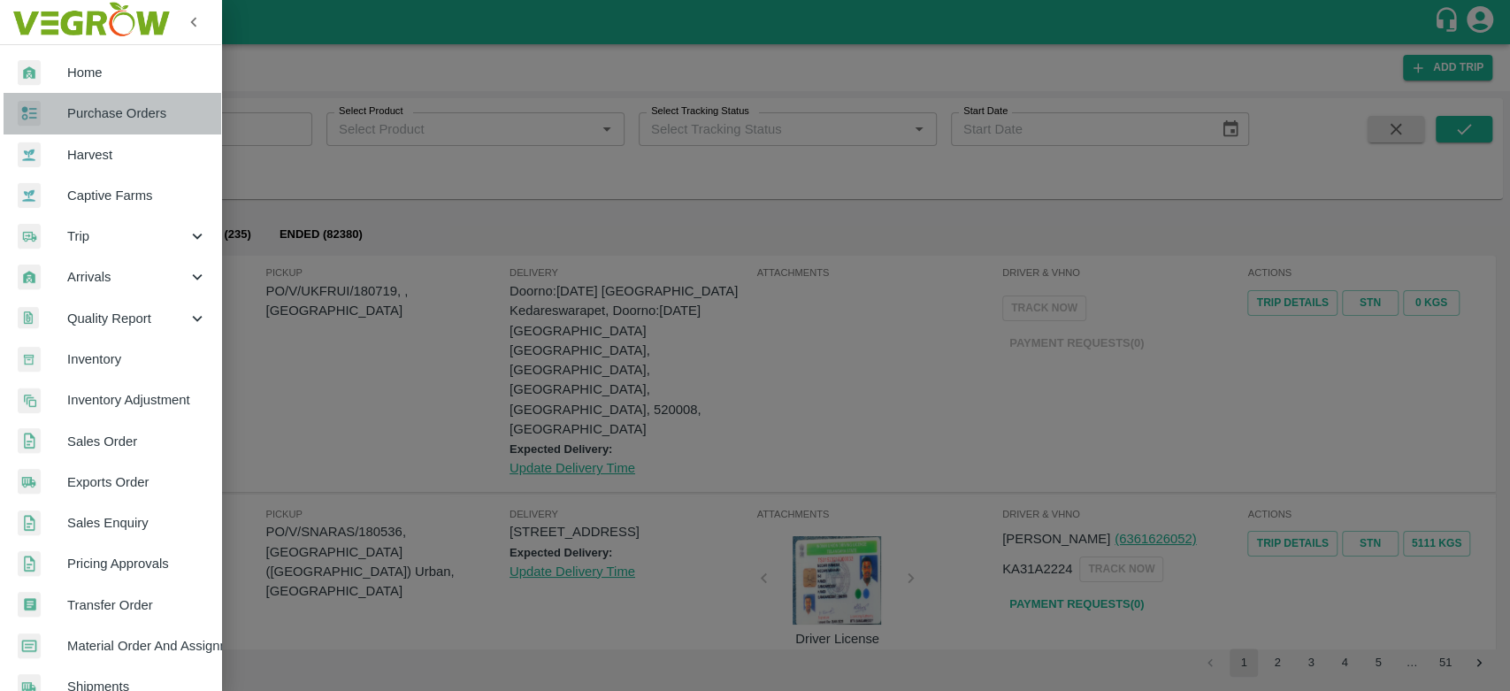
click at [128, 111] on span "Purchase Orders" at bounding box center [137, 113] width 140 height 19
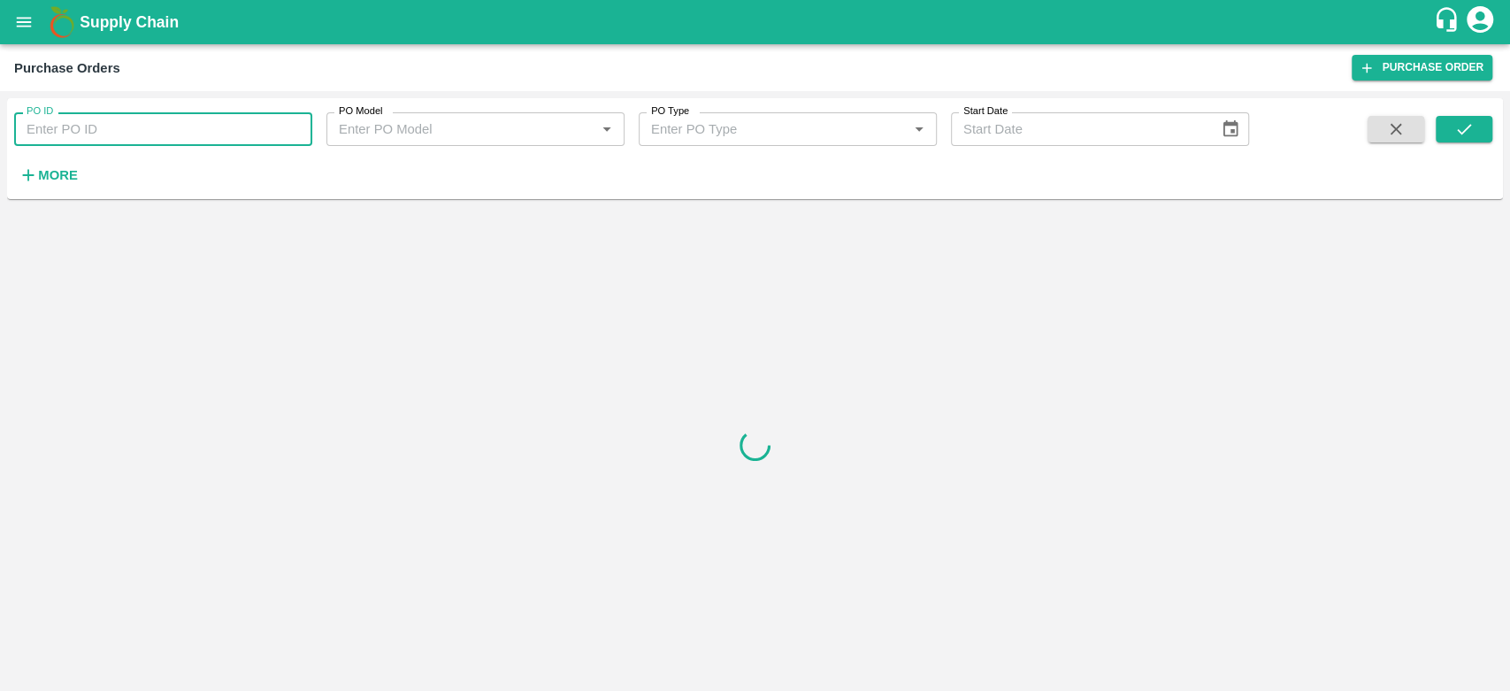
click at [128, 135] on input "PO ID" at bounding box center [163, 129] width 298 height 34
type input "180719"
click at [1475, 130] on button "submit" at bounding box center [1464, 129] width 57 height 27
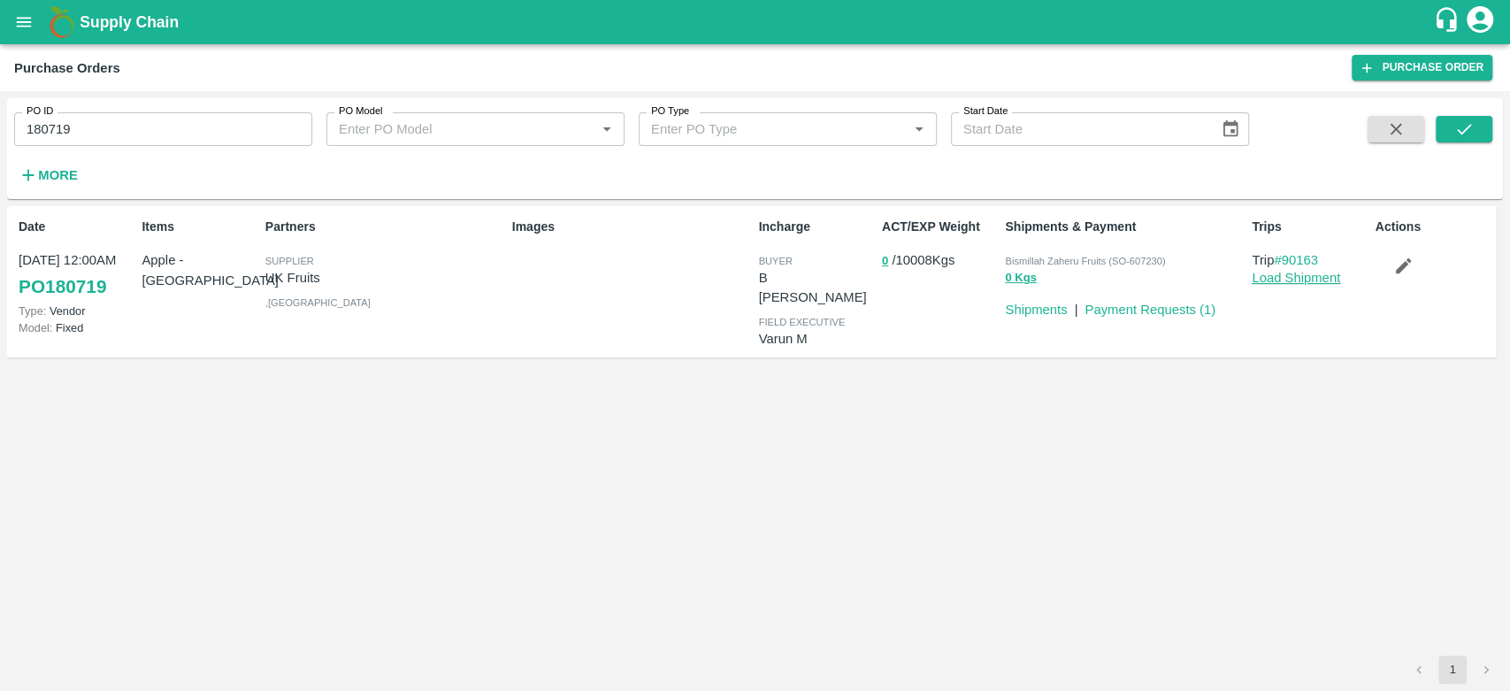
click at [1317, 280] on link "Load Shipment" at bounding box center [1296, 278] width 88 height 14
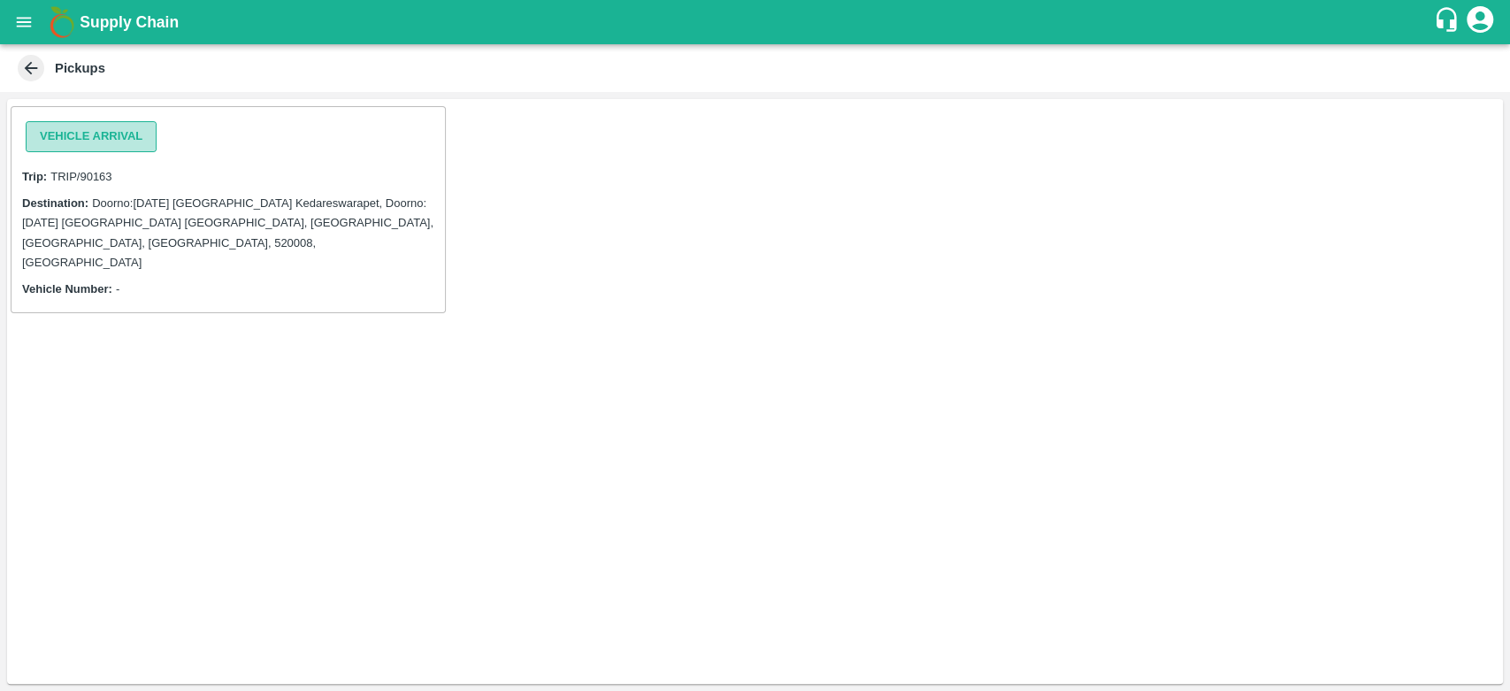
click at [81, 137] on button "Vehicle Arrival" at bounding box center [91, 136] width 131 height 31
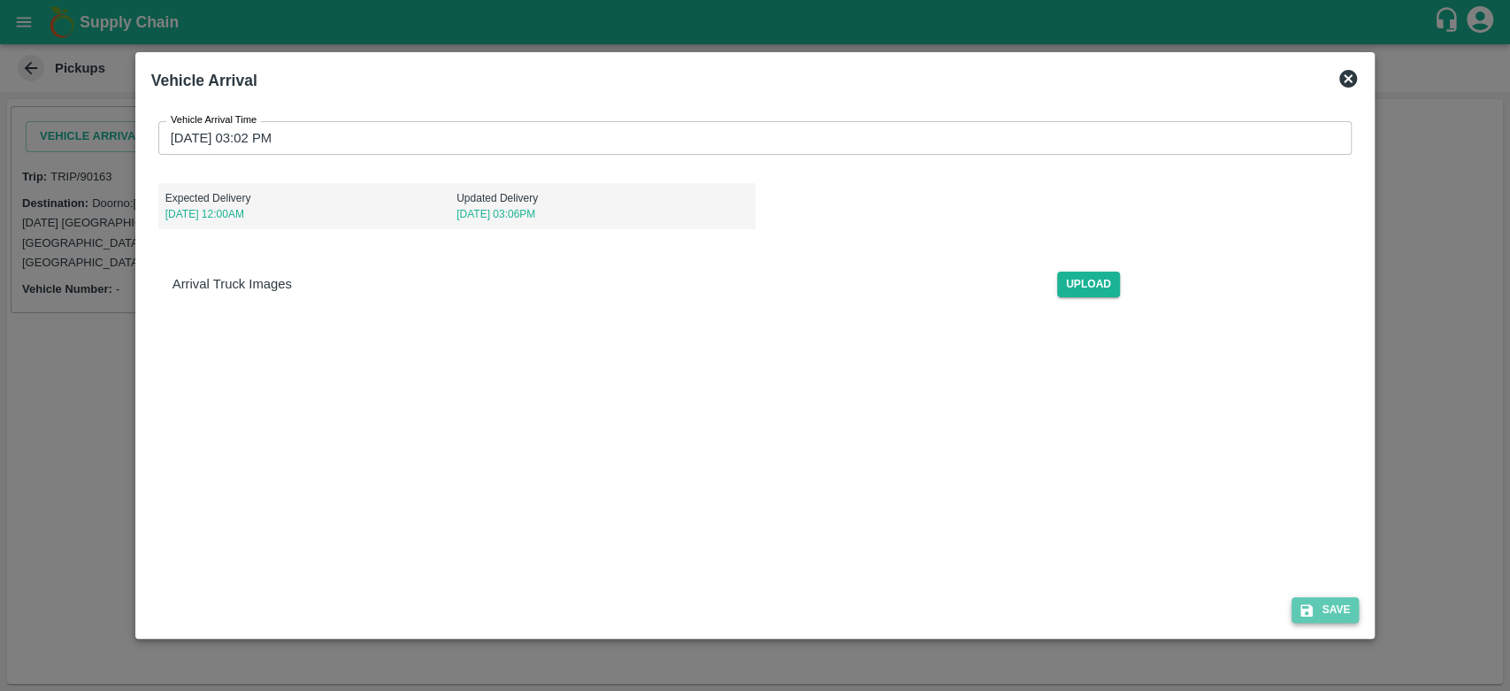
click at [1339, 617] on button "Save" at bounding box center [1325, 610] width 67 height 26
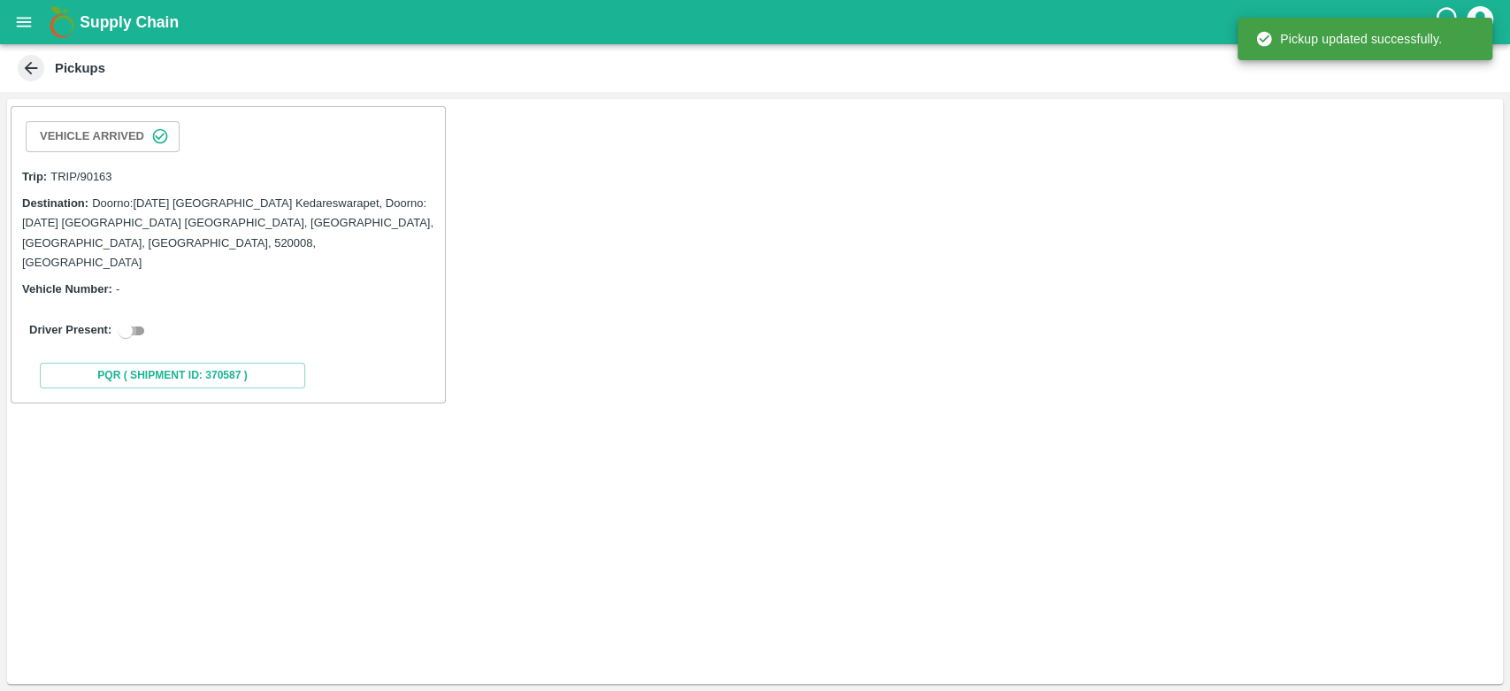
click at [134, 320] on input "checkbox" at bounding box center [126, 330] width 64 height 21
checkbox input "true"
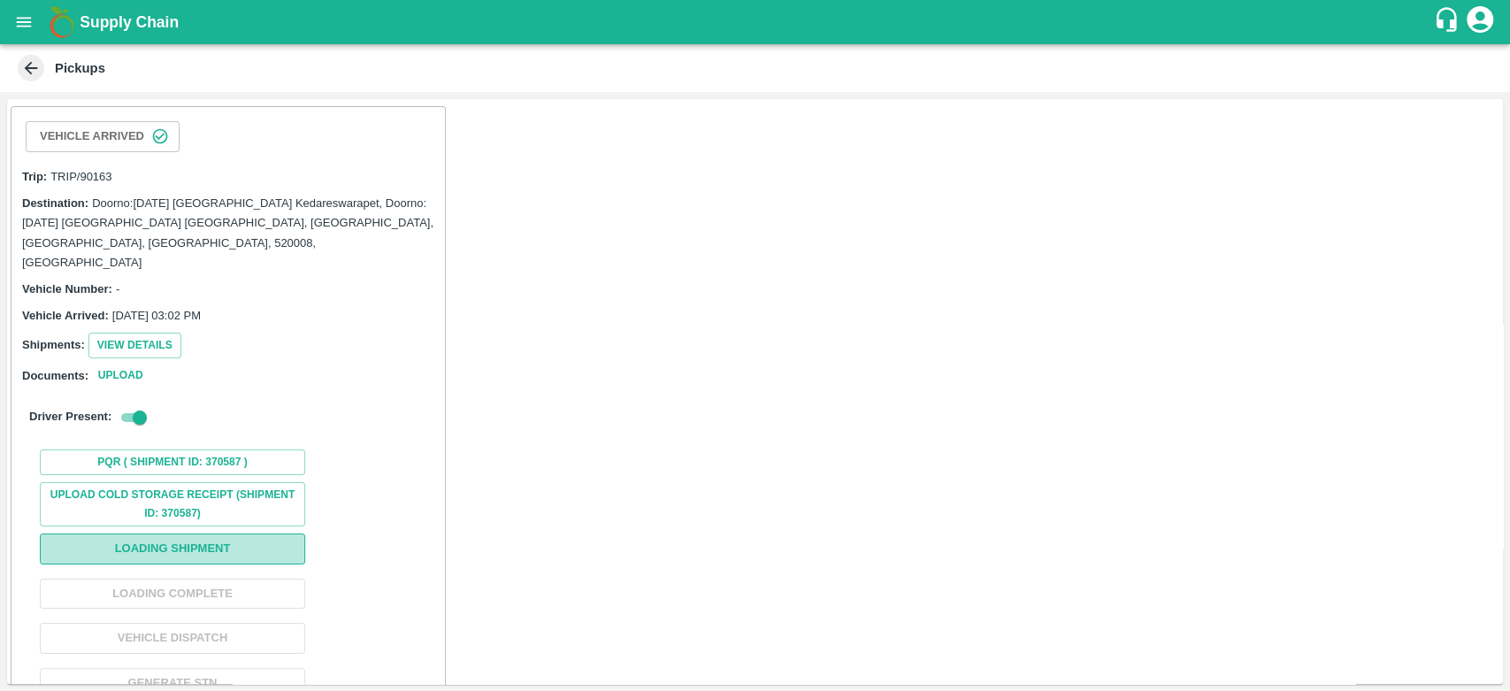
click at [188, 534] on button "Loading Shipment" at bounding box center [172, 549] width 265 height 31
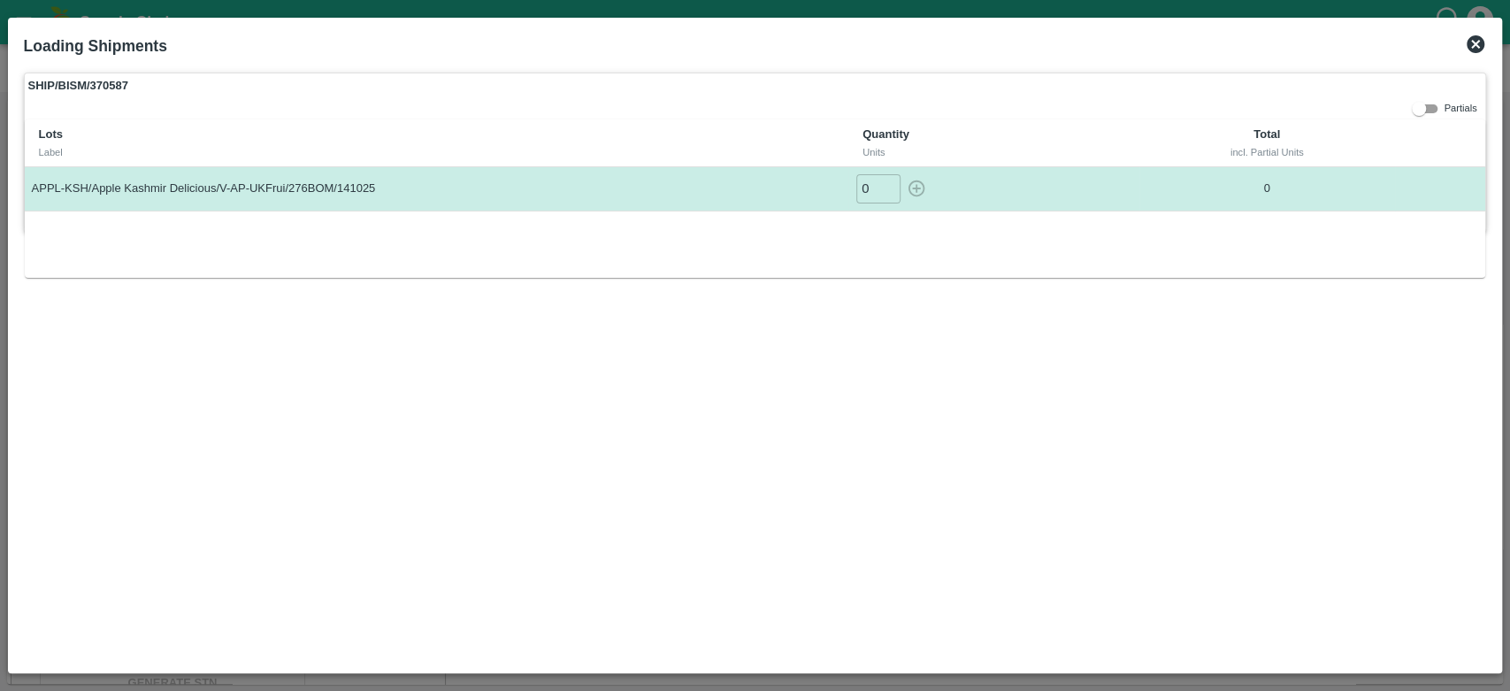
click at [872, 183] on input "0" at bounding box center [879, 188] width 44 height 29
click at [921, 180] on icon "button" at bounding box center [916, 188] width 19 height 19
type input "0"
click at [1478, 44] on icon at bounding box center [1475, 44] width 21 height 21
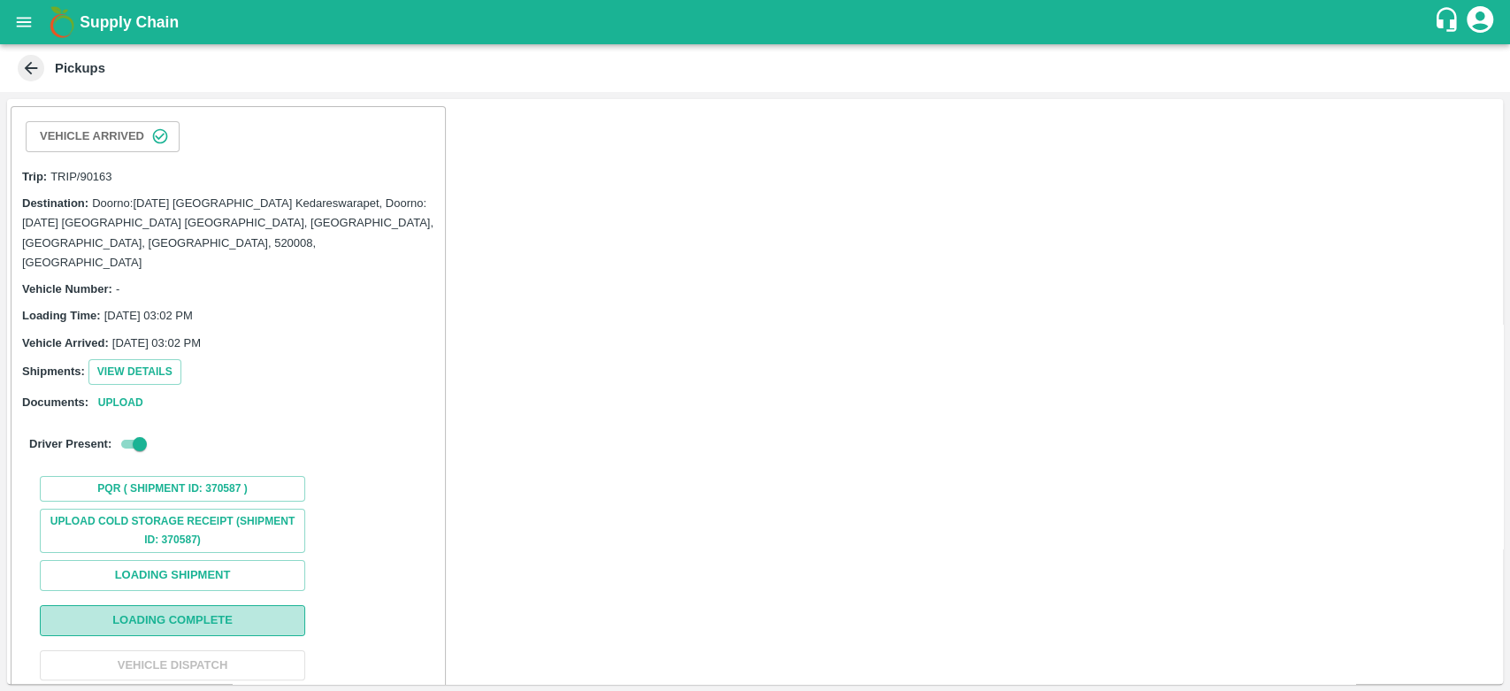
click at [154, 605] on button "Loading Complete" at bounding box center [172, 620] width 265 height 31
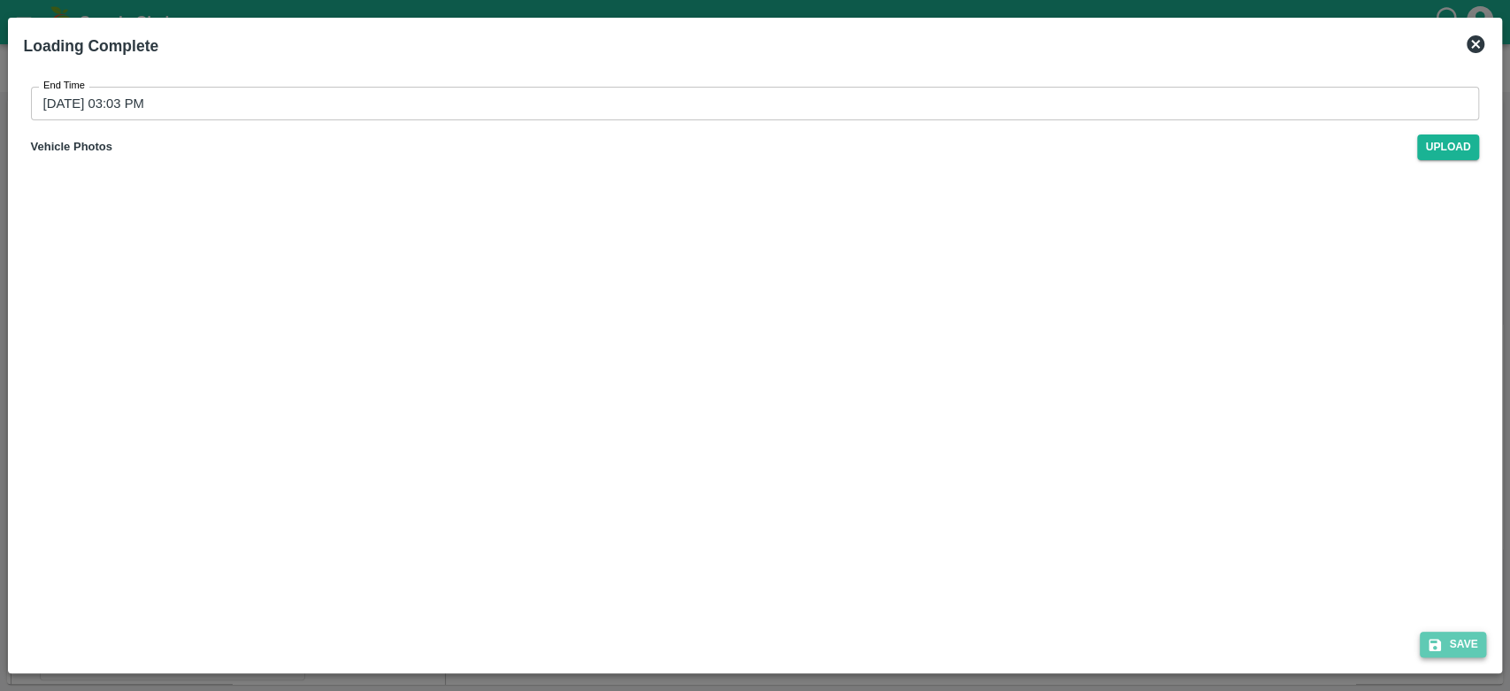
click at [1460, 634] on button "Save" at bounding box center [1453, 645] width 67 height 26
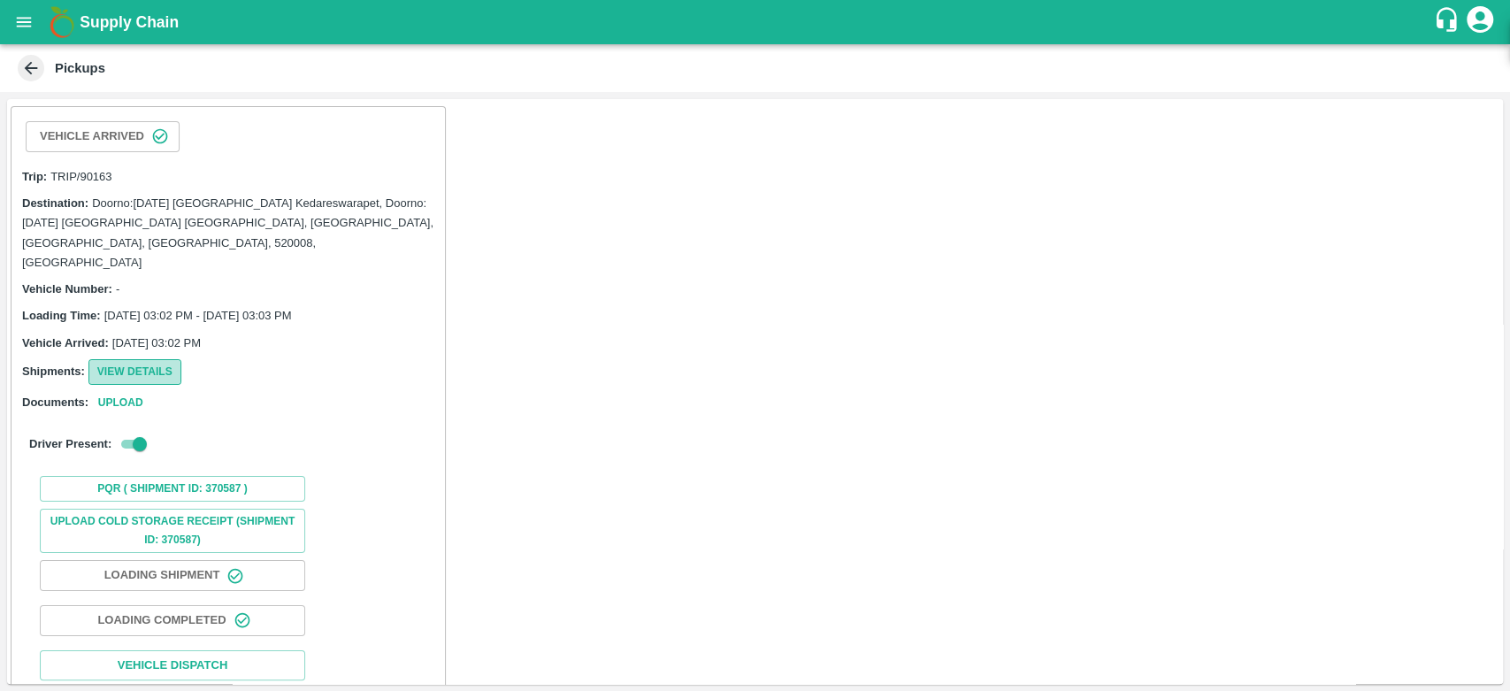
click at [159, 359] on button "View Details" at bounding box center [134, 372] width 93 height 26
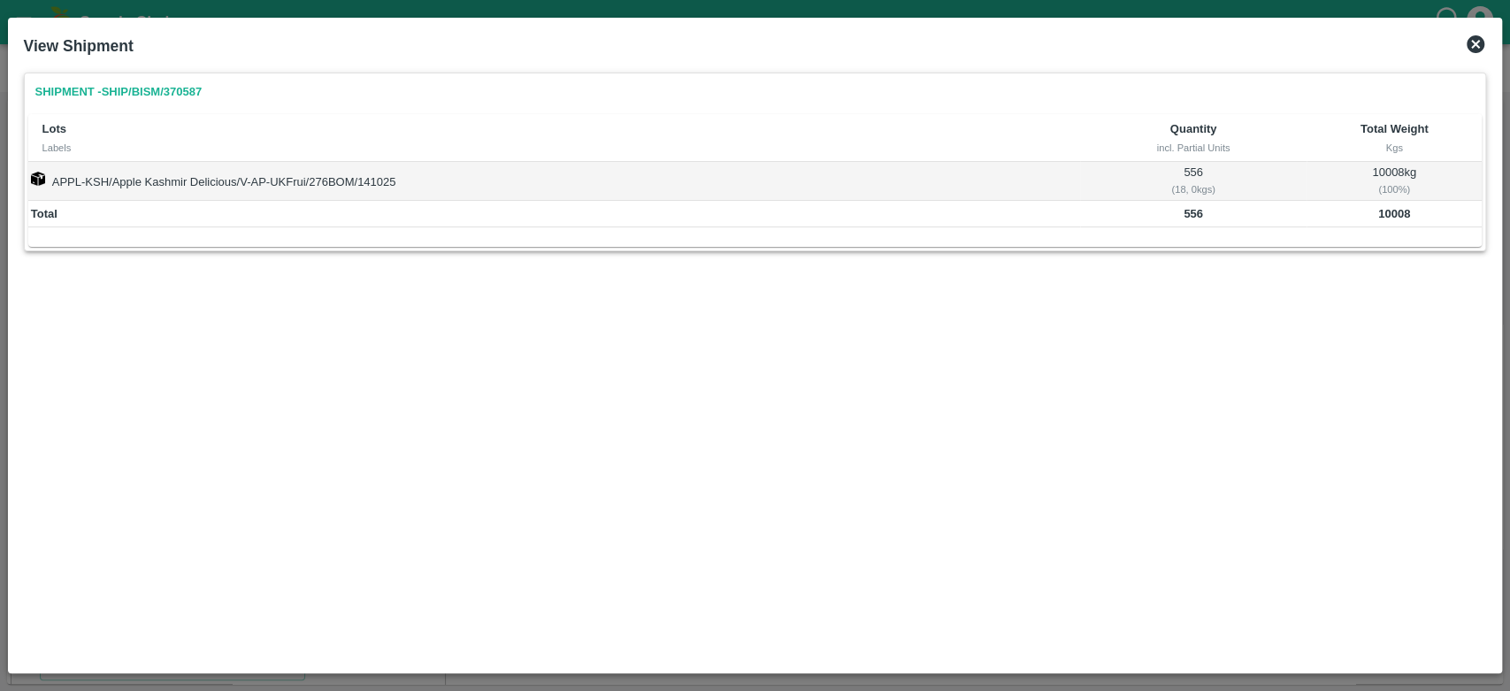
click at [1475, 46] on icon at bounding box center [1476, 44] width 18 height 18
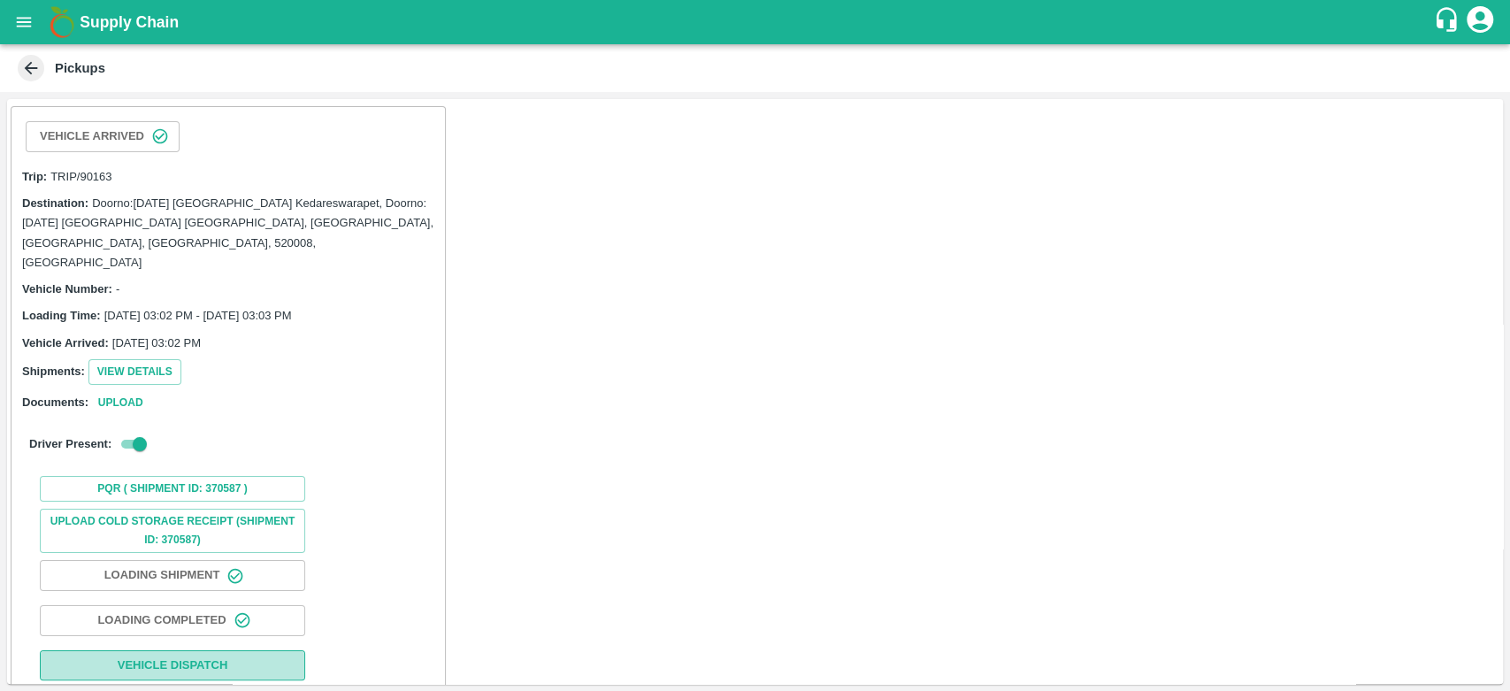
click at [184, 650] on button "Vehicle Dispatch" at bounding box center [172, 665] width 265 height 31
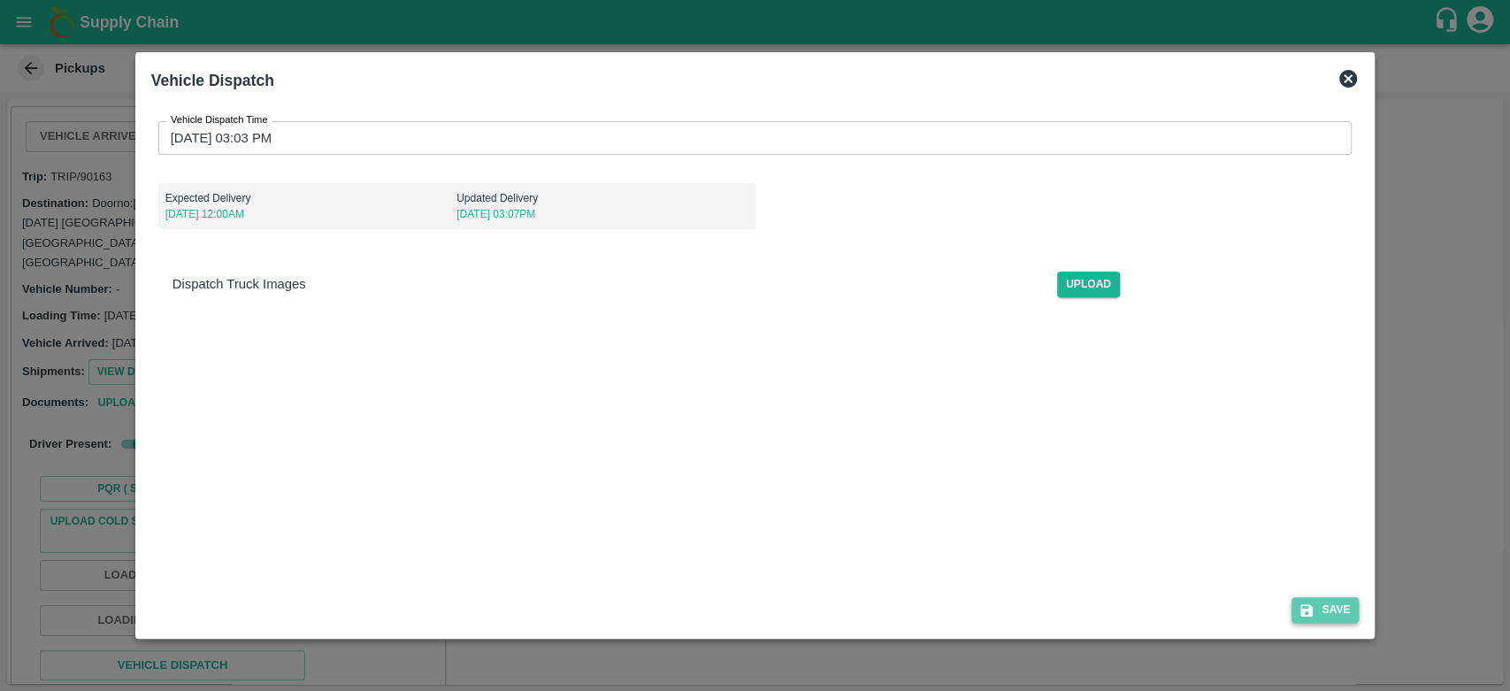
click at [1341, 621] on button "Save" at bounding box center [1325, 610] width 67 height 26
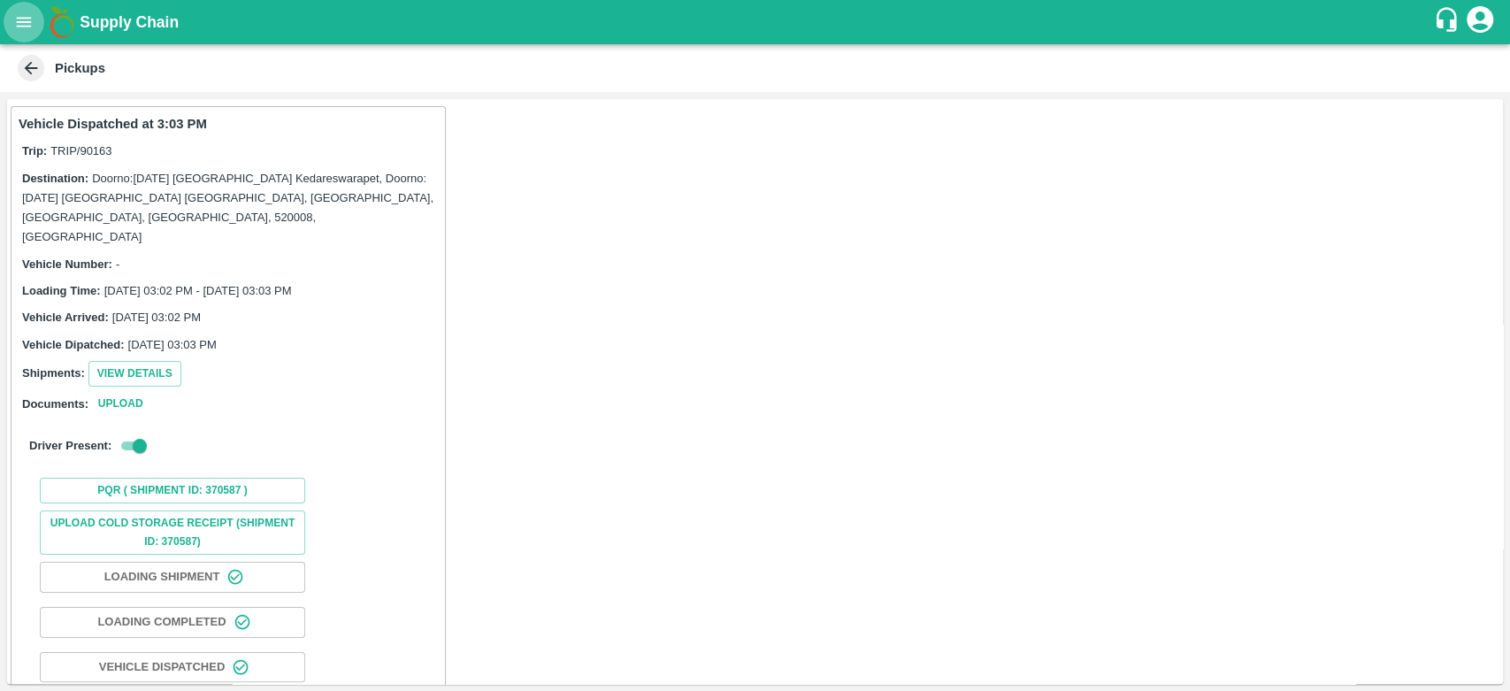
click at [22, 5] on button "open drawer" at bounding box center [24, 22] width 41 height 41
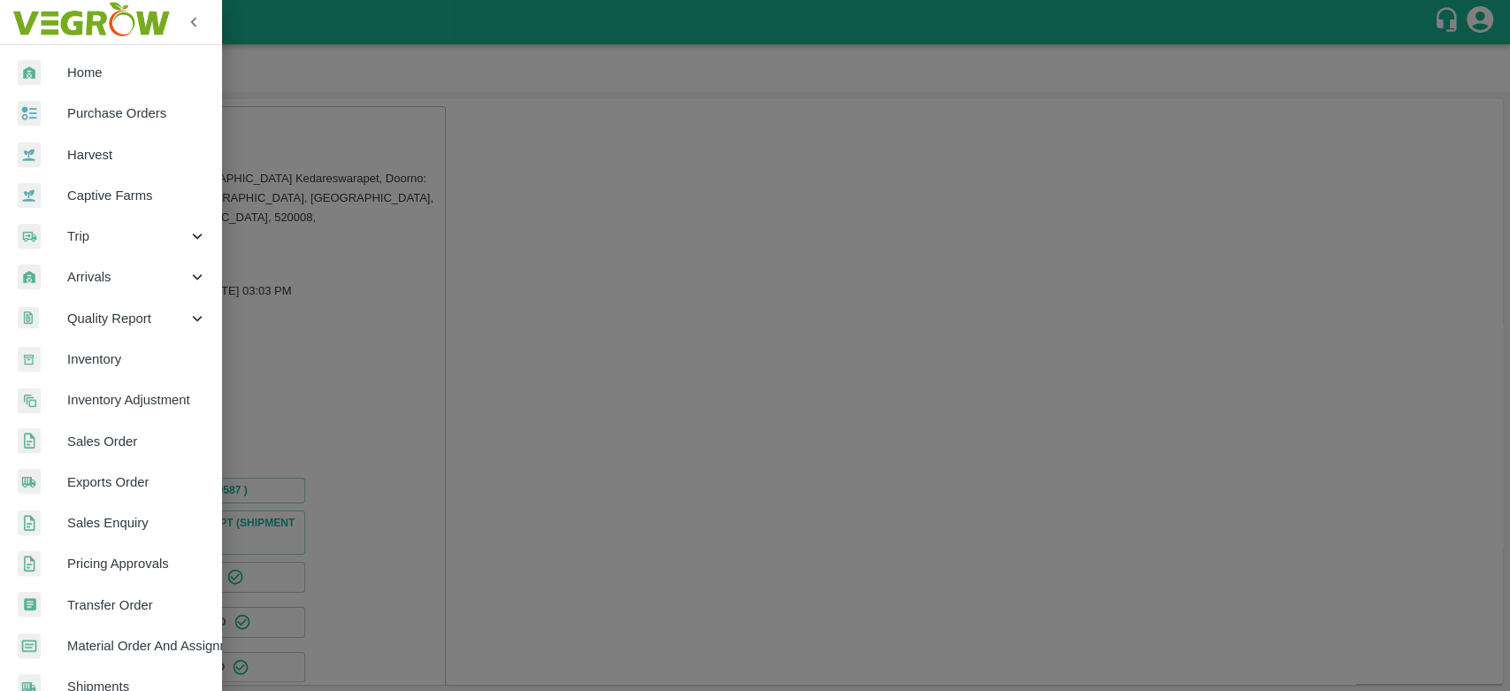
click at [142, 437] on span "Sales Order" at bounding box center [137, 441] width 140 height 19
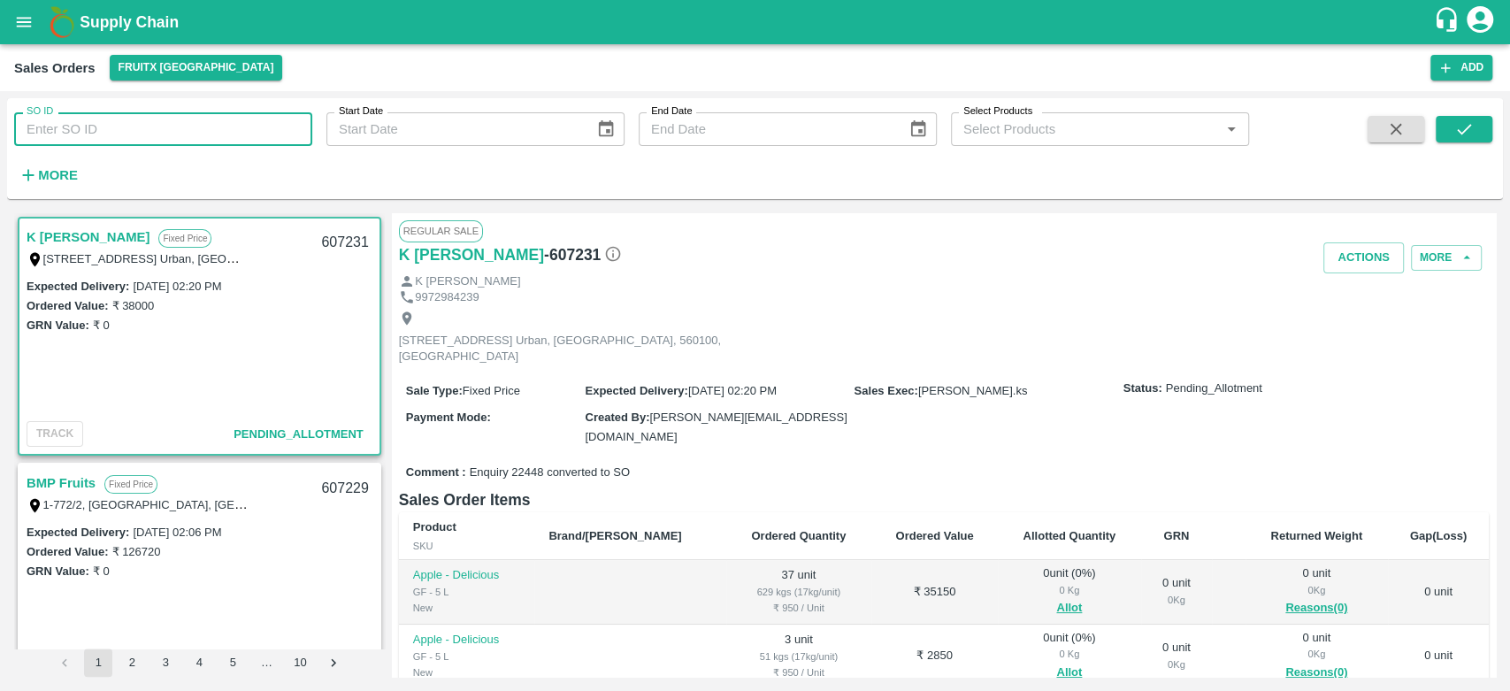
click at [154, 140] on input "SO ID" at bounding box center [163, 129] width 298 height 34
paste input "607228"
click at [1467, 133] on icon "submit" at bounding box center [1464, 128] width 19 height 19
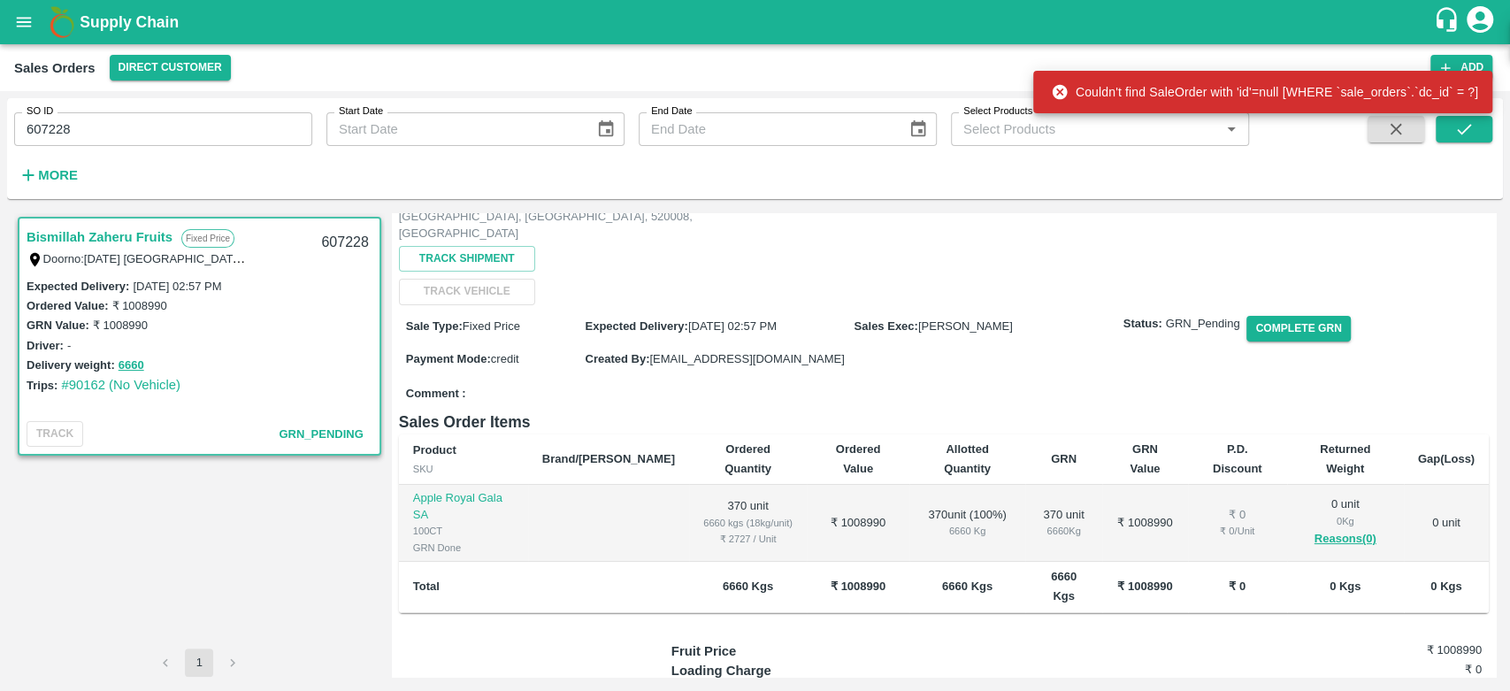
scroll to position [157, 0]
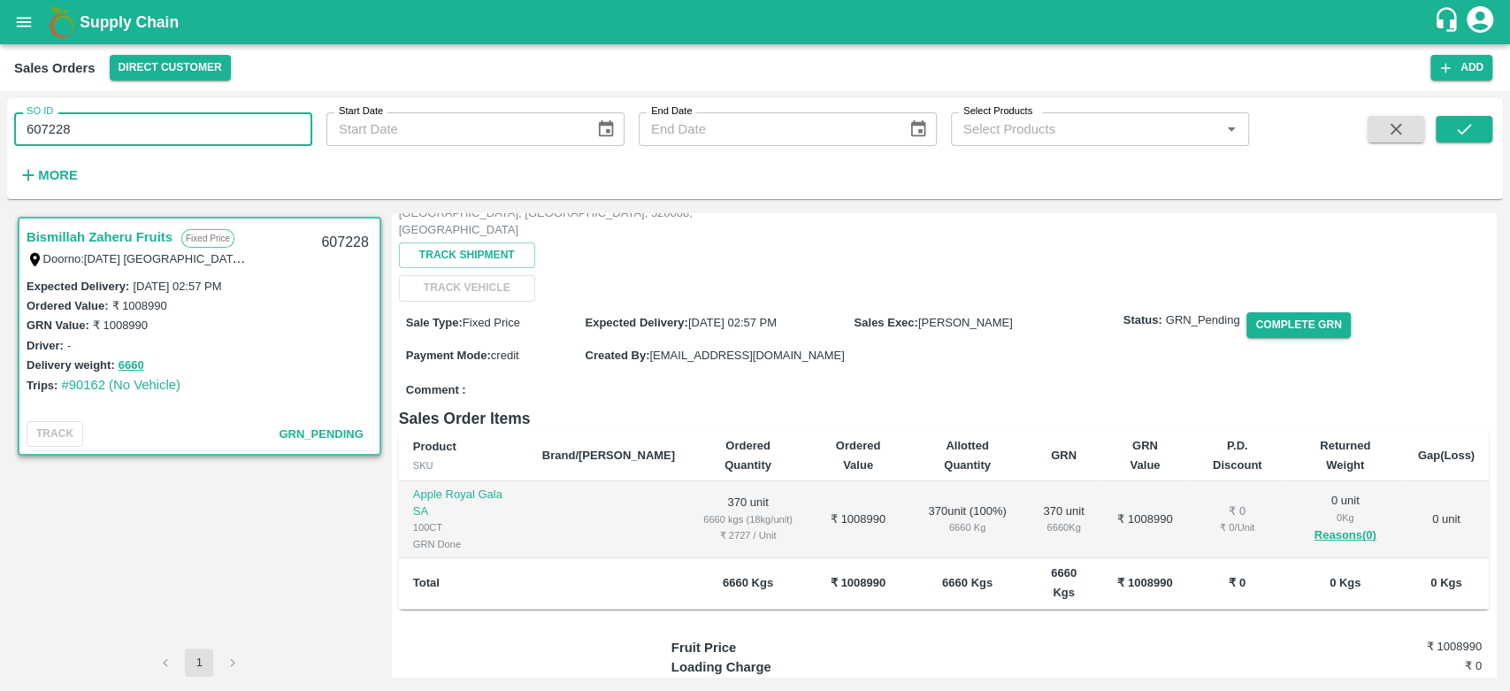
click at [127, 123] on input "607228" at bounding box center [163, 129] width 298 height 34
click at [1470, 127] on icon "submit" at bounding box center [1464, 128] width 19 height 19
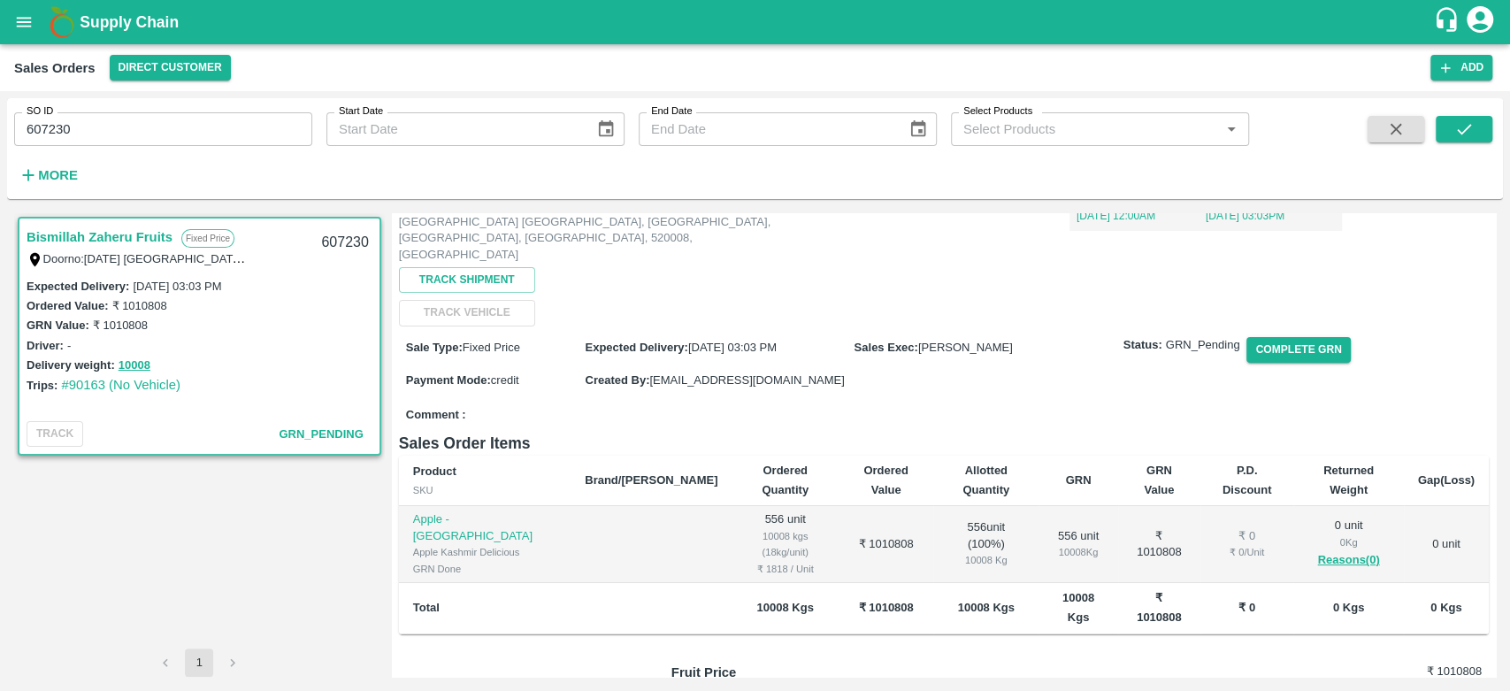
scroll to position [130, 0]
click at [107, 133] on input "607230" at bounding box center [163, 129] width 298 height 34
type input "607228"
click at [1475, 123] on button "submit" at bounding box center [1464, 129] width 57 height 27
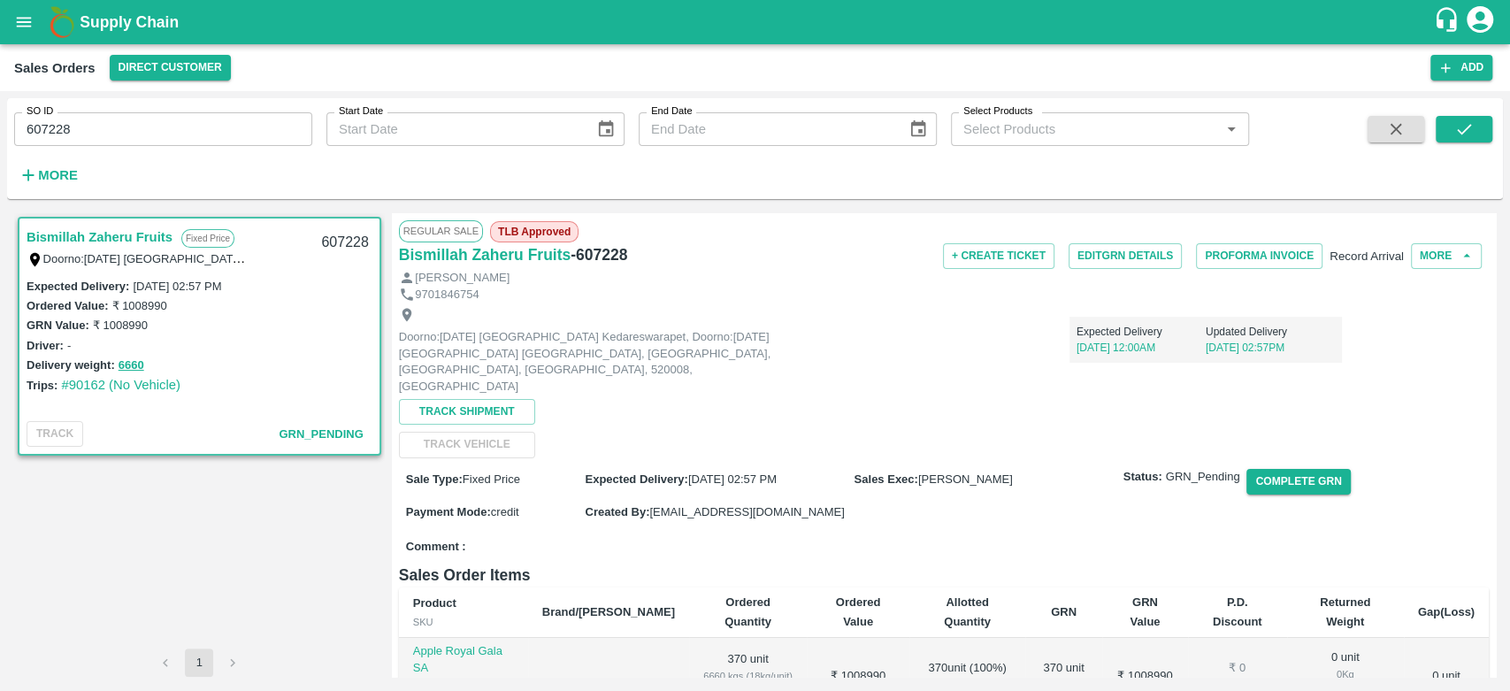
scroll to position [250, 0]
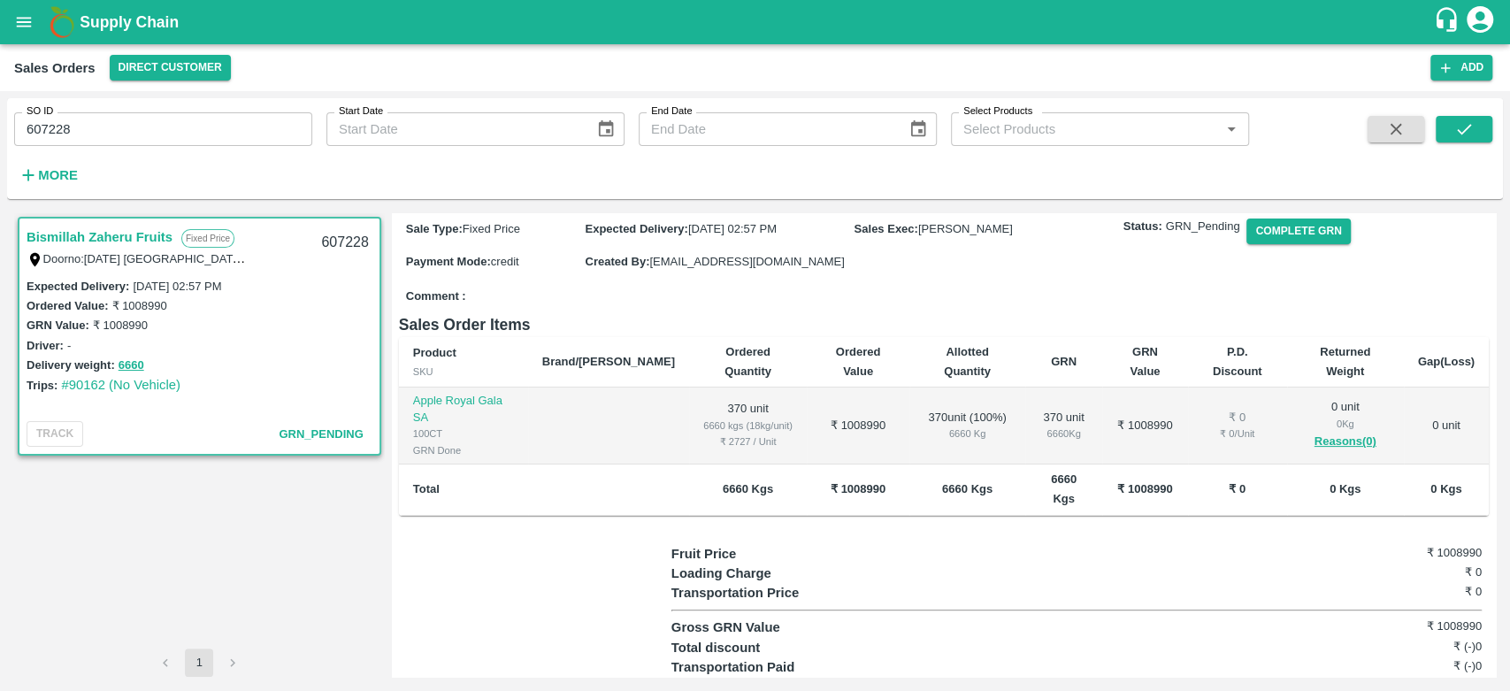
click at [831, 482] on b "₹ 1008990" at bounding box center [858, 488] width 55 height 13
copy b "1008990"
click at [21, 19] on icon "open drawer" at bounding box center [24, 22] width 15 height 10
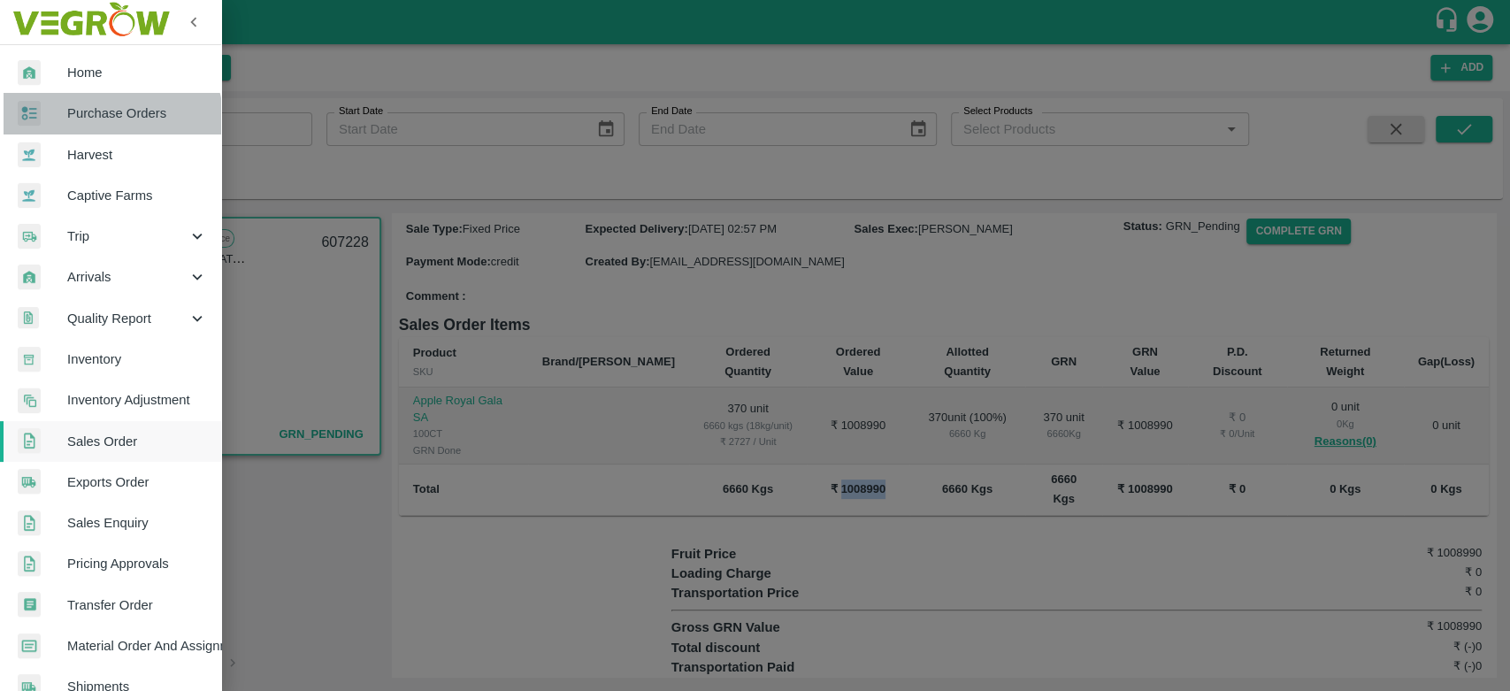
click at [108, 122] on span "Purchase Orders" at bounding box center [137, 113] width 140 height 19
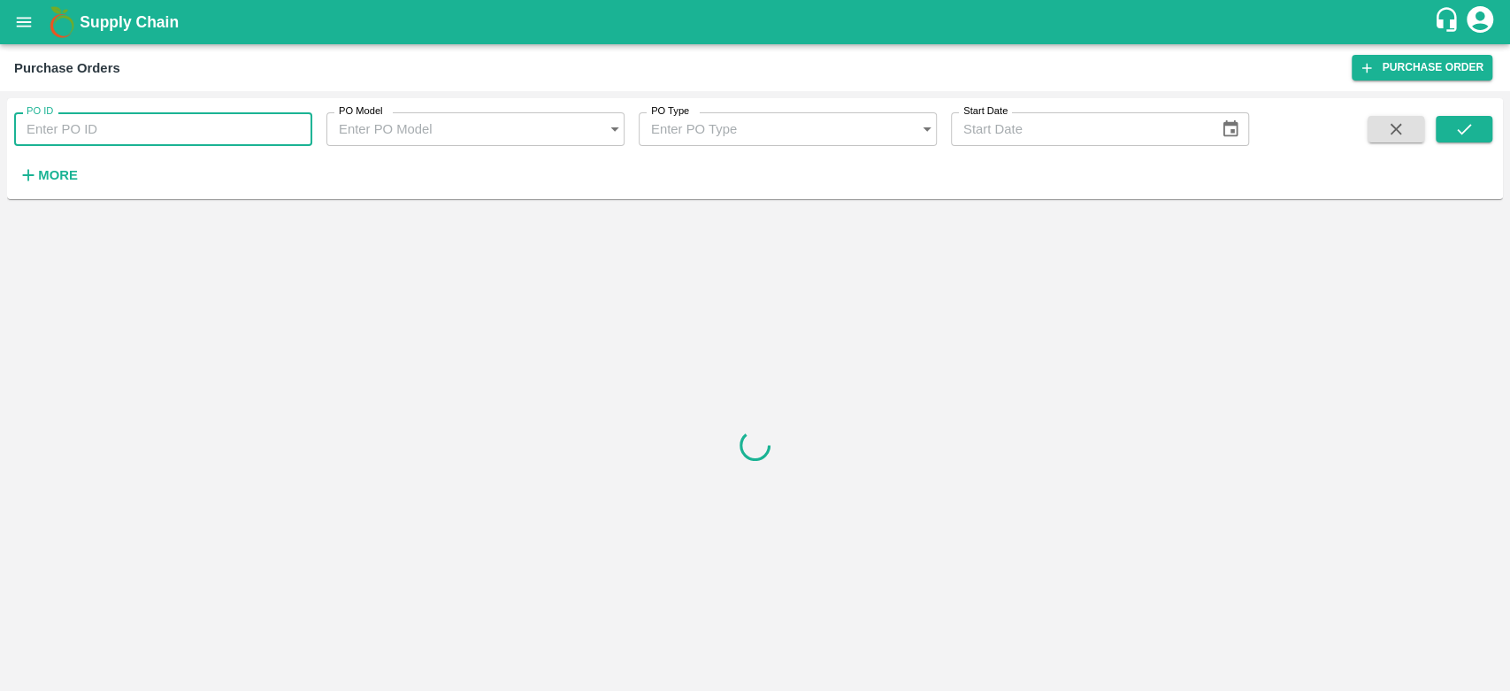
click at [92, 132] on input "PO ID" at bounding box center [163, 129] width 298 height 34
paste input "180718"
click at [1457, 132] on icon "submit" at bounding box center [1464, 128] width 19 height 19
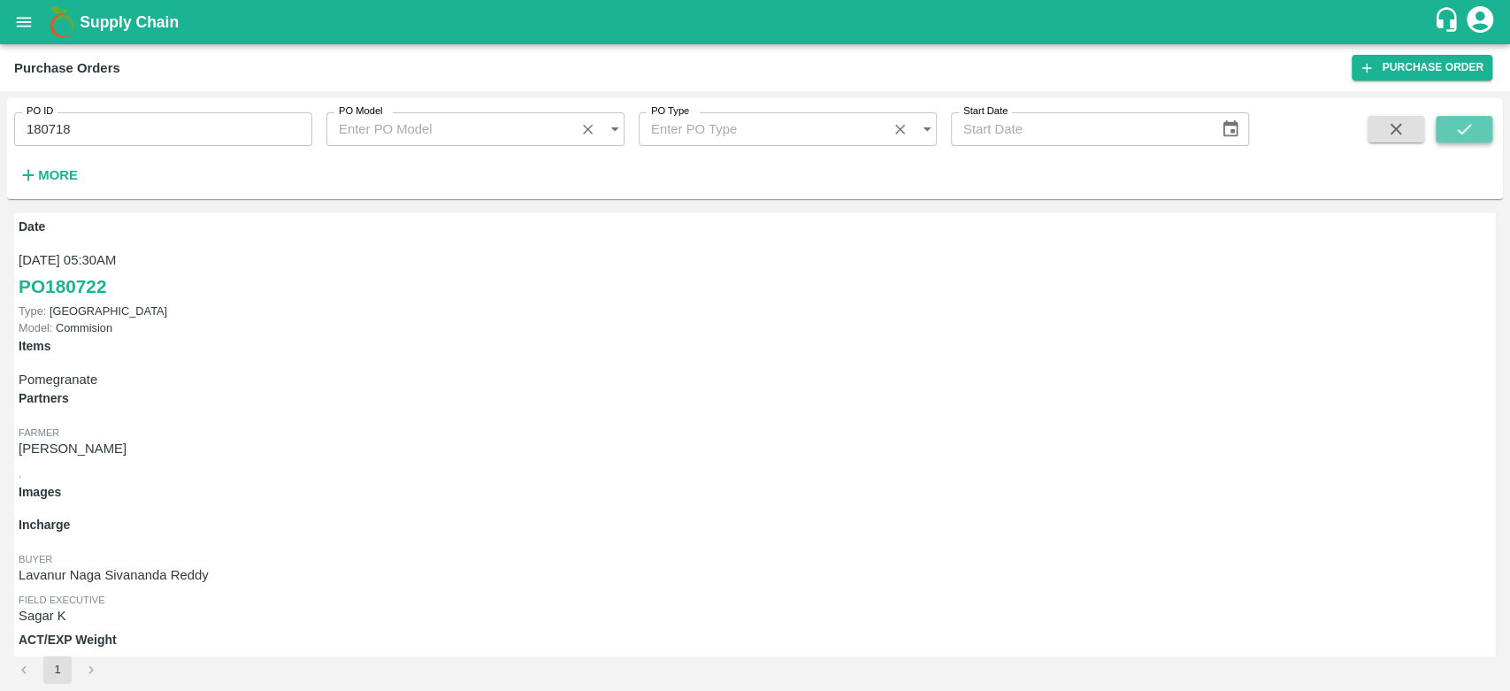
click at [1459, 133] on icon "submit" at bounding box center [1464, 129] width 14 height 11
click at [1469, 121] on icon "submit" at bounding box center [1464, 128] width 19 height 19
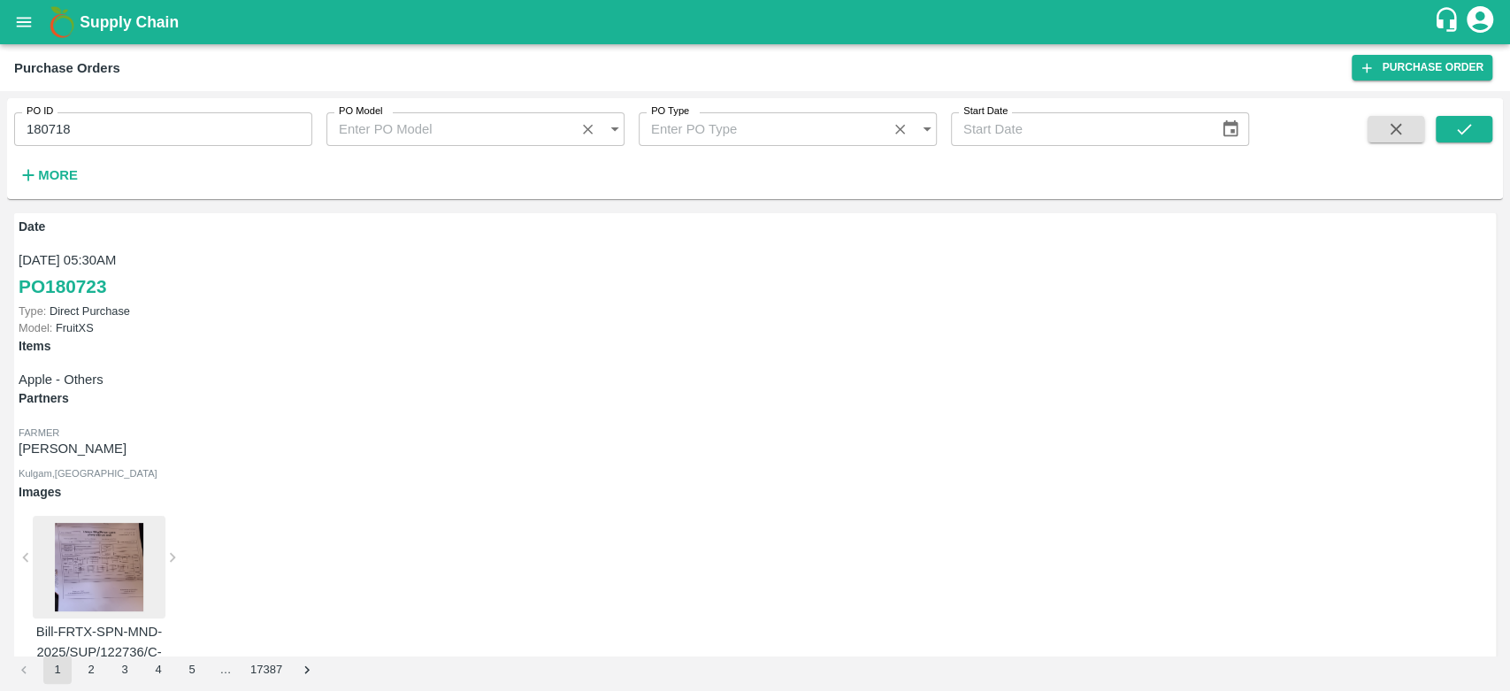
click at [1443, 142] on span at bounding box center [1464, 152] width 57 height 73
click at [1464, 133] on icon "submit" at bounding box center [1464, 128] width 19 height 19
click at [1469, 128] on icon "submit" at bounding box center [1464, 128] width 19 height 19
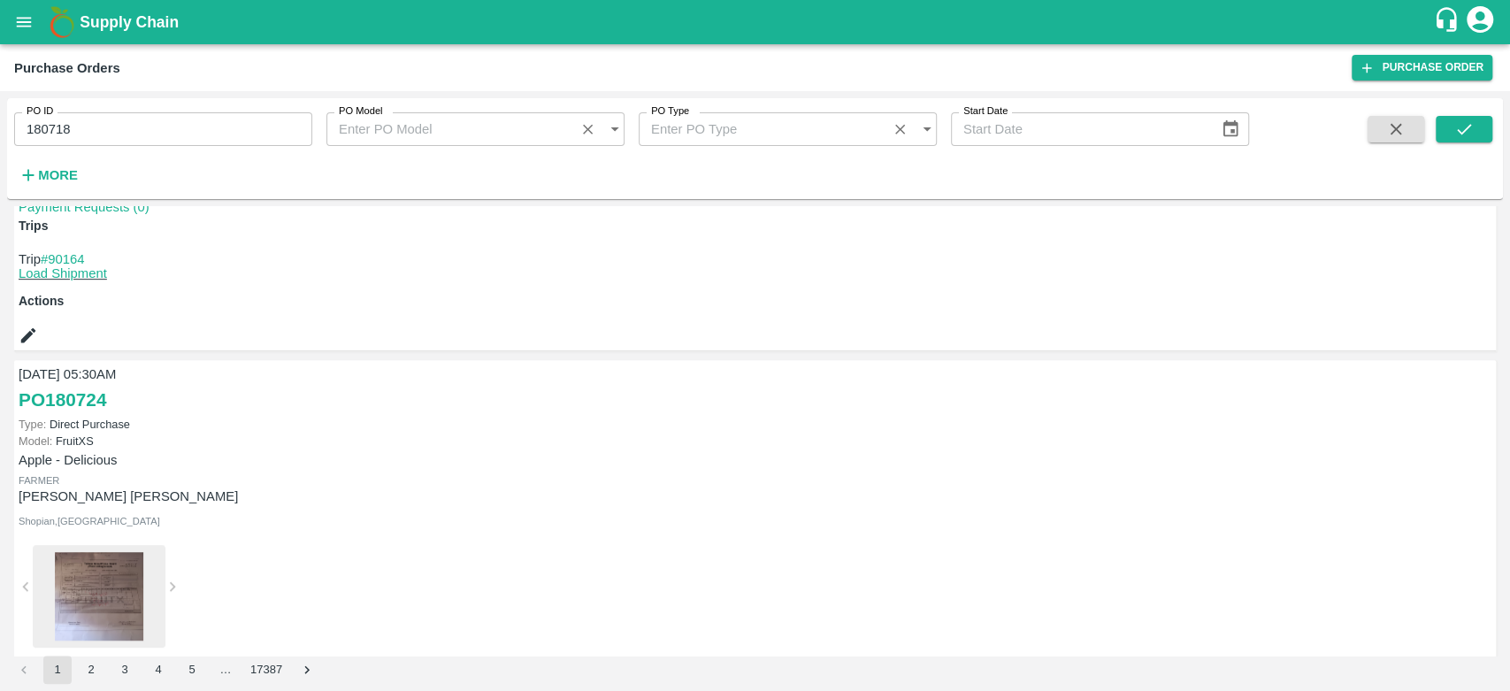
scroll to position [684, 0]
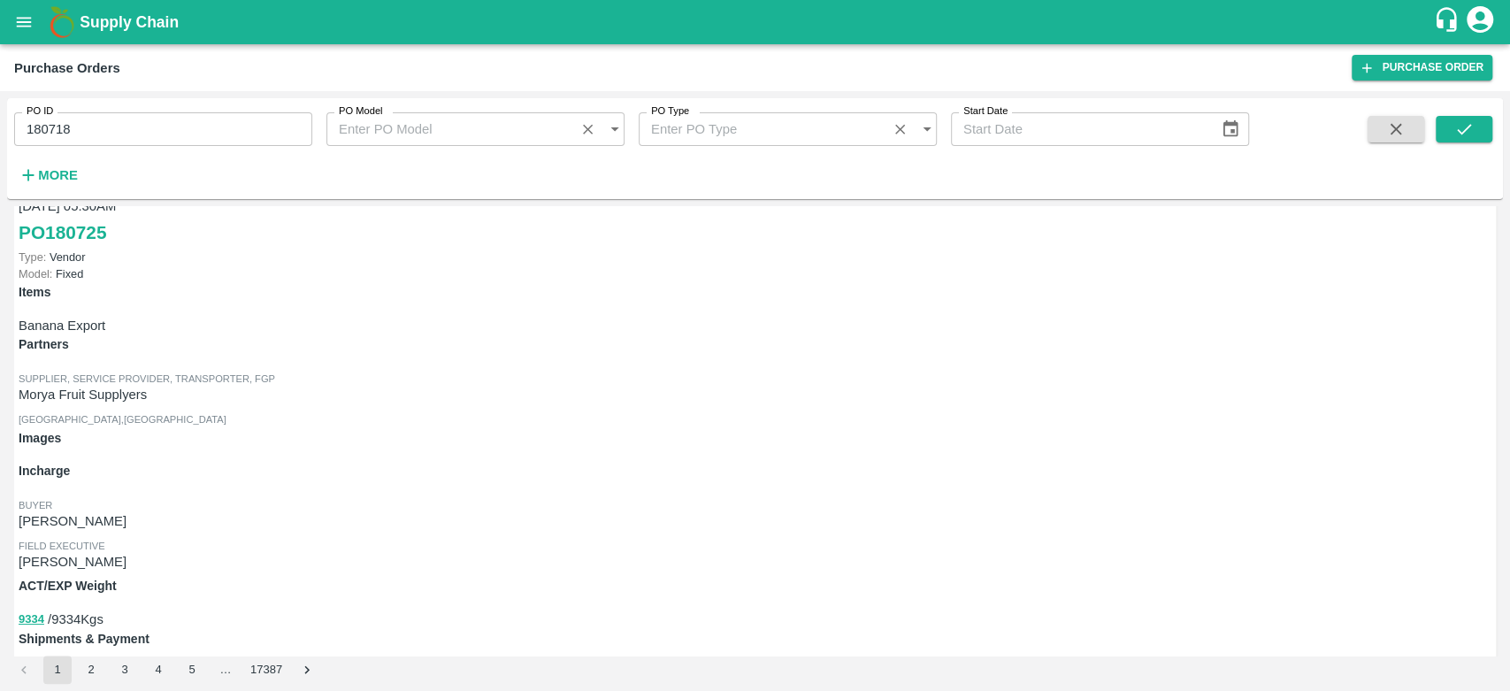
scroll to position [0, 0]
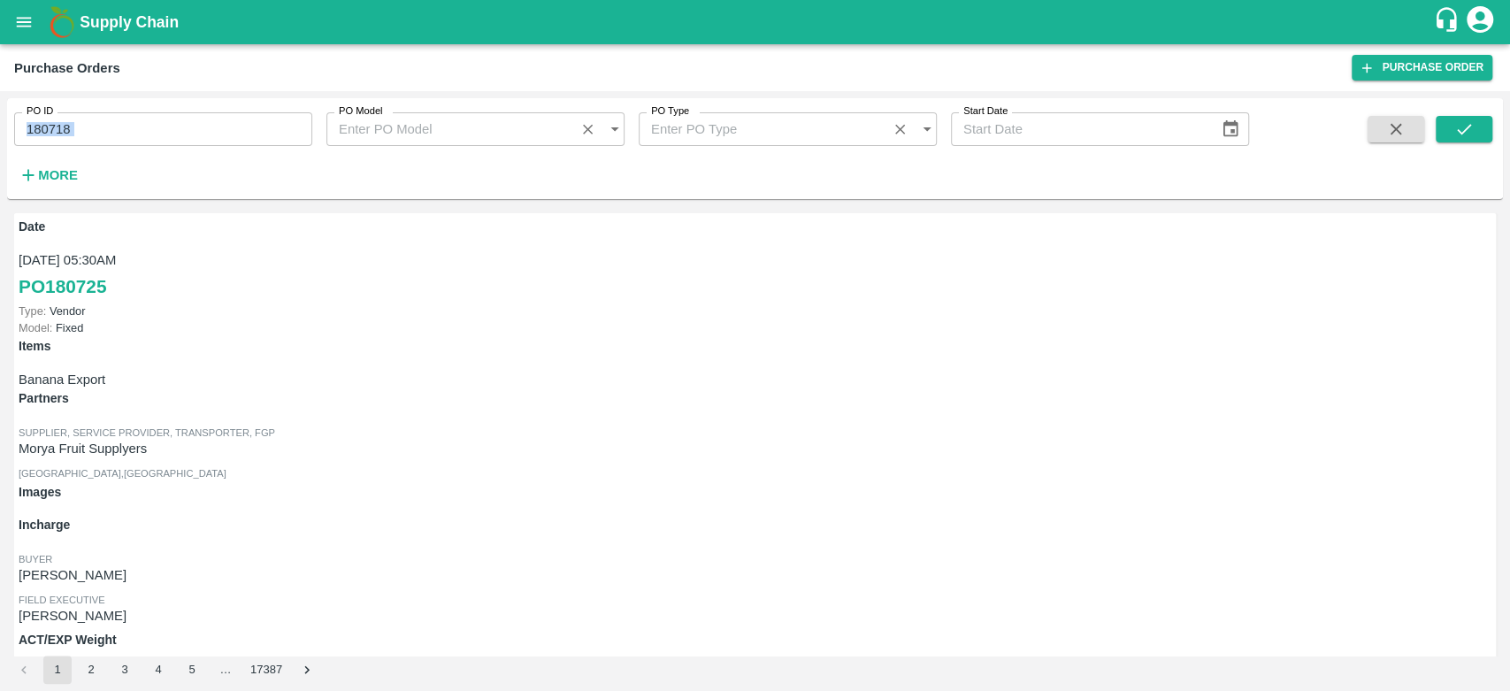
drag, startPoint x: 153, startPoint y: 149, endPoint x: 165, endPoint y: 130, distance: 22.3
click at [165, 130] on div "PO ID 180718 PO ID PO Model PO Model   * PO Type PO Type   * Start Date Start D…" at bounding box center [624, 144] width 1249 height 92
click at [165, 130] on input "180718" at bounding box center [163, 129] width 298 height 34
click at [1462, 119] on icon "submit" at bounding box center [1464, 128] width 19 height 19
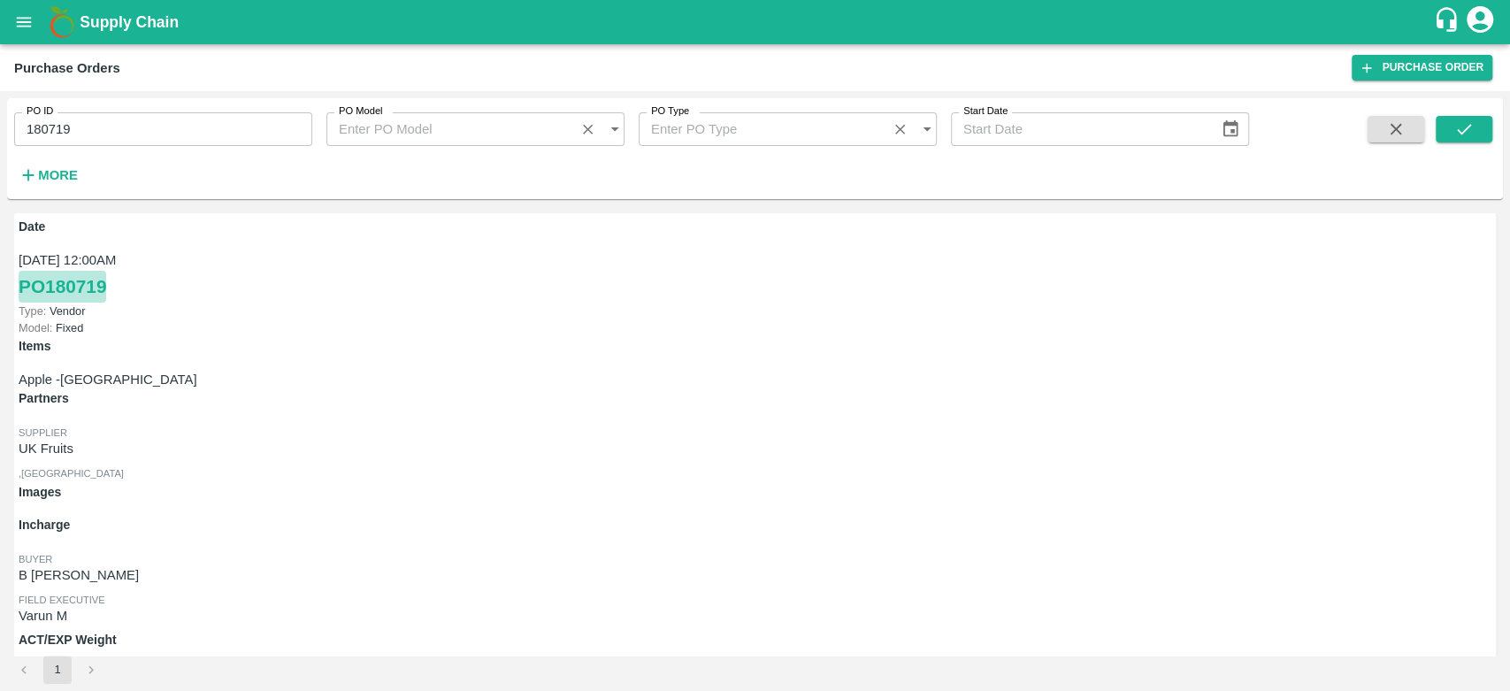
click at [99, 285] on link "PO 180719" at bounding box center [63, 287] width 88 height 32
click at [146, 125] on input "180719" at bounding box center [163, 129] width 298 height 34
type input "180718"
click at [1470, 135] on icon "submit" at bounding box center [1464, 128] width 19 height 19
click at [61, 286] on link "PO 180718" at bounding box center [63, 287] width 88 height 32
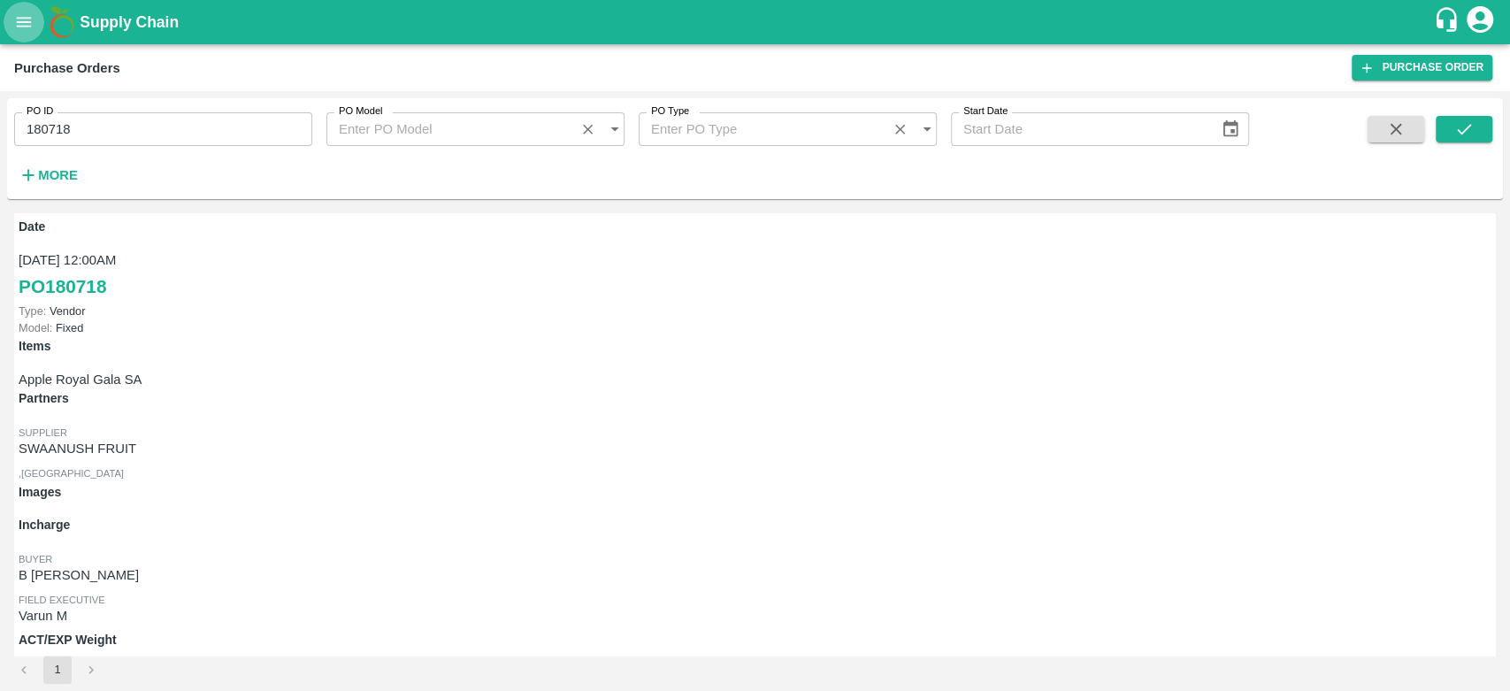
click at [41, 14] on button "open drawer" at bounding box center [24, 22] width 41 height 41
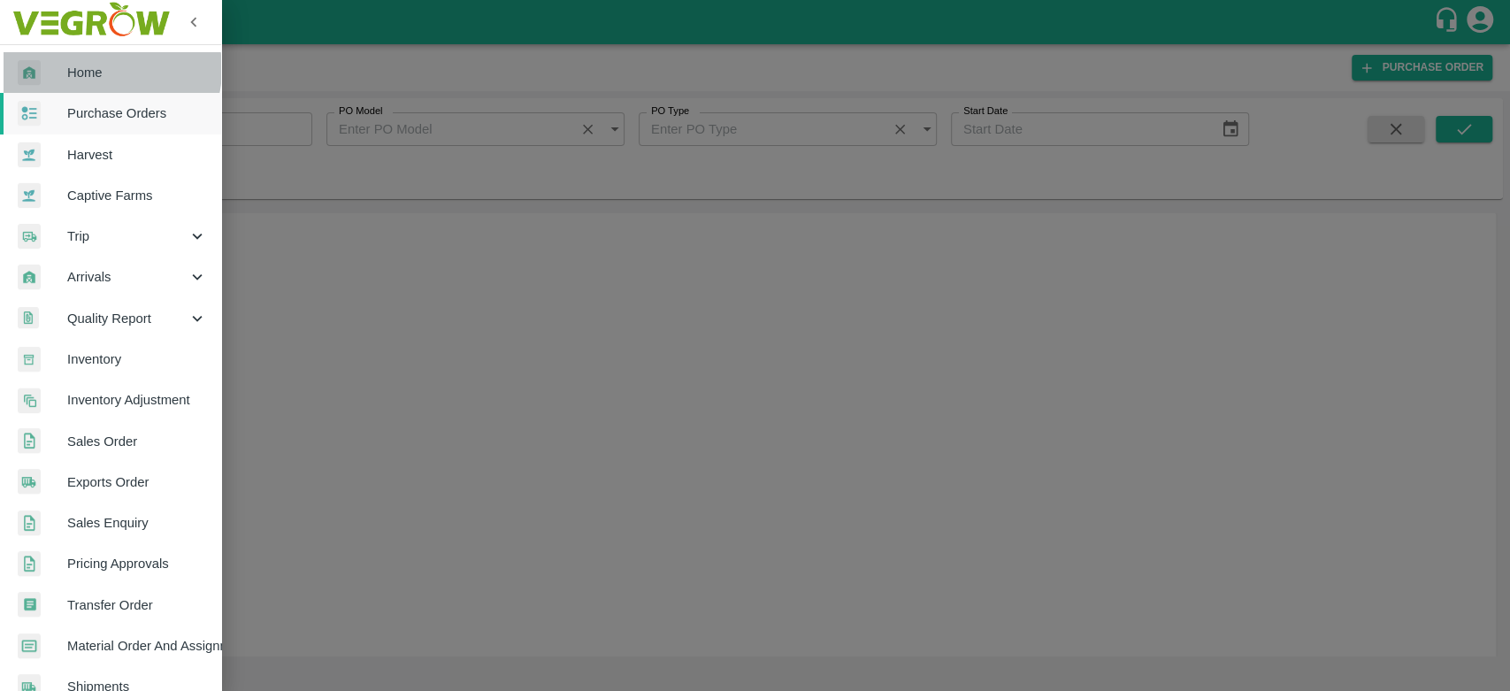
click at [104, 69] on span "Home" at bounding box center [137, 72] width 140 height 19
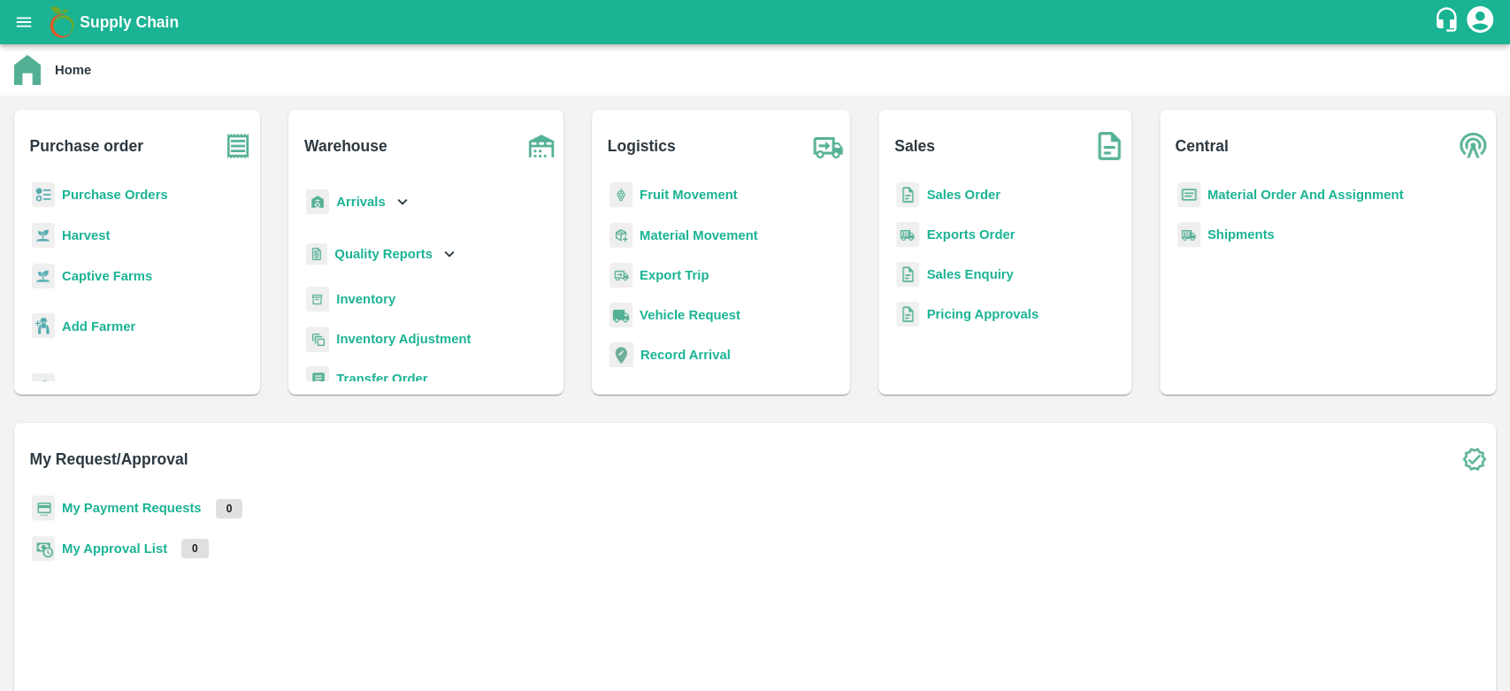
click at [926, 202] on b "Sales Order" at bounding box center [962, 195] width 73 height 14
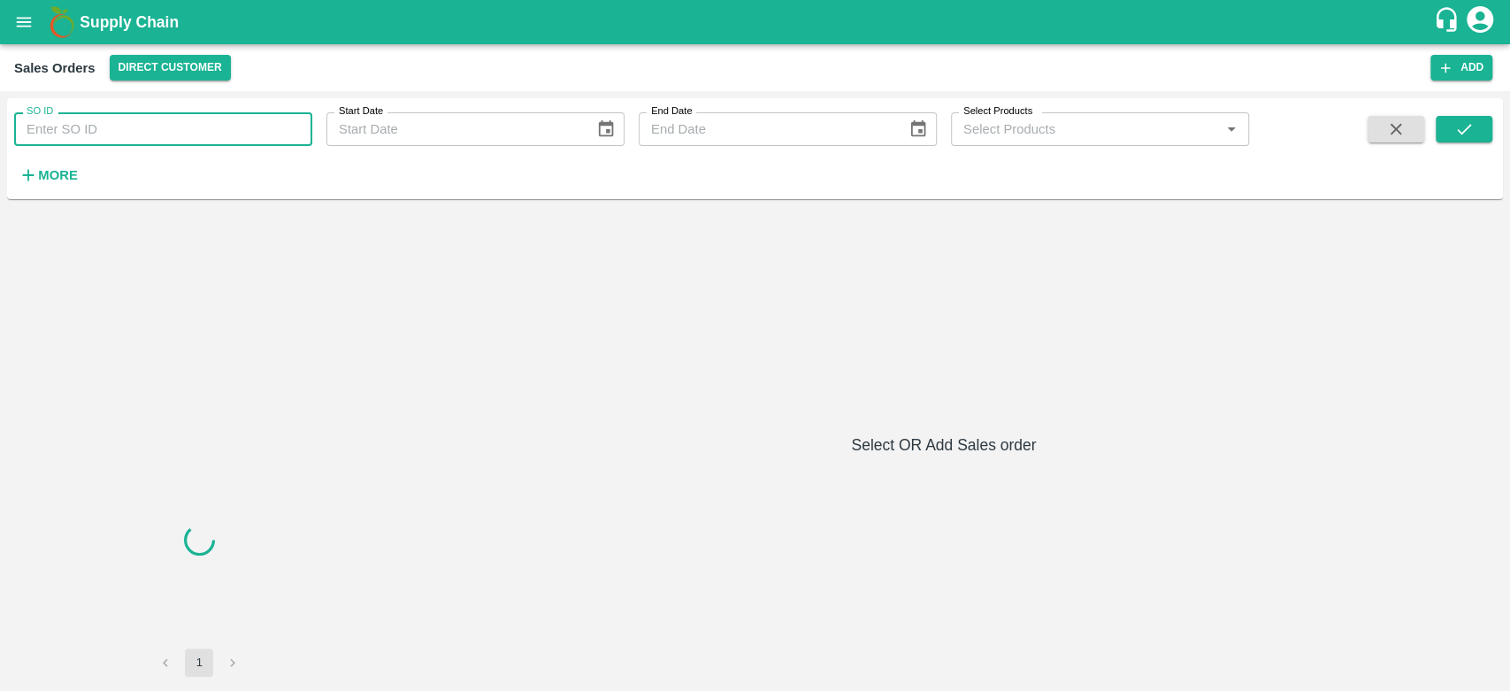
click at [226, 123] on input "SO ID" at bounding box center [163, 129] width 298 height 34
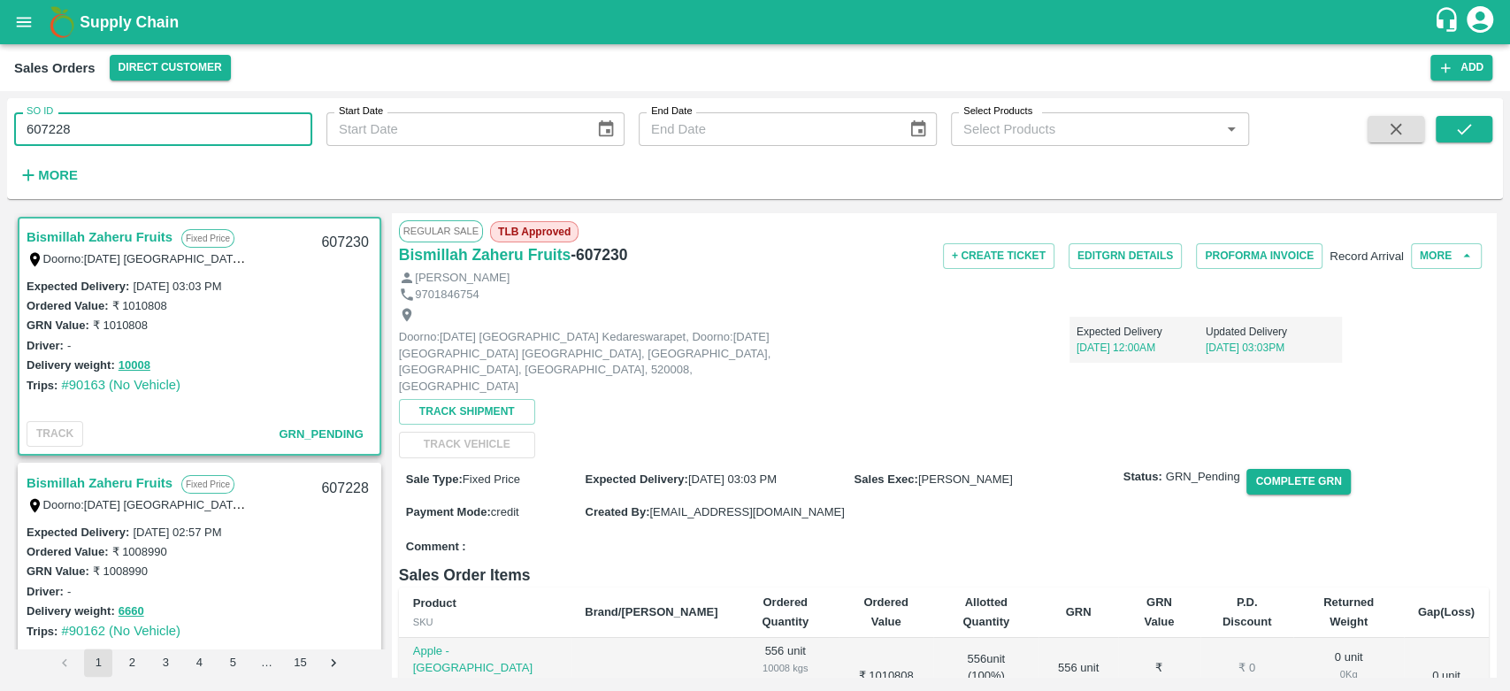
type input "607228"
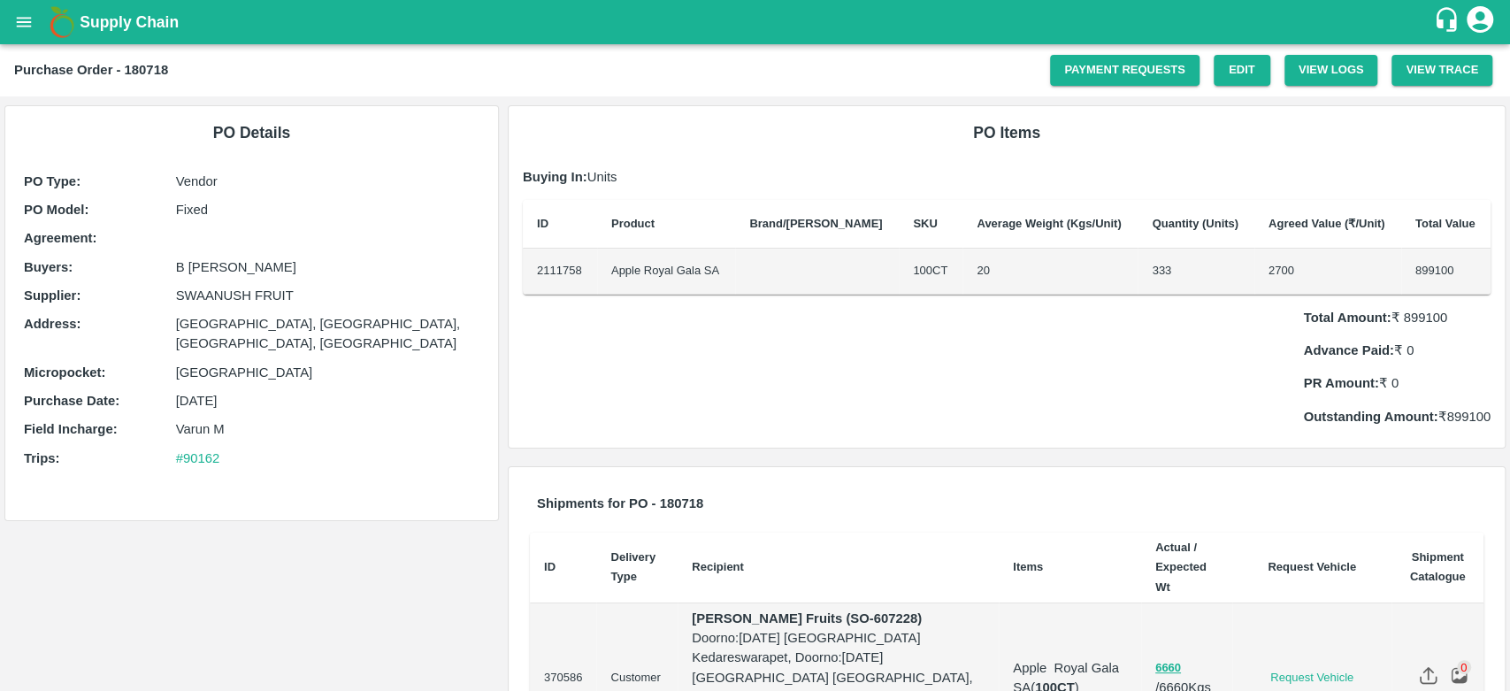
click at [1419, 319] on p "Total Amount: ₹ 899100" at bounding box center [1397, 317] width 188 height 19
click at [29, 24] on icon "open drawer" at bounding box center [23, 21] width 19 height 19
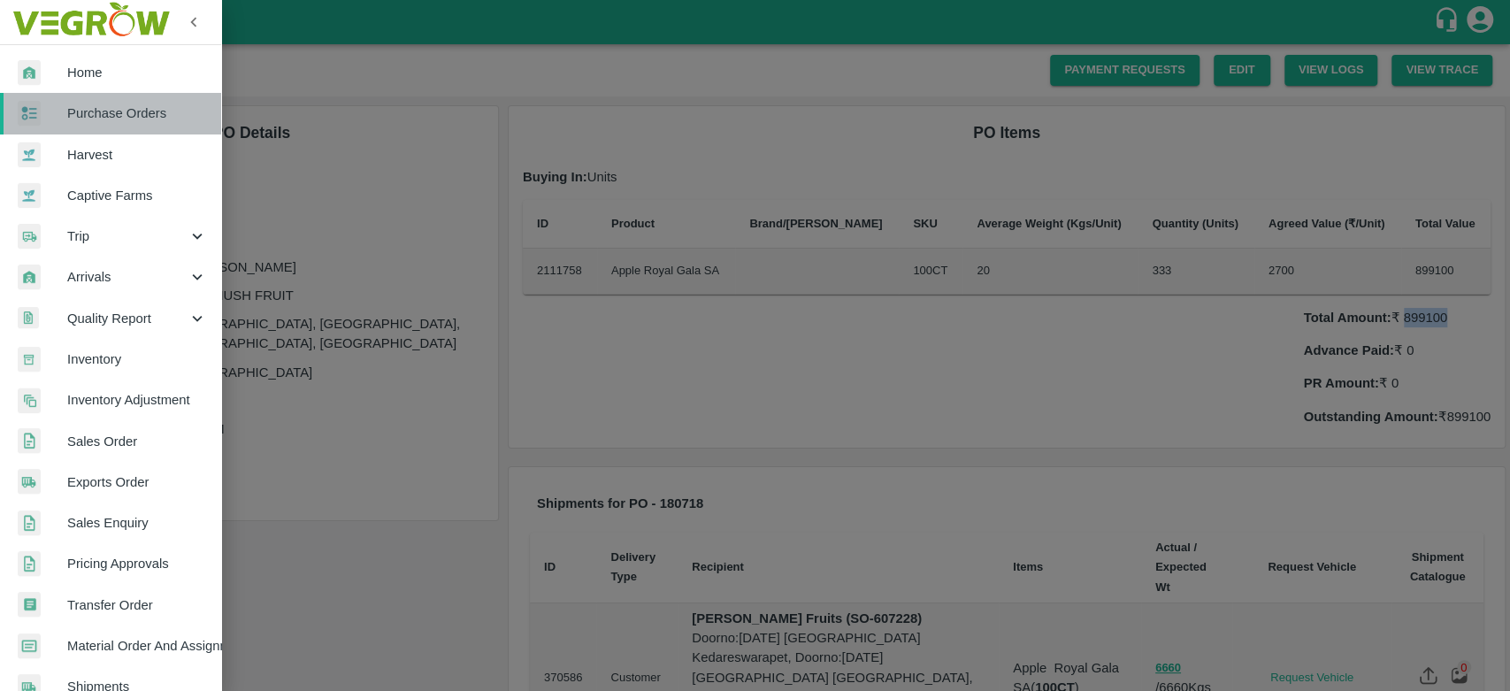
click at [112, 104] on span "Purchase Orders" at bounding box center [137, 113] width 140 height 19
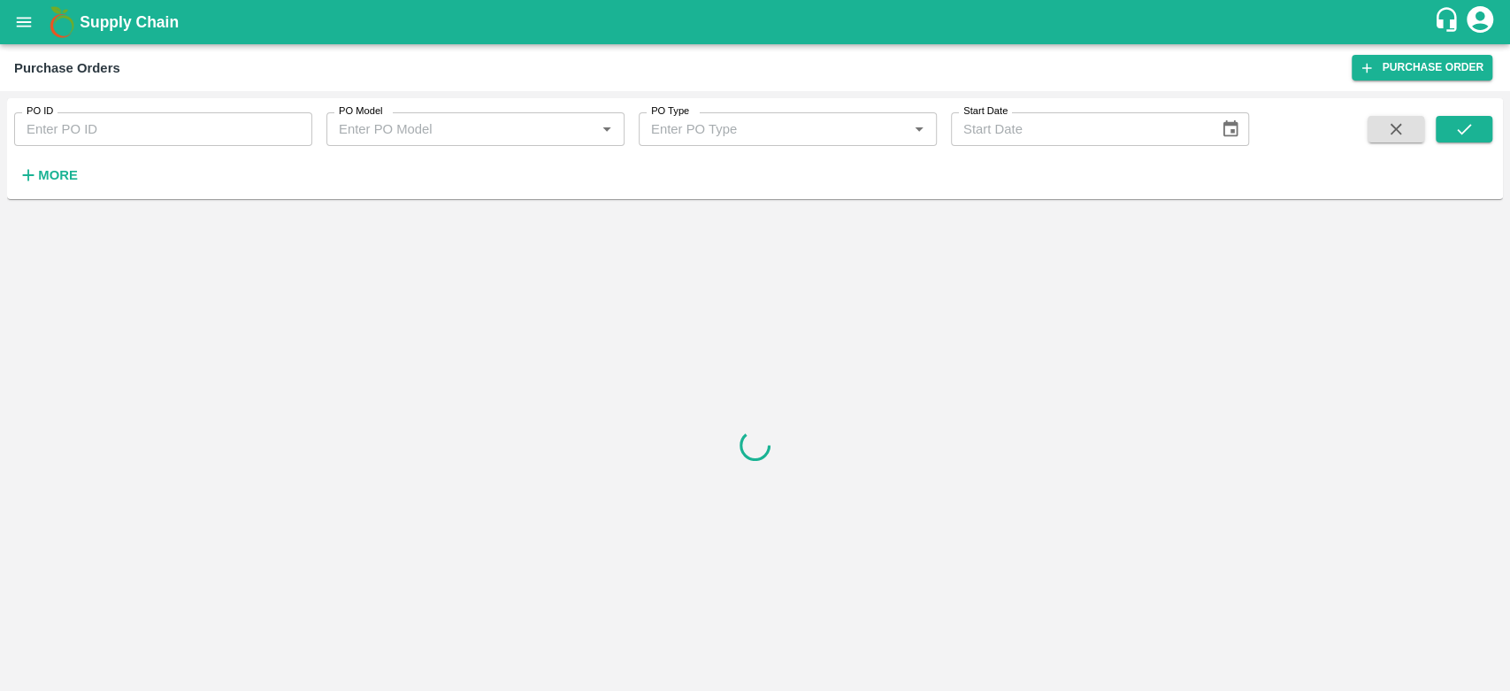
click at [157, 125] on input "PO ID" at bounding box center [163, 129] width 298 height 34
type input "180719"
click at [1479, 133] on button "submit" at bounding box center [1464, 129] width 57 height 27
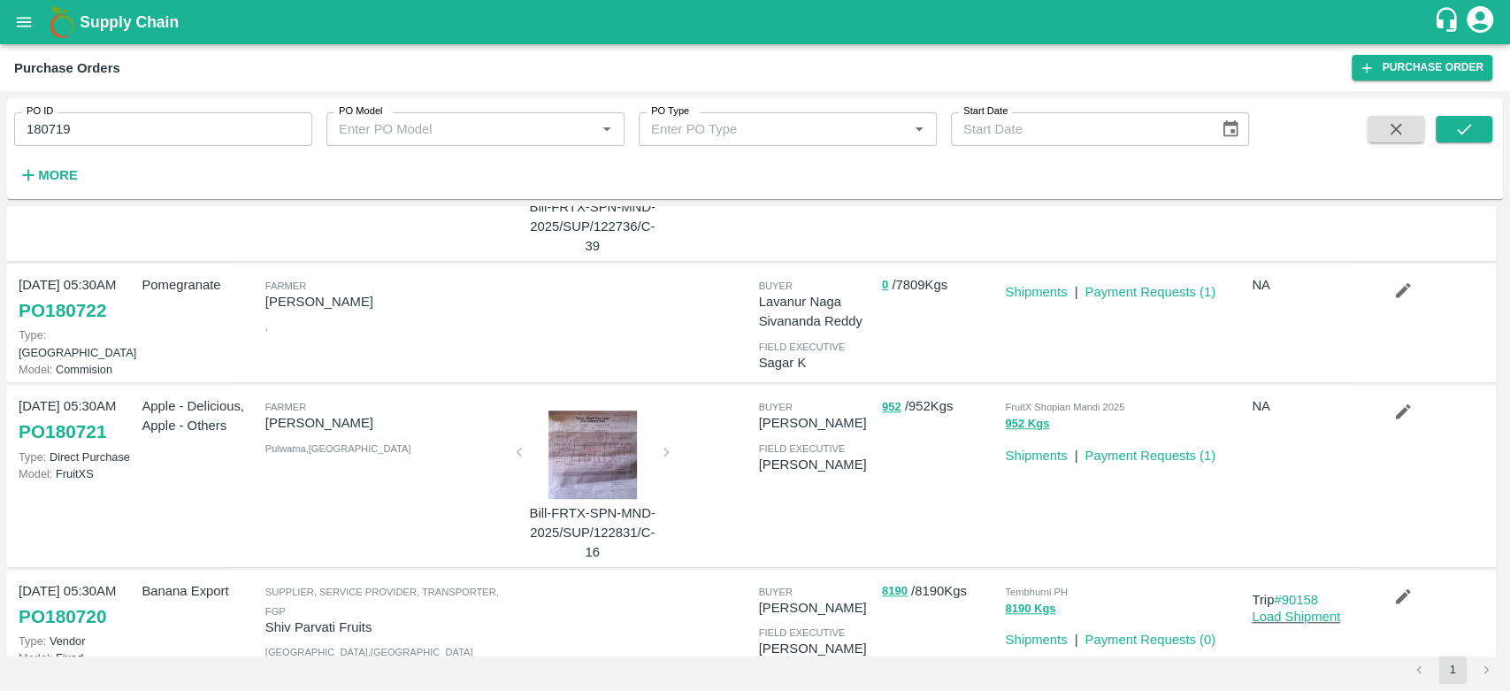
scroll to position [978, 0]
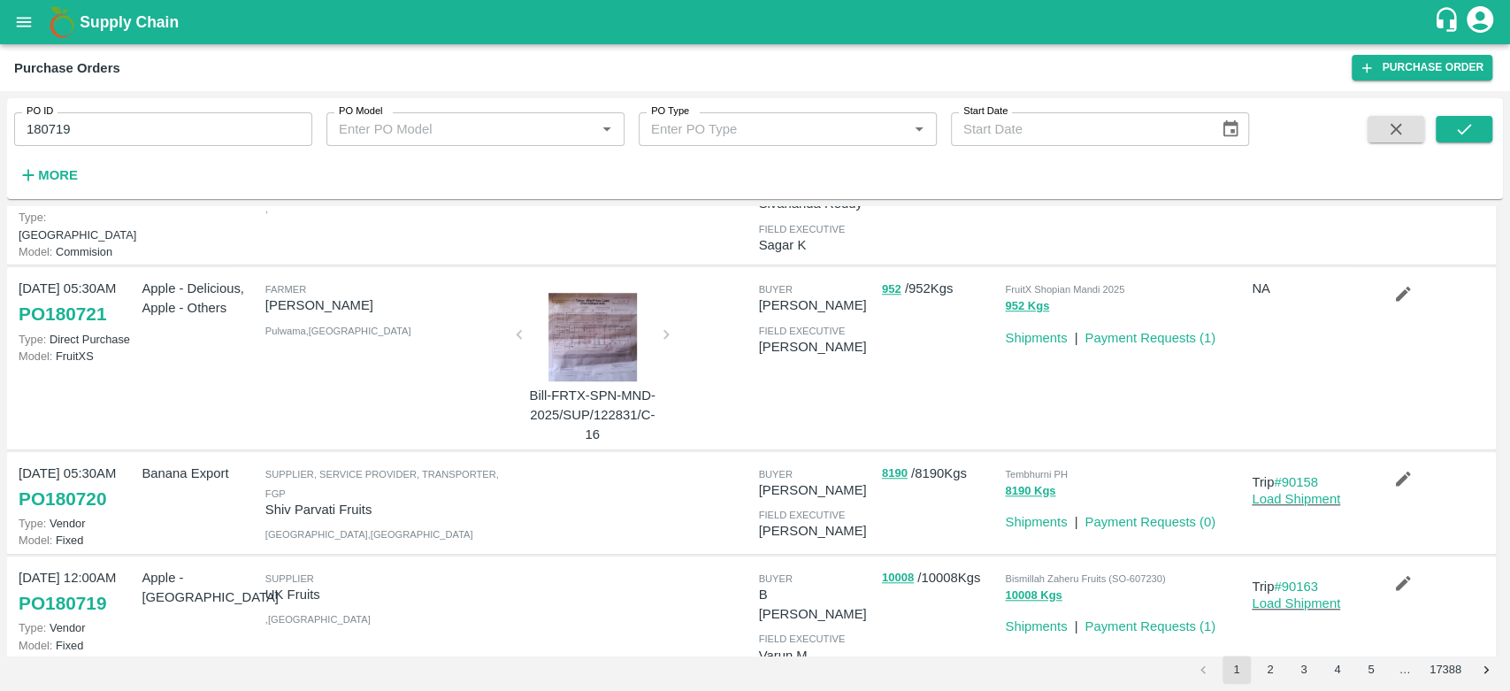
click at [95, 588] on link "PO 180719" at bounding box center [63, 604] width 88 height 32
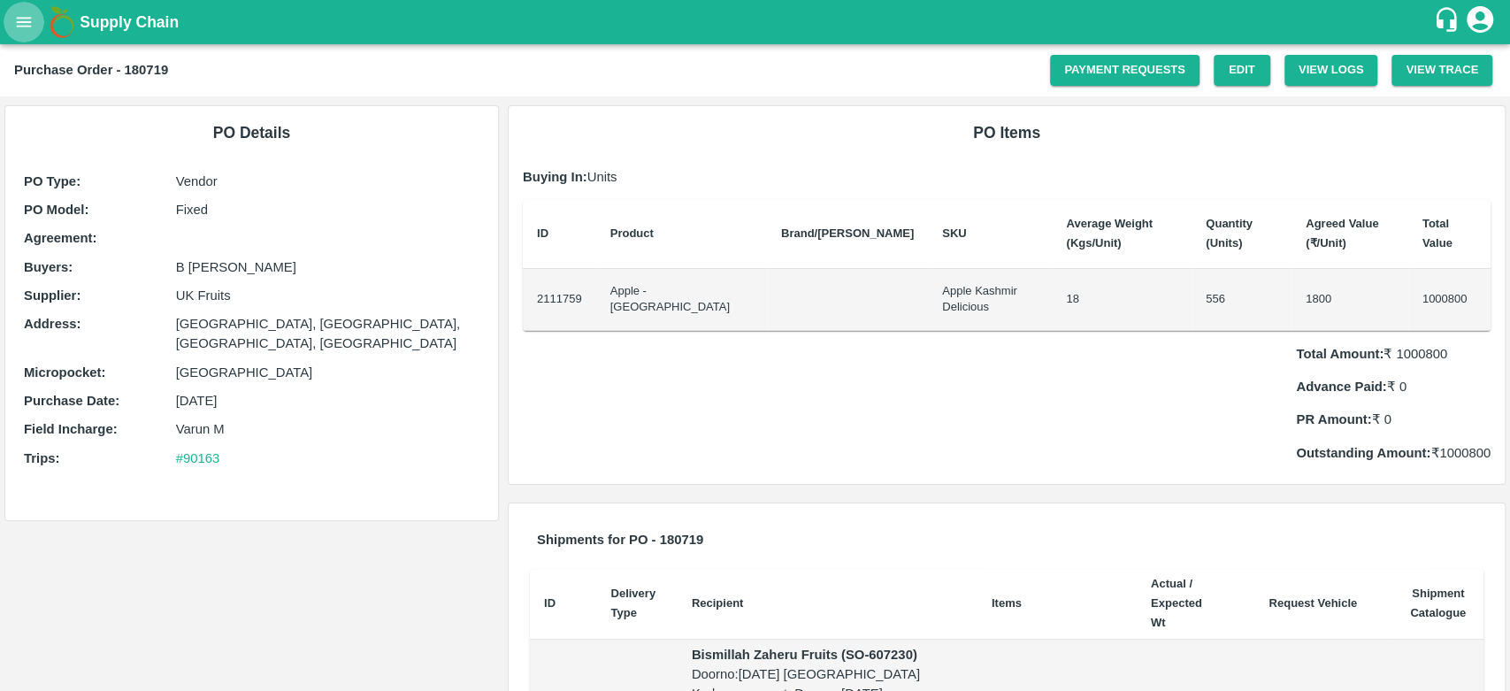
click at [8, 19] on button "open drawer" at bounding box center [24, 22] width 41 height 41
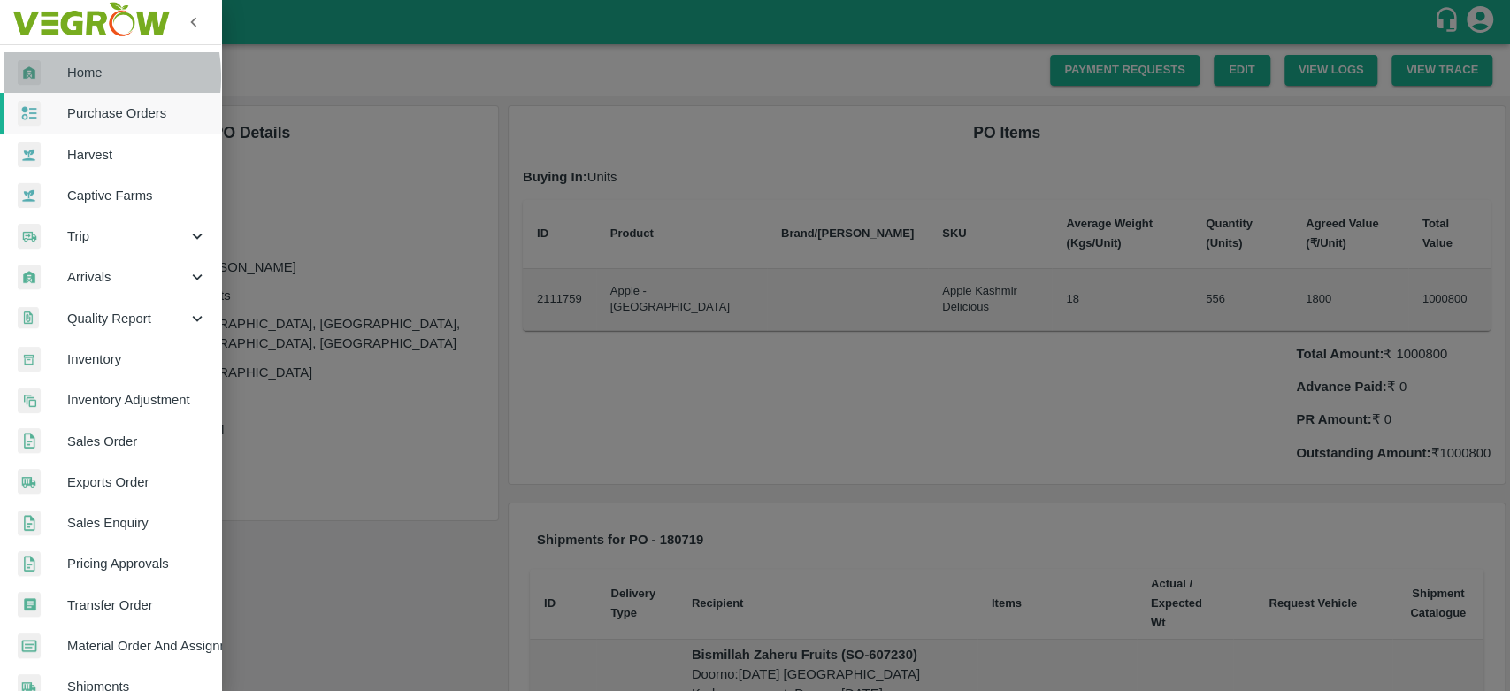
click at [52, 77] on div at bounding box center [43, 73] width 50 height 26
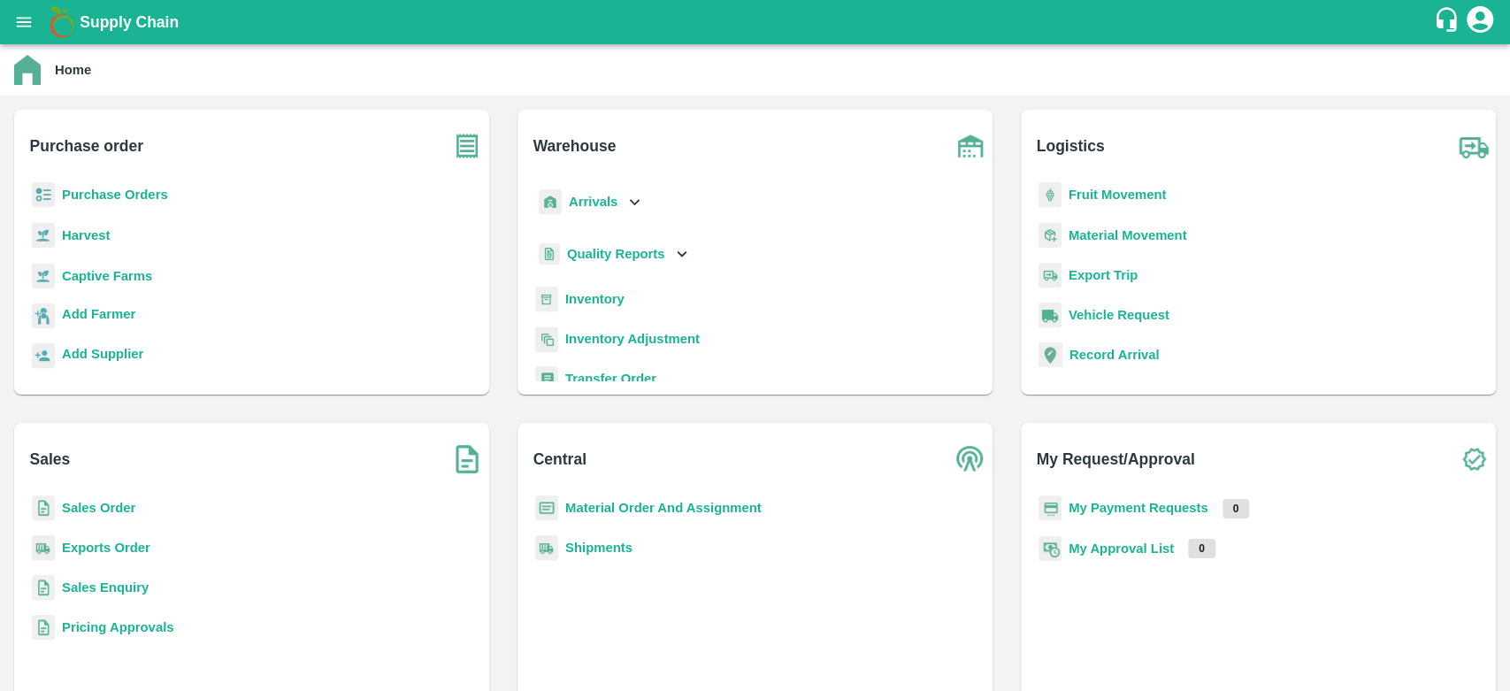
click at [131, 192] on b "Purchase Orders" at bounding box center [115, 195] width 106 height 14
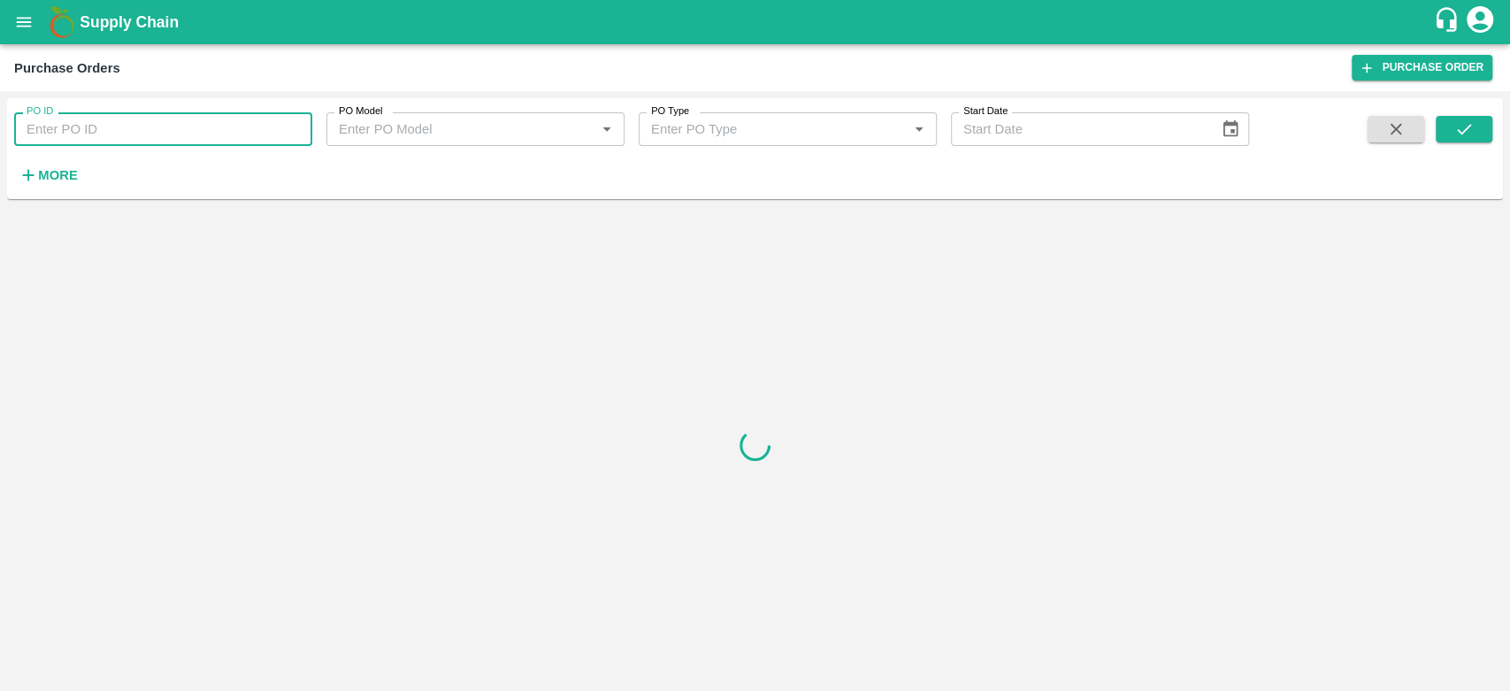
click at [127, 129] on input "PO ID" at bounding box center [163, 129] width 298 height 34
paste input "607228"
type input "607228"
click at [1471, 134] on icon "submit" at bounding box center [1464, 128] width 19 height 19
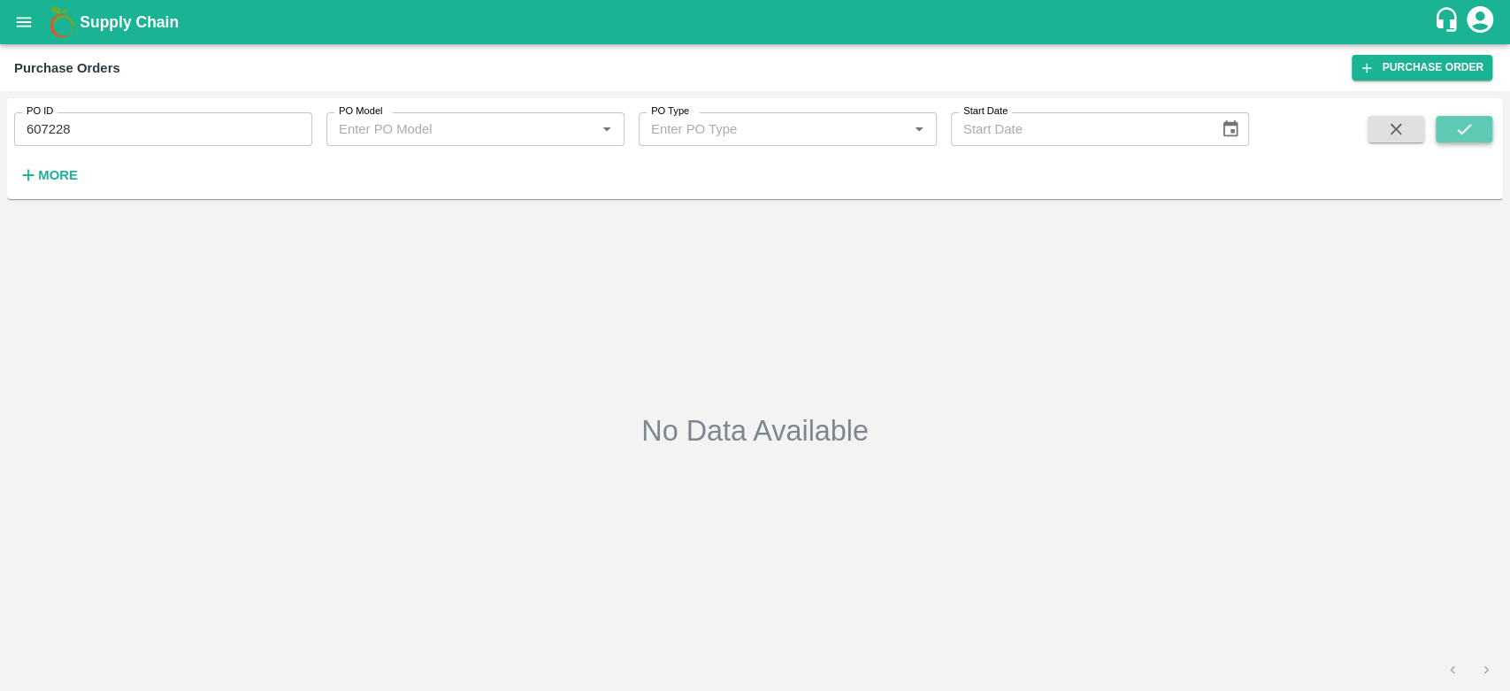
click at [1469, 127] on icon "submit" at bounding box center [1464, 129] width 14 height 11
click at [18, 10] on button "open drawer" at bounding box center [24, 22] width 41 height 41
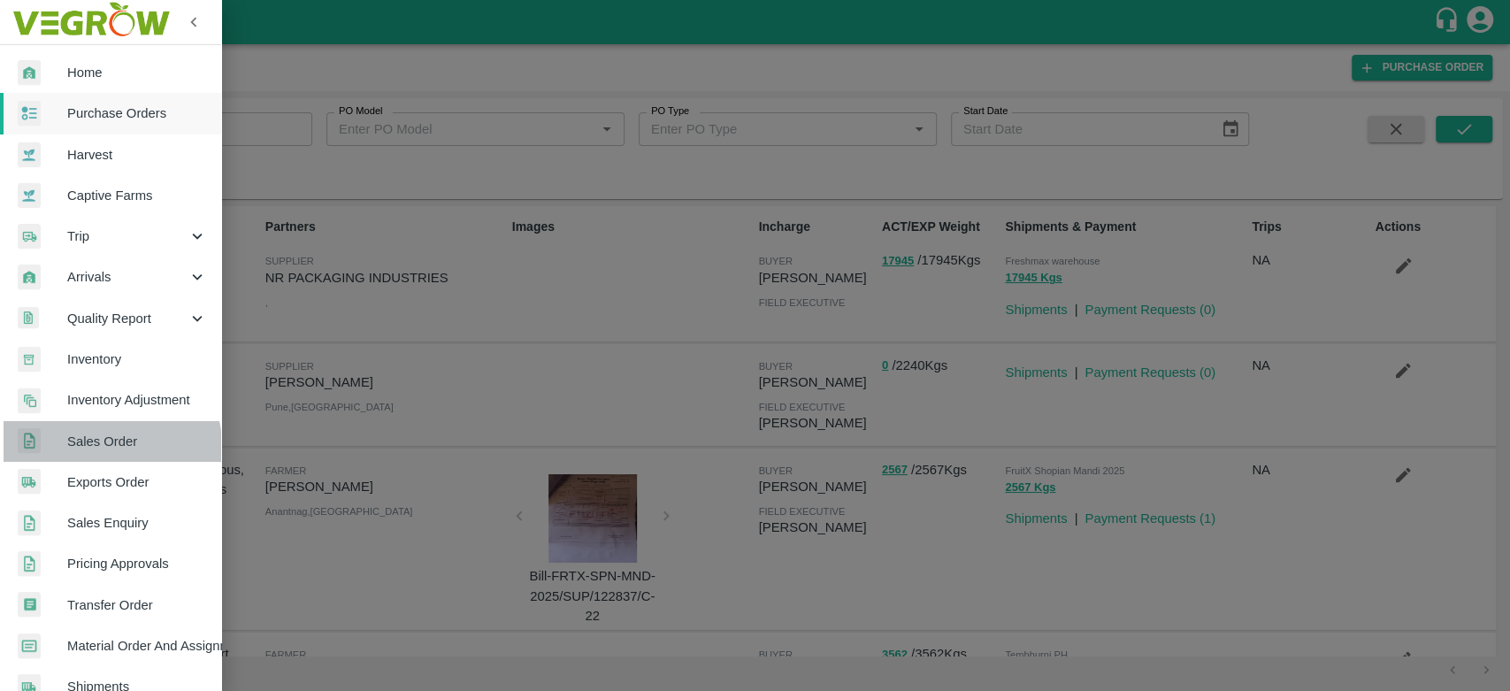
click at [104, 447] on span "Sales Order" at bounding box center [137, 441] width 140 height 19
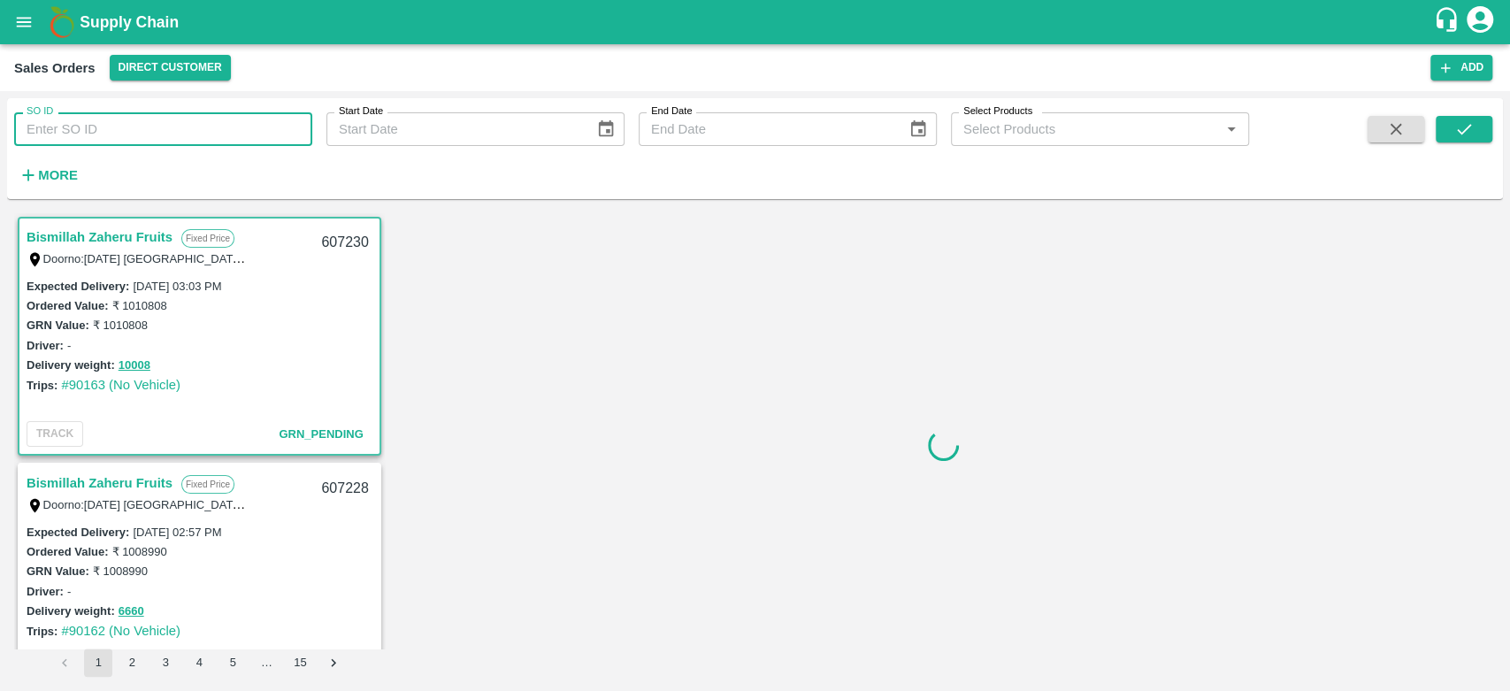
click at [112, 128] on input "SO ID" at bounding box center [163, 129] width 298 height 34
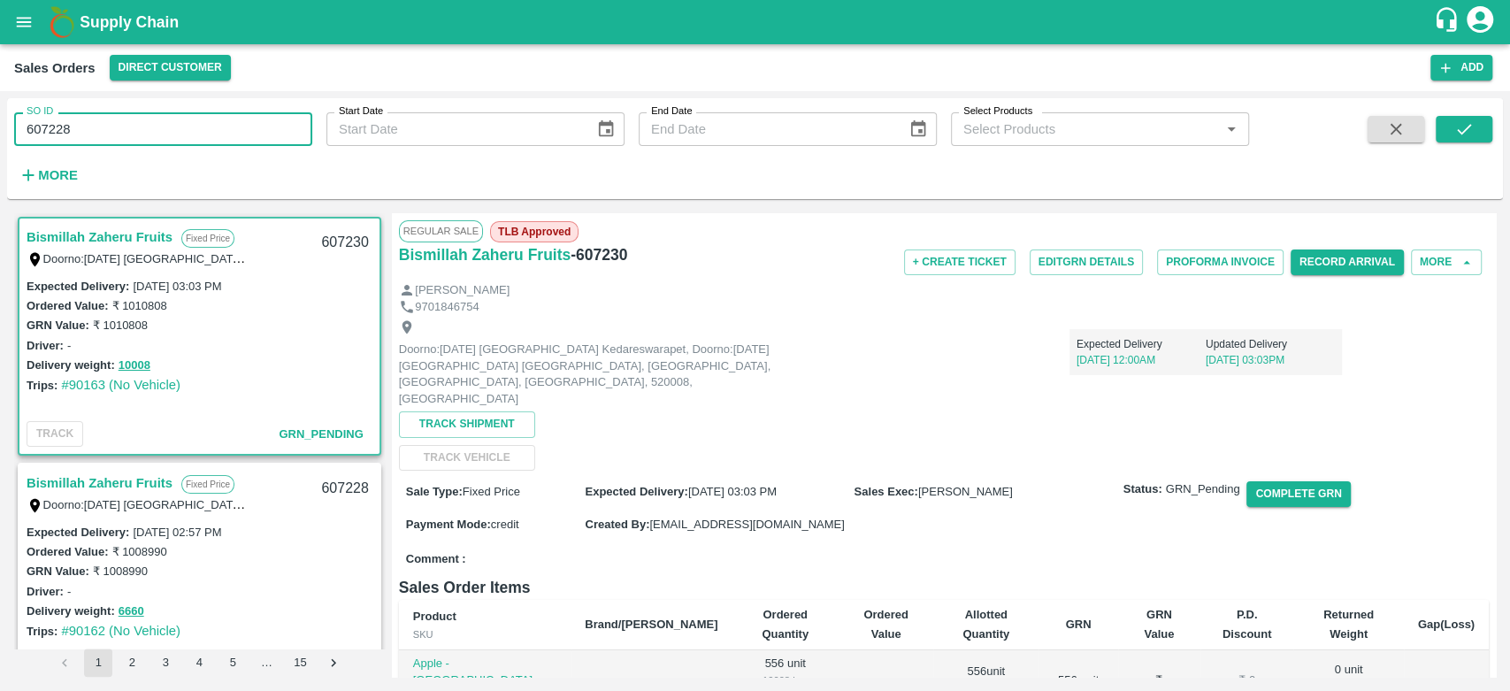
type input "607228"
click at [1463, 113] on div "SO ID 607228 SO ID Start Date Start Date End Date End Date Select Products Sele…" at bounding box center [755, 148] width 1496 height 87
click at [1461, 137] on icon "submit" at bounding box center [1464, 128] width 19 height 19
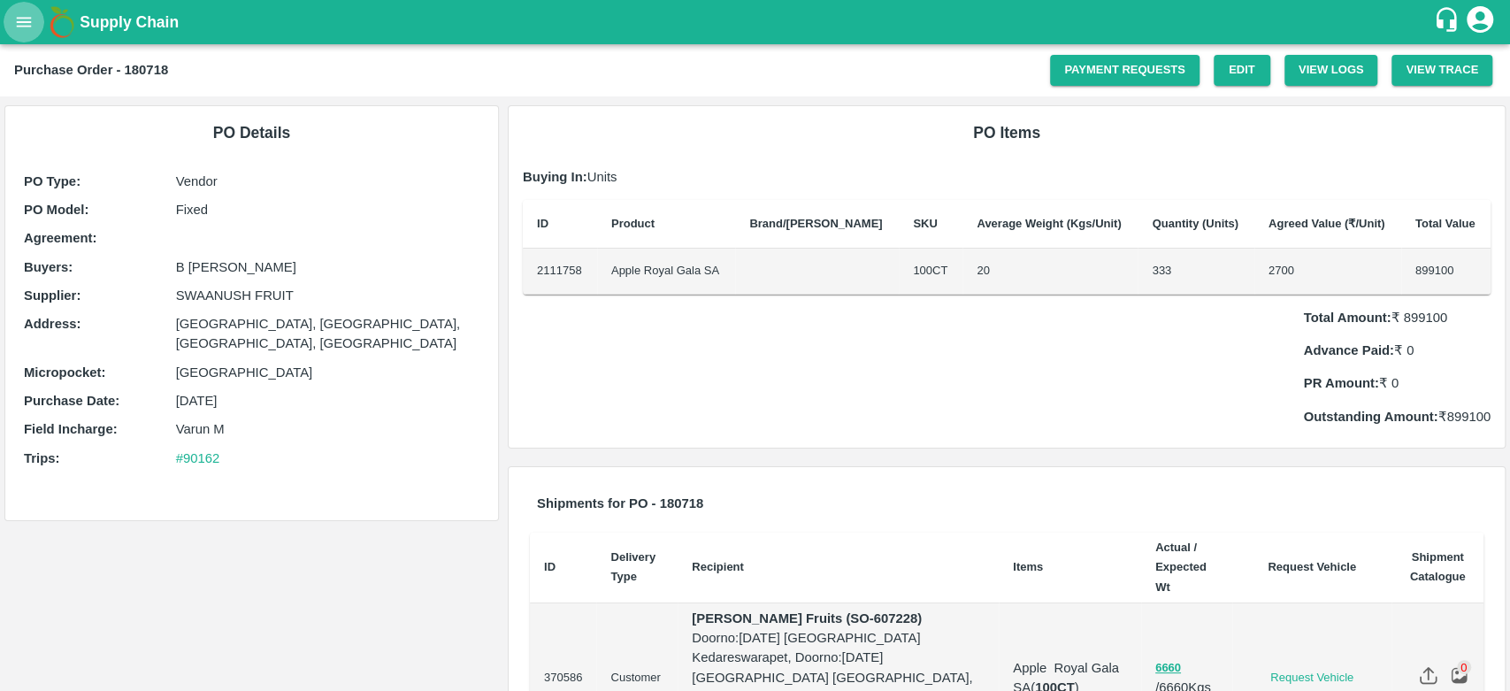
click at [16, 19] on icon "open drawer" at bounding box center [23, 21] width 19 height 19
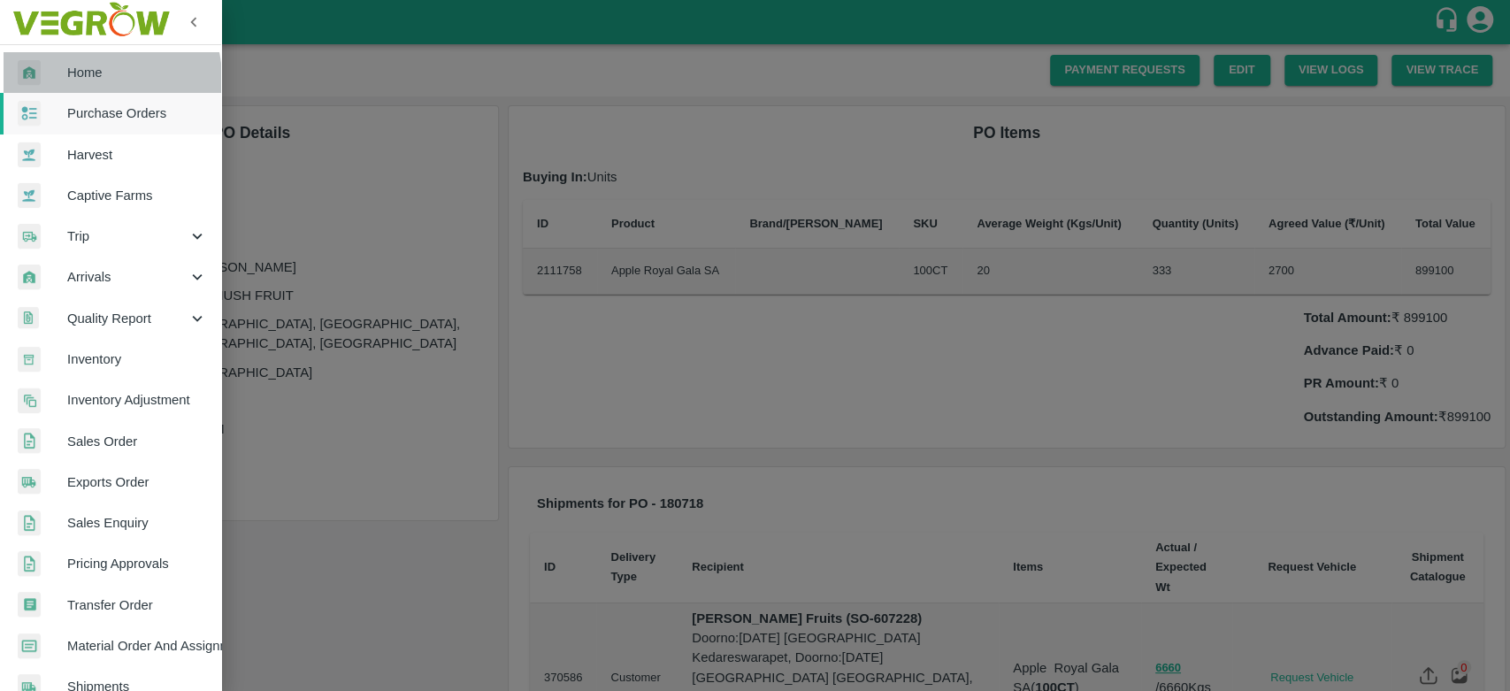
click at [92, 79] on span "Home" at bounding box center [137, 72] width 140 height 19
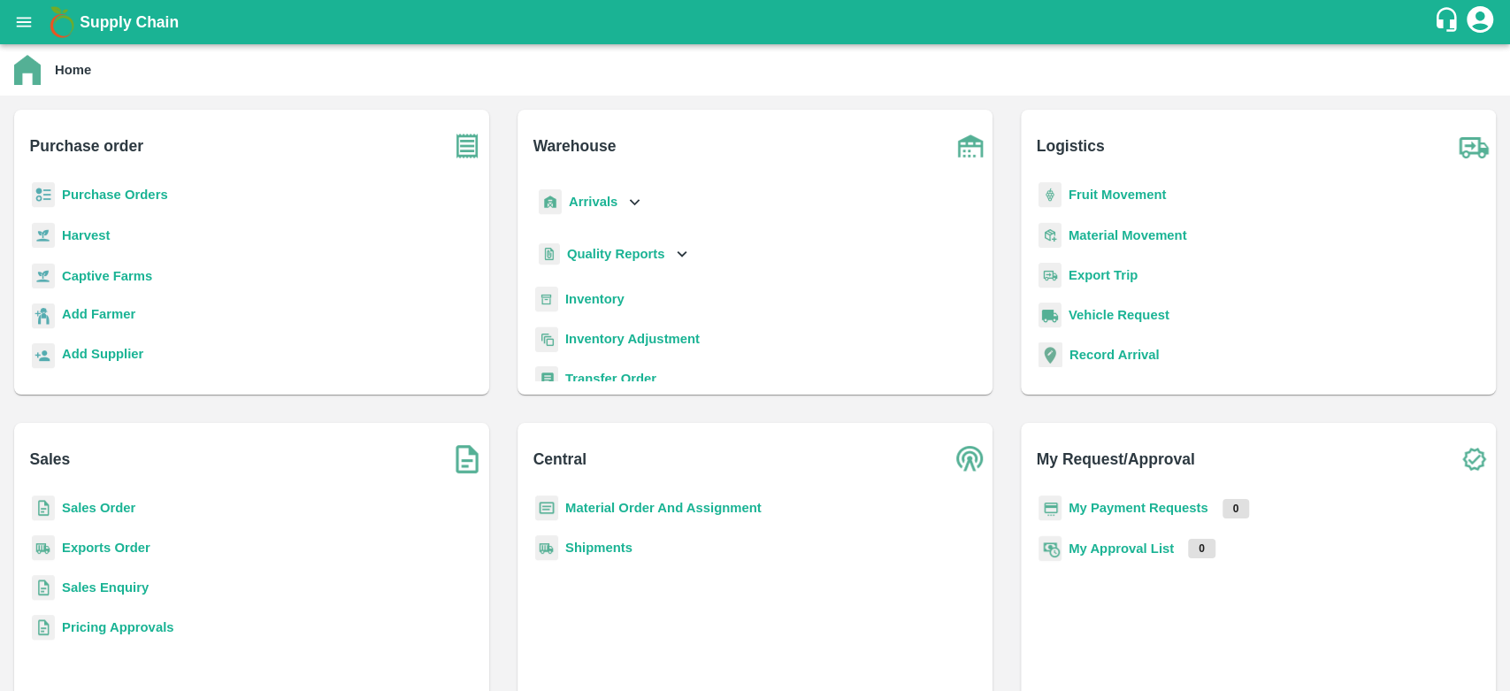
click at [152, 189] on b "Purchase Orders" at bounding box center [115, 195] width 106 height 14
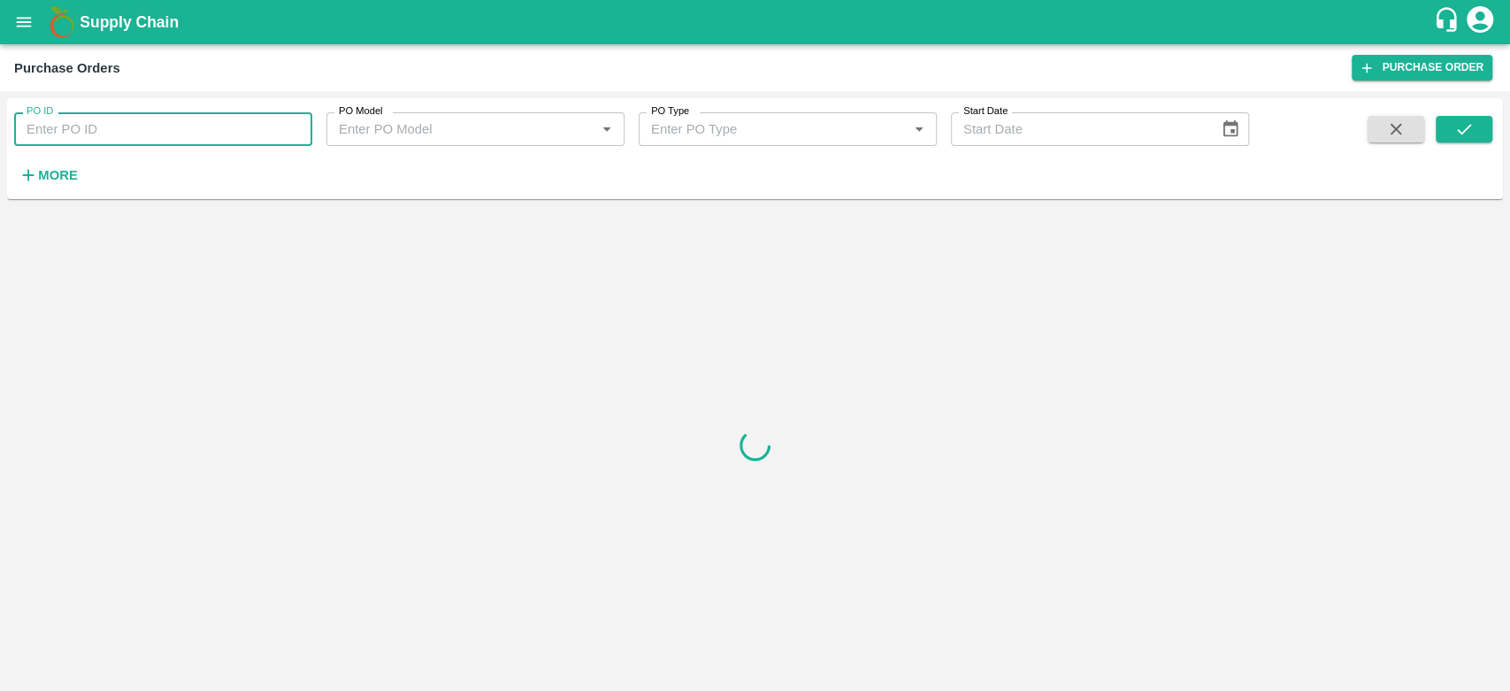
click at [154, 128] on input "PO ID" at bounding box center [163, 129] width 298 height 34
type input "178809"
click at [1462, 116] on button "submit" at bounding box center [1464, 129] width 57 height 27
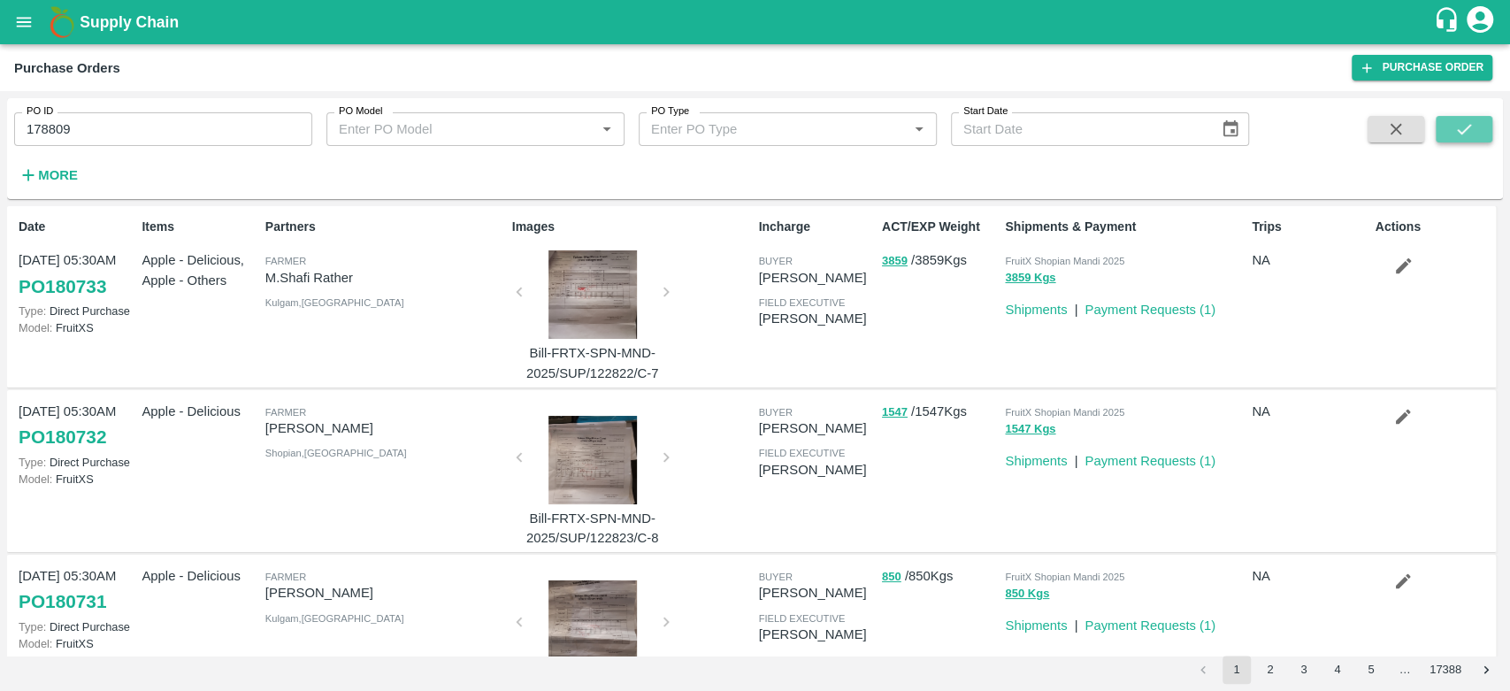
click at [1472, 130] on icon "submit" at bounding box center [1464, 128] width 19 height 19
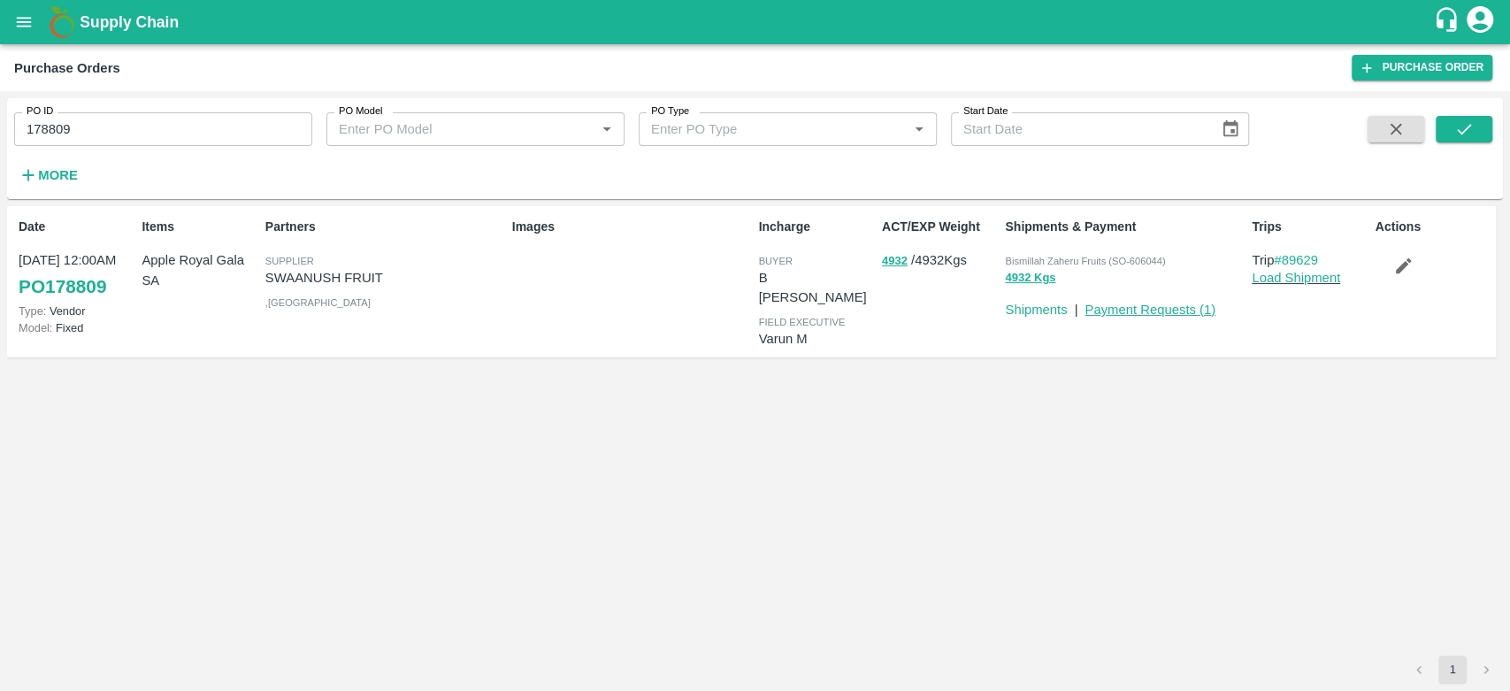
click at [1136, 308] on link "Payment Requests ( 1 )" at bounding box center [1150, 310] width 131 height 14
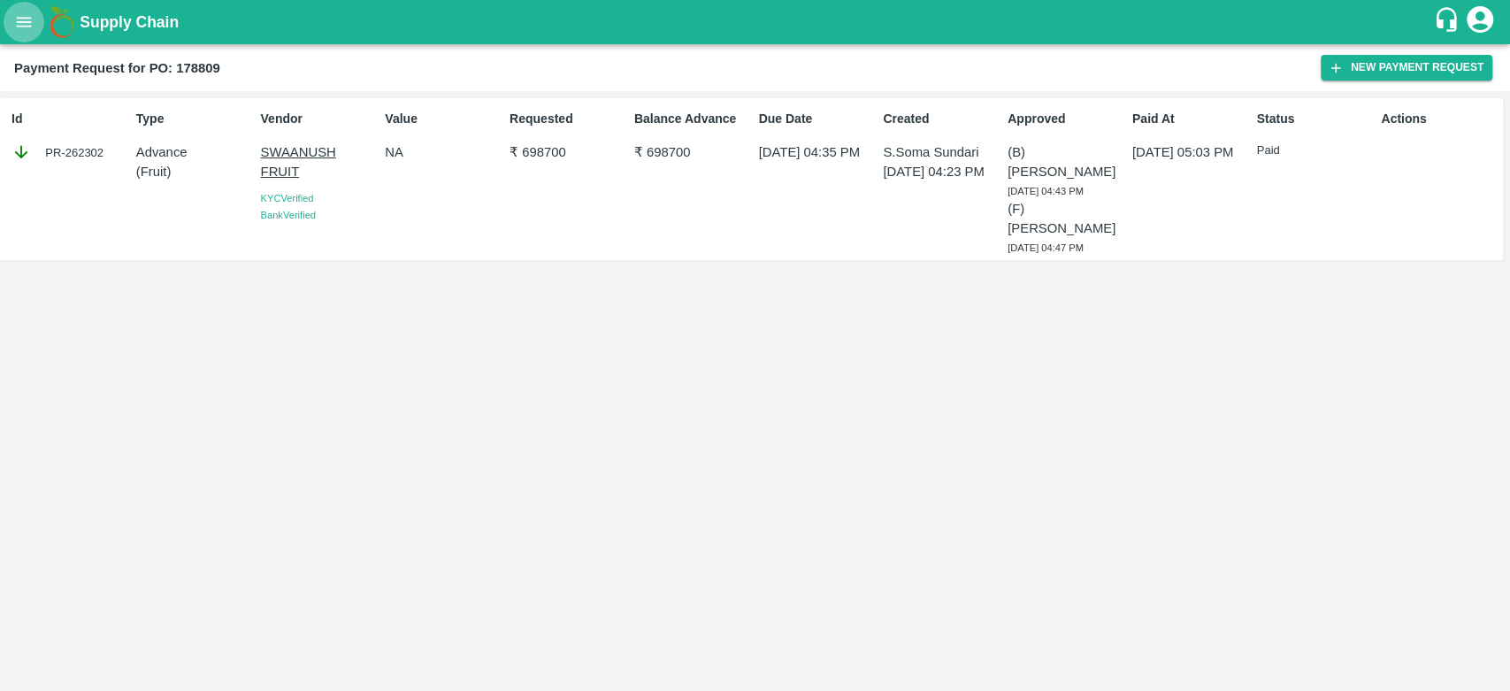
click at [28, 34] on button "open drawer" at bounding box center [24, 22] width 41 height 41
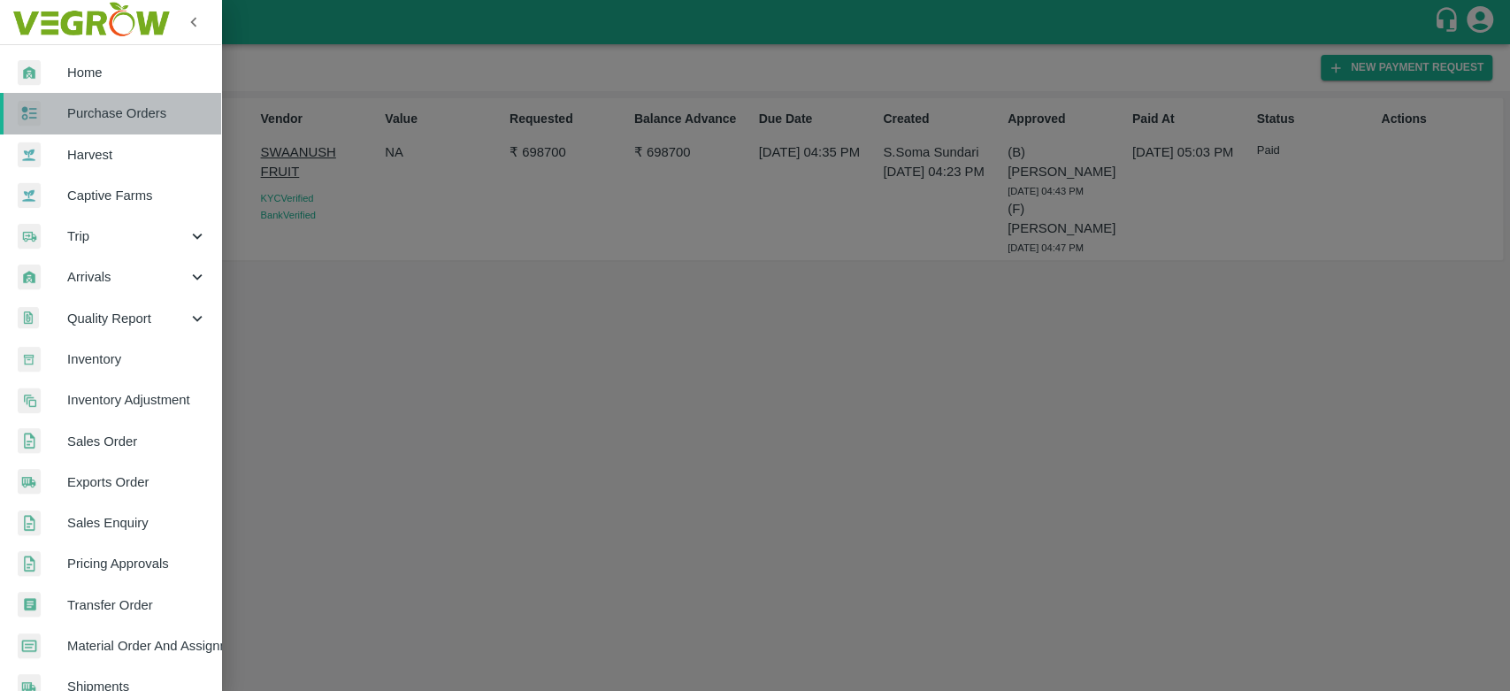
click at [122, 119] on span "Purchase Orders" at bounding box center [137, 113] width 140 height 19
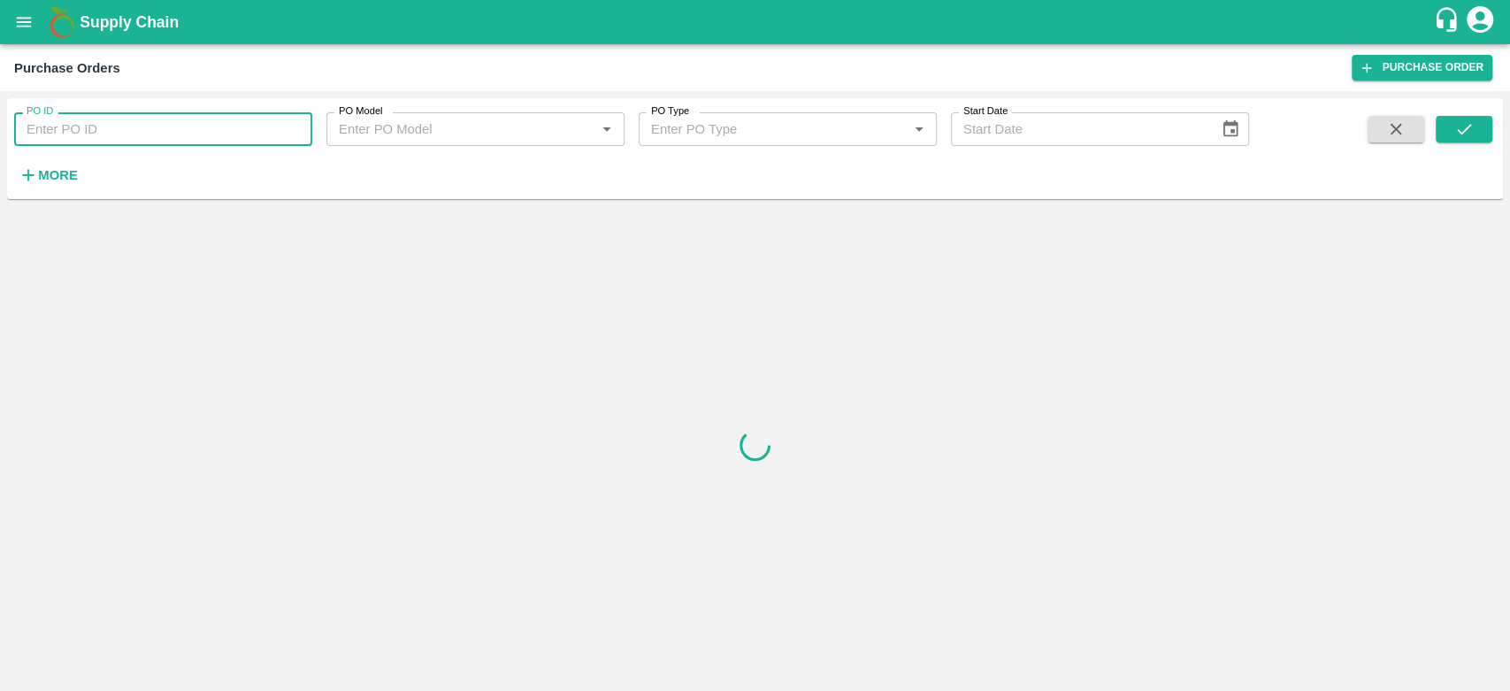
click at [145, 141] on input "PO ID" at bounding box center [163, 129] width 298 height 34
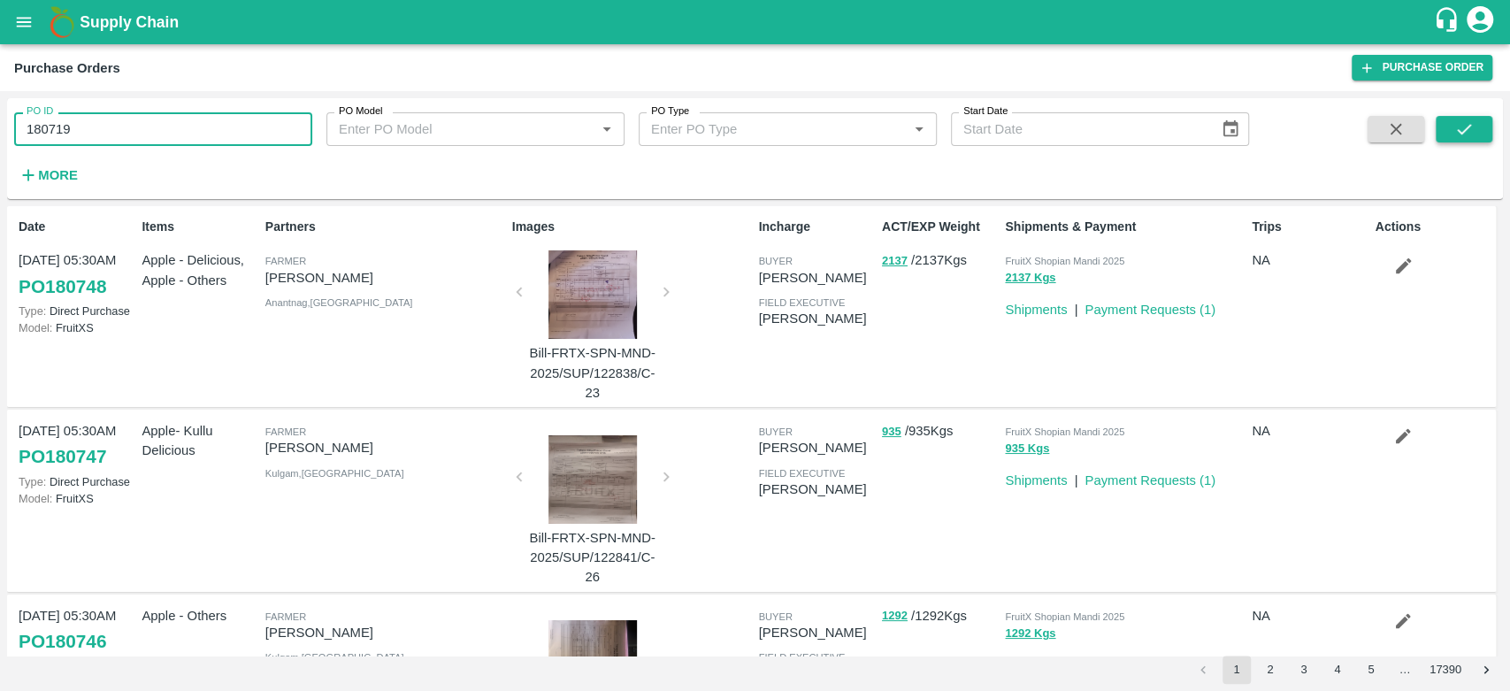
type input "180719"
click at [1476, 127] on button "submit" at bounding box center [1464, 129] width 57 height 27
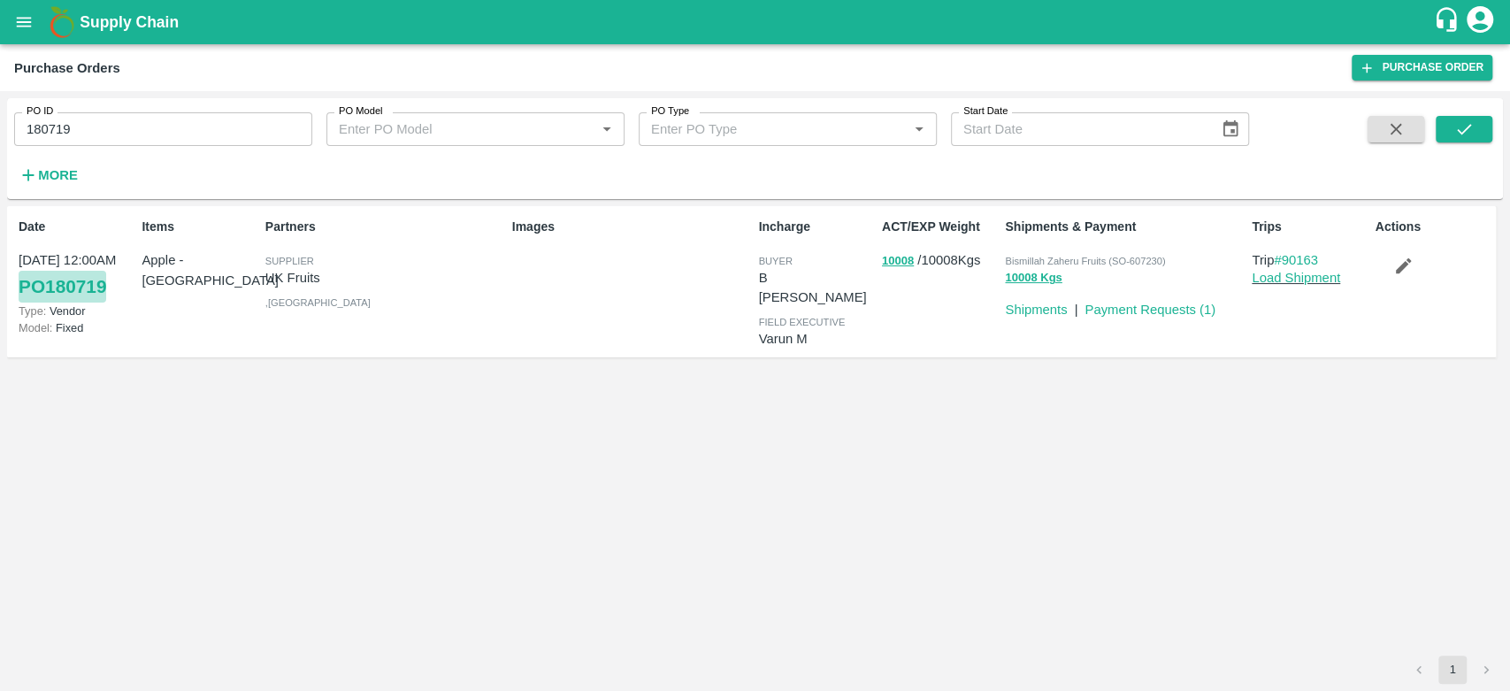
click at [97, 282] on link "PO 180719" at bounding box center [63, 287] width 88 height 32
click at [22, 29] on icon "open drawer" at bounding box center [23, 21] width 19 height 19
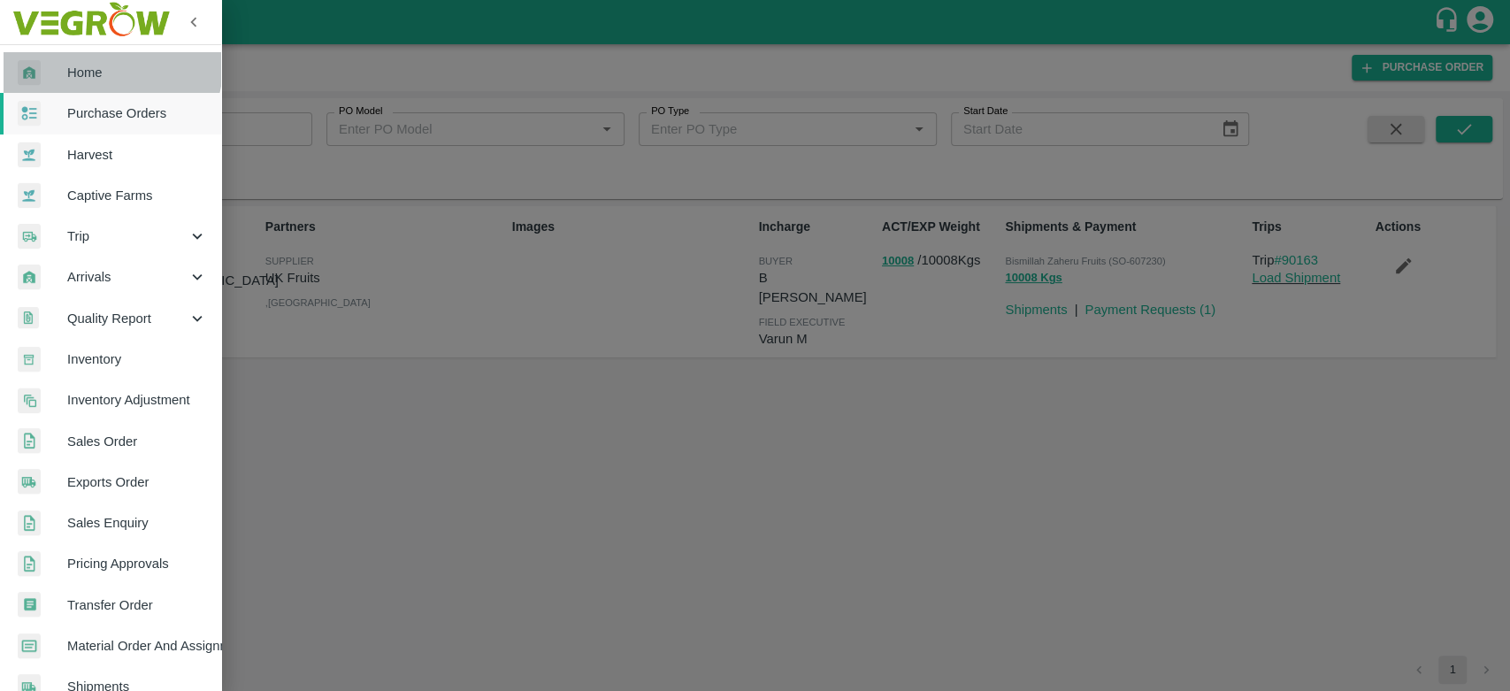
click at [96, 65] on span "Home" at bounding box center [137, 72] width 140 height 19
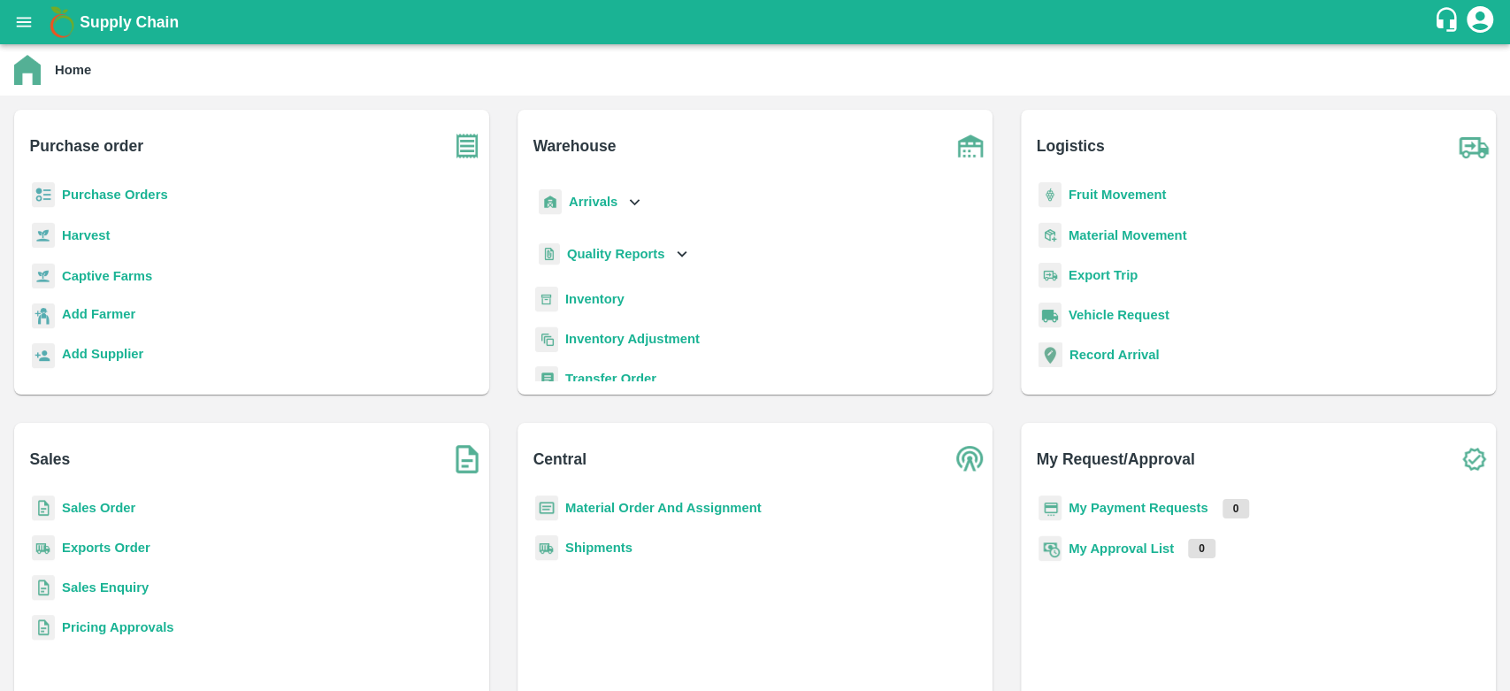
click at [665, 515] on b "Material Order And Assignment" at bounding box center [663, 508] width 196 height 14
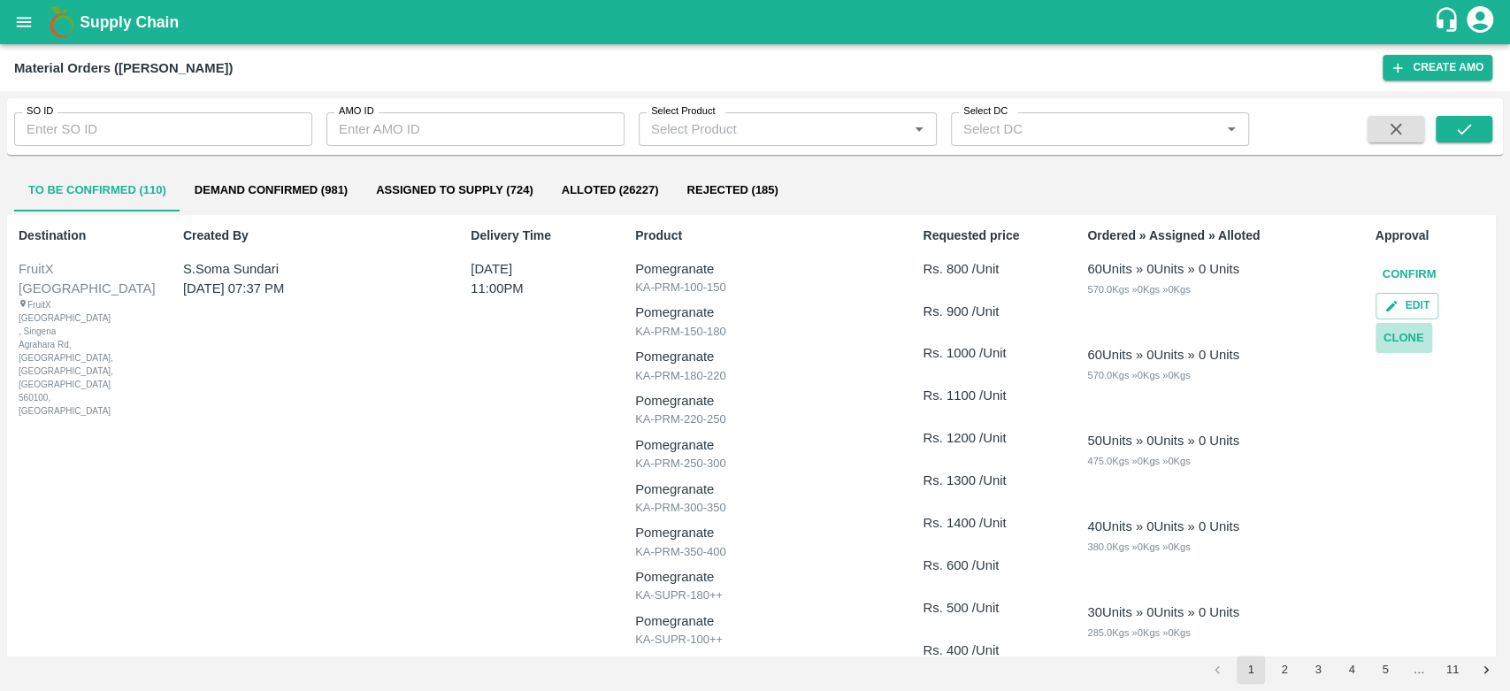
click at [1386, 334] on button "Clone" at bounding box center [1404, 338] width 57 height 31
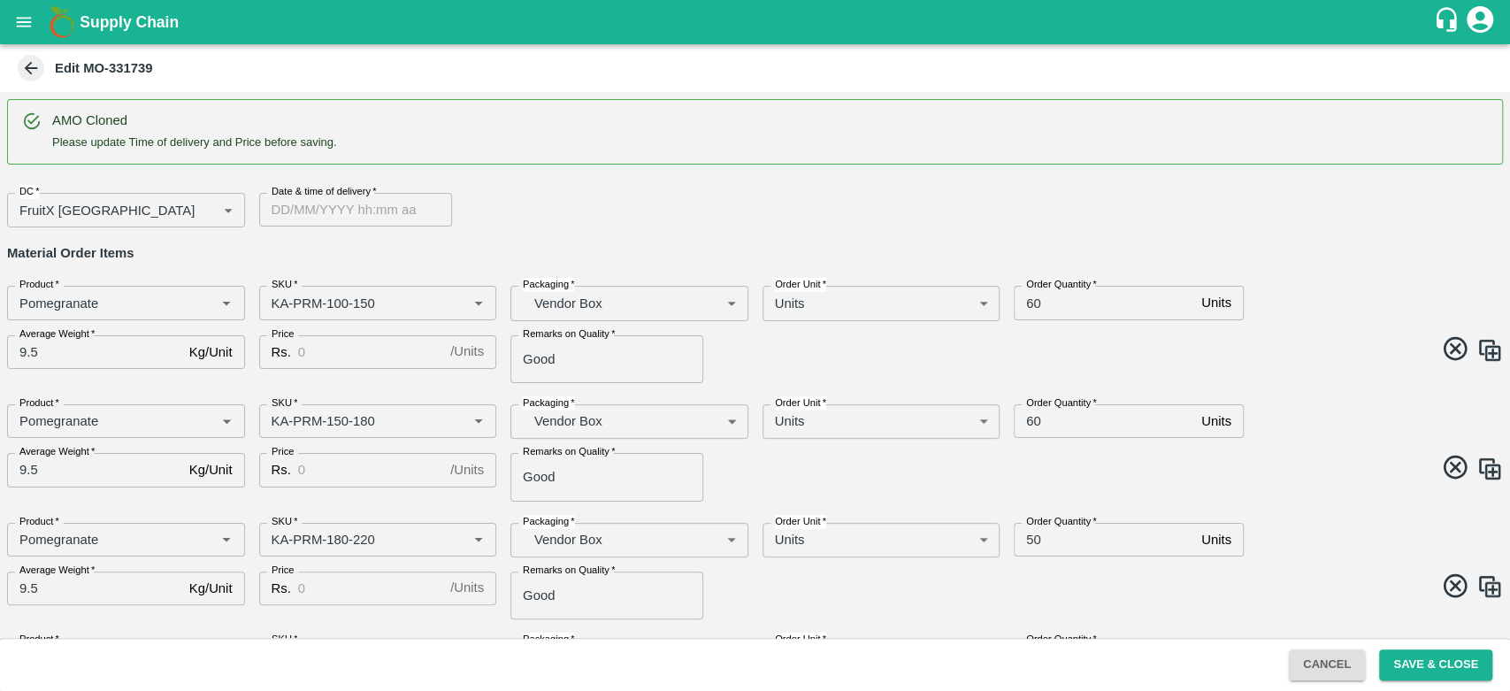
type input "DD/MM/YYYY hh:mm aa"
click at [313, 213] on input "DD/MM/YYYY hh:mm aa" at bounding box center [349, 210] width 181 height 34
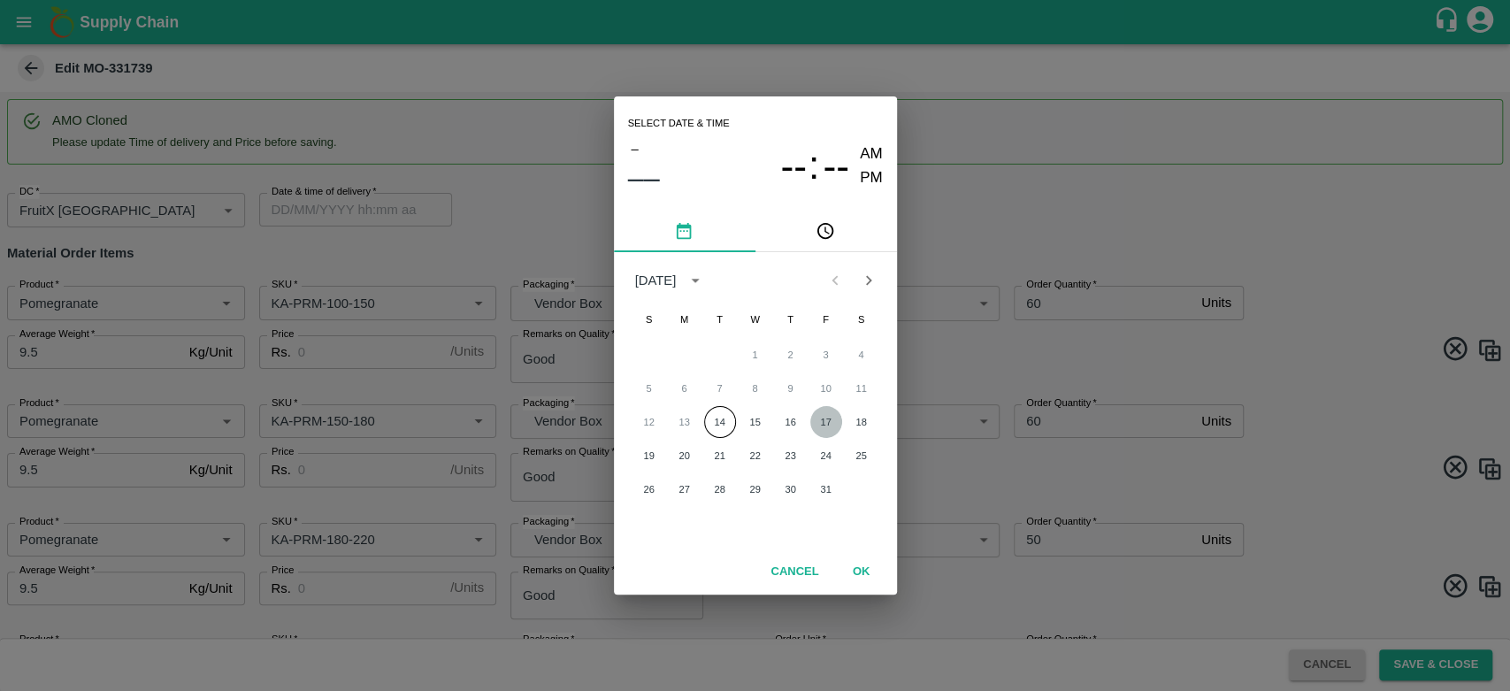
click at [831, 427] on button "17" at bounding box center [827, 422] width 32 height 32
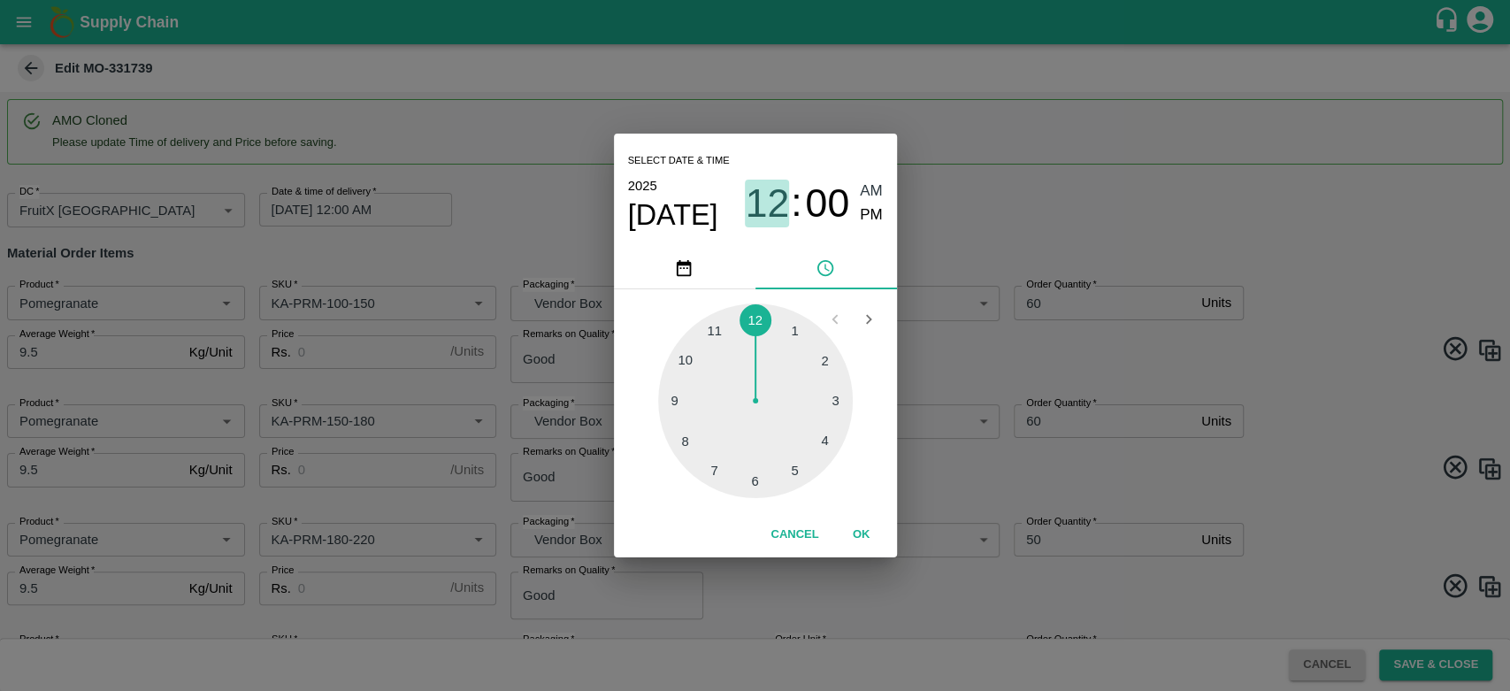
click at [776, 219] on span "12" at bounding box center [767, 204] width 44 height 46
click at [715, 328] on div at bounding box center [755, 401] width 195 height 195
click at [877, 211] on span "PM" at bounding box center [871, 216] width 23 height 24
type input "17/10/2025 11:00 PM"
click at [867, 535] on button "OK" at bounding box center [862, 534] width 57 height 31
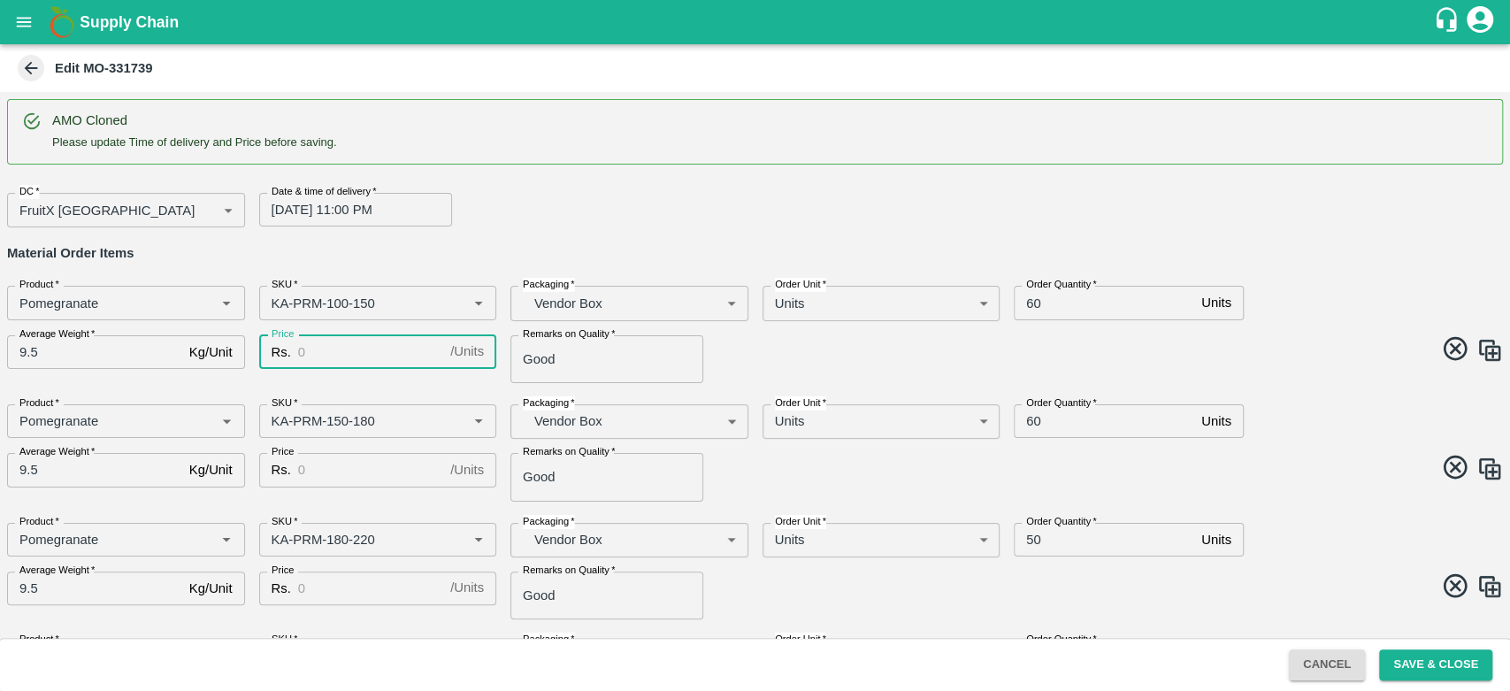
click at [373, 350] on input "Price" at bounding box center [370, 352] width 145 height 34
type input "800"
click at [411, 471] on input "Price" at bounding box center [370, 470] width 145 height 34
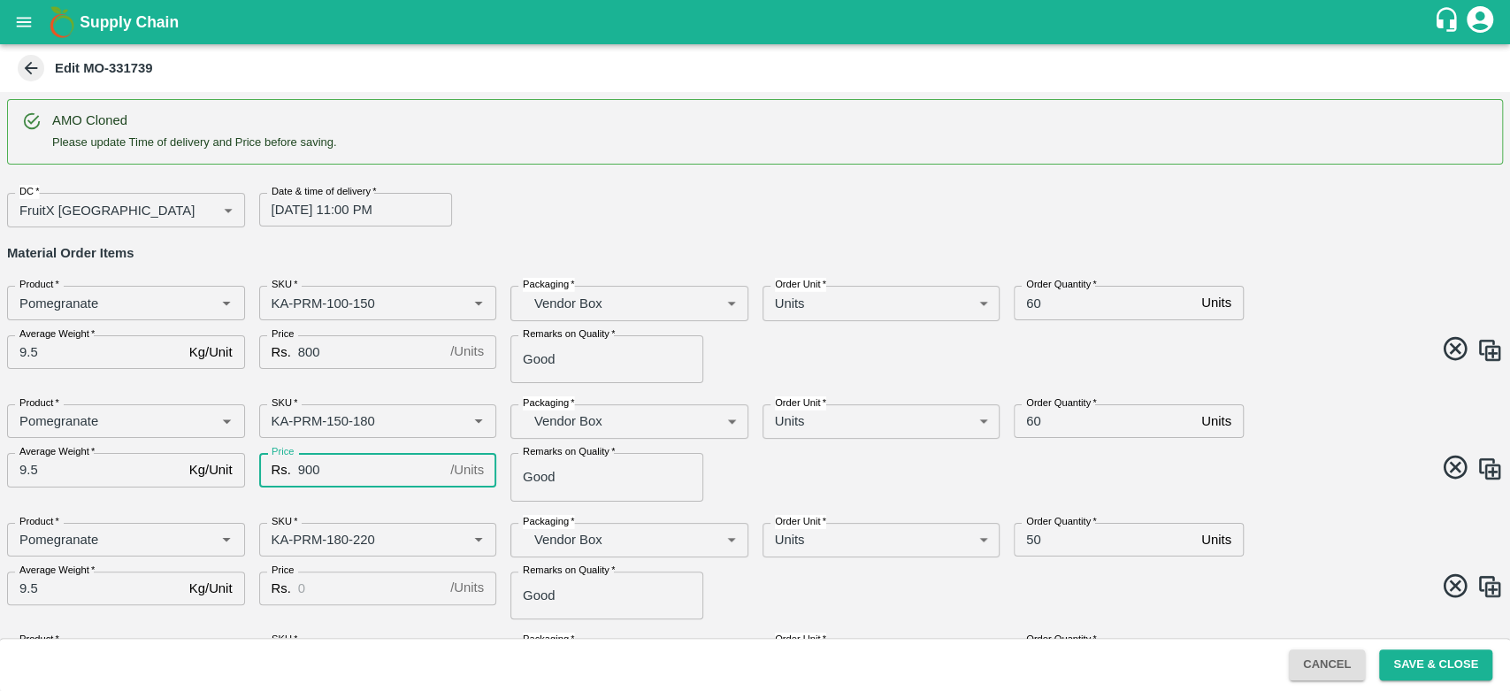
type input "900"
click at [375, 590] on input "Price" at bounding box center [370, 589] width 145 height 34
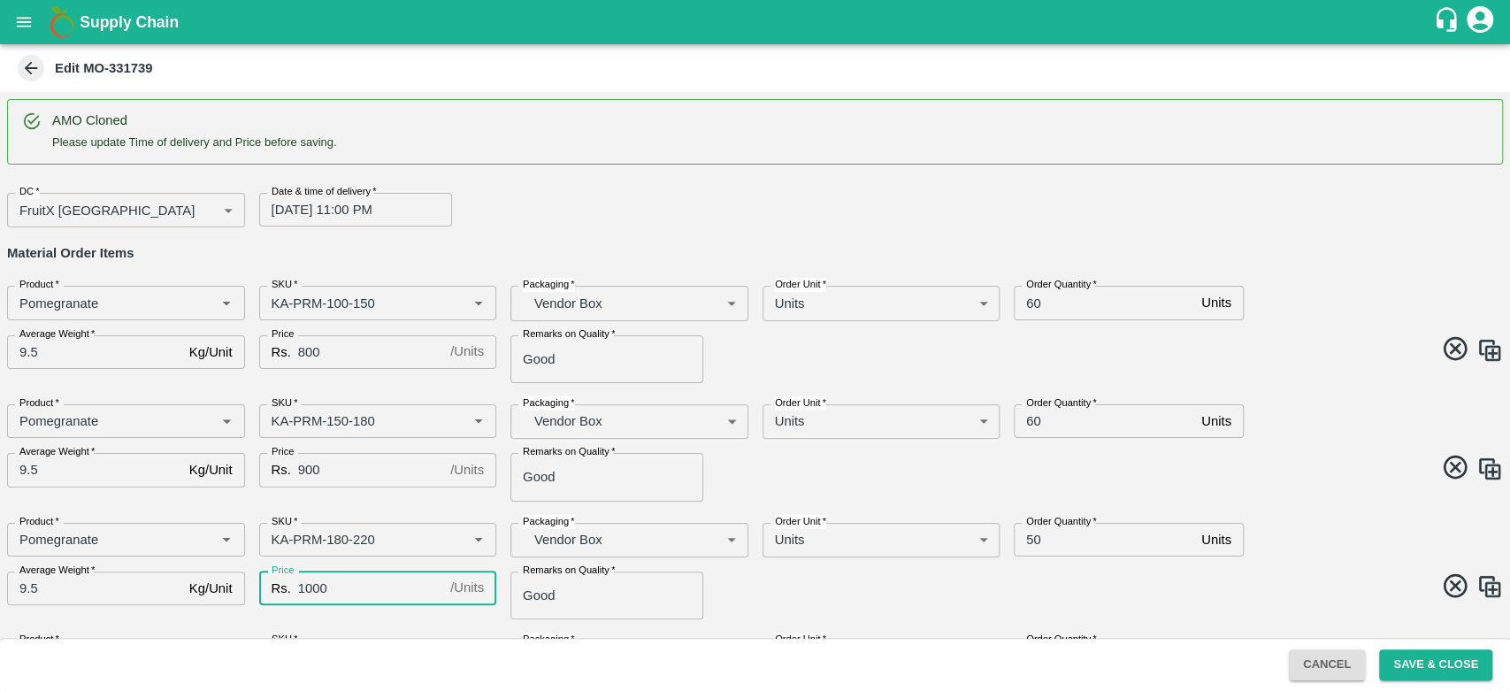
scroll to position [154, 0]
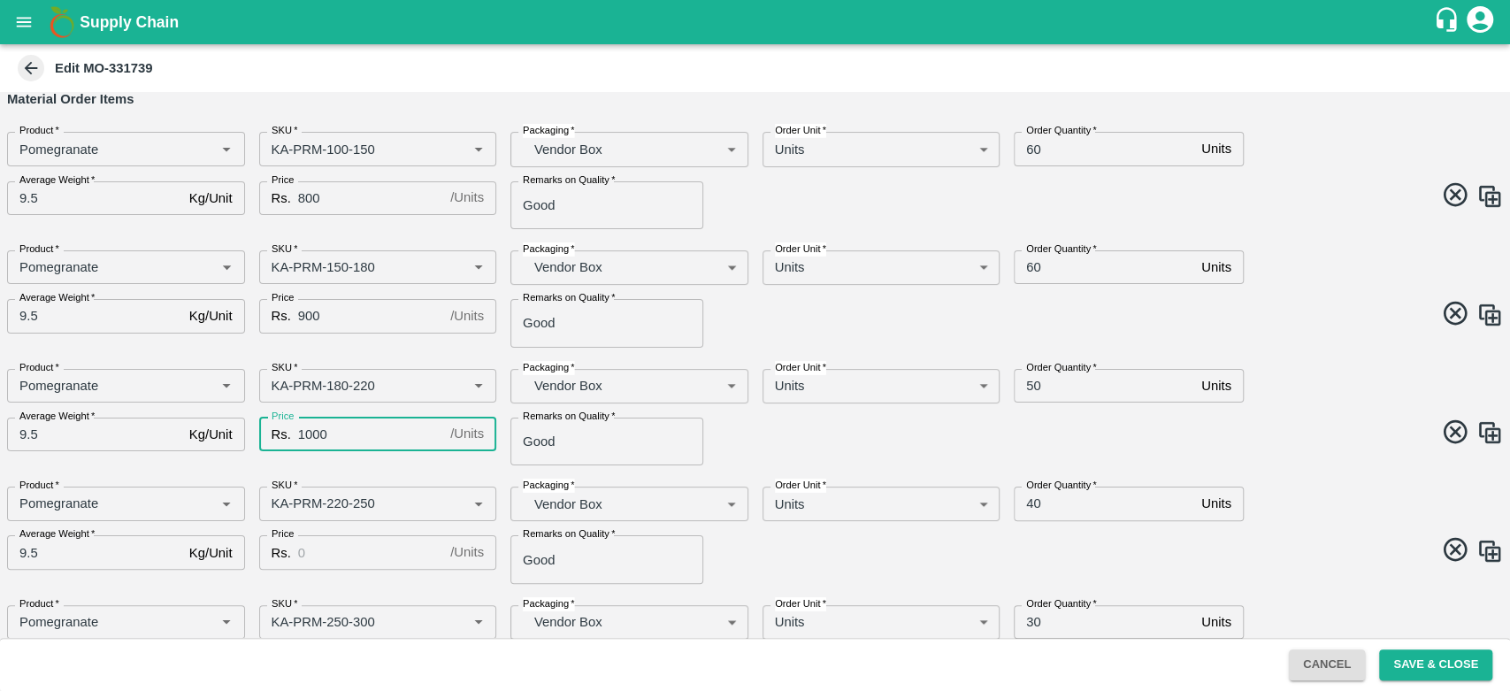
type input "1000"
click at [350, 548] on input "Price" at bounding box center [370, 552] width 145 height 34
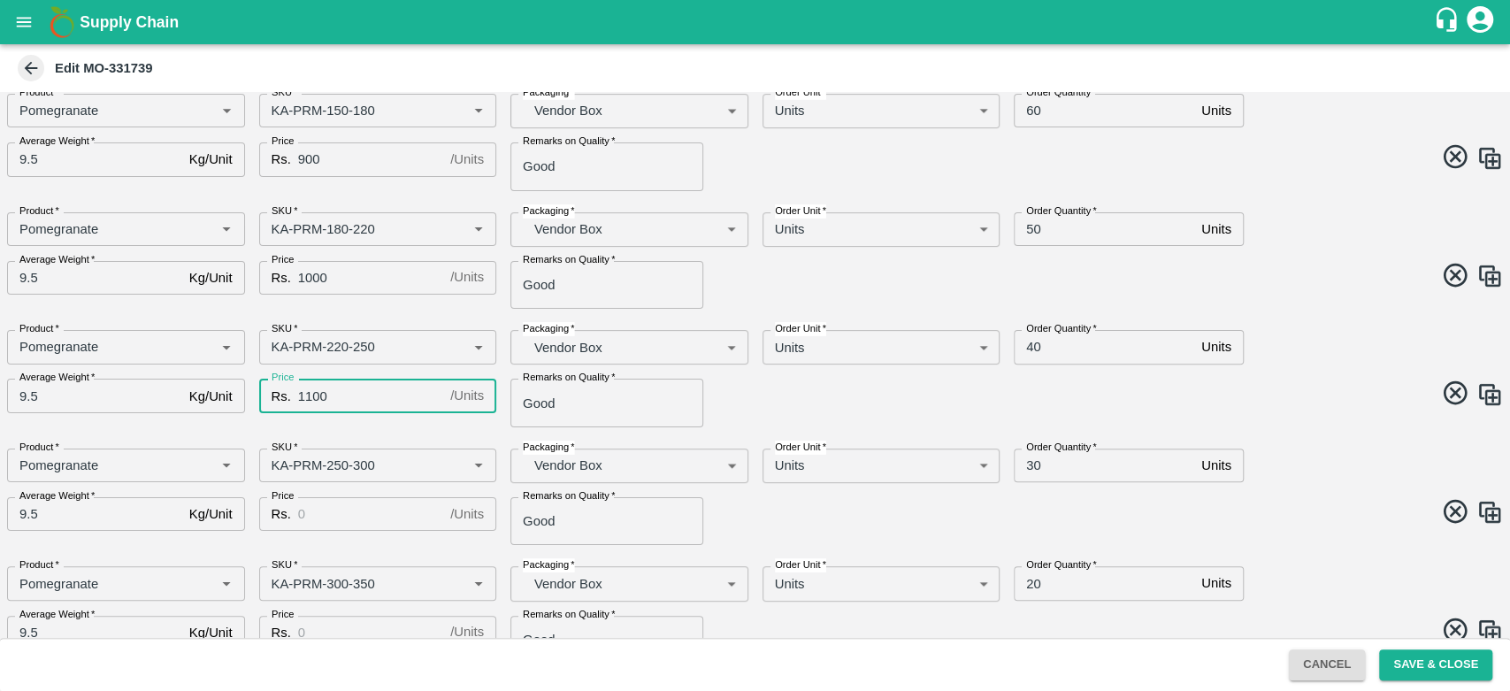
scroll to position [315, 0]
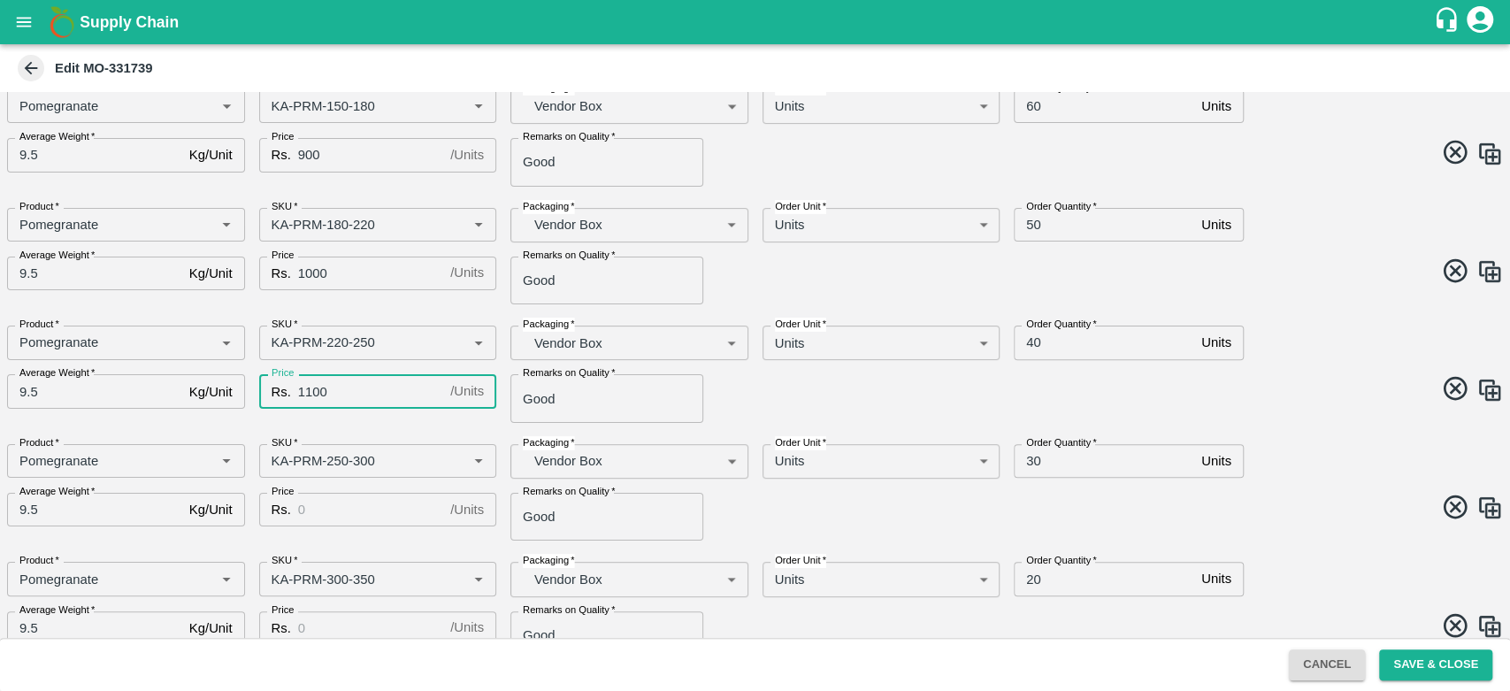
type input "1100"
click at [316, 510] on input "Price" at bounding box center [370, 510] width 145 height 34
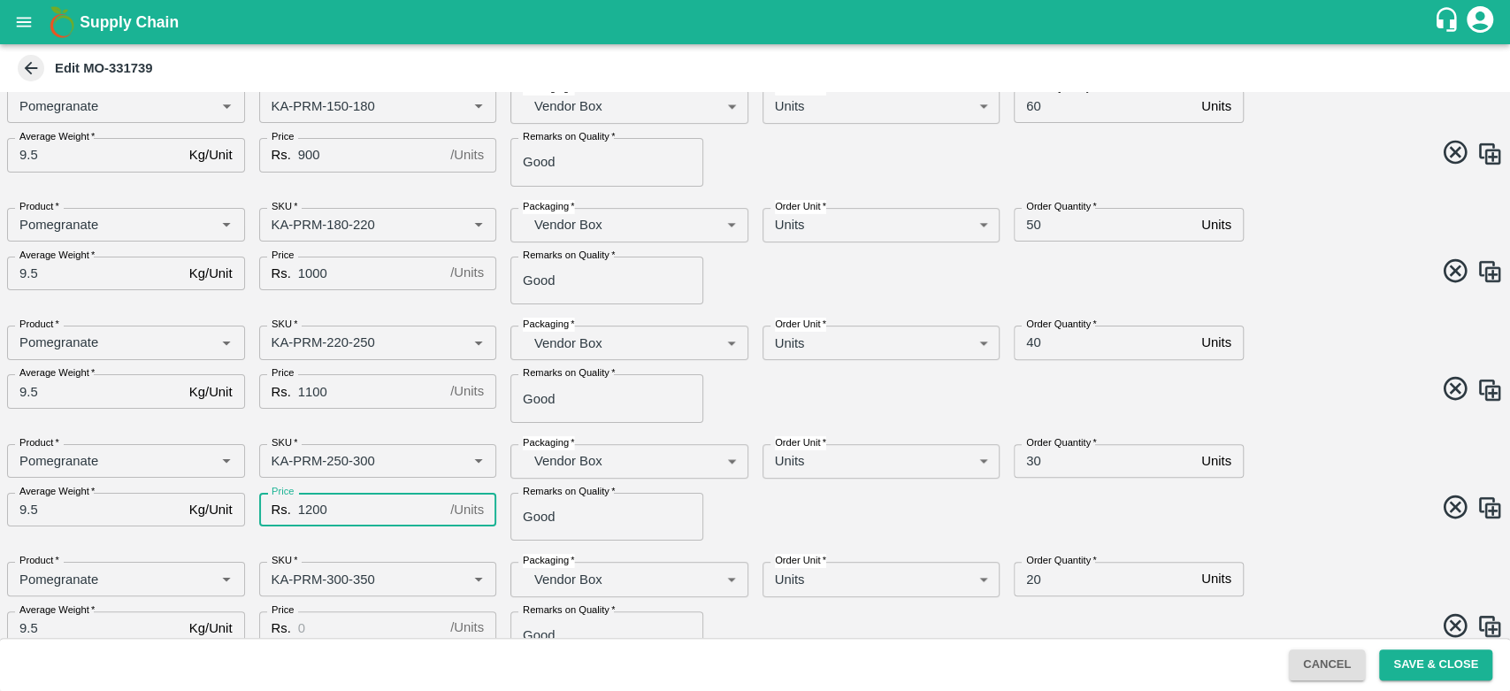
scroll to position [515, 0]
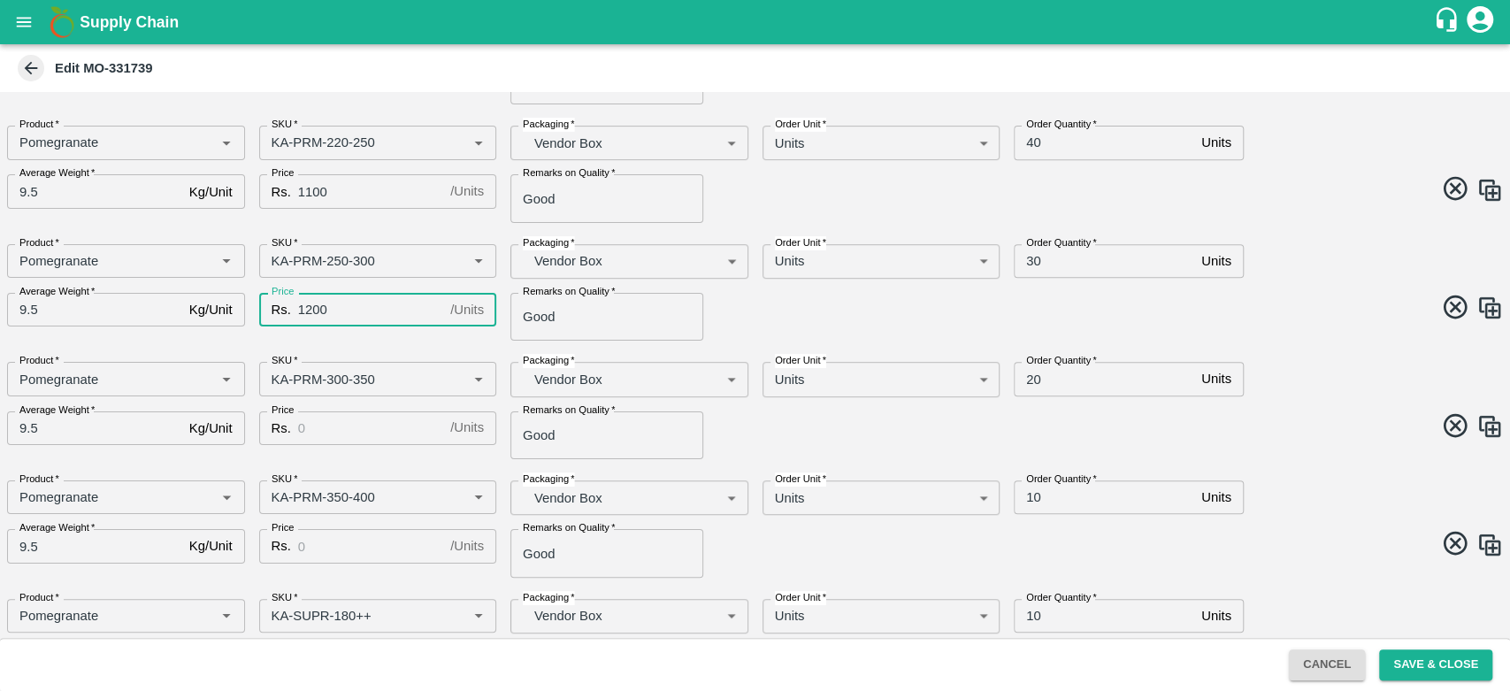
type input "1200"
click at [352, 431] on input "Price" at bounding box center [370, 428] width 145 height 34
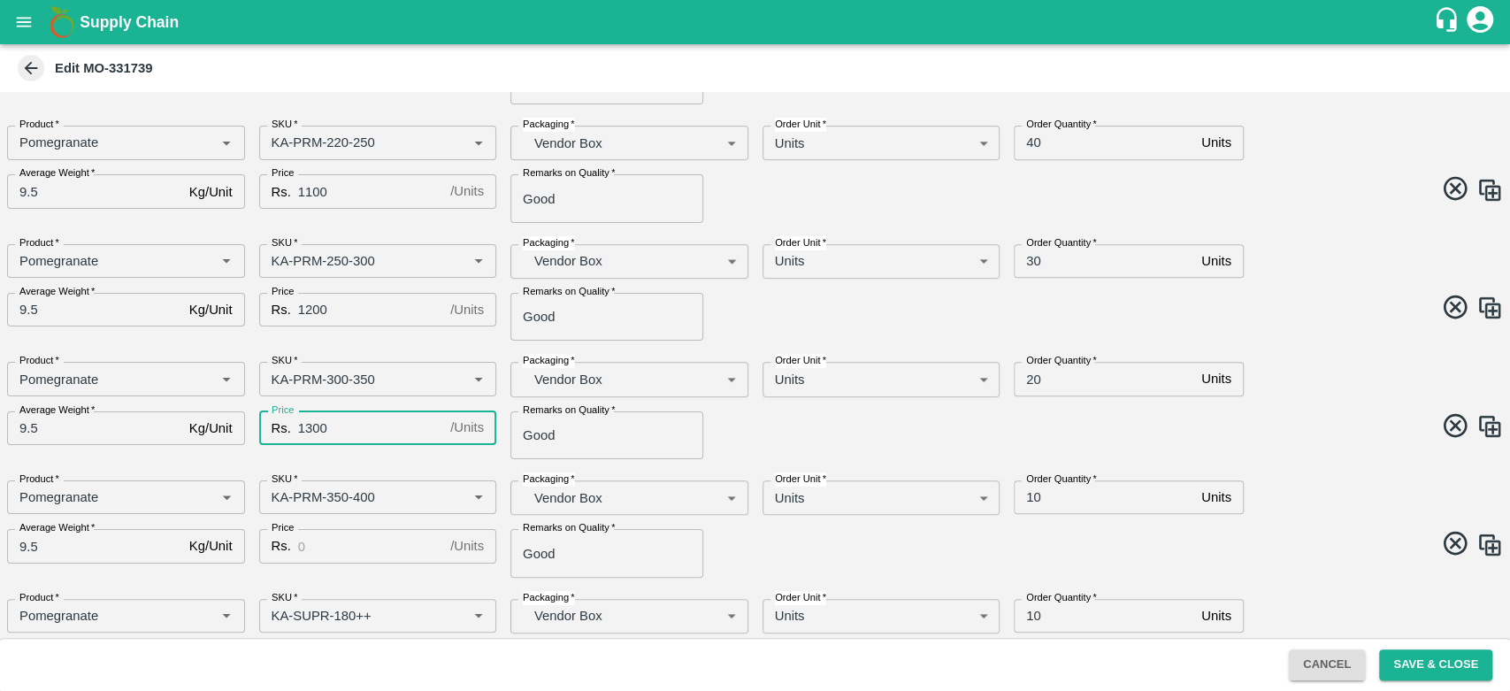
type input "1300"
click at [361, 549] on input "Price" at bounding box center [370, 546] width 145 height 34
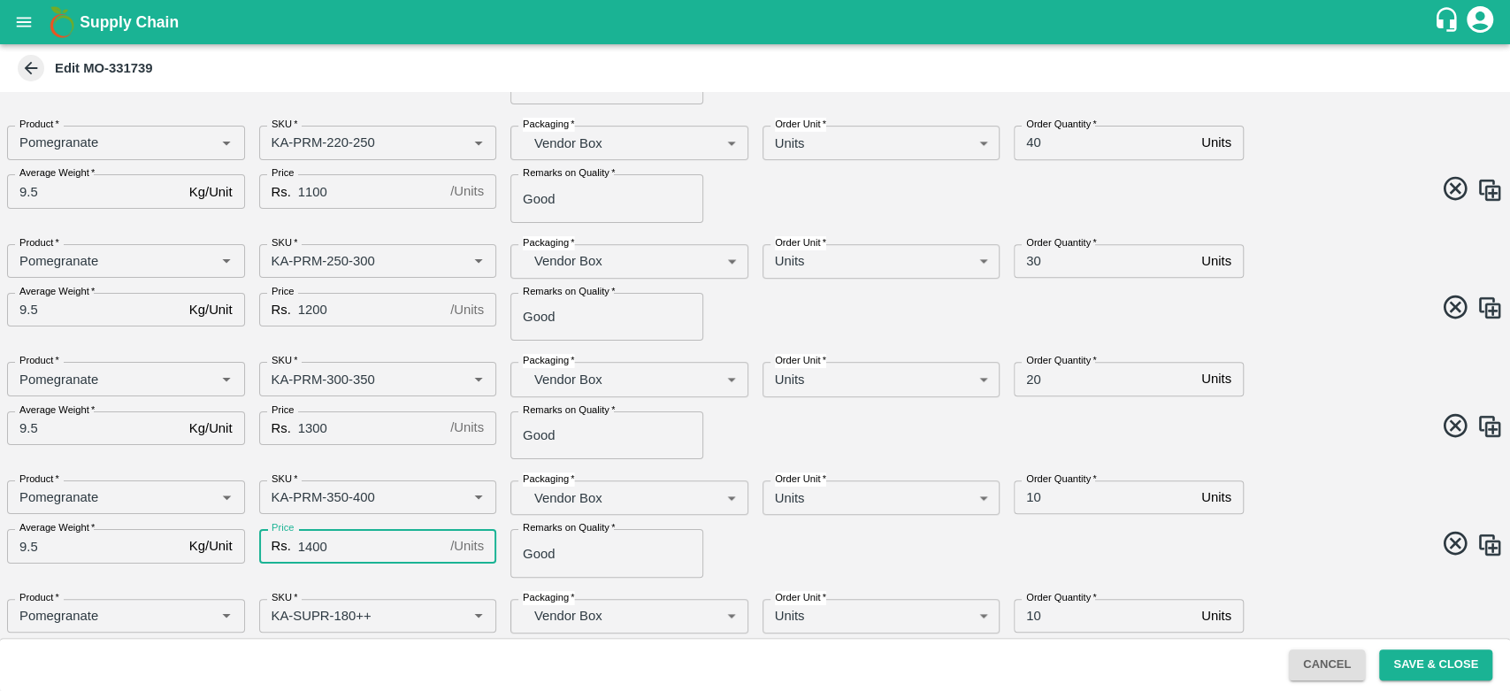
type input "1400"
click at [854, 552] on span at bounding box center [1127, 546] width 756 height 35
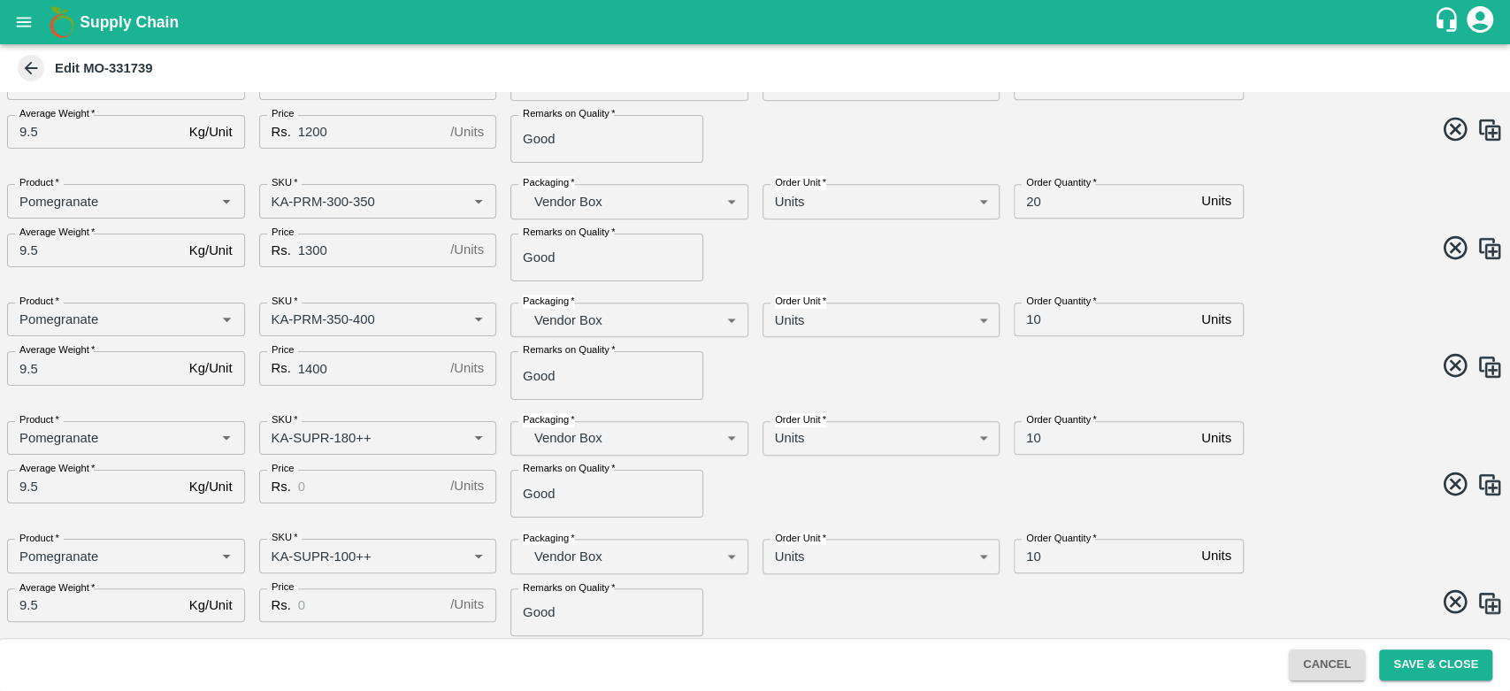
scroll to position [694, 0]
click at [365, 497] on input "Price" at bounding box center [370, 486] width 145 height 34
type input "600"
click at [356, 604] on input "Price" at bounding box center [370, 605] width 145 height 34
type input "500"
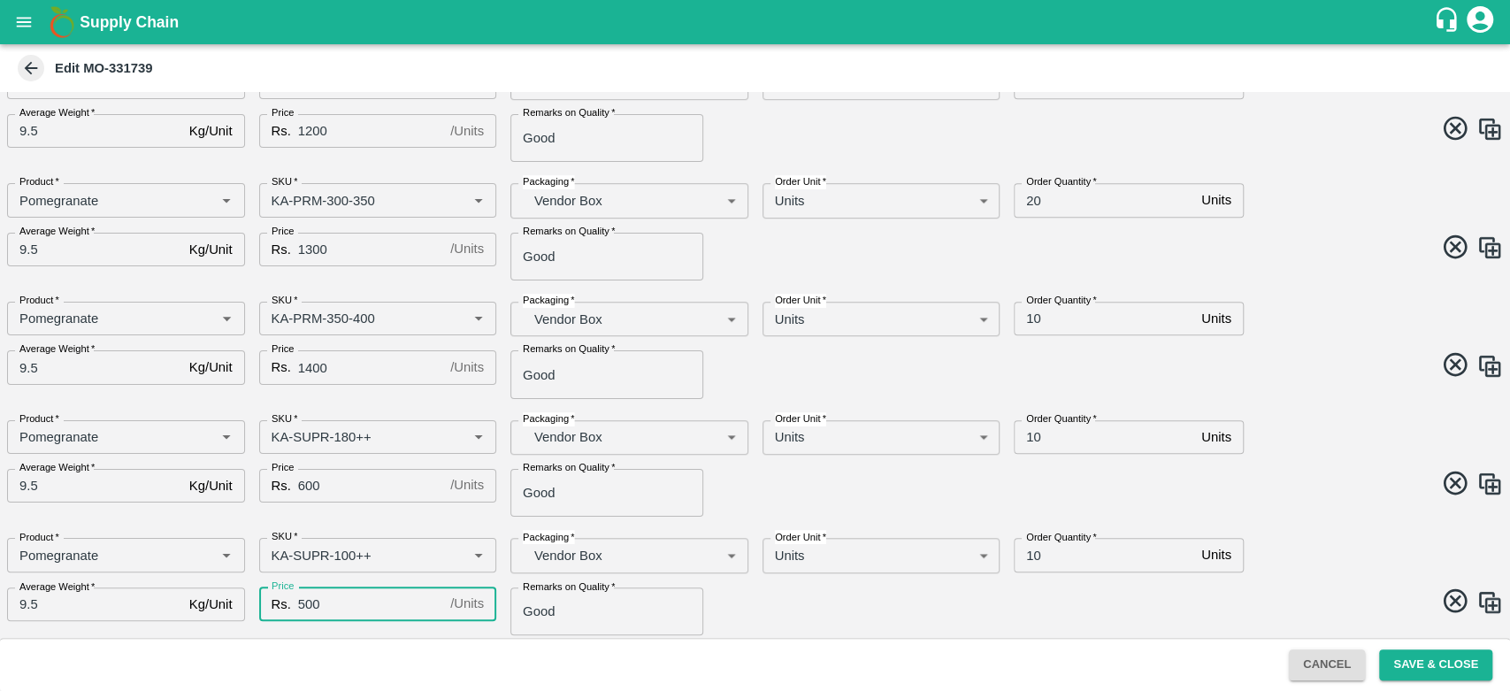
click at [762, 605] on span at bounding box center [1127, 604] width 756 height 35
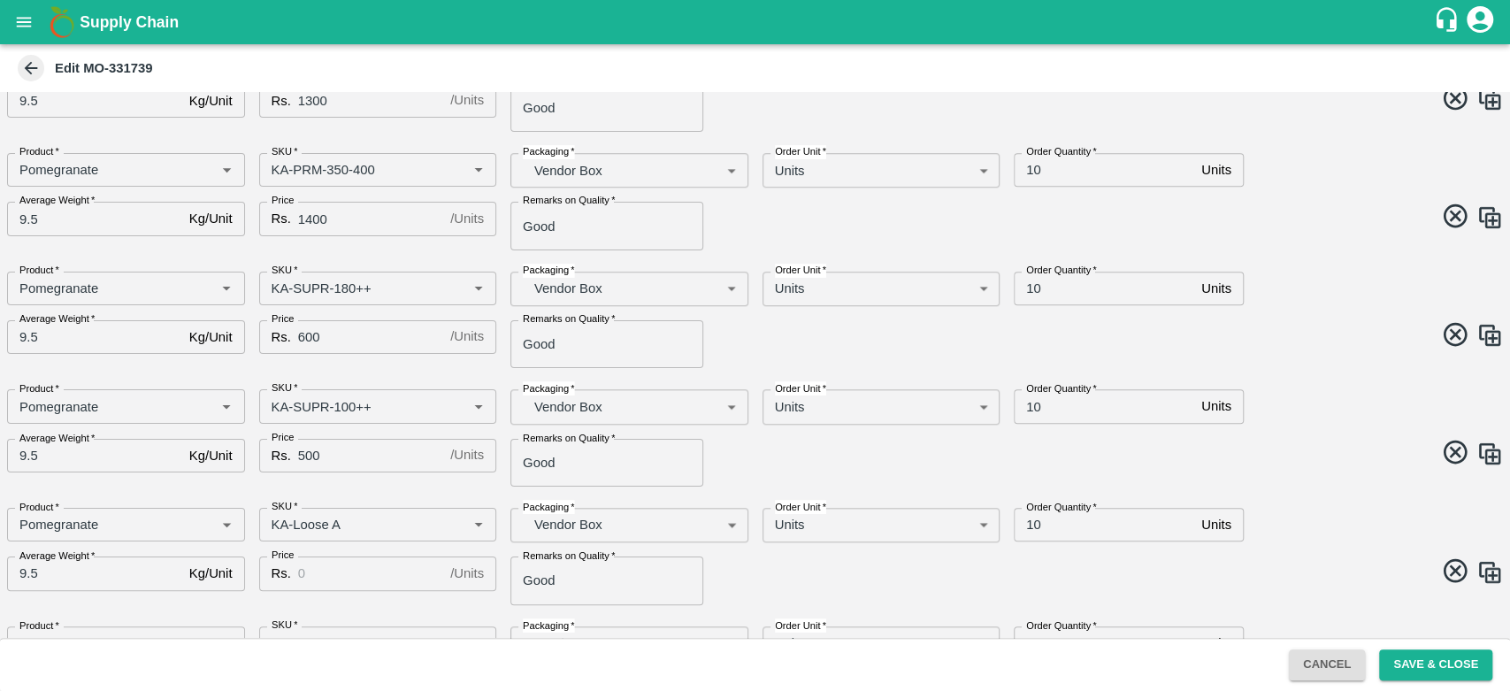
scroll to position [843, 0]
click at [368, 579] on input "Price" at bounding box center [370, 573] width 145 height 34
type input "500"
click at [845, 585] on span at bounding box center [1127, 573] width 756 height 35
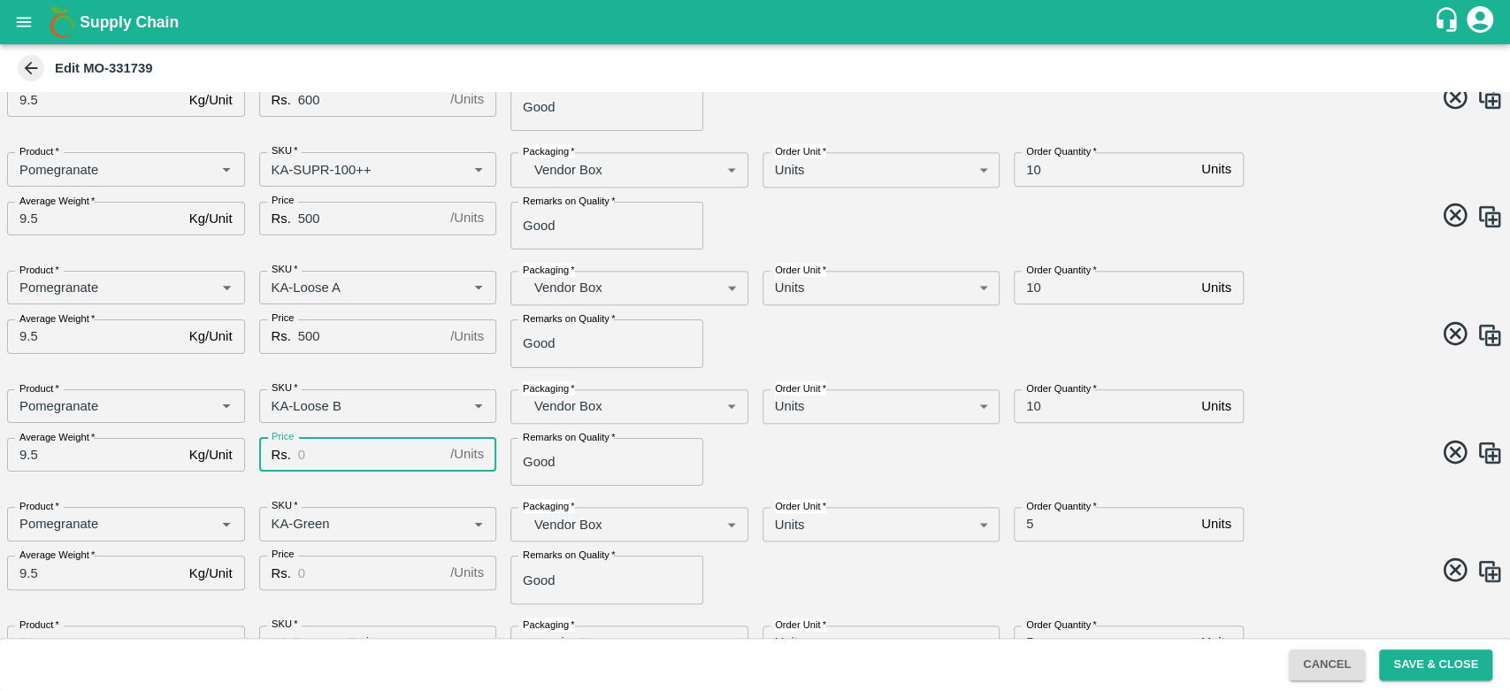
click at [362, 450] on input "Price" at bounding box center [370, 455] width 145 height 34
type input "500"
click at [806, 444] on span at bounding box center [1127, 455] width 756 height 35
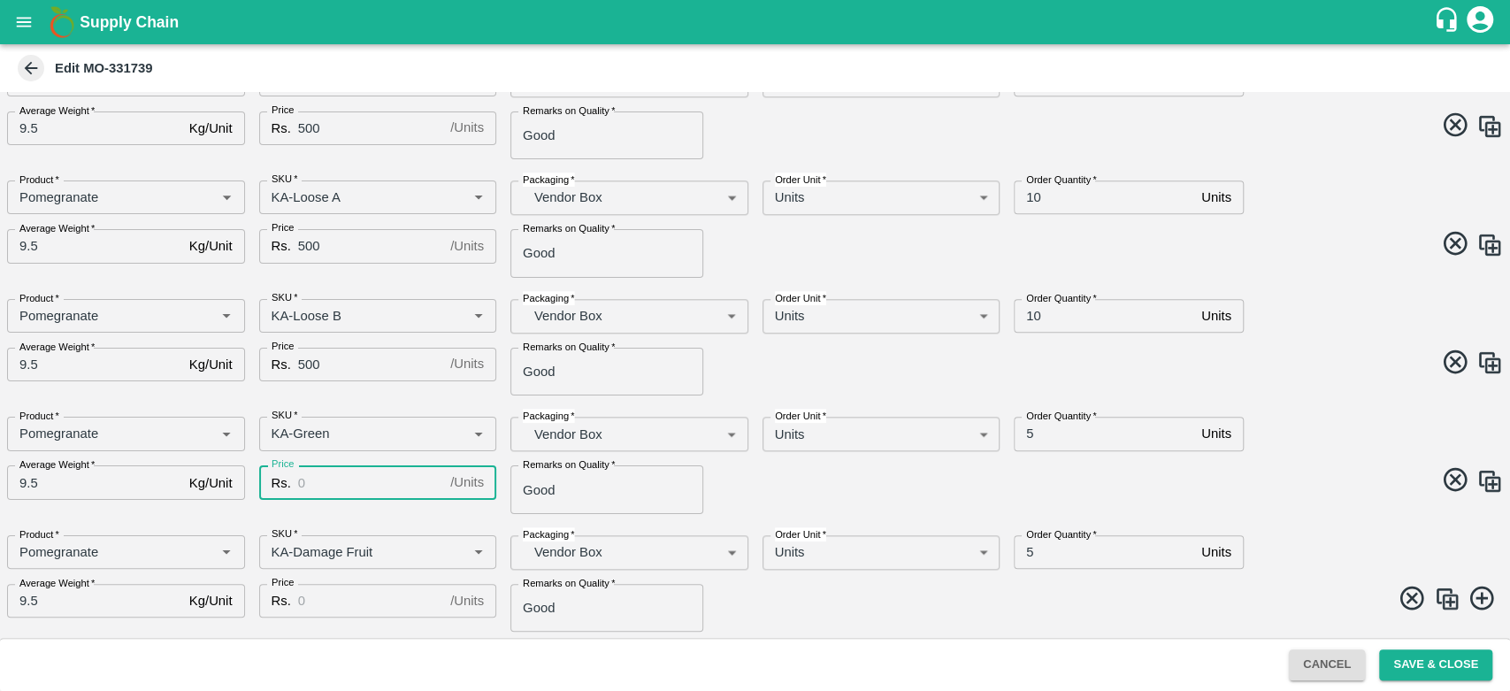
click at [324, 481] on input "Price" at bounding box center [370, 482] width 145 height 34
type input "400"
click at [347, 600] on input "Price" at bounding box center [370, 601] width 145 height 34
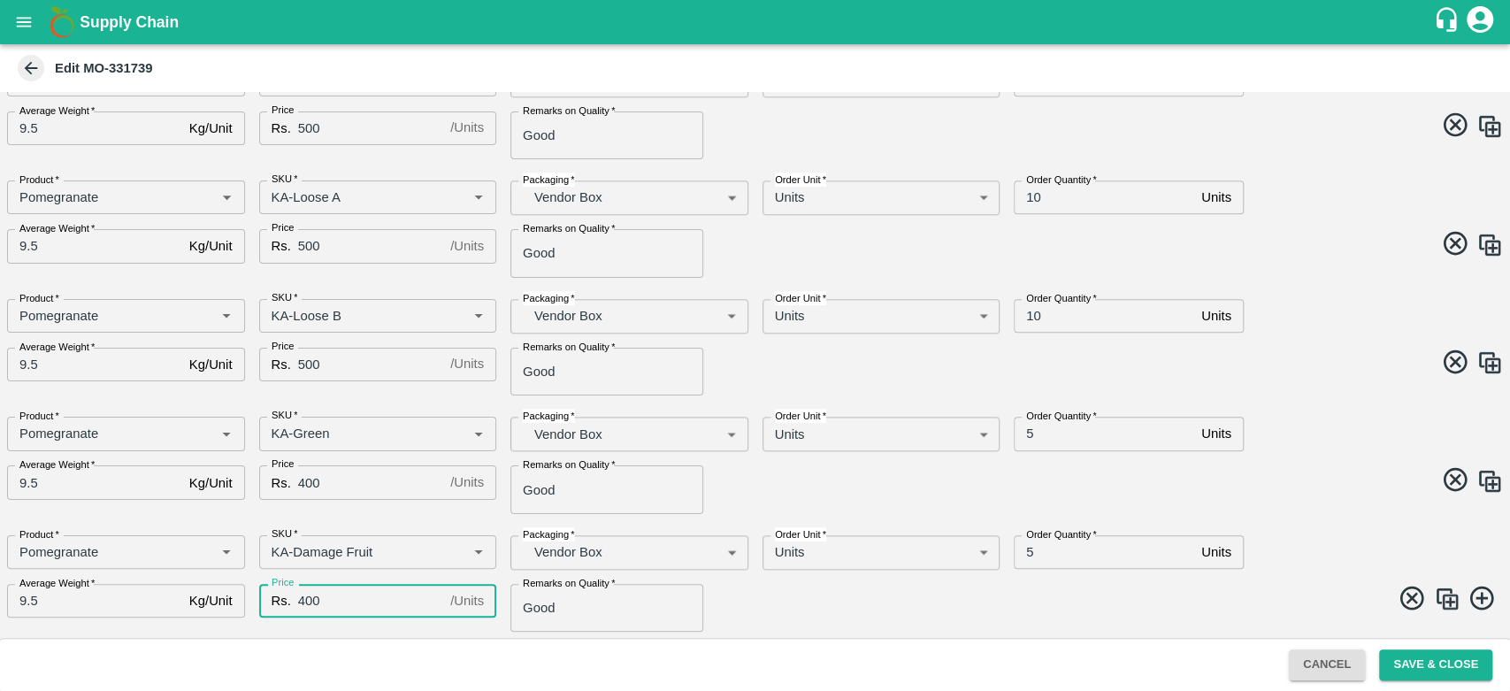
type input "400"
click at [1301, 389] on div "Product   * Product   * SKU   * SKU   * Packaging   * Vendor Box BOM/276 Packag…" at bounding box center [748, 340] width 1510 height 111
click at [1028, 200] on input "10" at bounding box center [1104, 198] width 181 height 34
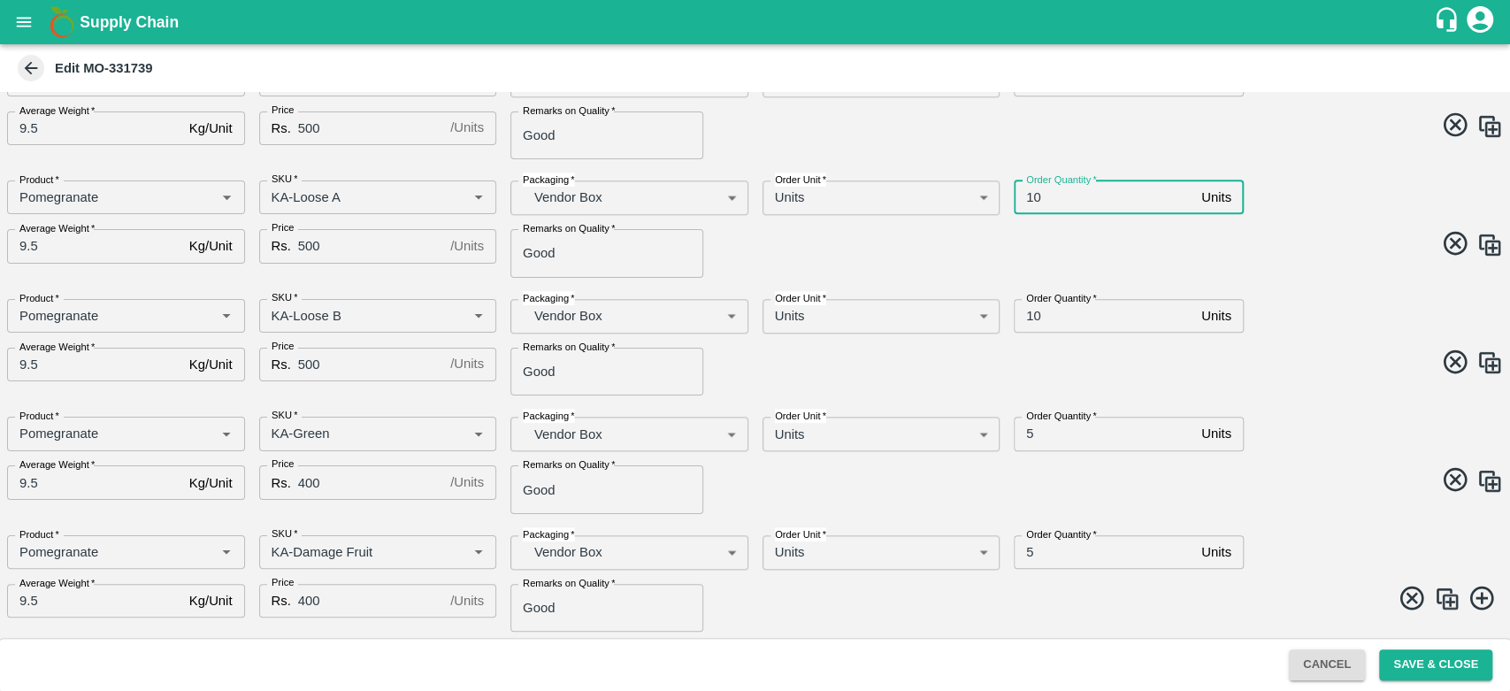
click at [1028, 200] on input "10" at bounding box center [1104, 198] width 181 height 34
type input "5"
click at [1032, 317] on input "10" at bounding box center [1104, 316] width 181 height 34
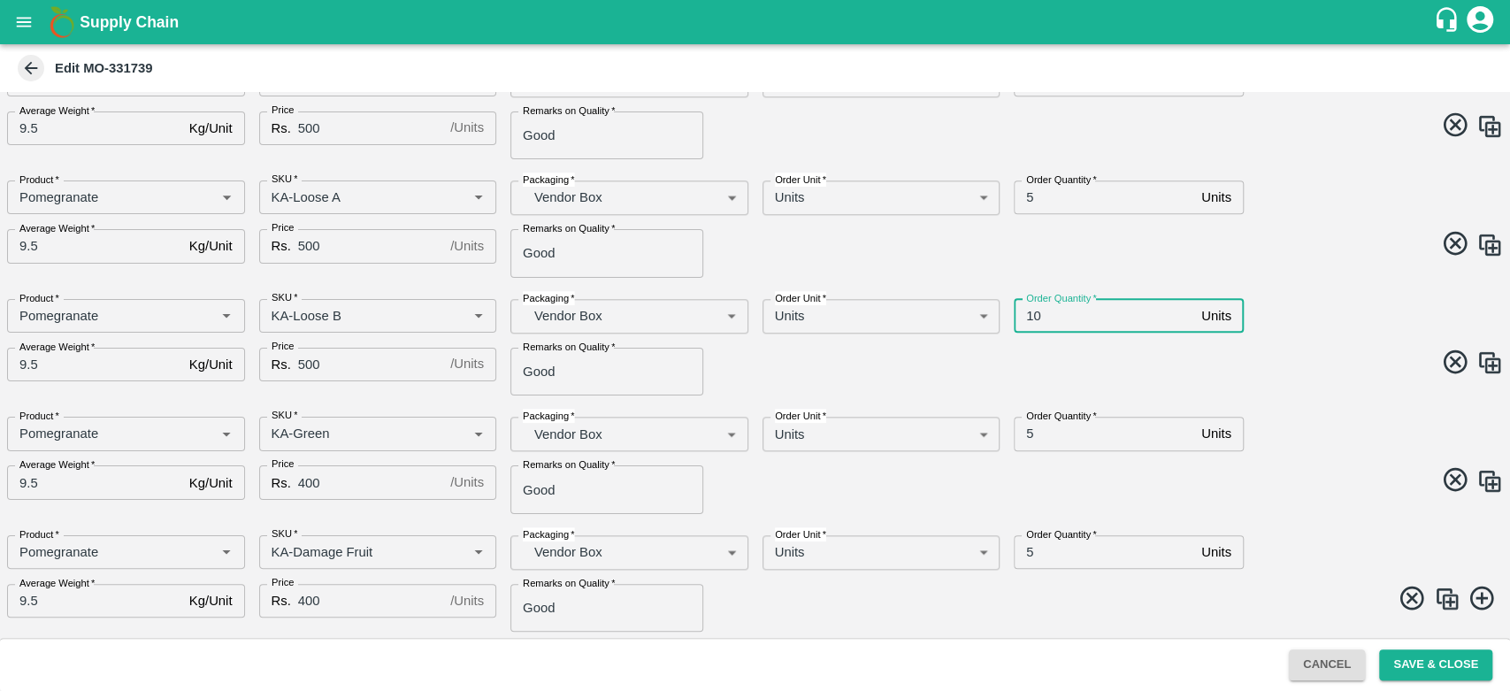
click at [1032, 317] on input "10" at bounding box center [1104, 316] width 181 height 34
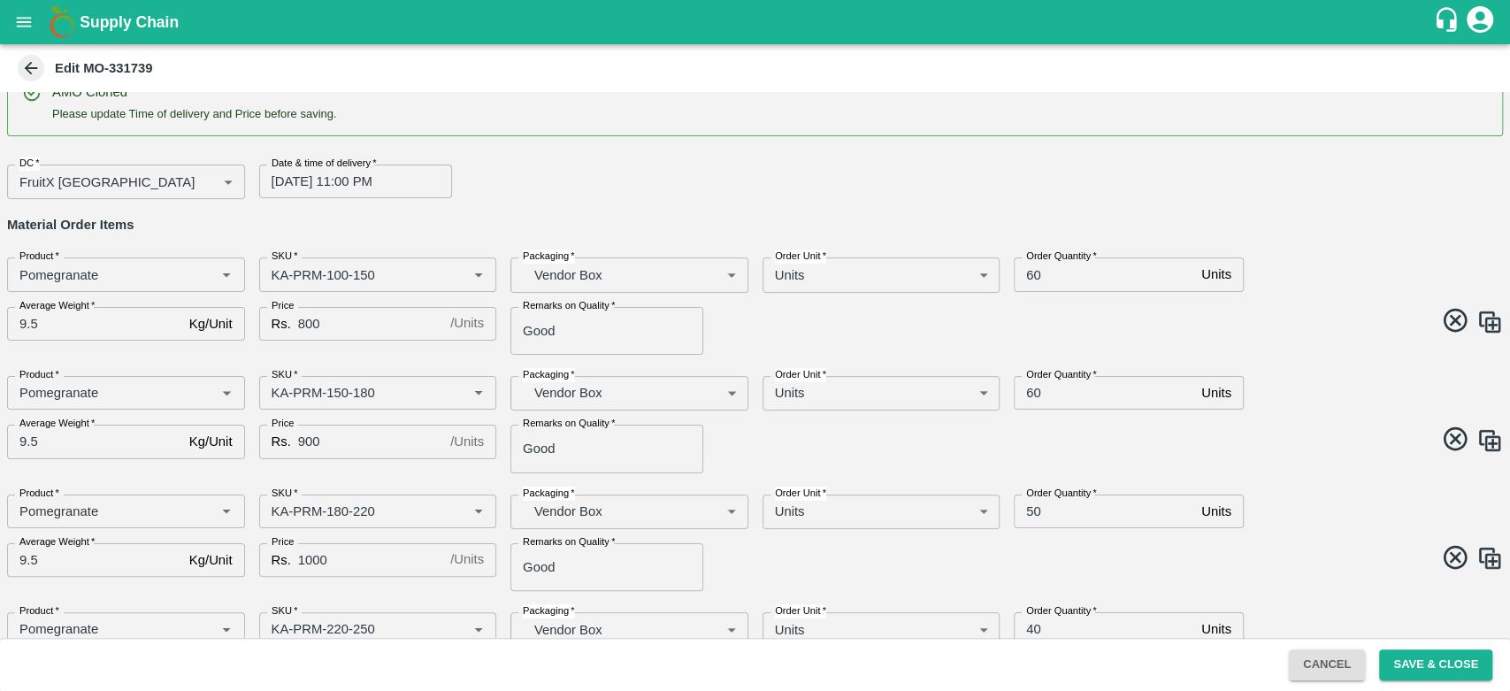
scroll to position [0, 0]
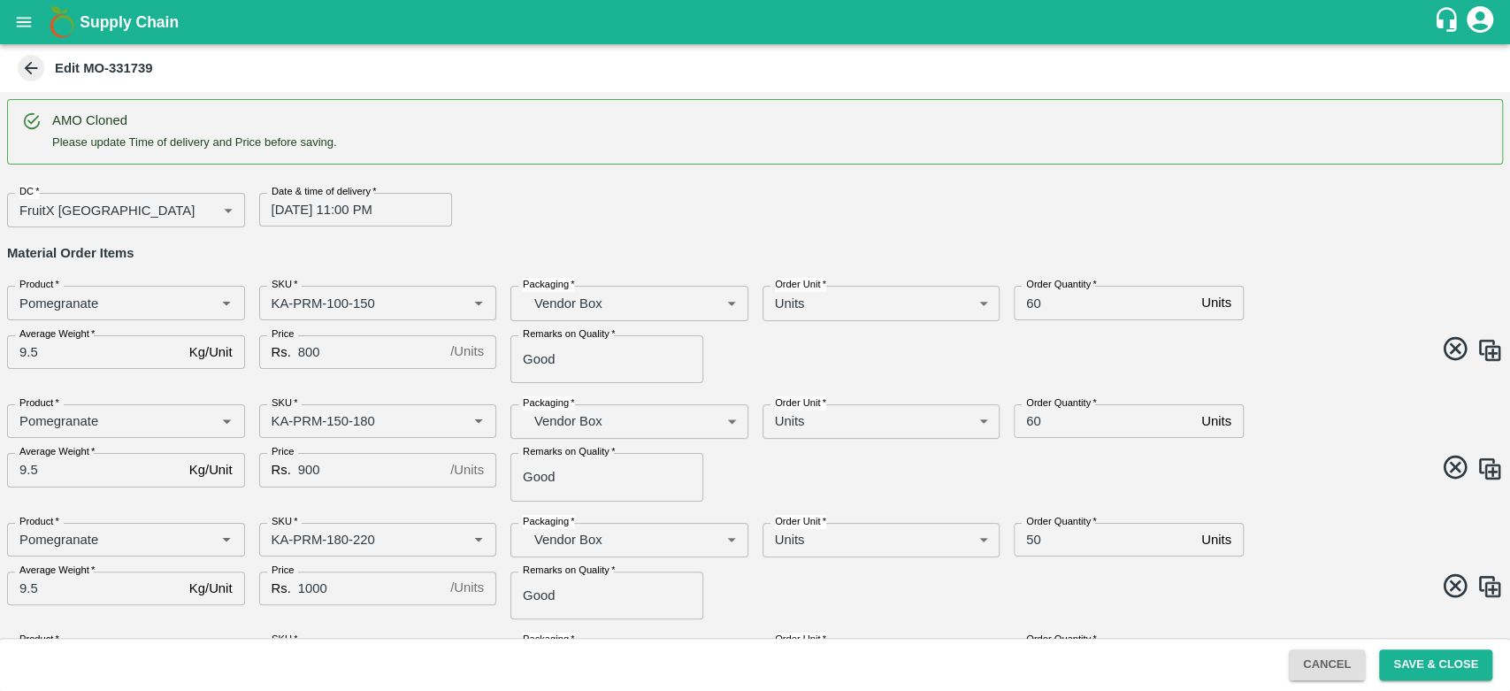
type input "5"
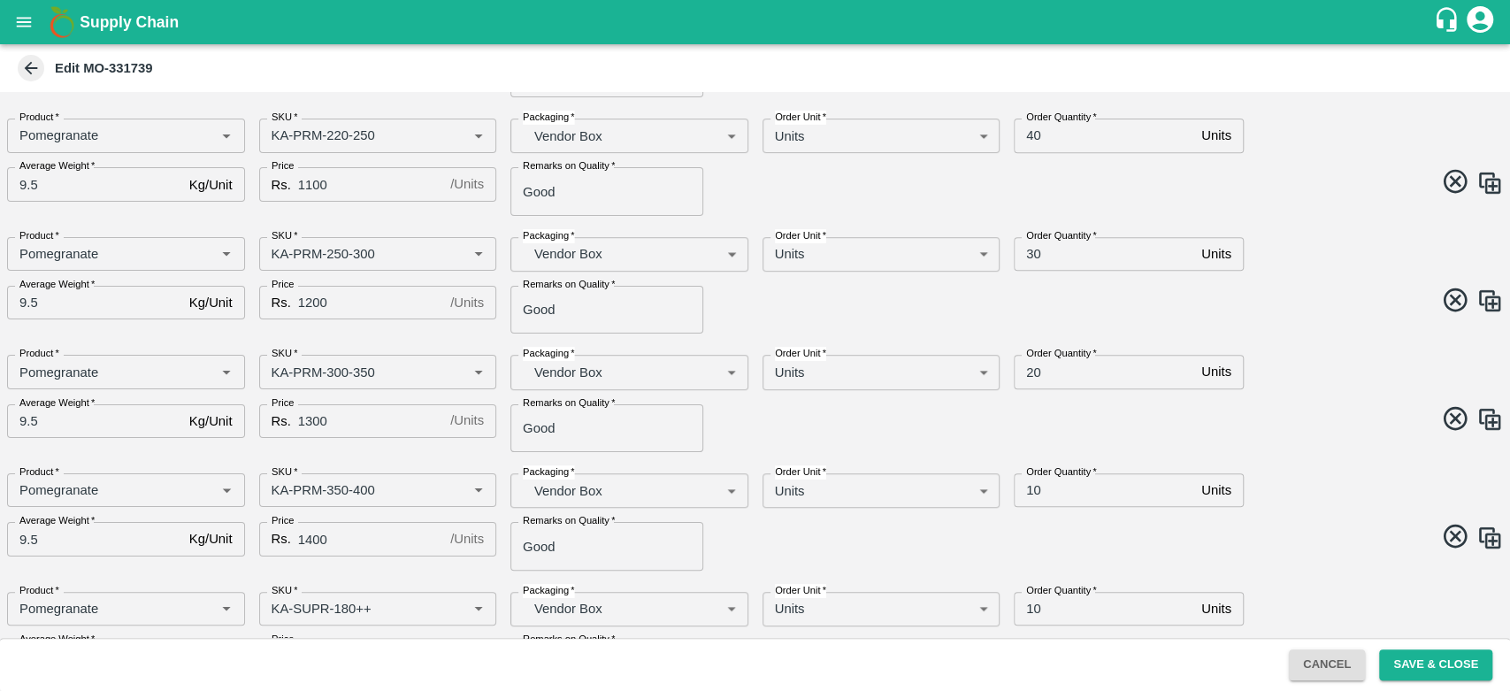
scroll to position [525, 0]
click at [1029, 365] on input "20" at bounding box center [1104, 369] width 181 height 34
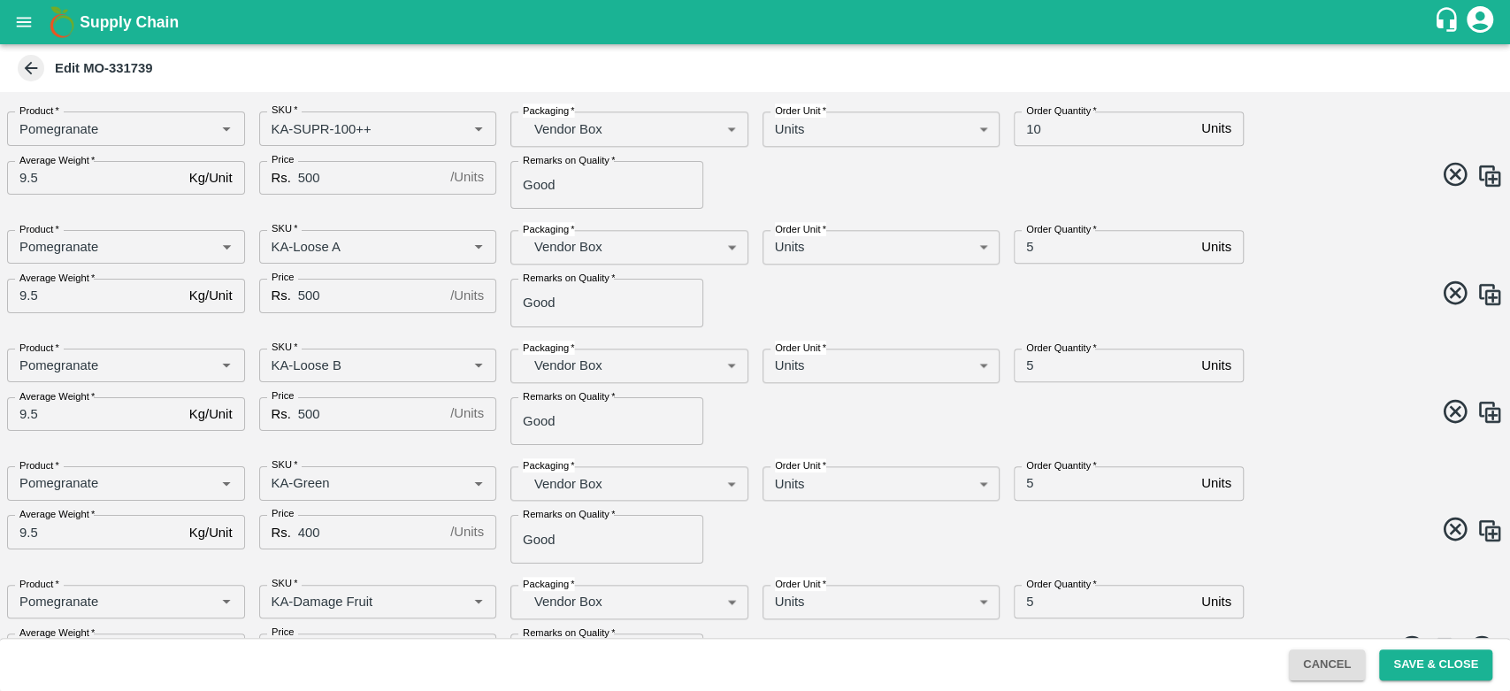
scroll to position [1170, 0]
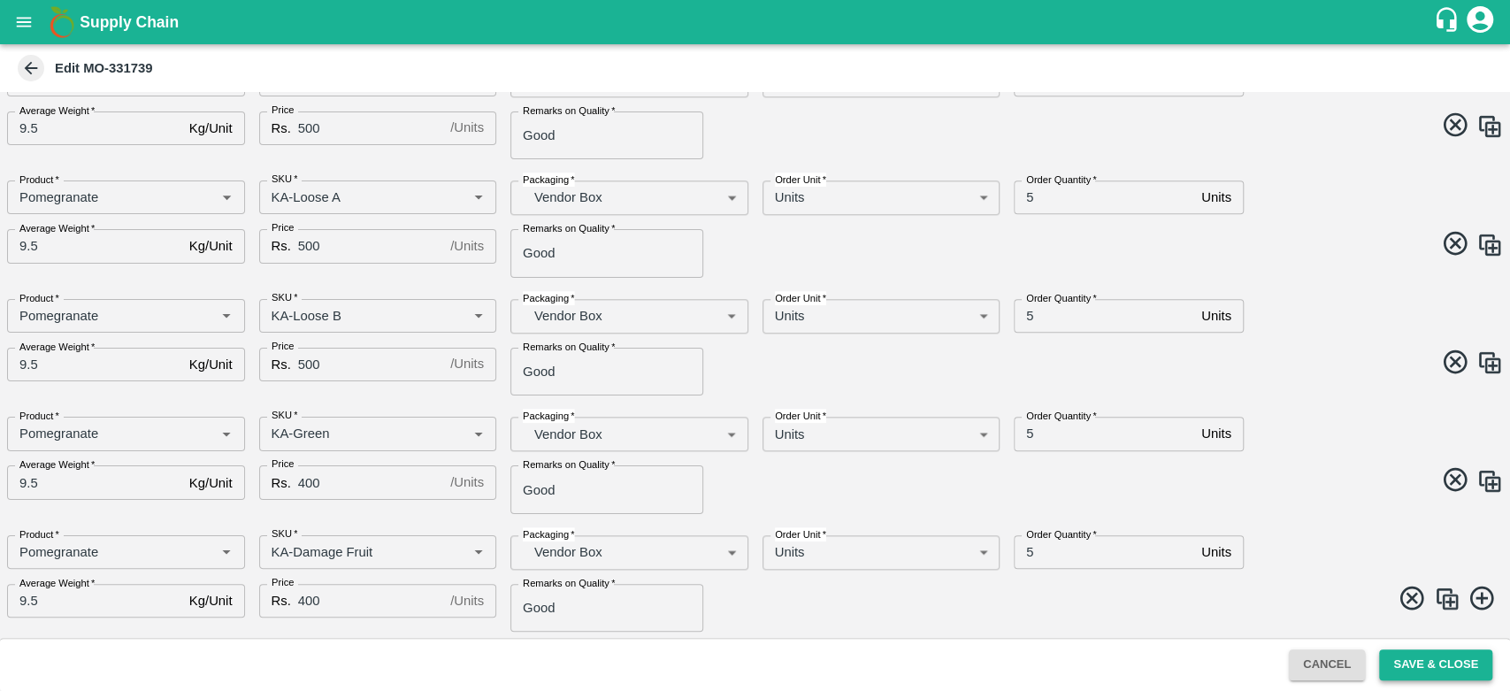
type input "10"
click at [1443, 664] on button "Save & Close" at bounding box center [1435, 664] width 113 height 31
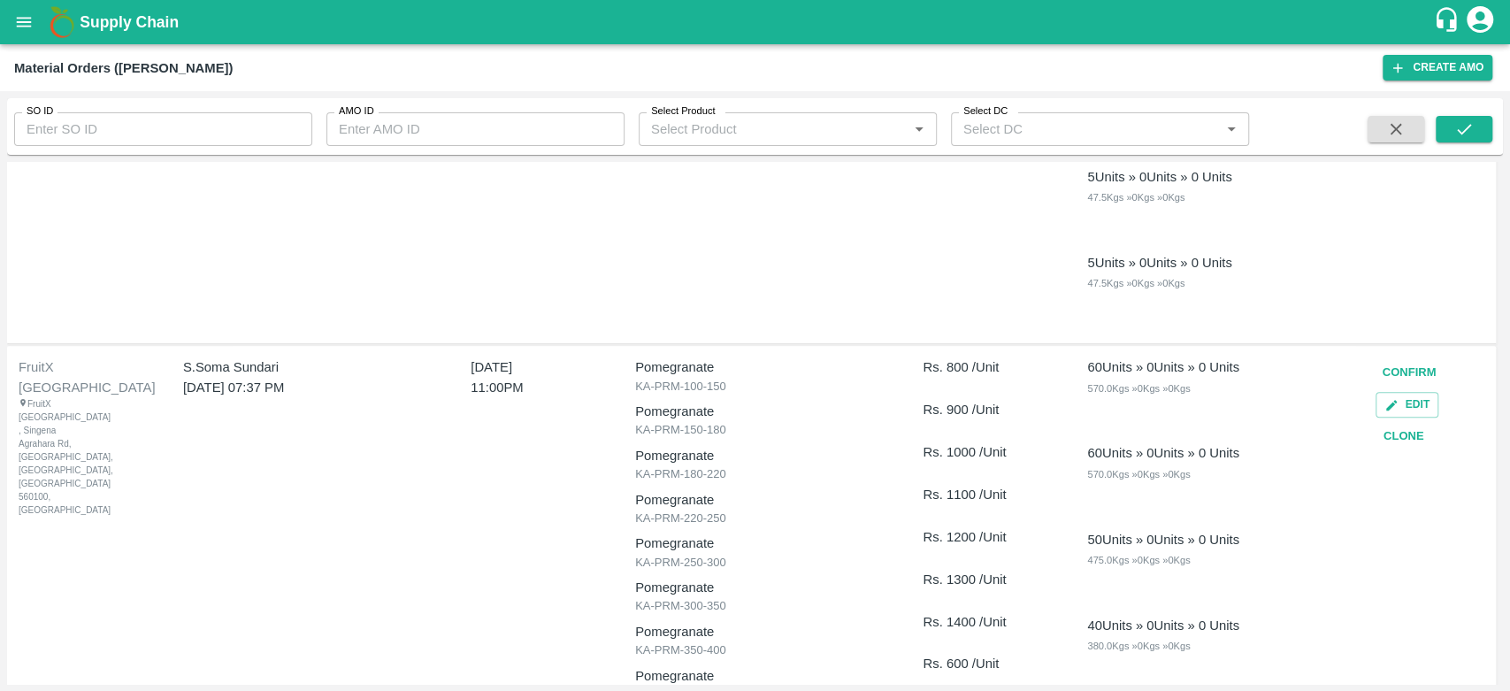
scroll to position [1038, 0]
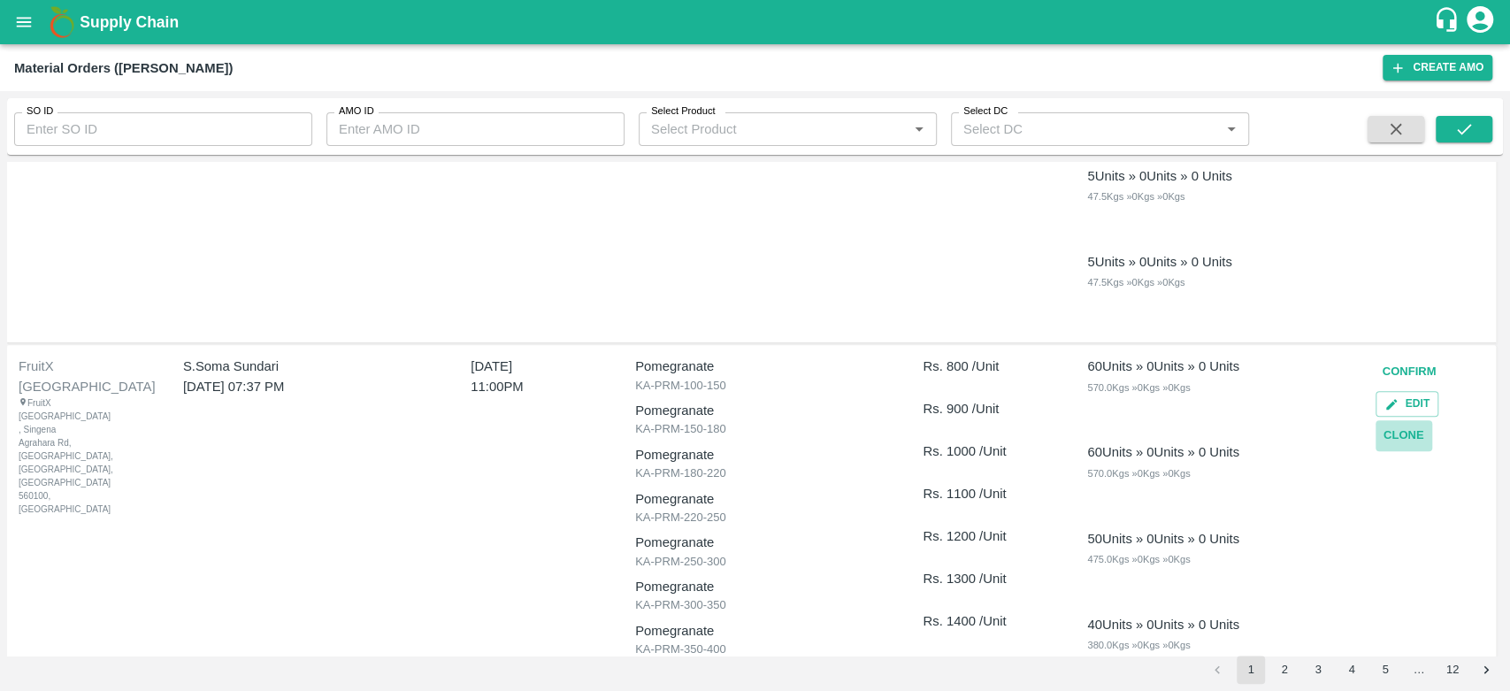
click at [1402, 430] on button "Clone" at bounding box center [1404, 435] width 57 height 31
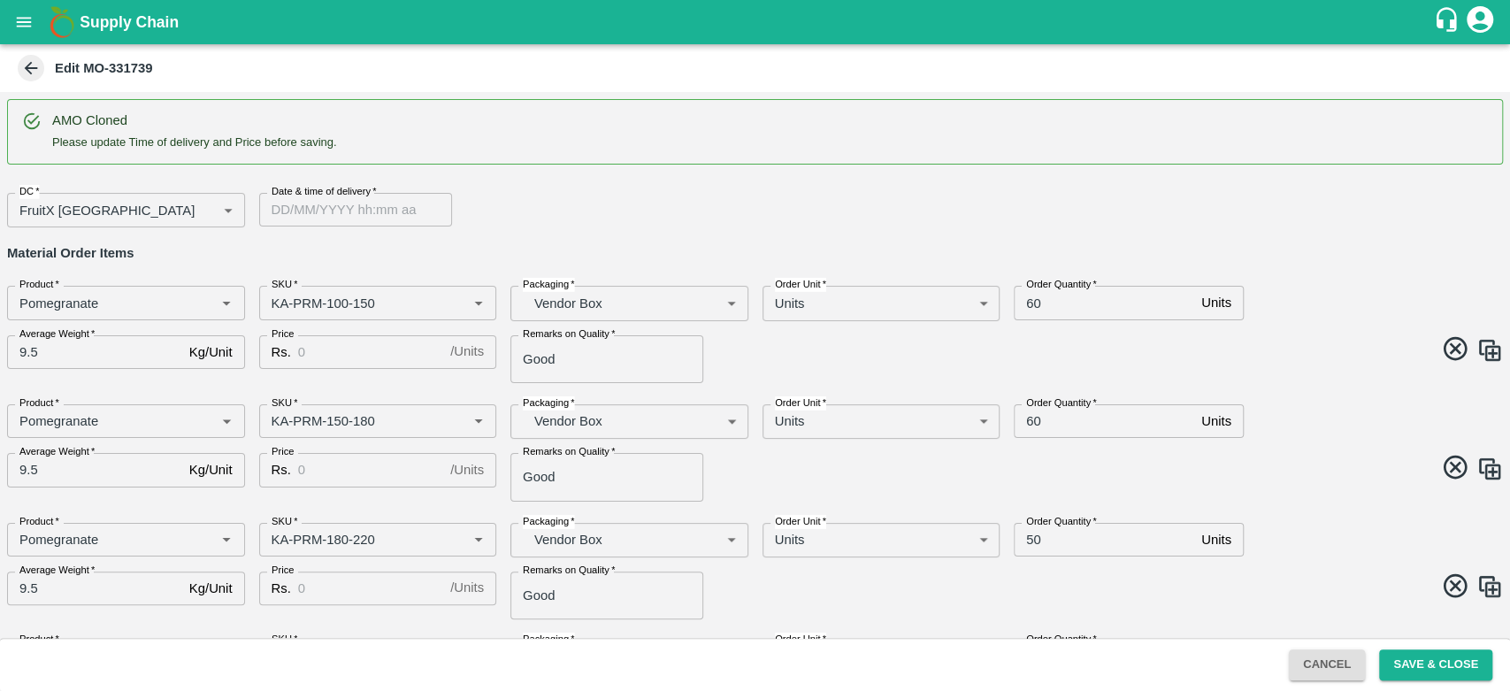
type input "DD/MM/YYYY hh:mm aa"
click at [313, 212] on input "DD/MM/YYYY hh:mm aa" at bounding box center [349, 210] width 181 height 34
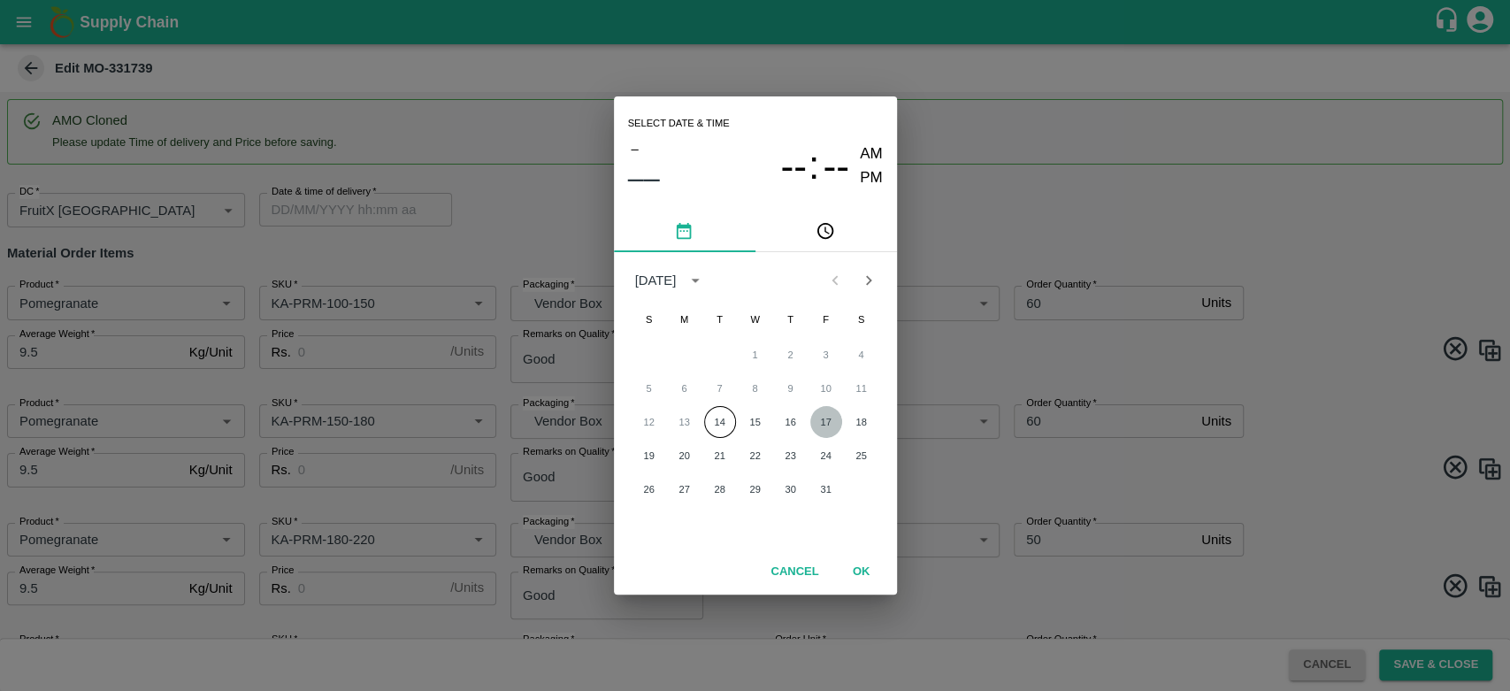
click at [832, 419] on button "17" at bounding box center [827, 422] width 32 height 32
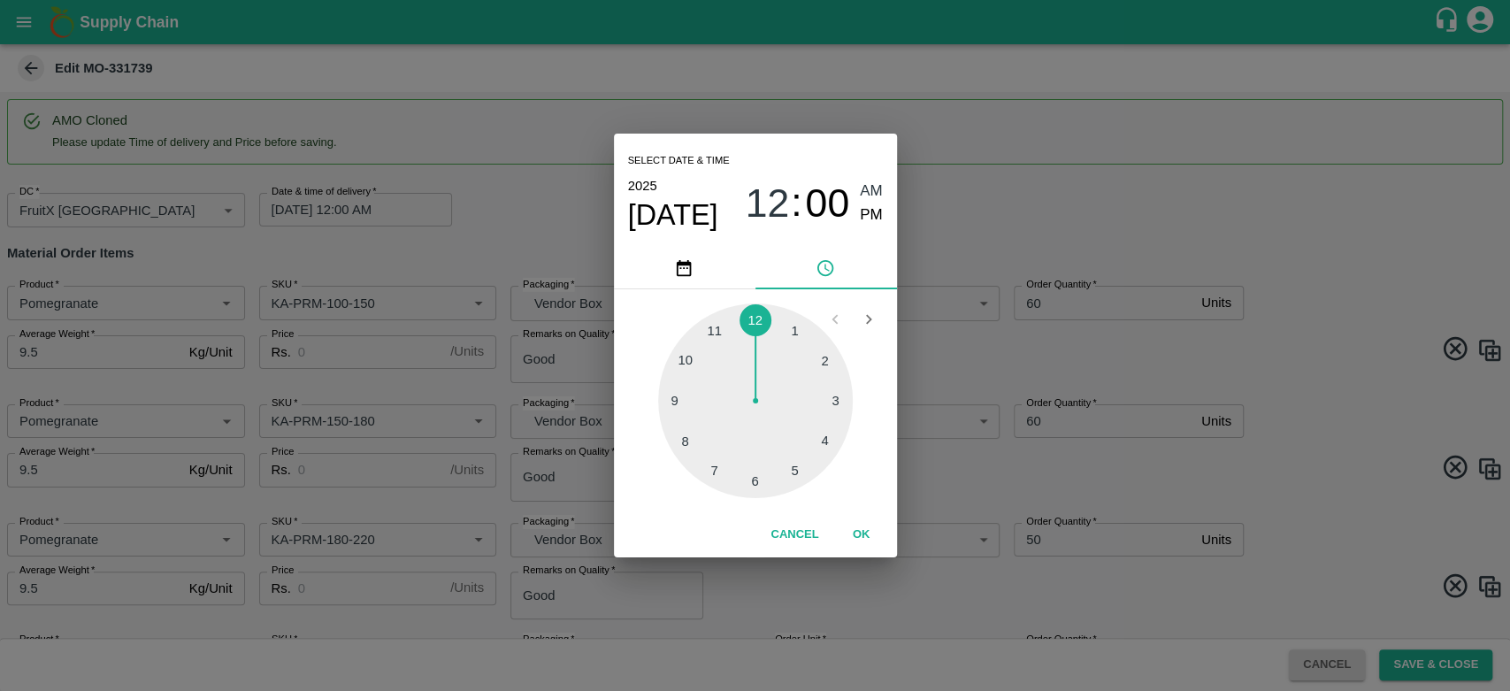
click at [722, 326] on div at bounding box center [755, 401] width 195 height 195
click at [871, 219] on span "PM" at bounding box center [871, 216] width 23 height 24
type input "17/10/2025 11:00 PM"
click at [862, 526] on button "OK" at bounding box center [862, 534] width 57 height 31
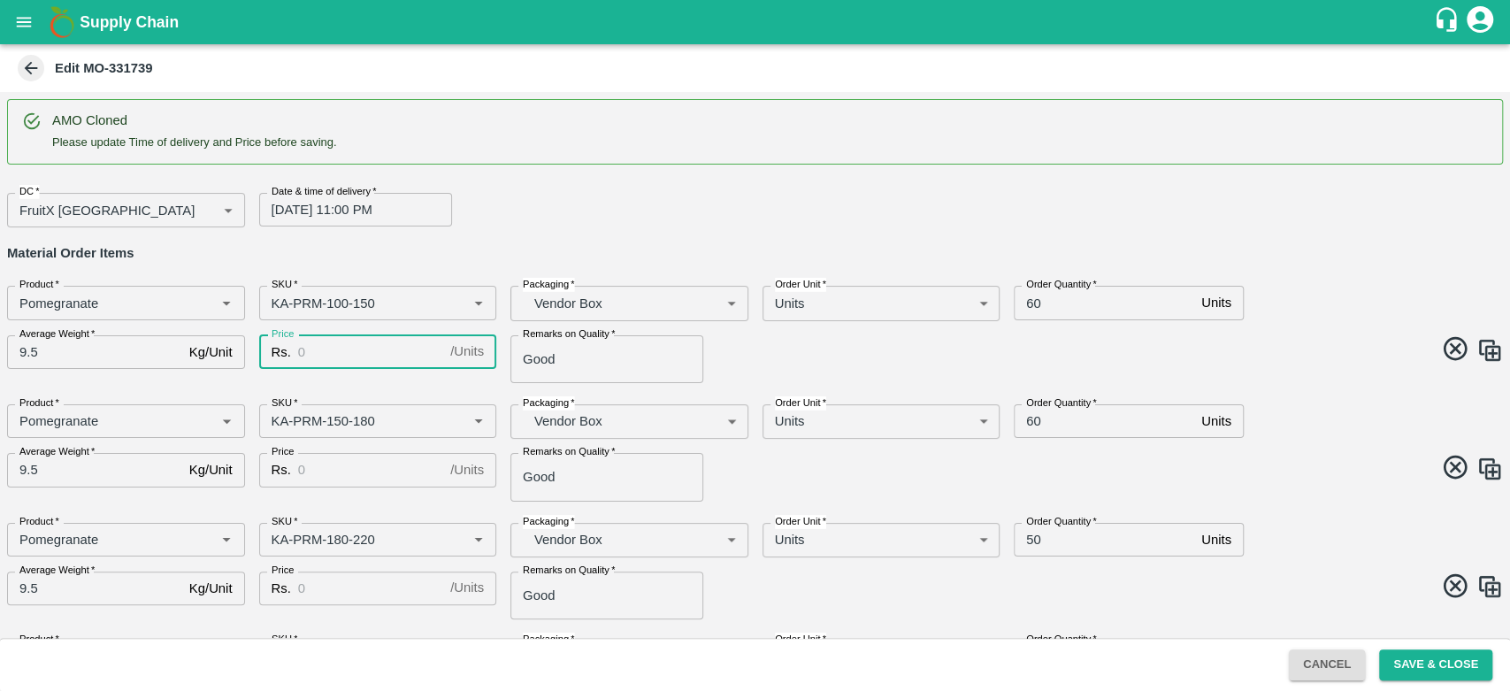
click at [334, 352] on input "Price" at bounding box center [370, 352] width 145 height 34
type input "800"
click at [350, 467] on input "Price" at bounding box center [370, 470] width 145 height 34
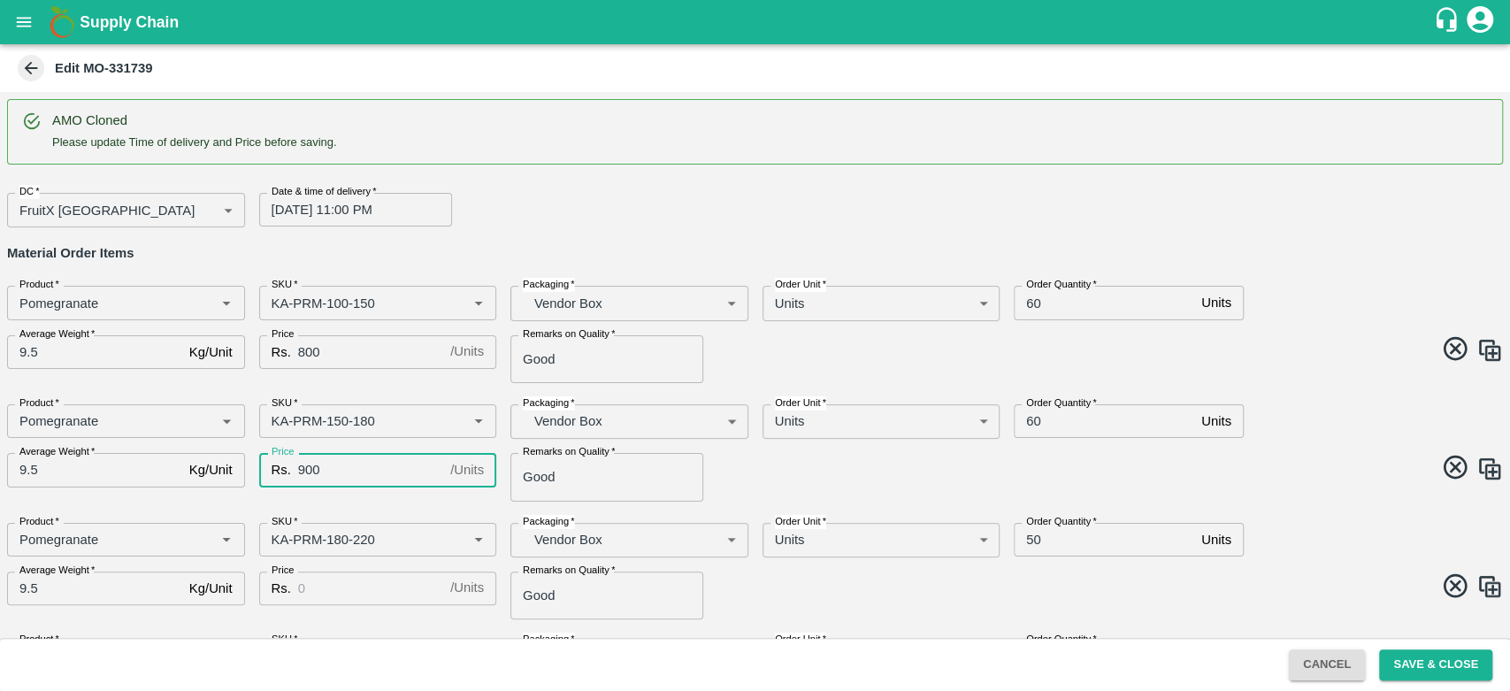
type input "900"
click at [355, 589] on input "Price" at bounding box center [370, 589] width 145 height 34
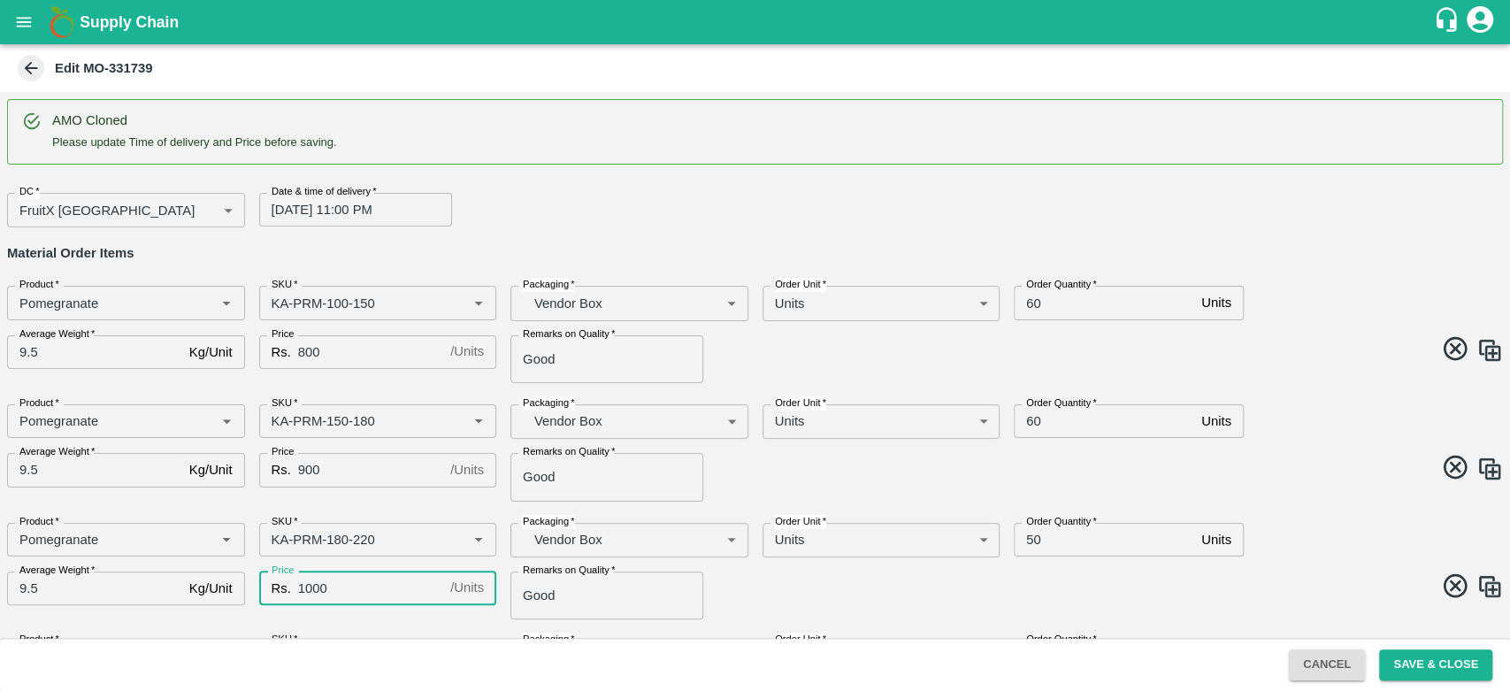
type input "1000"
click at [855, 587] on span at bounding box center [1127, 589] width 756 height 35
click at [1033, 303] on input "60" at bounding box center [1104, 303] width 181 height 34
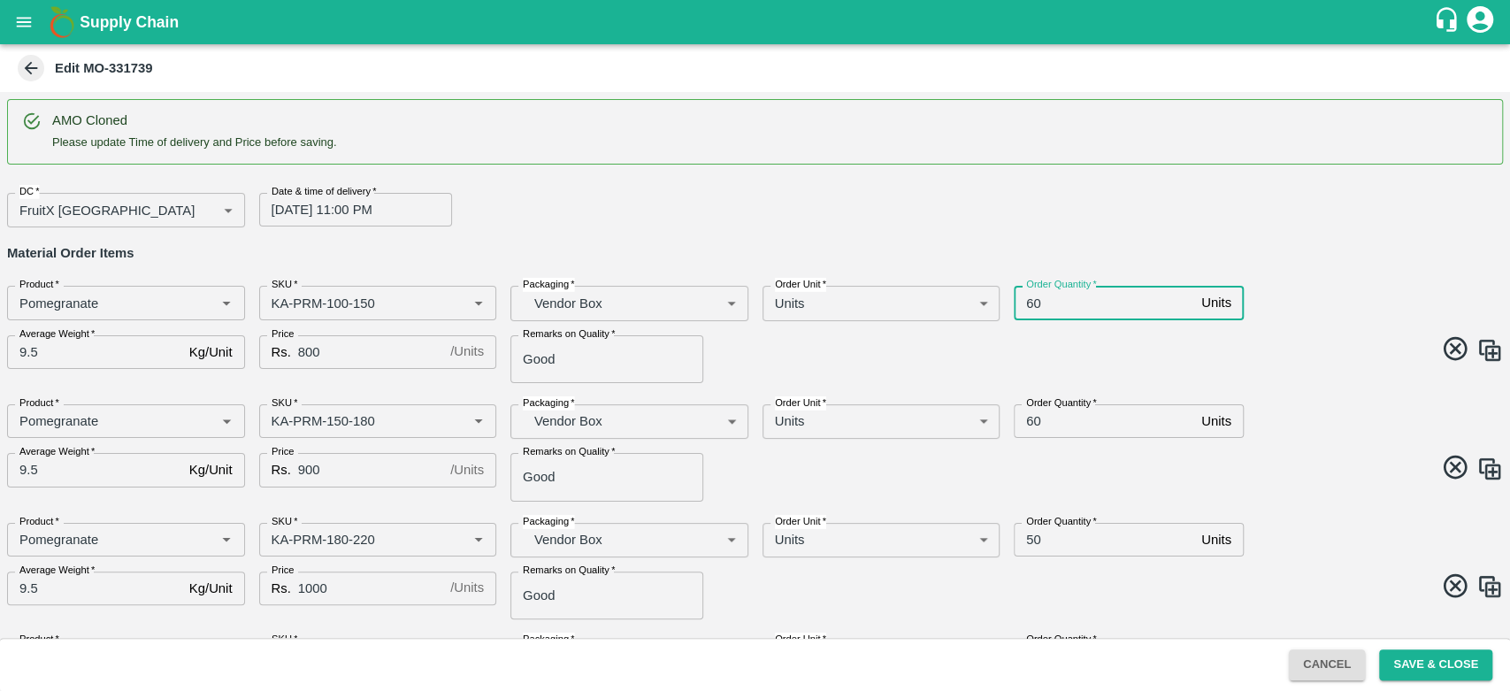
click at [1033, 303] on input "60" at bounding box center [1104, 303] width 181 height 34
type input "70"
click at [1034, 416] on input "60" at bounding box center [1104, 421] width 181 height 34
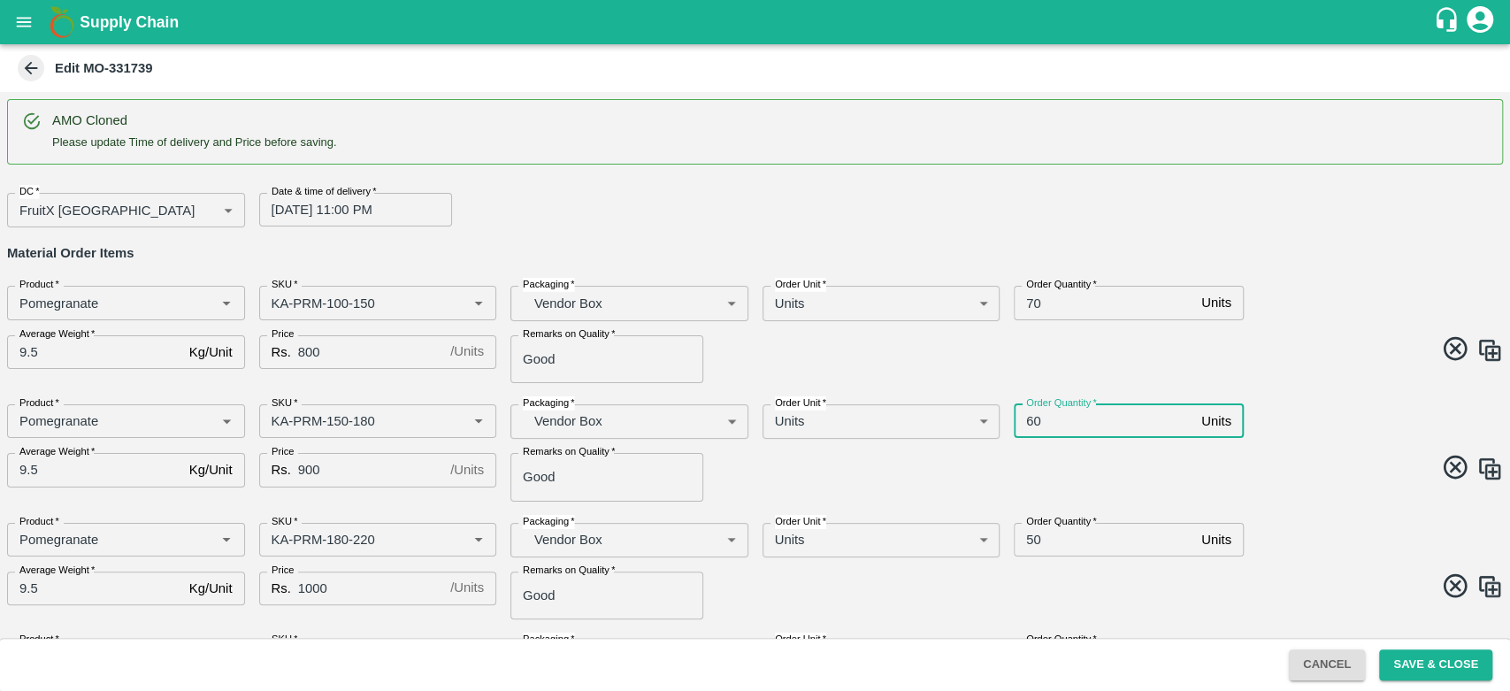
click at [1034, 416] on input "60" at bounding box center [1104, 421] width 181 height 34
type input "70"
click at [1033, 540] on input "50" at bounding box center [1104, 540] width 181 height 34
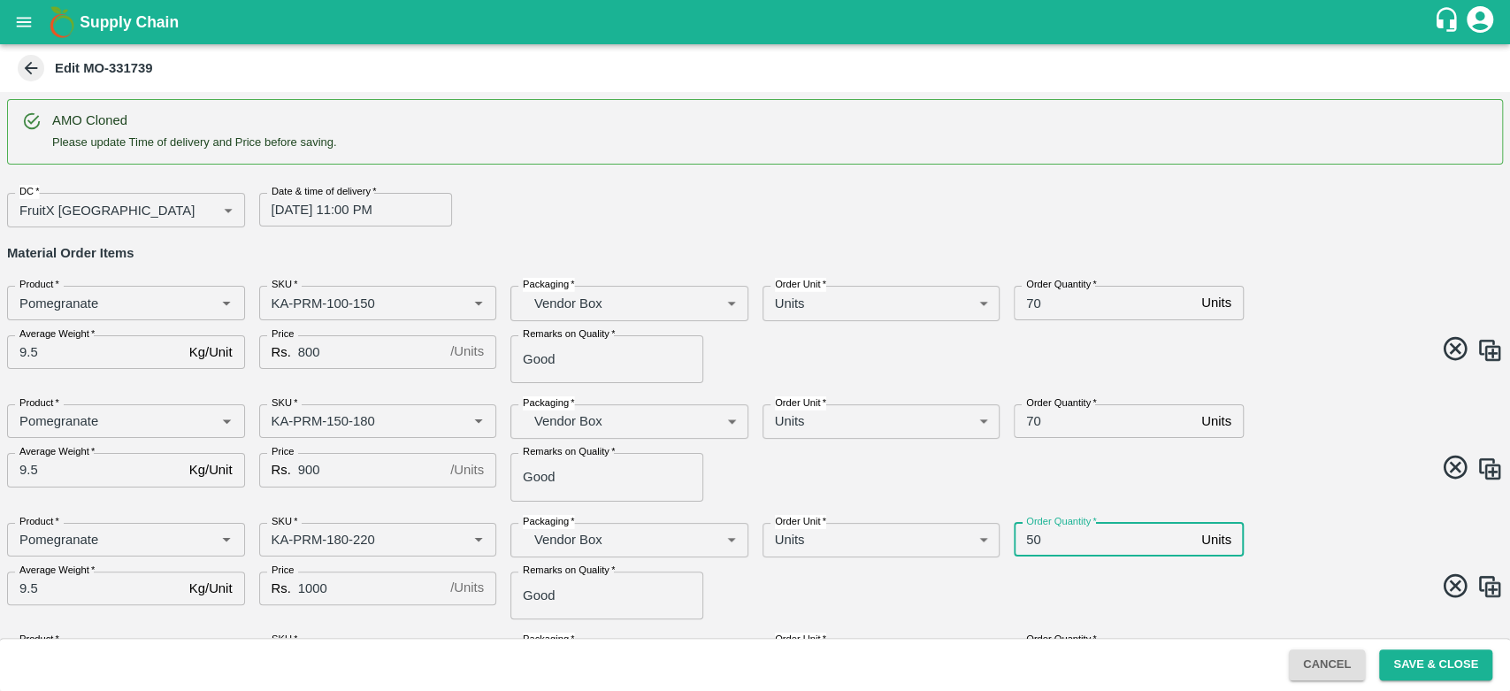
click at [1033, 540] on input "50" at bounding box center [1104, 540] width 181 height 34
type input "60"
click at [1277, 482] on span at bounding box center [1127, 470] width 756 height 35
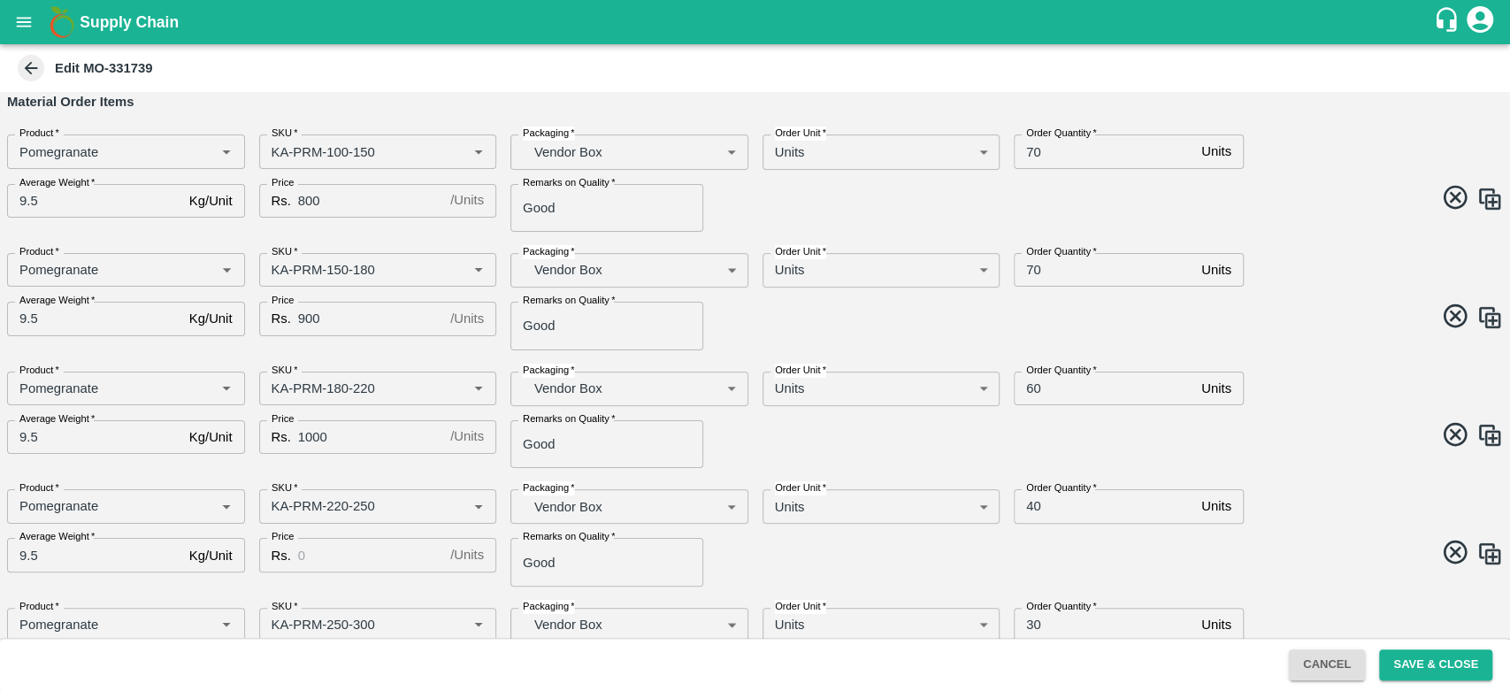
scroll to position [156, 0]
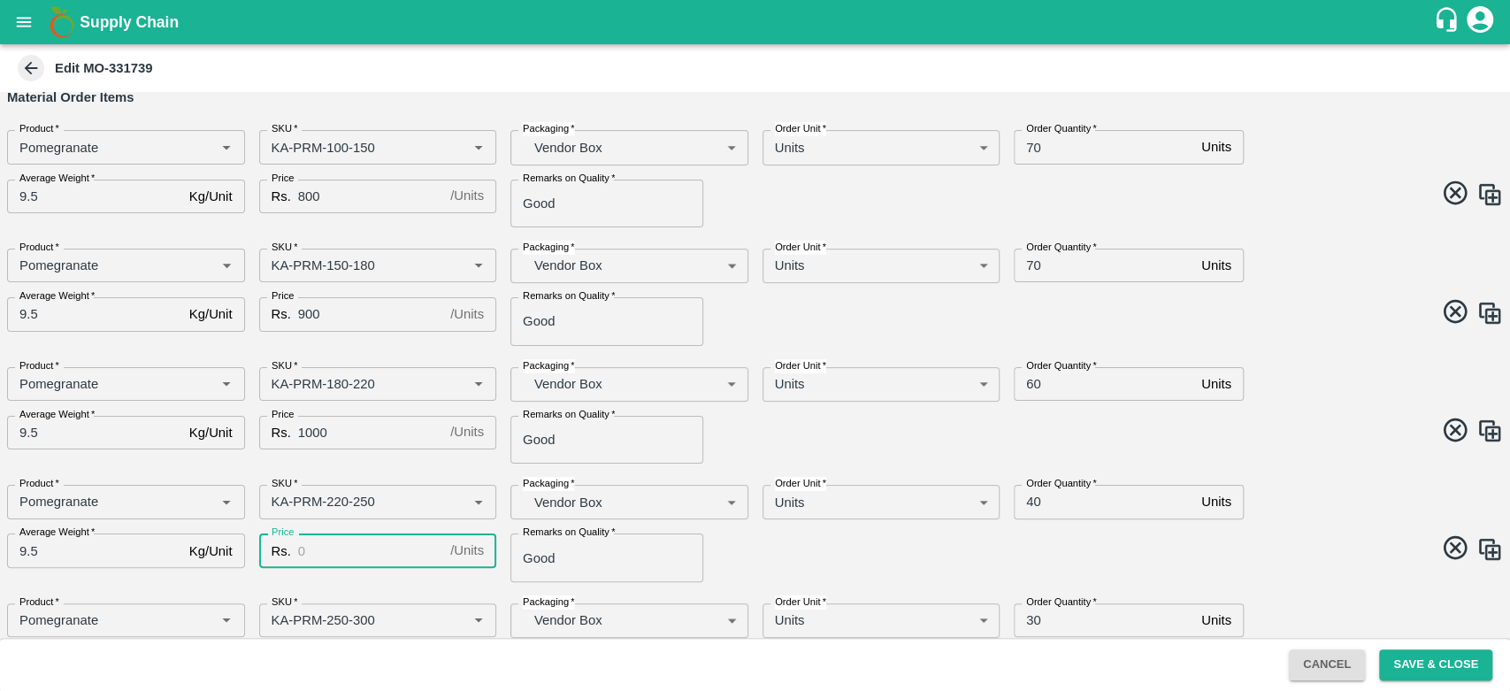
click at [381, 554] on input "Price" at bounding box center [370, 551] width 145 height 34
type input "1100"
click at [764, 570] on div "Product   * Product   * SKU   * SKU   * Packaging   * Vendor Box BOM/276 Packag…" at bounding box center [748, 526] width 1510 height 111
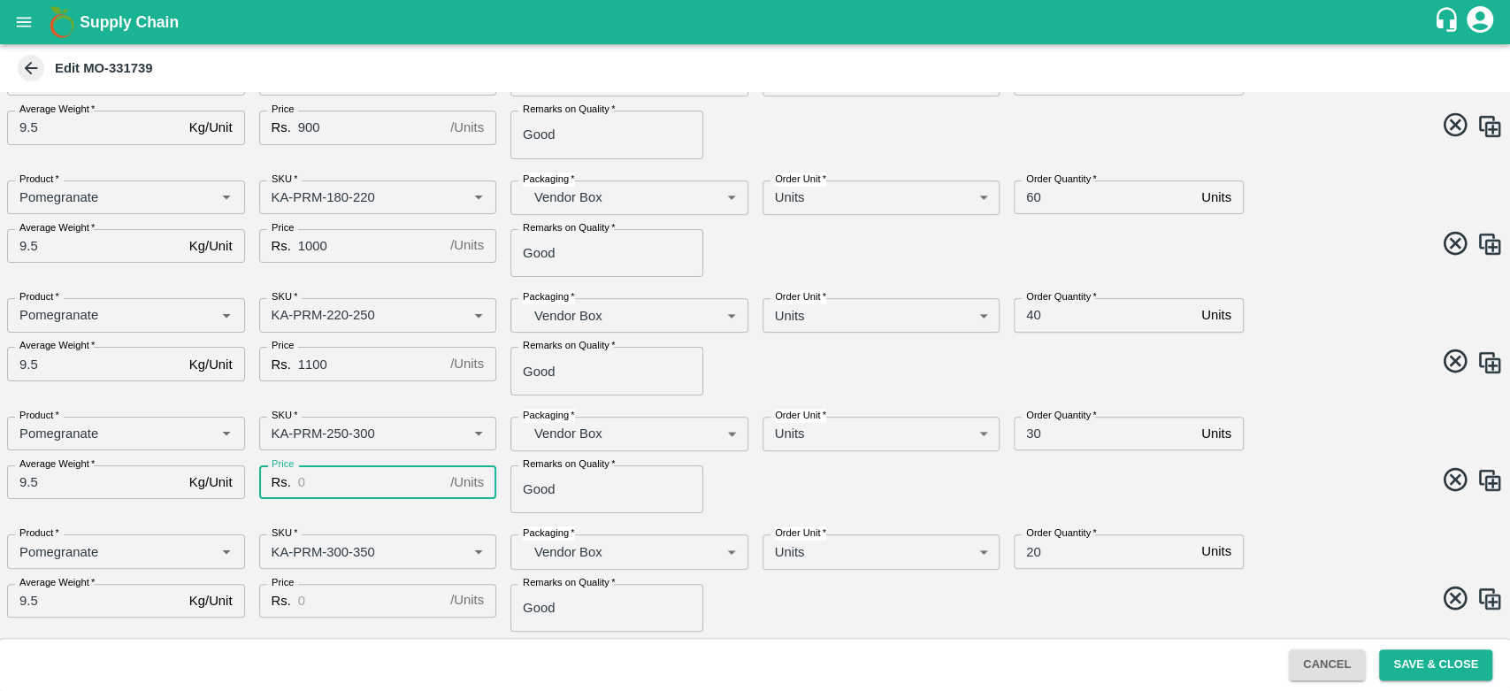
click at [351, 489] on input "Price" at bounding box center [370, 482] width 145 height 34
type input "1200"
click at [327, 606] on input "Price" at bounding box center [370, 601] width 145 height 34
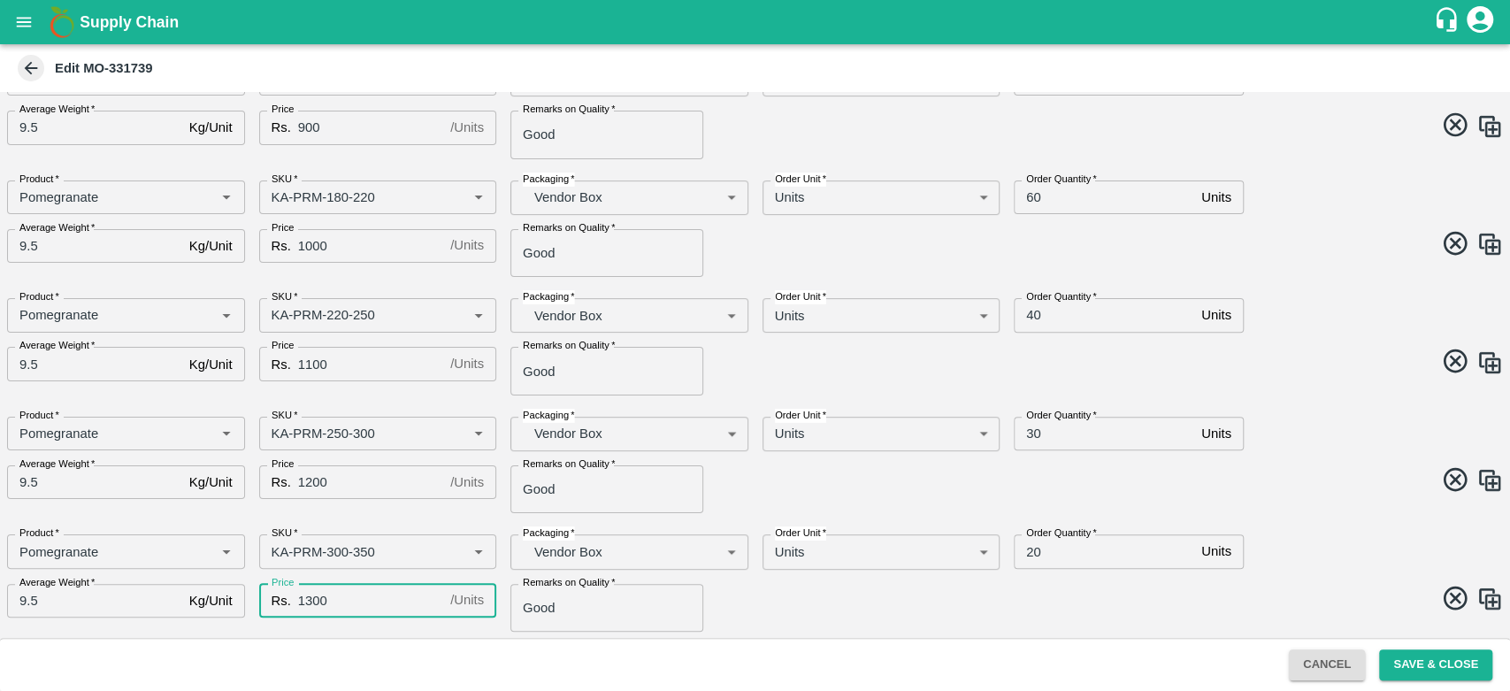
type input "1300"
click at [849, 591] on span at bounding box center [1127, 601] width 756 height 35
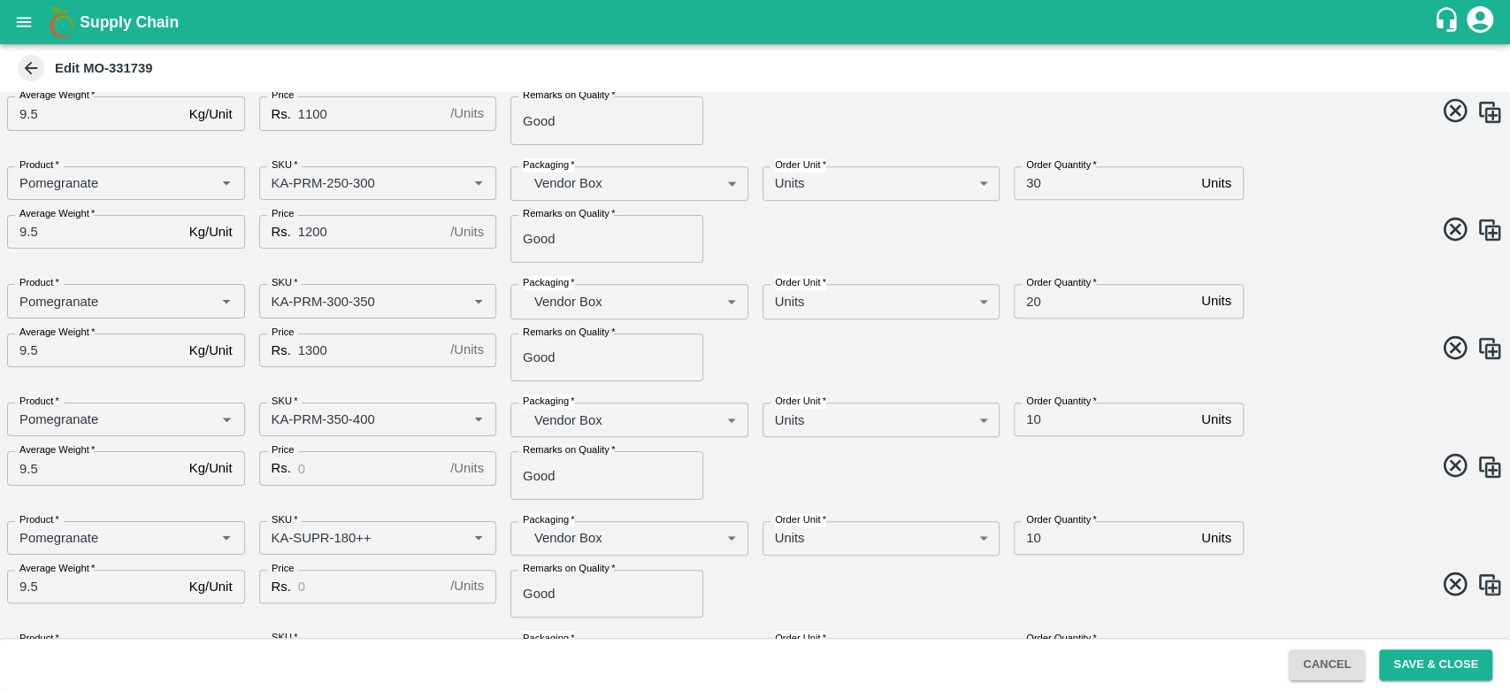
scroll to position [595, 0]
click at [320, 459] on input "Price" at bounding box center [370, 466] width 145 height 34
type input "1400"
click at [351, 577] on input "Price" at bounding box center [370, 585] width 145 height 34
type input "600"
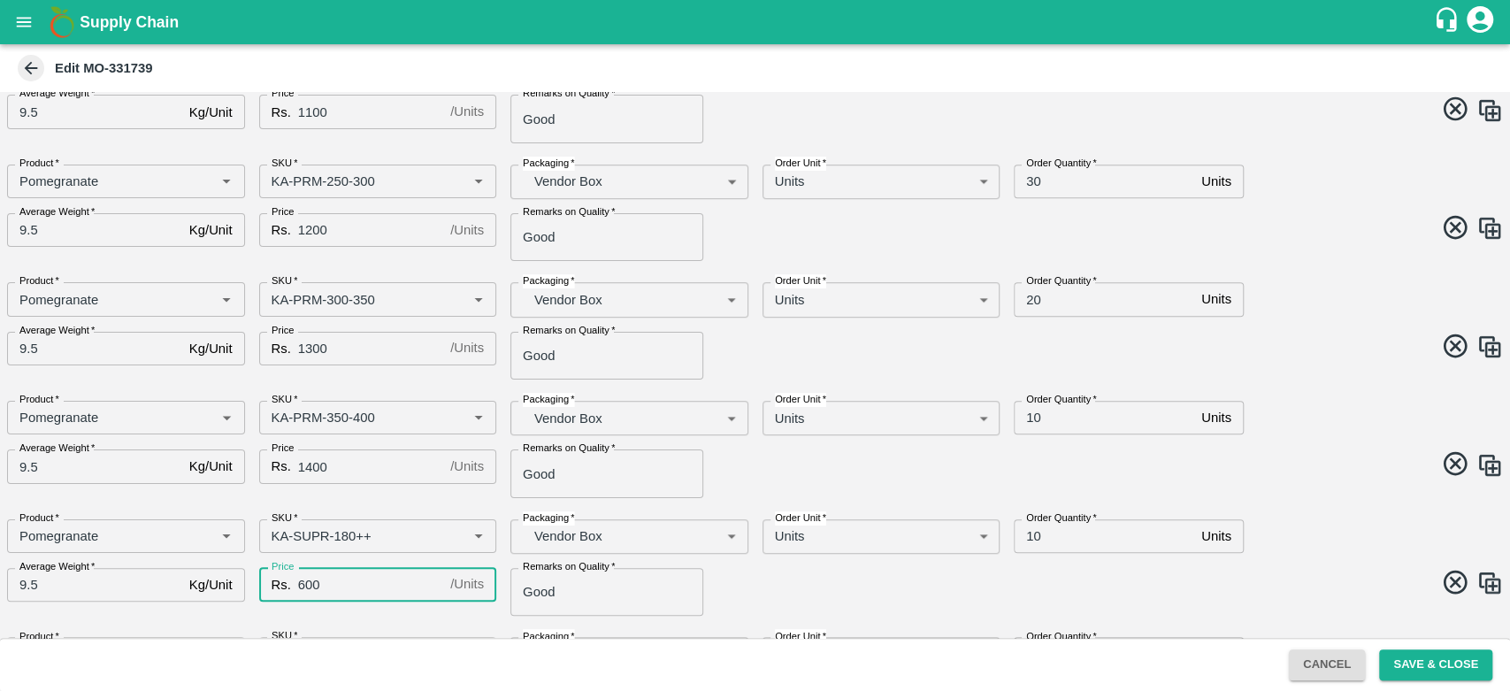
click at [827, 566] on div "Product   * Product   * SKU   * SKU   * Packaging   * Vendor Box BOM/276 Packag…" at bounding box center [748, 560] width 1510 height 111
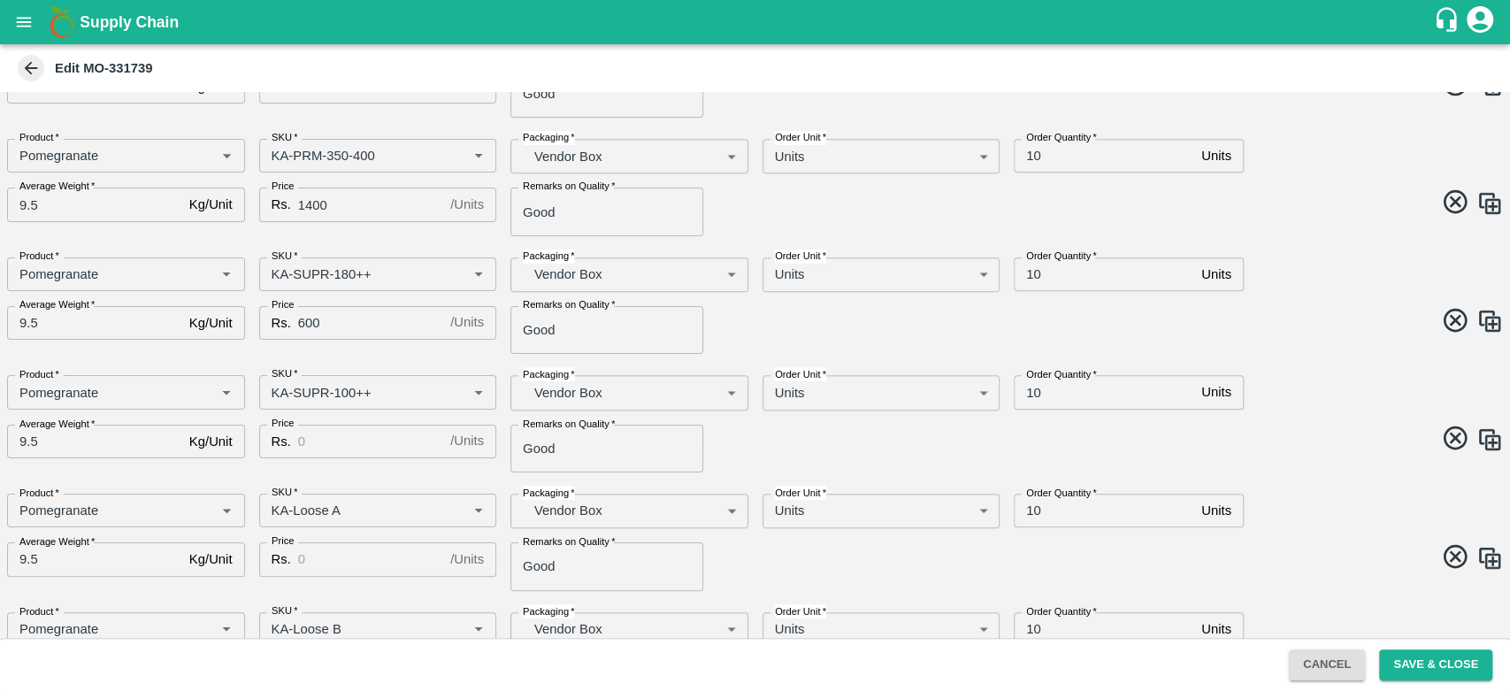
scroll to position [857, 0]
click at [367, 436] on input "Price" at bounding box center [370, 441] width 145 height 34
type input "500"
click at [353, 557] on input "Price" at bounding box center [370, 559] width 145 height 34
type input "500"
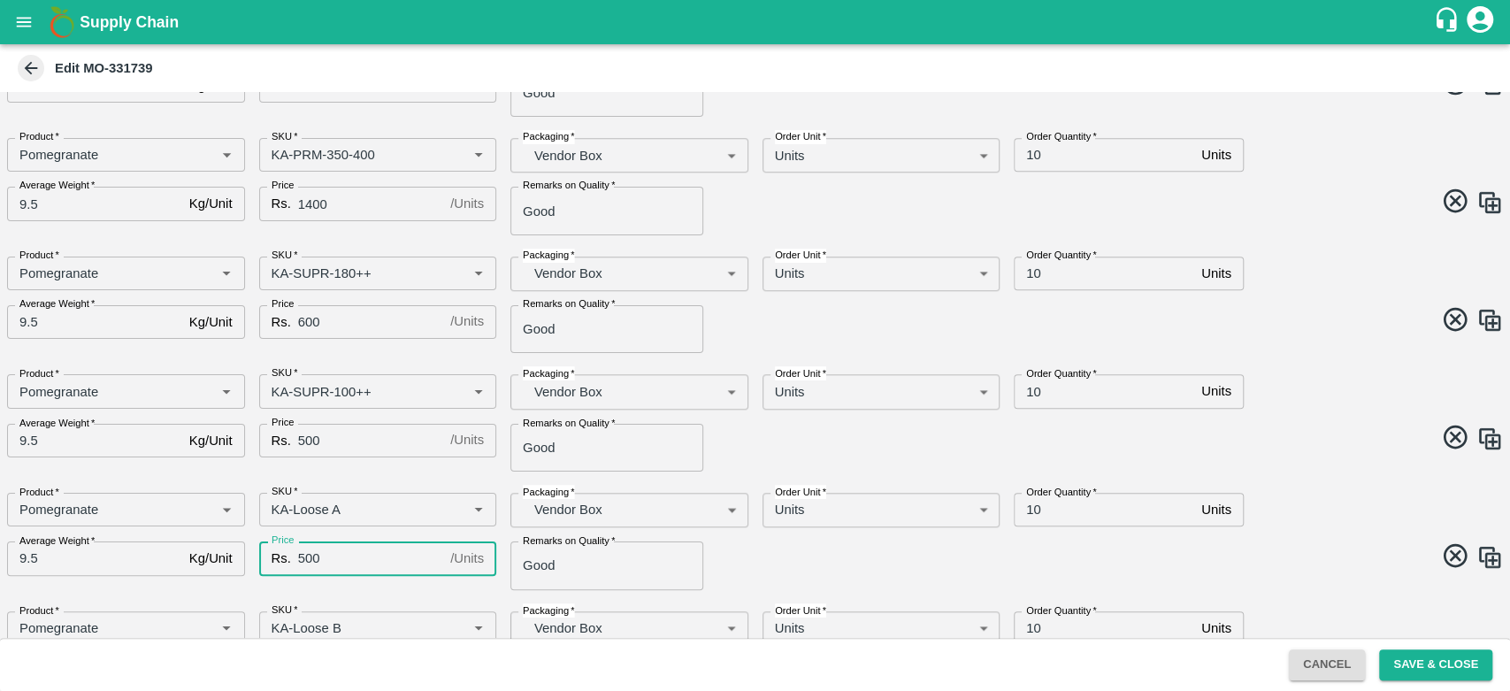
click at [756, 536] on div "Product   * Product   * SKU   * SKU   * Packaging   * Vendor Box BOM/276 Packag…" at bounding box center [748, 534] width 1510 height 111
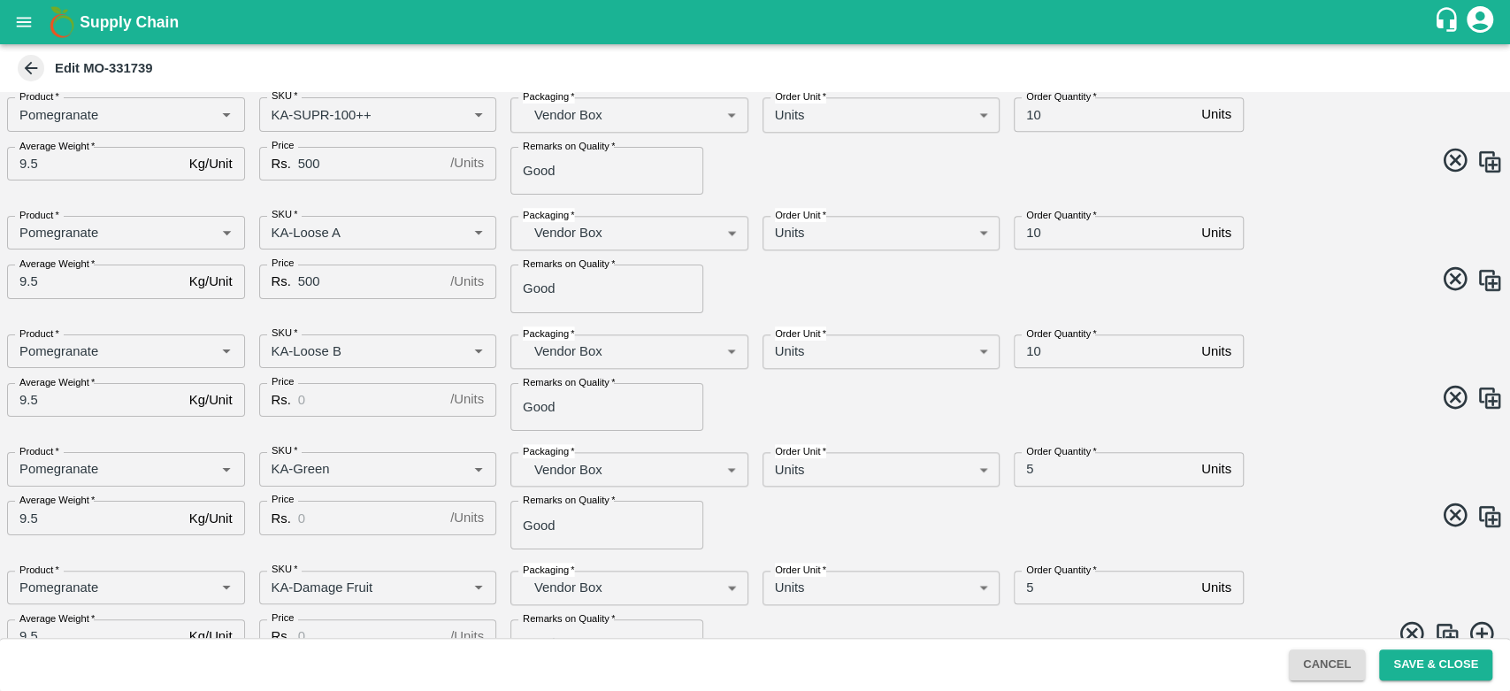
scroll to position [1136, 0]
click at [368, 403] on input "Price" at bounding box center [370, 398] width 145 height 34
type input "400"
click at [347, 503] on input "Price" at bounding box center [370, 516] width 145 height 34
type input "400"
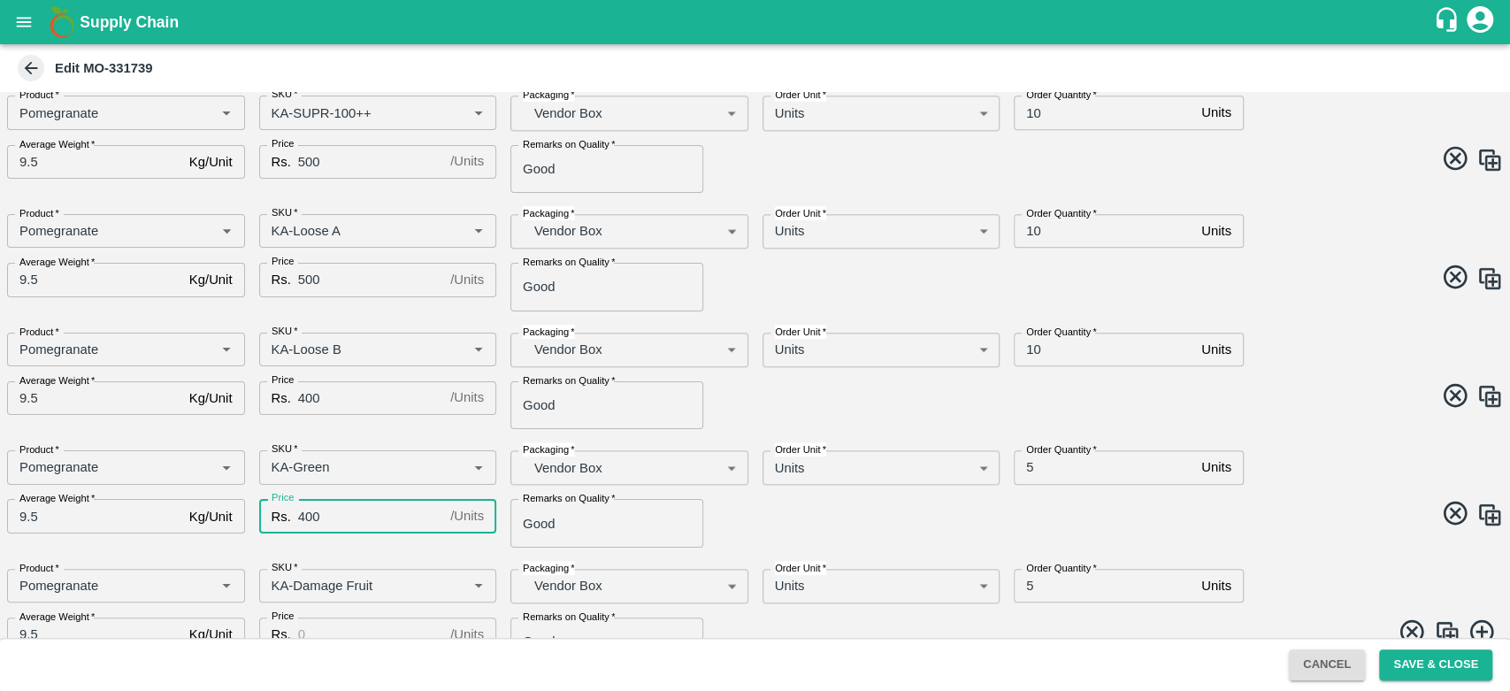
click at [824, 512] on span at bounding box center [1127, 516] width 756 height 35
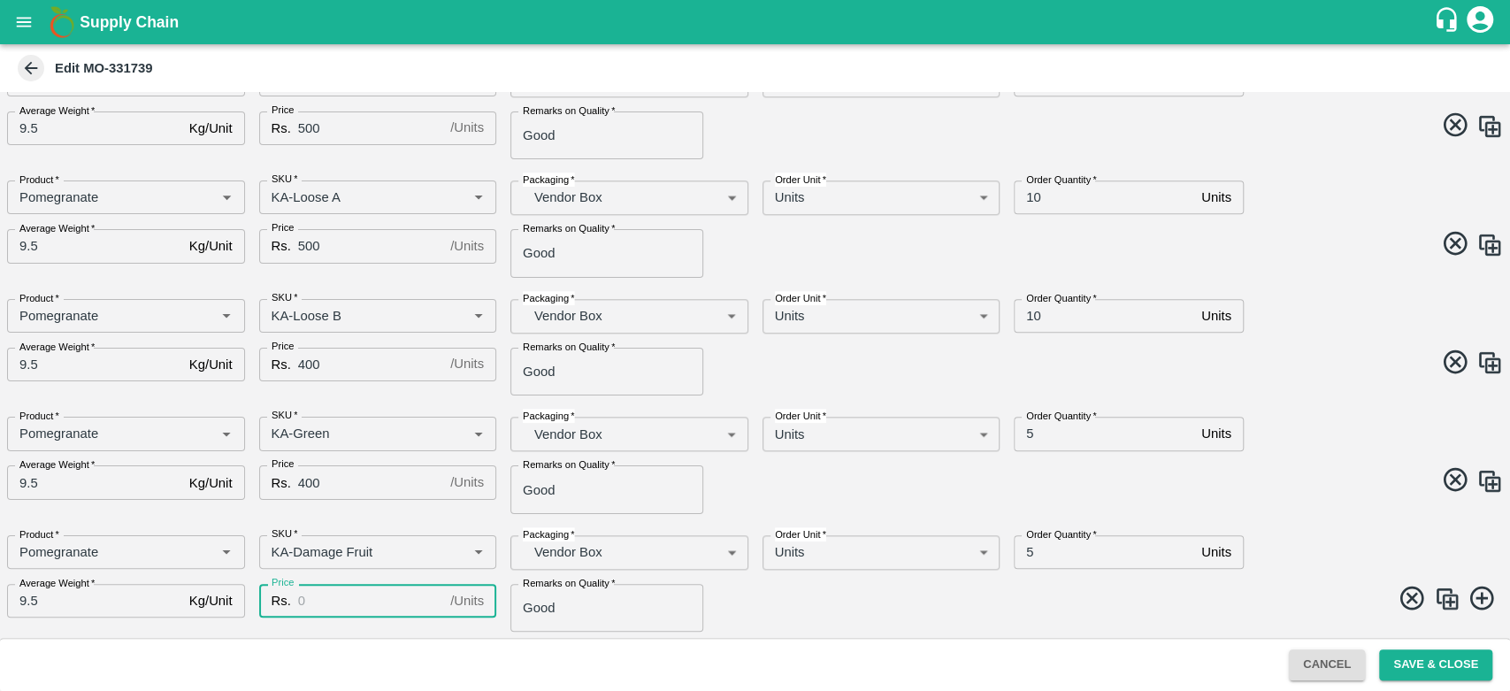
click at [402, 608] on input "Price" at bounding box center [370, 601] width 145 height 34
type input "1"
type input "400"
click at [1291, 463] on div "Product   * Product   * SKU   * SKU   * Packaging   * Vendor Box BOM/276 Packag…" at bounding box center [748, 458] width 1510 height 111
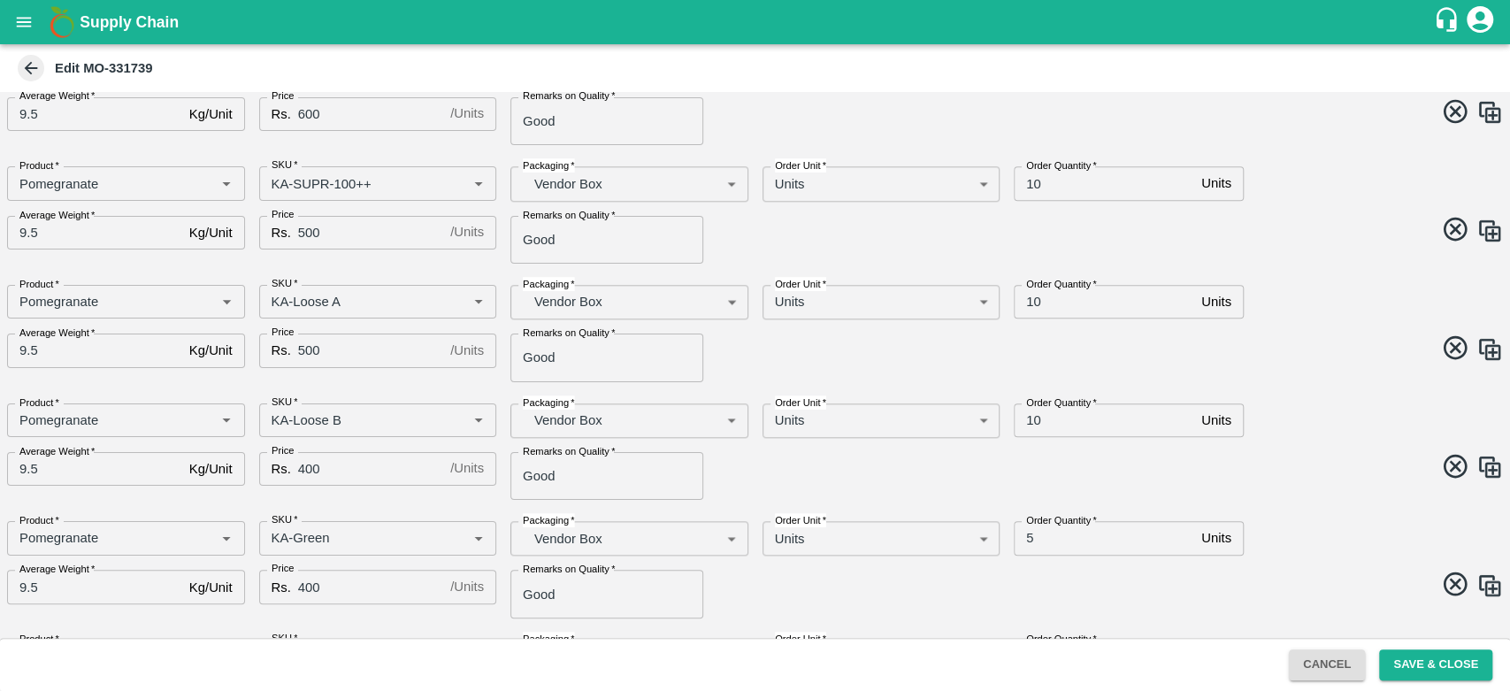
scroll to position [1068, 0]
click at [1027, 535] on input "5" at bounding box center [1104, 536] width 181 height 34
click at [1023, 534] on input "5" at bounding box center [1104, 536] width 181 height 34
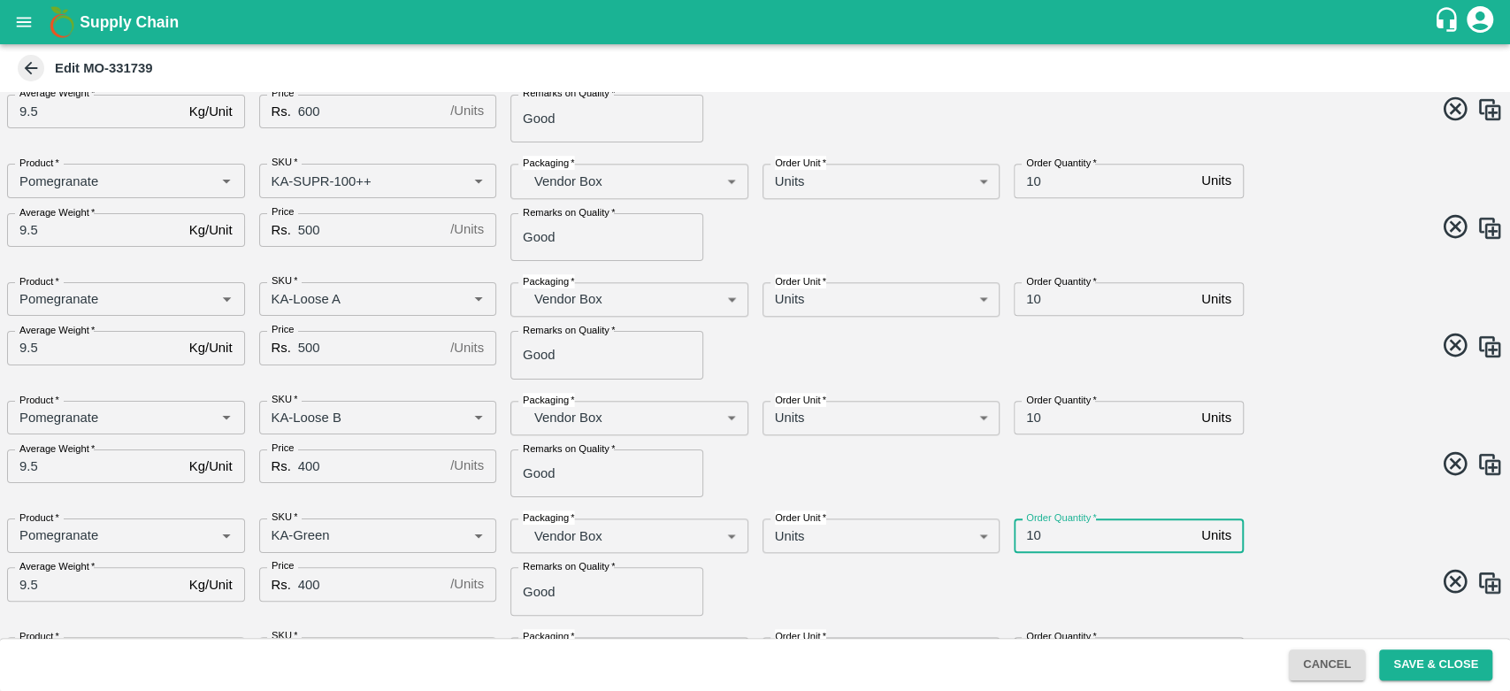
scroll to position [1170, 0]
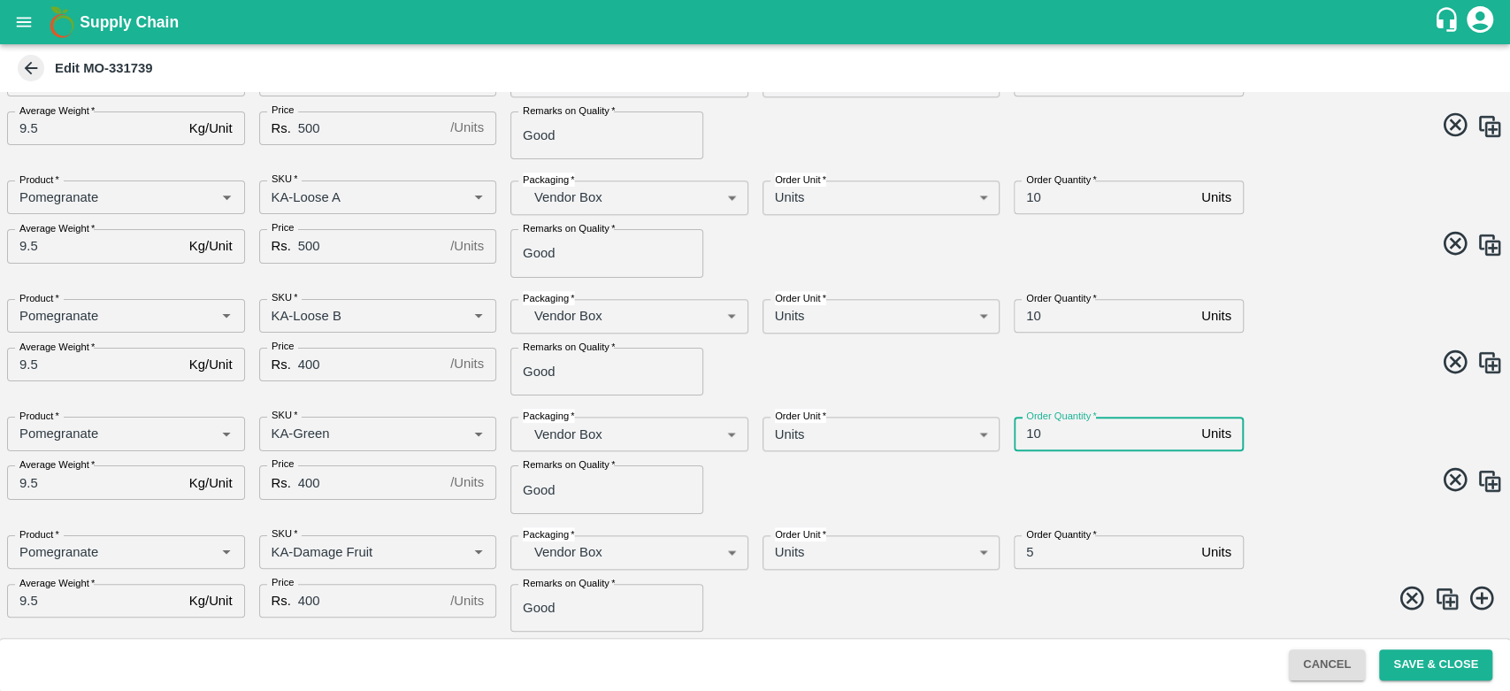
type input "10"
click at [1027, 556] on input "5" at bounding box center [1104, 552] width 181 height 34
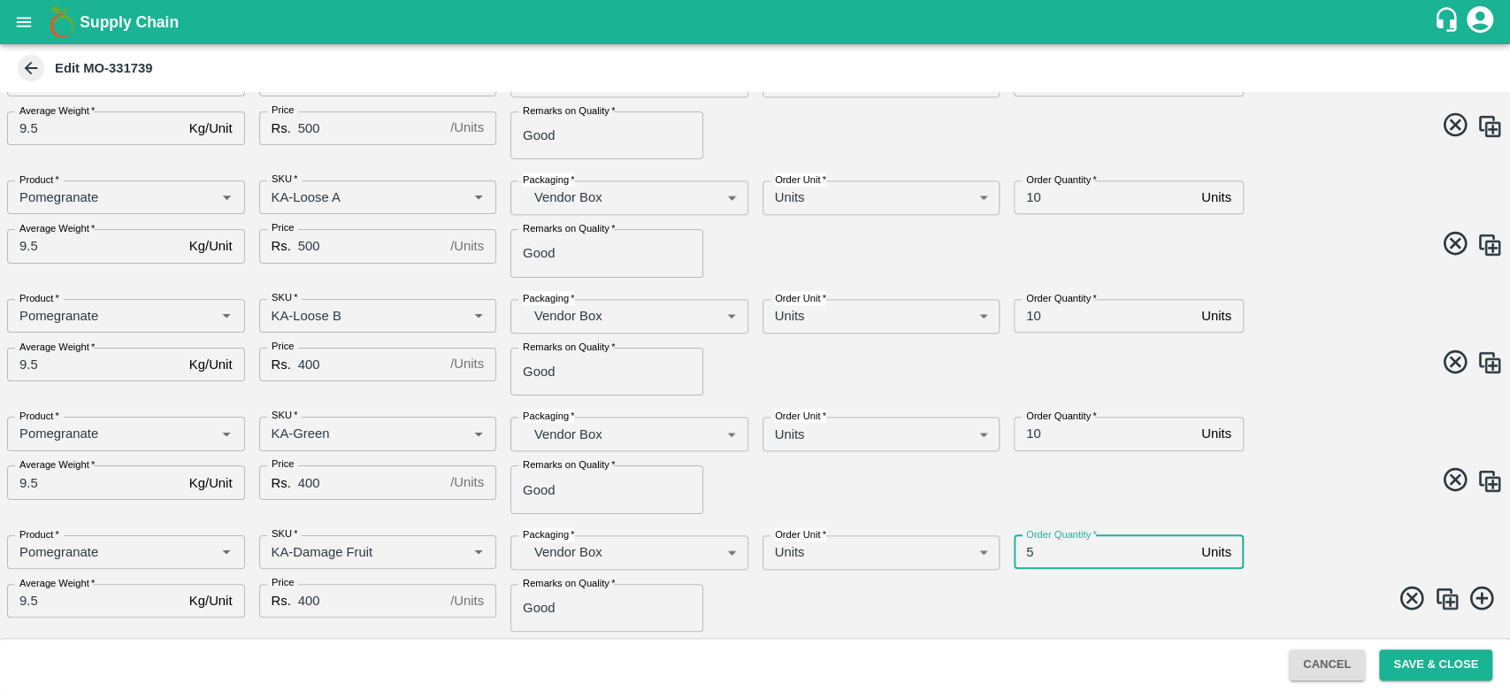
click at [1027, 556] on input "5" at bounding box center [1104, 552] width 181 height 34
click at [1026, 554] on input "5" at bounding box center [1104, 552] width 181 height 34
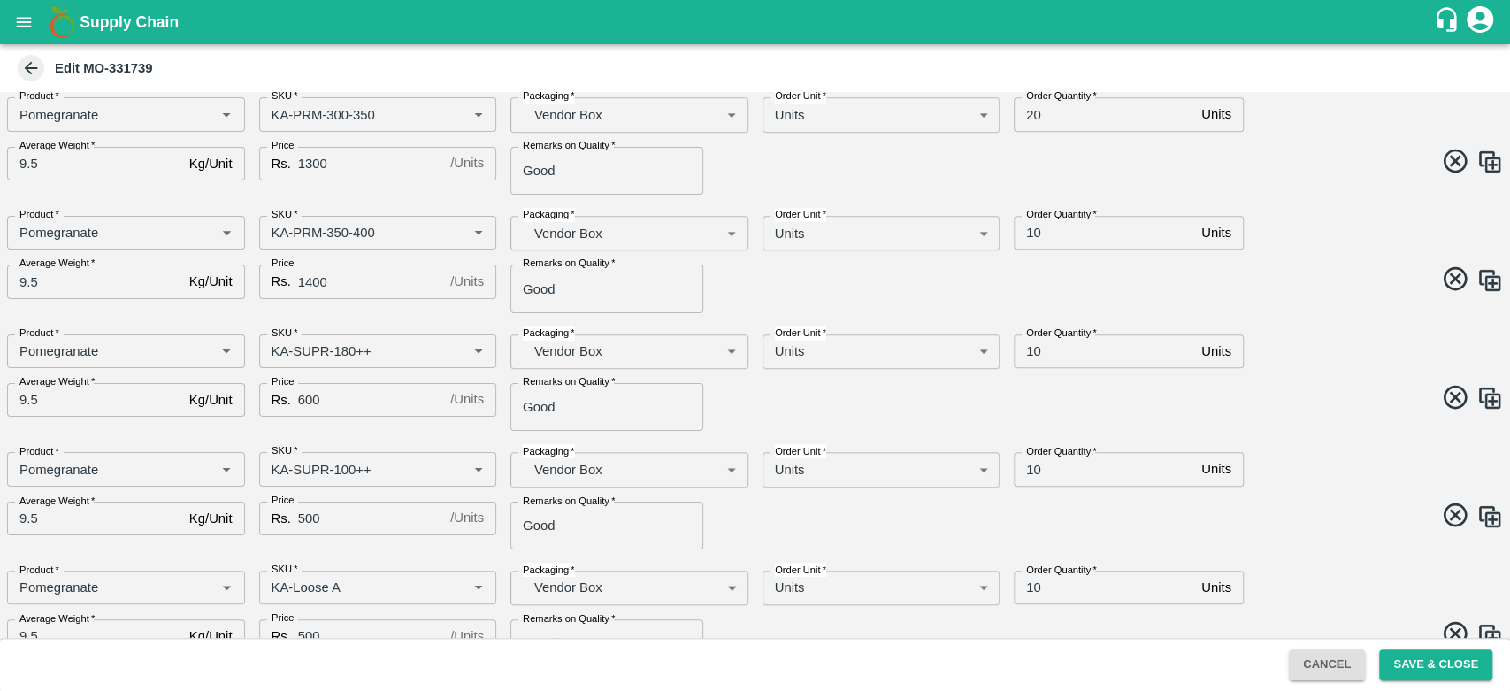
scroll to position [778, 0]
type input "10"
click at [1028, 229] on input "10" at bounding box center [1104, 235] width 181 height 34
type input "20"
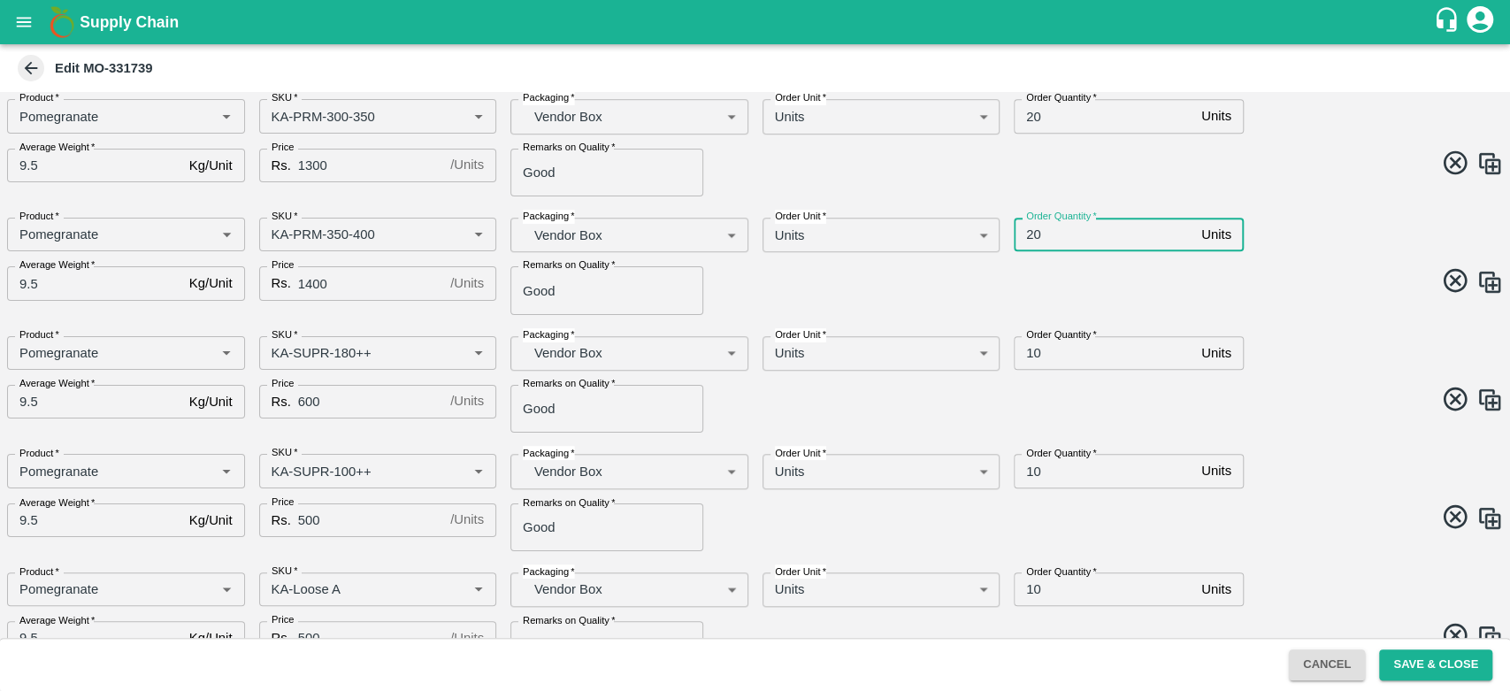
click at [1034, 349] on input "10" at bounding box center [1104, 353] width 181 height 34
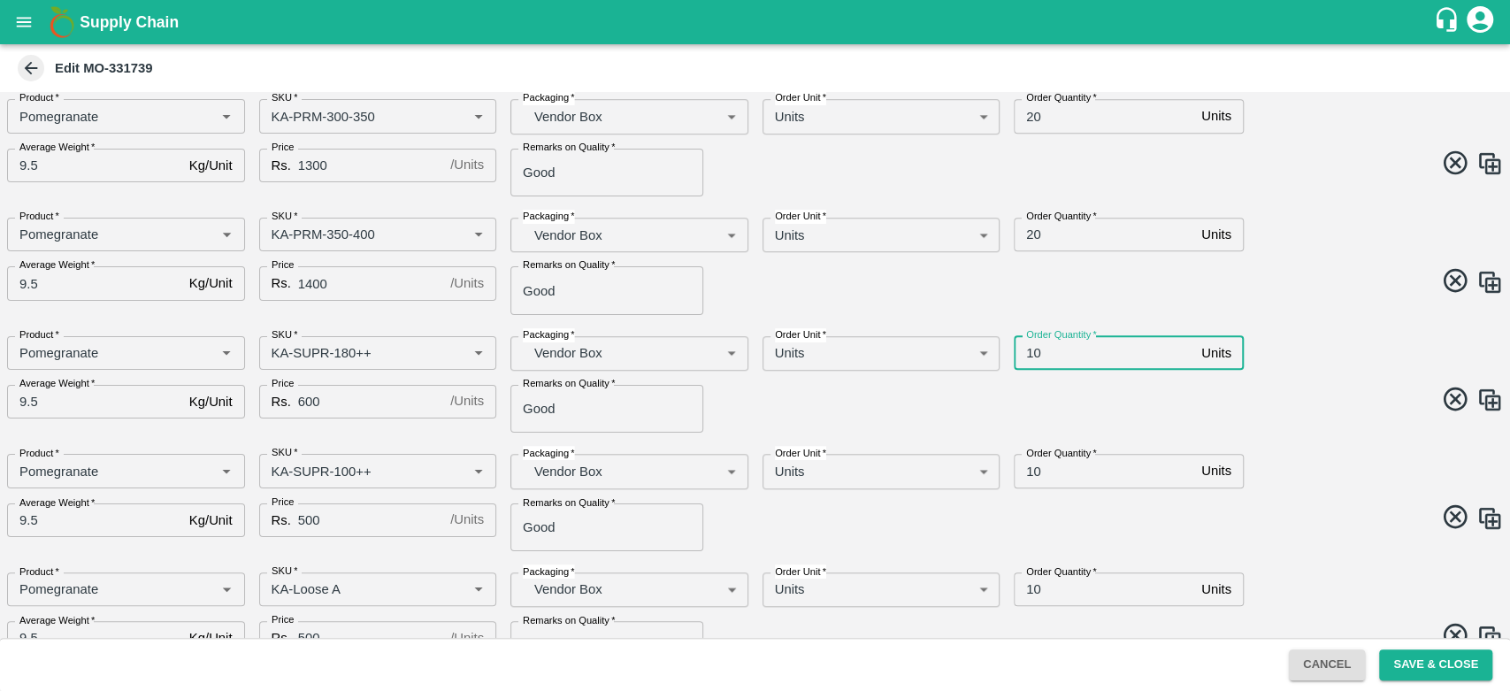
click at [1034, 349] on input "10" at bounding box center [1104, 353] width 181 height 34
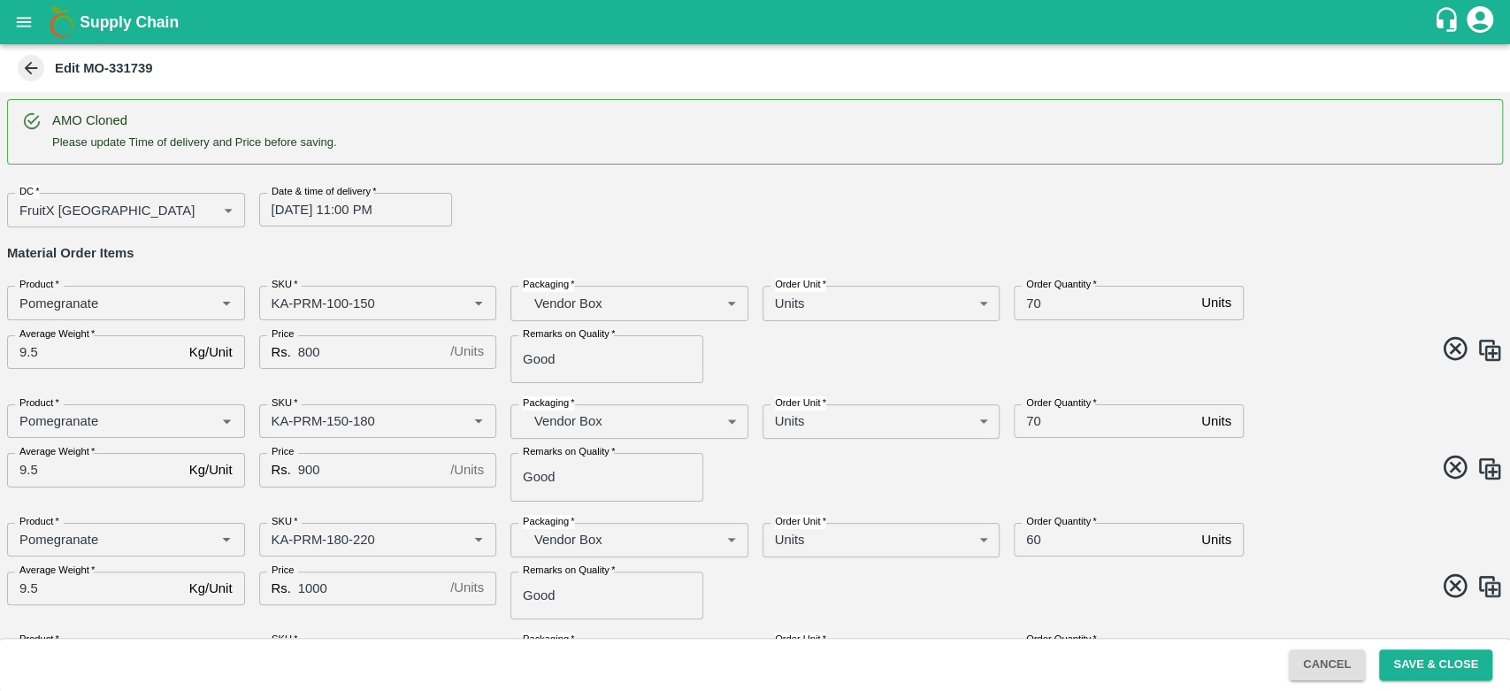
type input "20"
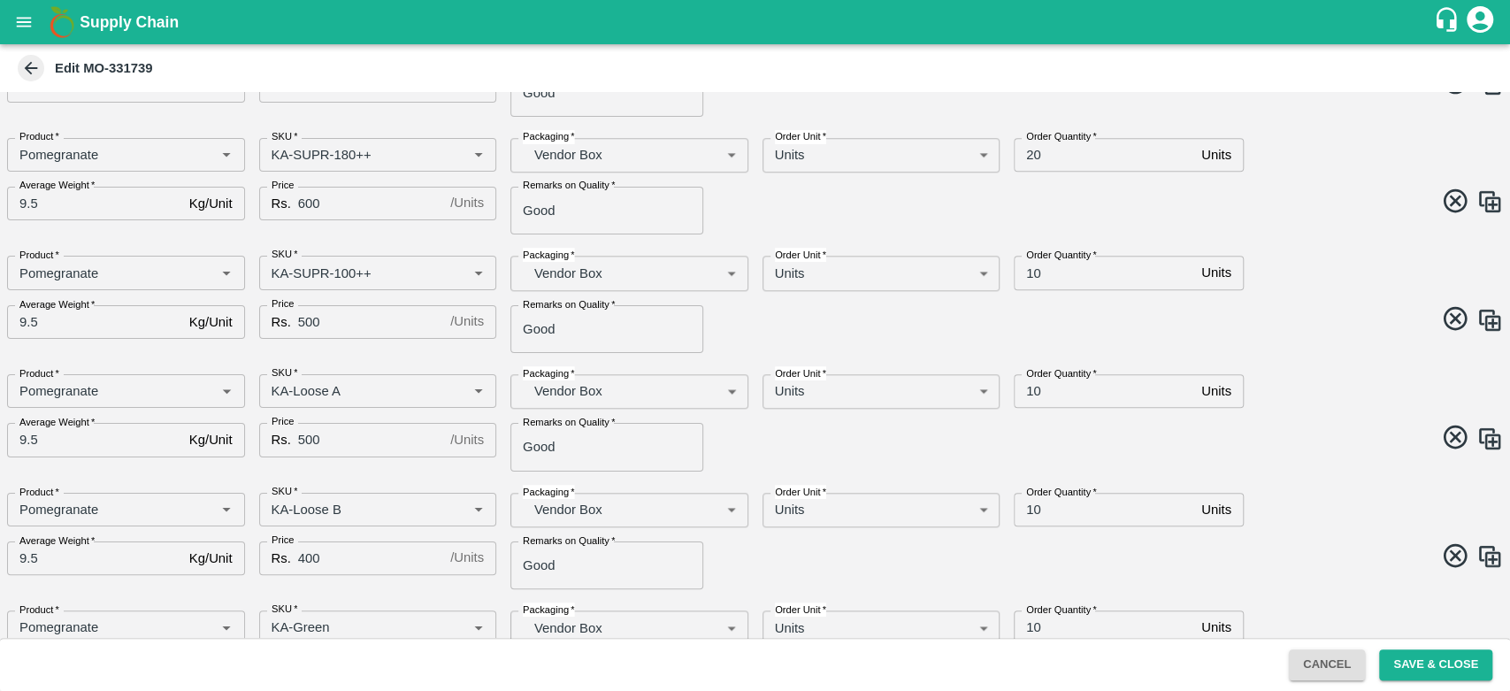
scroll to position [974, 0]
click at [1026, 269] on input "10" at bounding box center [1104, 274] width 181 height 34
type input "20"
click at [1026, 385] on input "10" at bounding box center [1104, 393] width 181 height 34
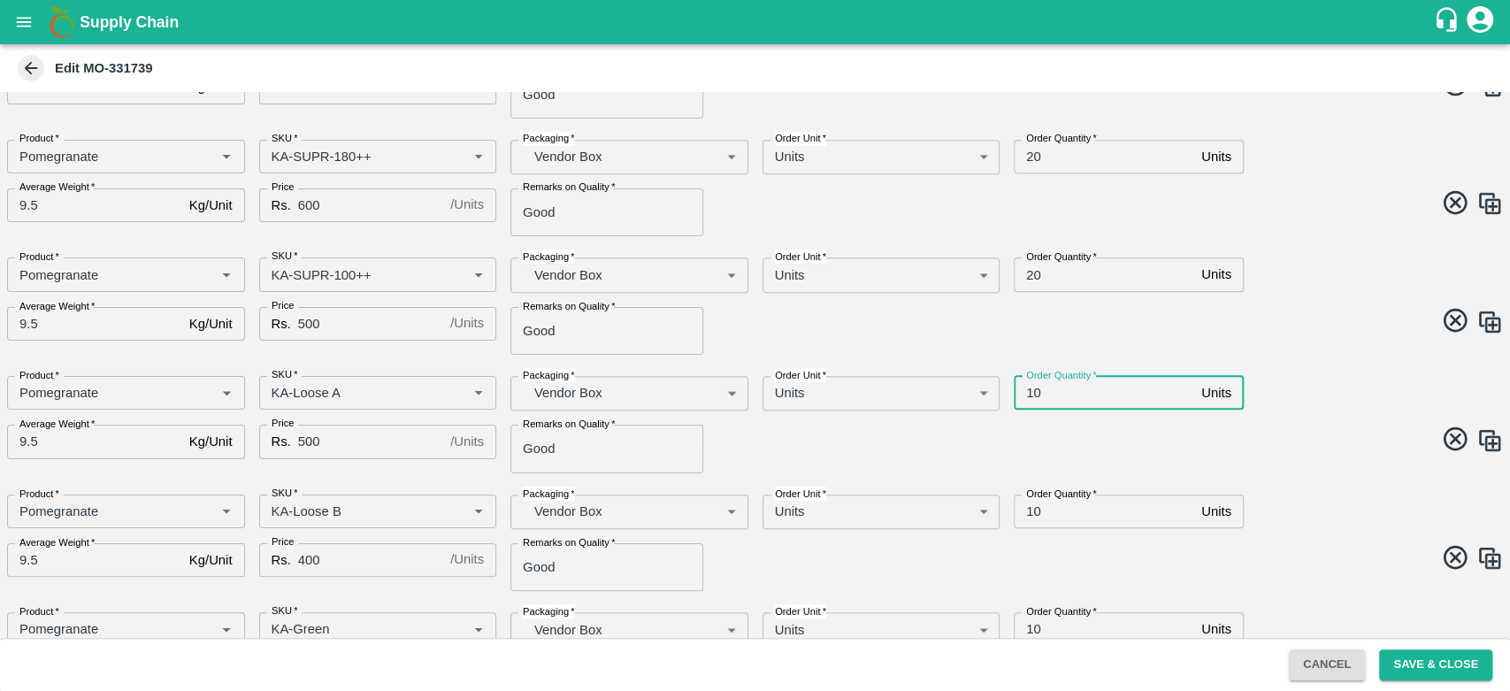
click at [1026, 385] on input "10" at bounding box center [1104, 393] width 181 height 34
type input "20"
click at [1441, 649] on button "Save & Close" at bounding box center [1435, 664] width 113 height 31
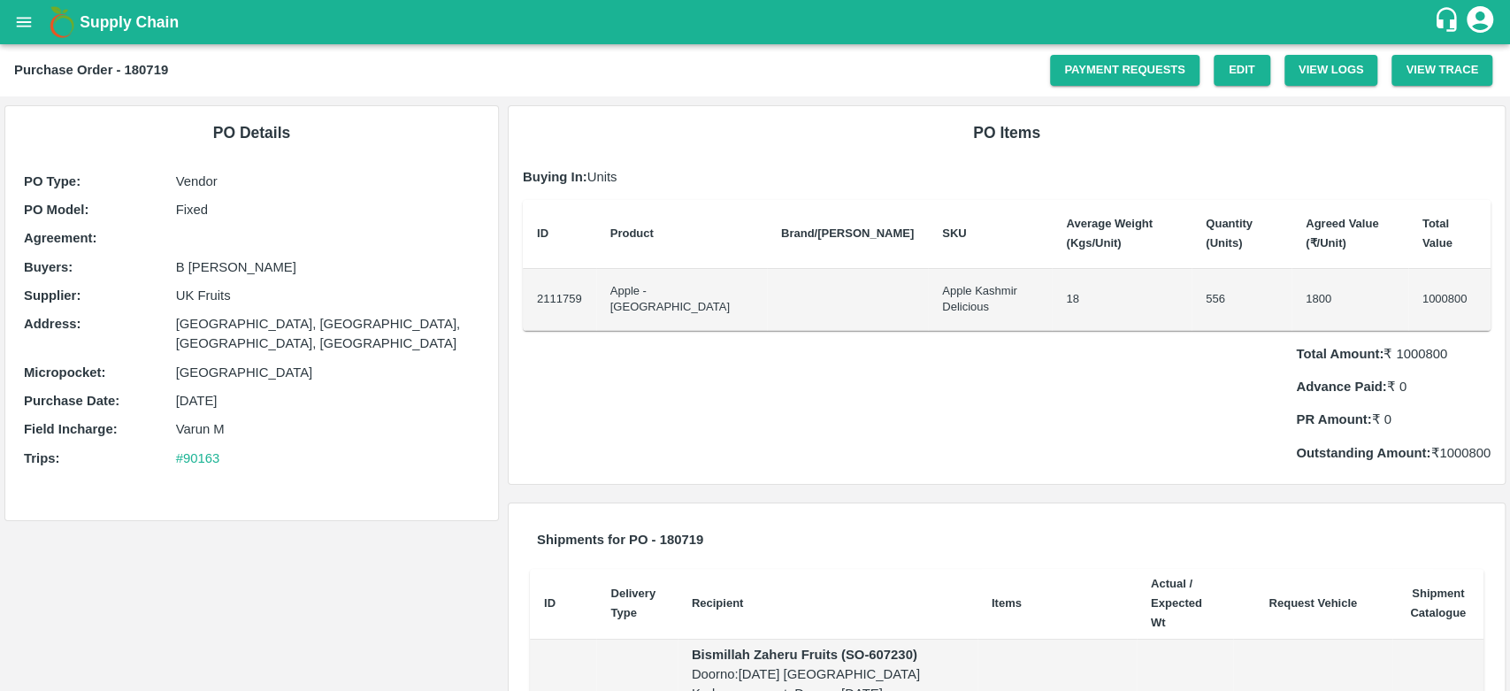
click at [0, 0] on input "file" at bounding box center [0, 0] width 0 height 0
click at [1331, 62] on button "View Logs" at bounding box center [1332, 70] width 94 height 31
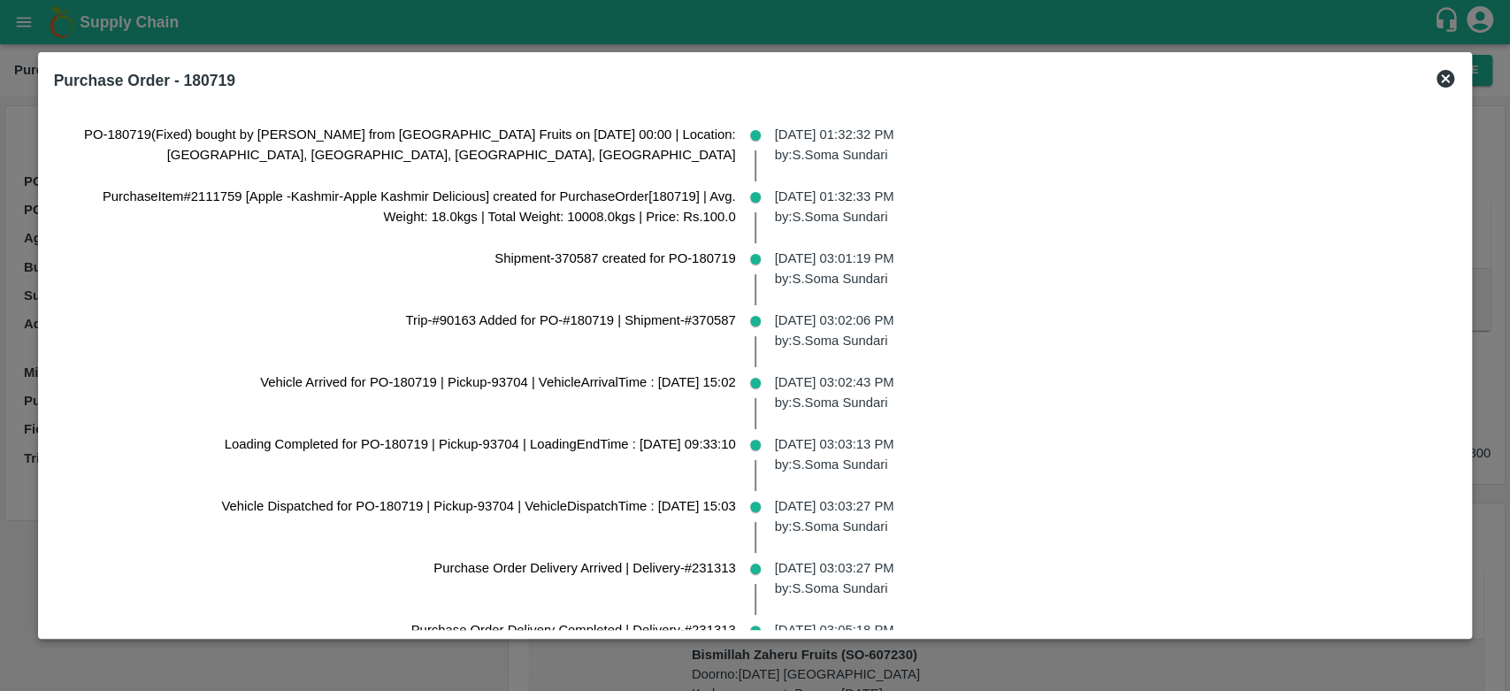
click at [1437, 78] on icon at bounding box center [1446, 79] width 18 height 18
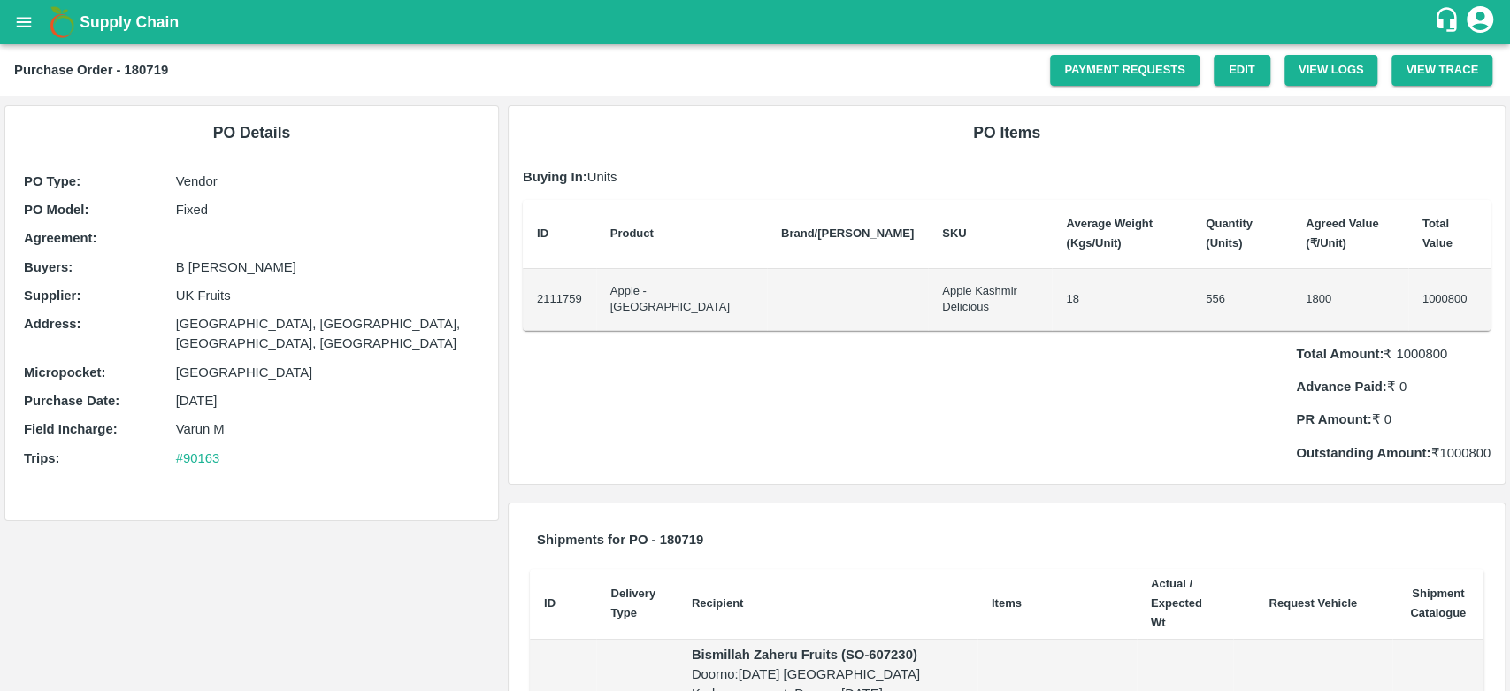
scroll to position [105, 0]
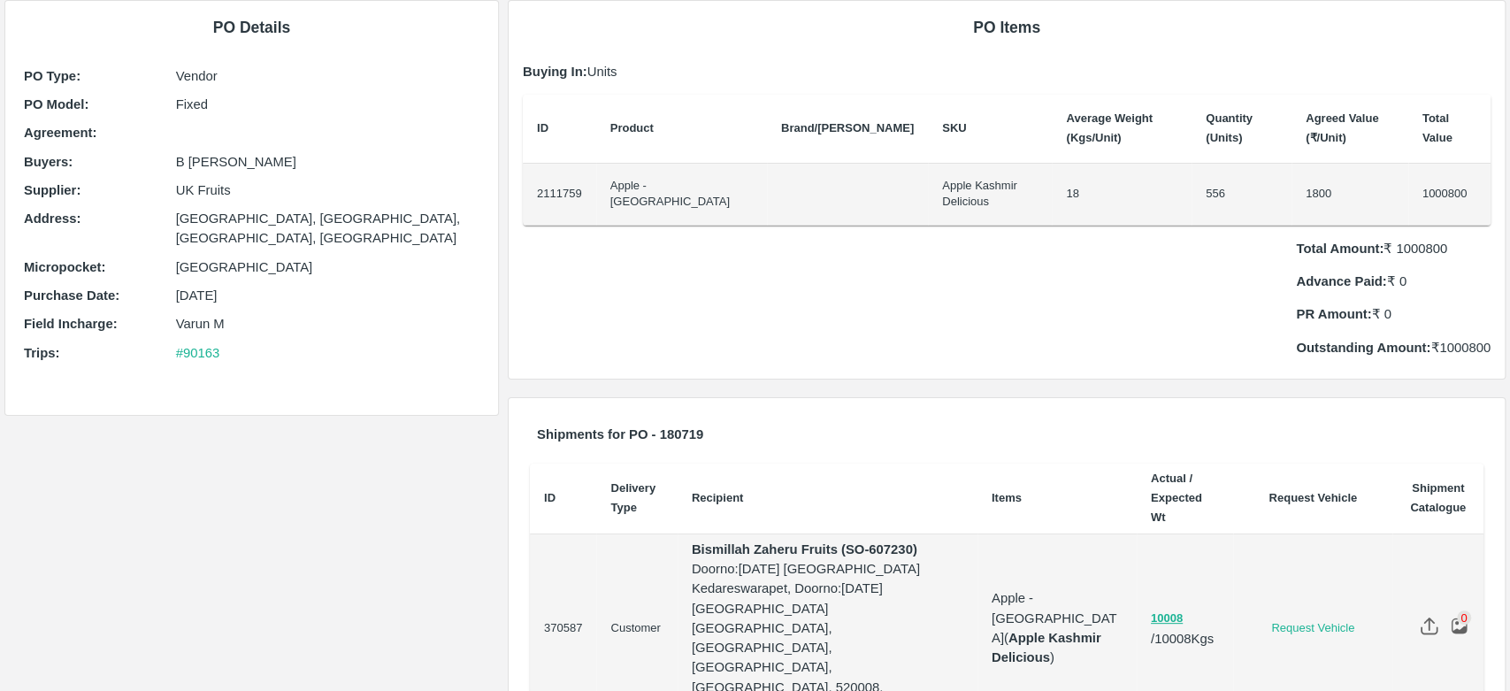
click at [1456, 617] on img at bounding box center [1459, 626] width 19 height 19
